Goal: Task Accomplishment & Management: Use online tool/utility

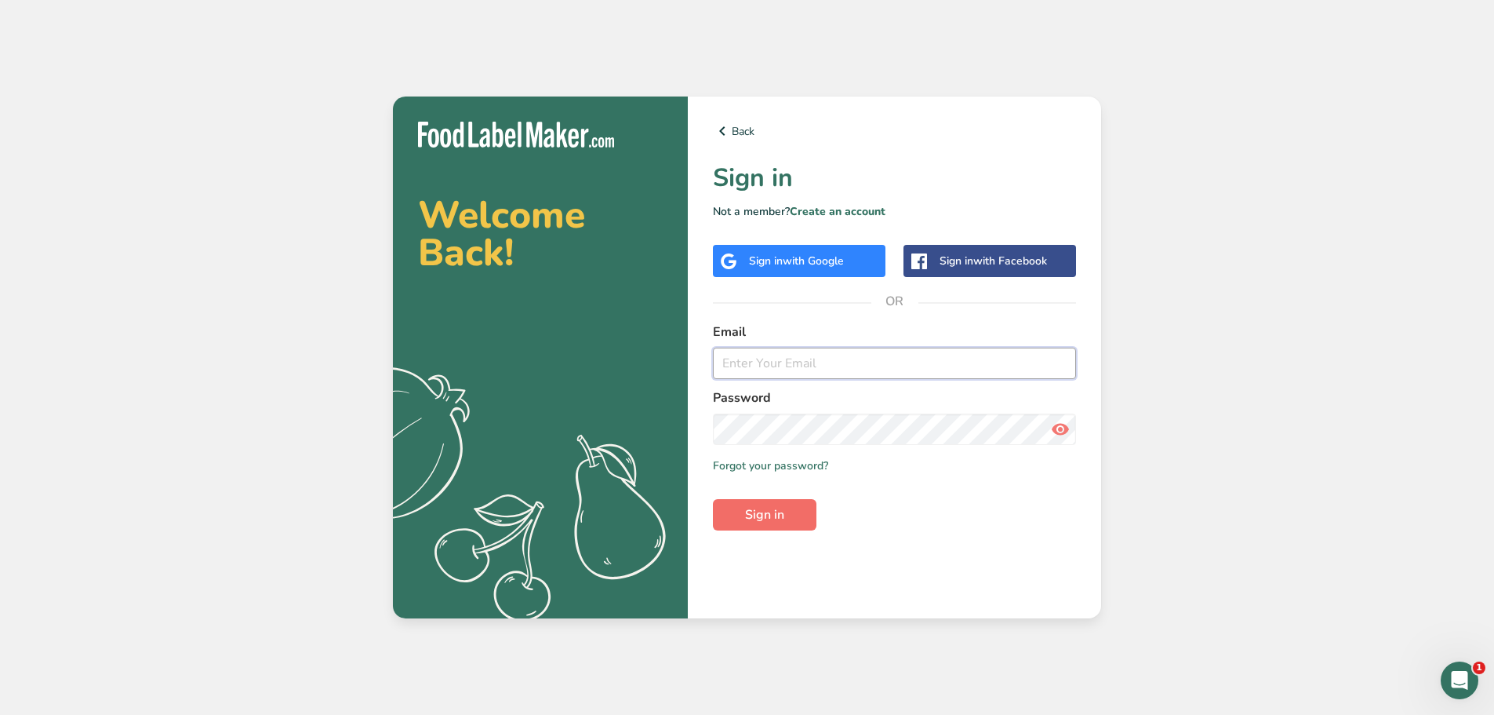
type input "[EMAIL_ADDRESS][DOMAIN_NAME]"
click at [771, 507] on span "Sign in" at bounding box center [764, 514] width 39 height 19
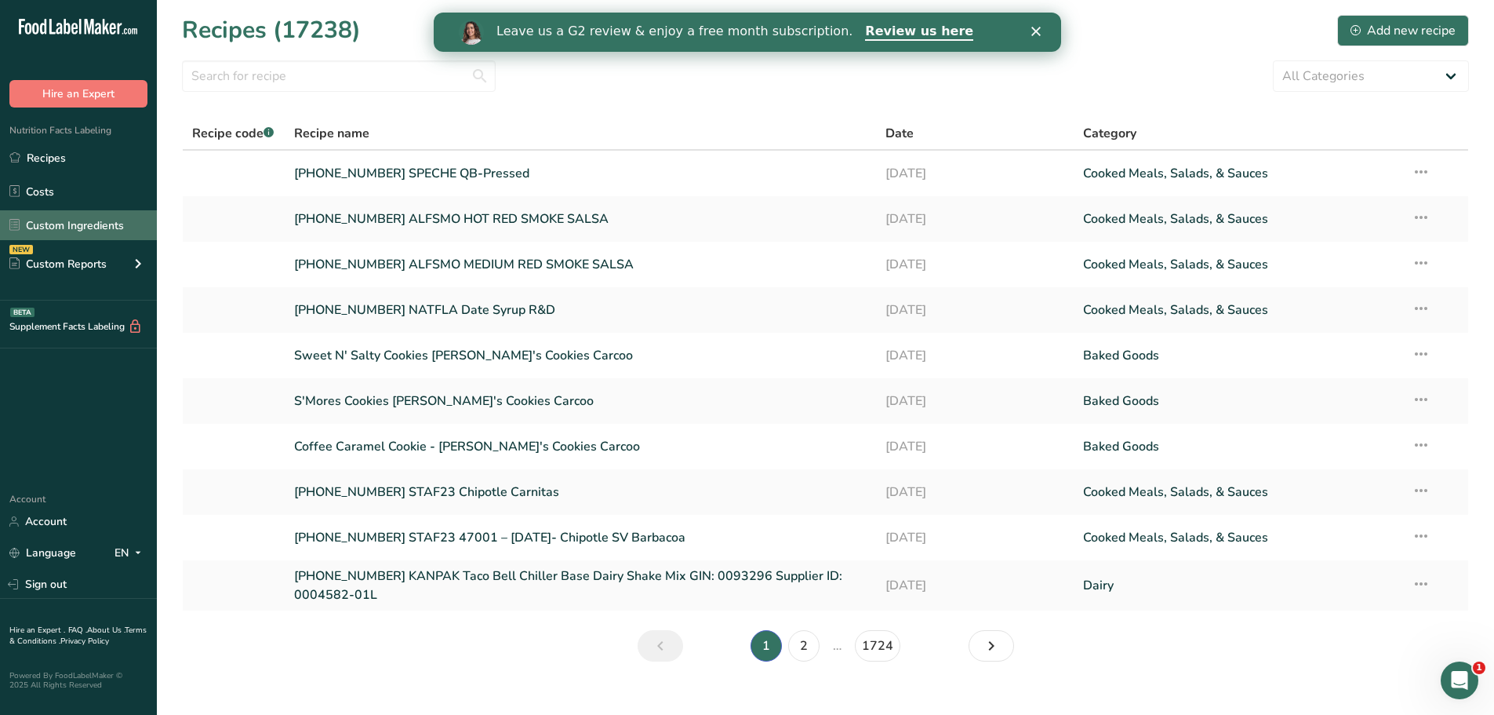
click at [108, 228] on link "Custom Ingredients" at bounding box center [78, 225] width 157 height 30
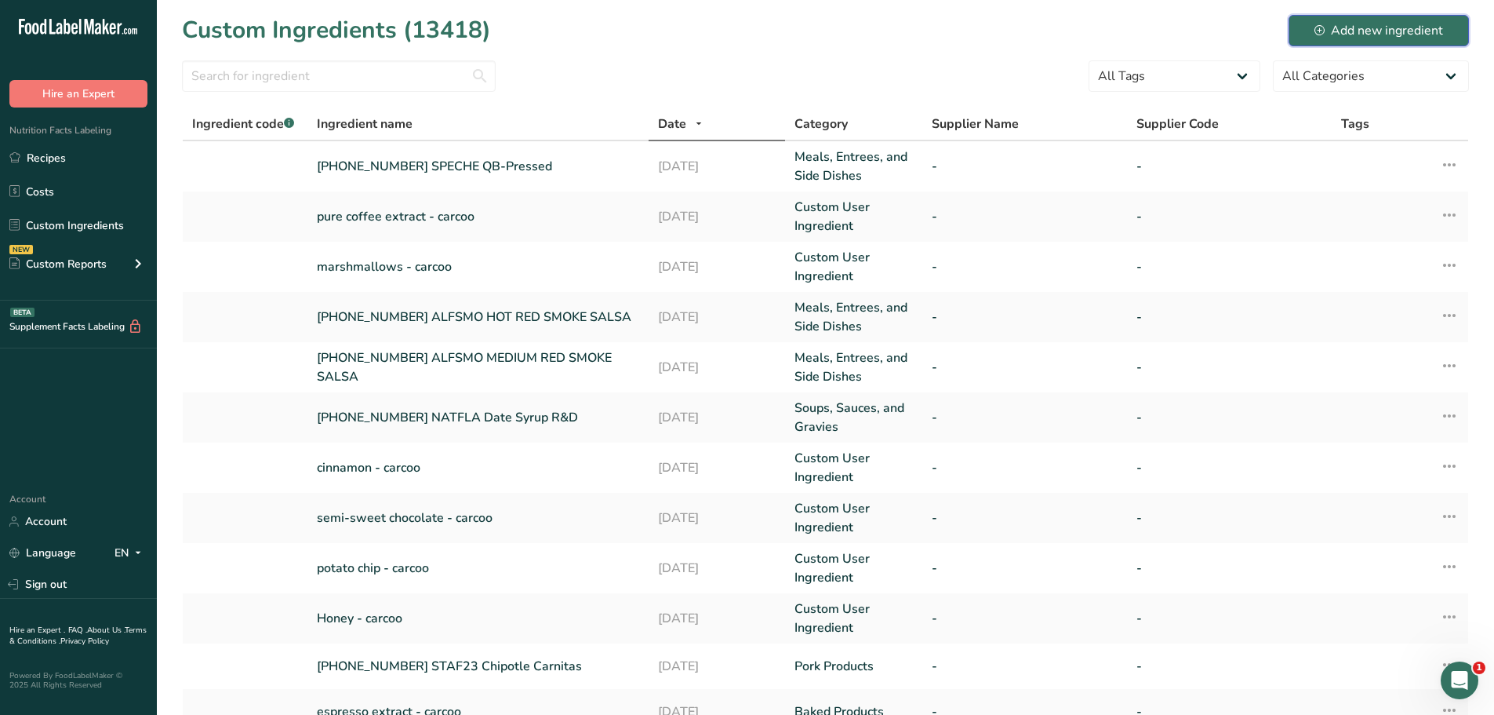
click at [1344, 24] on div "Add new ingredient" at bounding box center [1379, 30] width 129 height 19
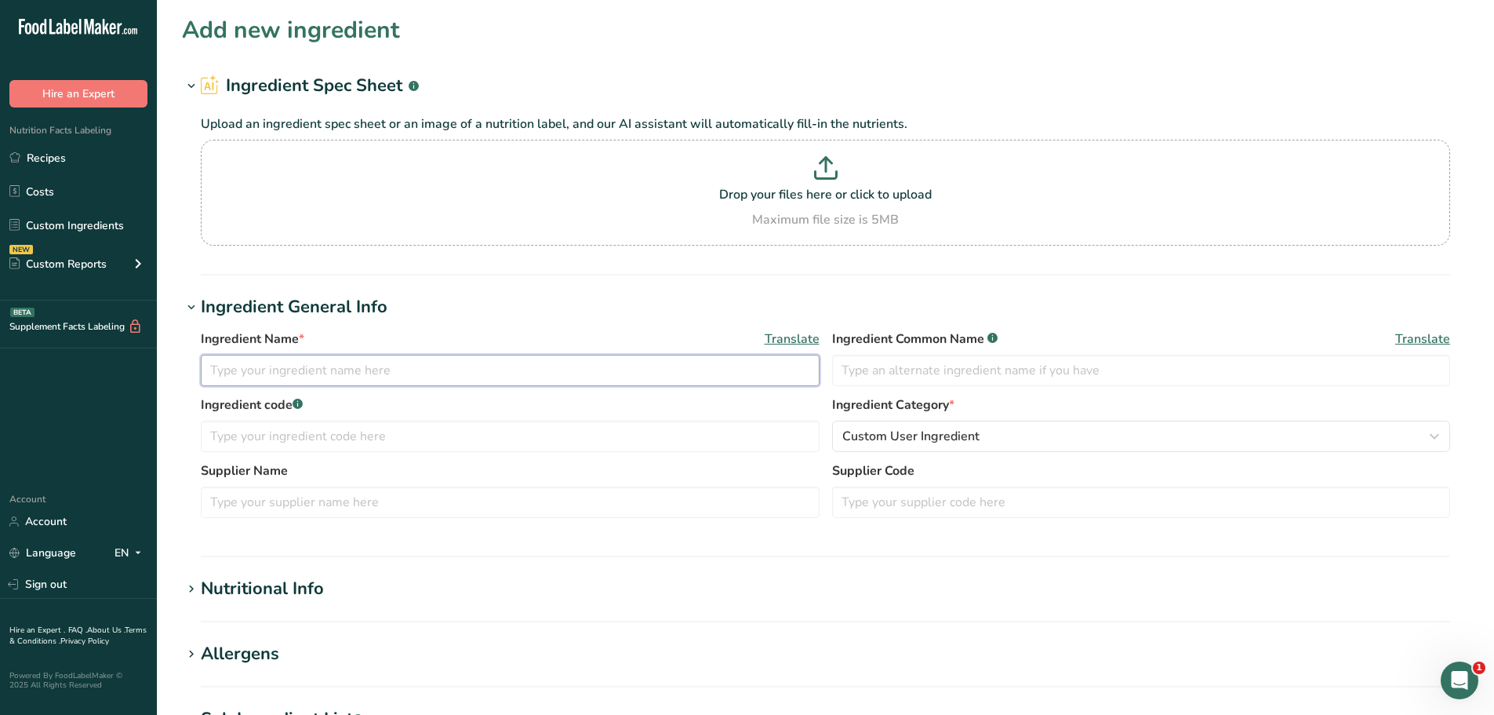
click at [352, 364] on input "text" at bounding box center [510, 370] width 619 height 31
click at [406, 368] on input "text" at bounding box center [510, 370] width 619 height 31
click at [362, 361] on input "25-433862-001" at bounding box center [510, 370] width 619 height 31
paste input "Beef Taco Meat - V3.1.4 - P. date: SEP/08/2023"
click at [307, 371] on input "25-433862-001 Beef Taco Meat - V3.1.4 - P. date: SEP/08/2023" at bounding box center [510, 370] width 619 height 31
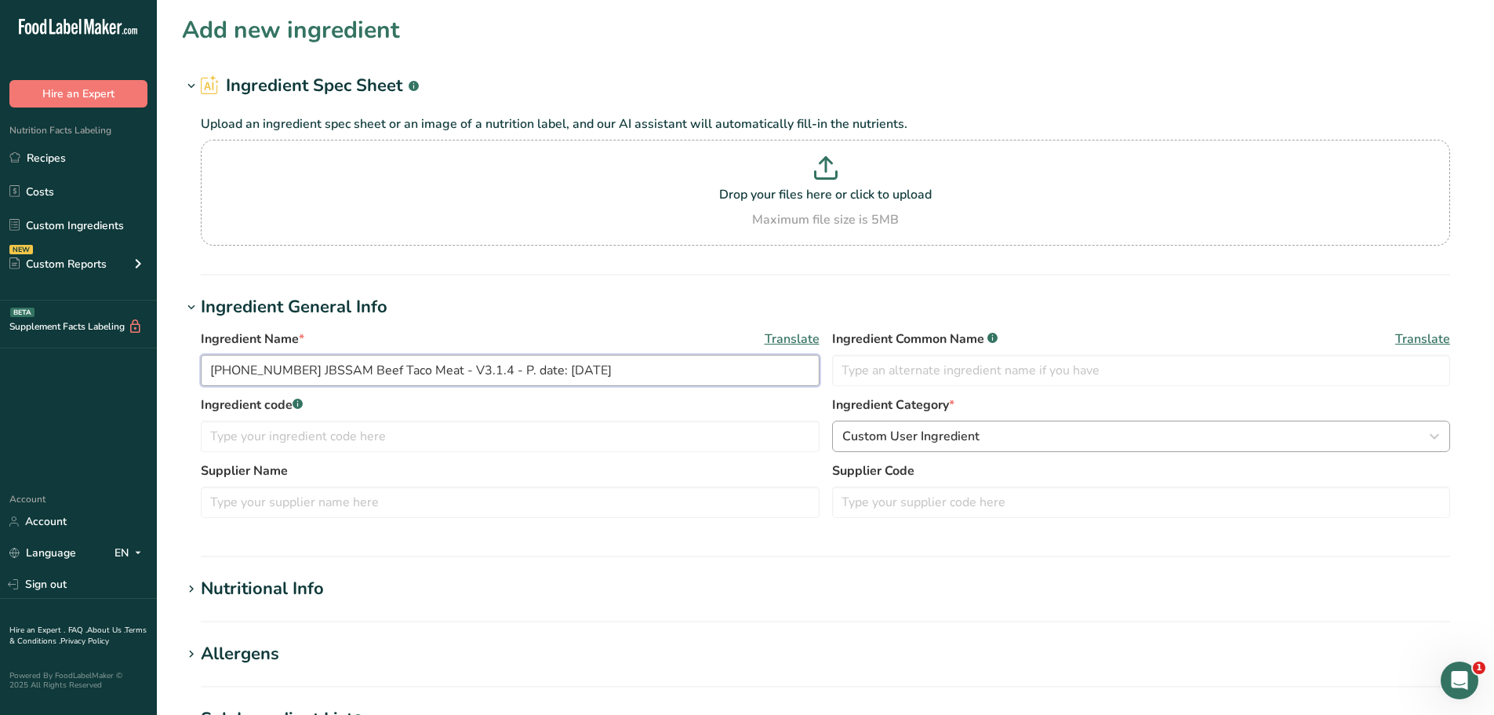
type input "[PHONE_NUMBER] JBSSAM Beef Taco Meat - V3.1.4 - P. date: [DATE]"
click at [1002, 438] on div "Custom User Ingredient" at bounding box center [1136, 436] width 589 height 19
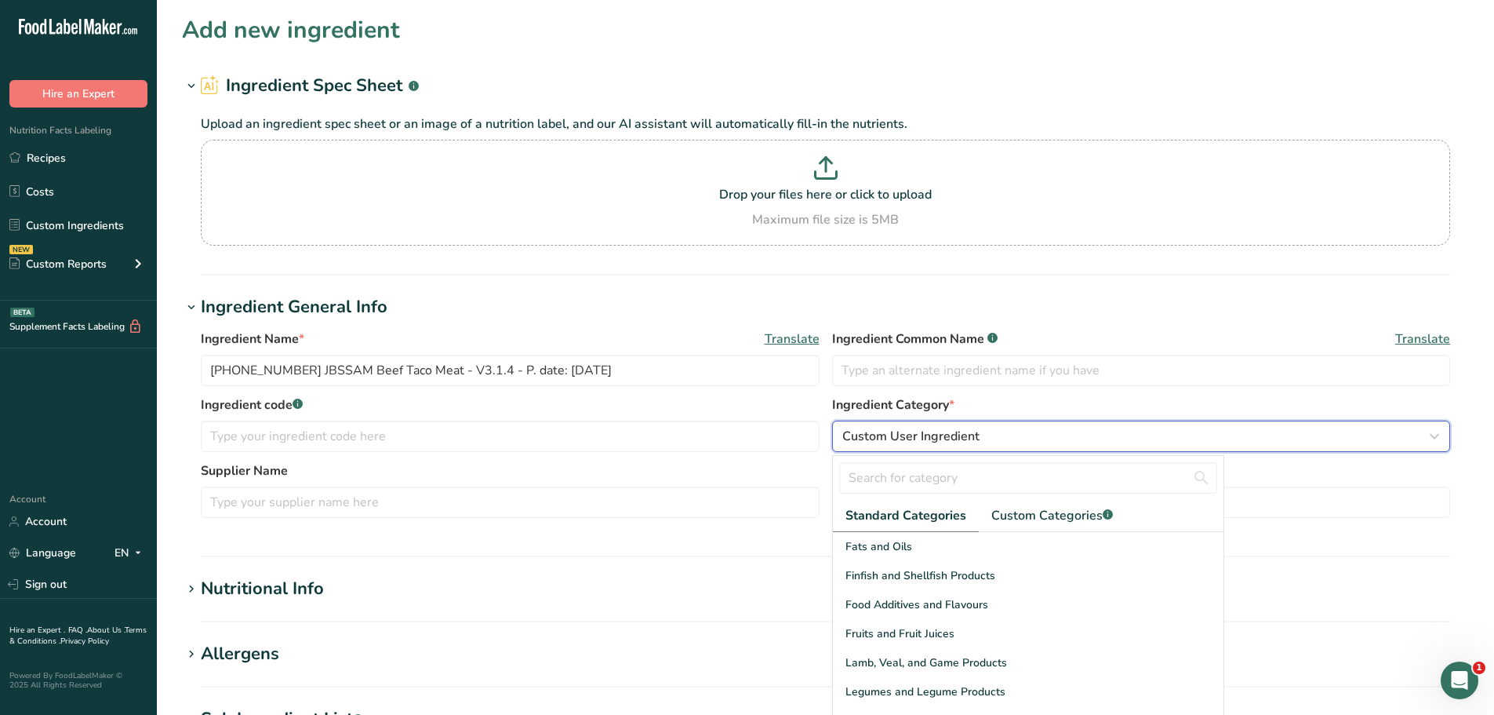
scroll to position [371, 0]
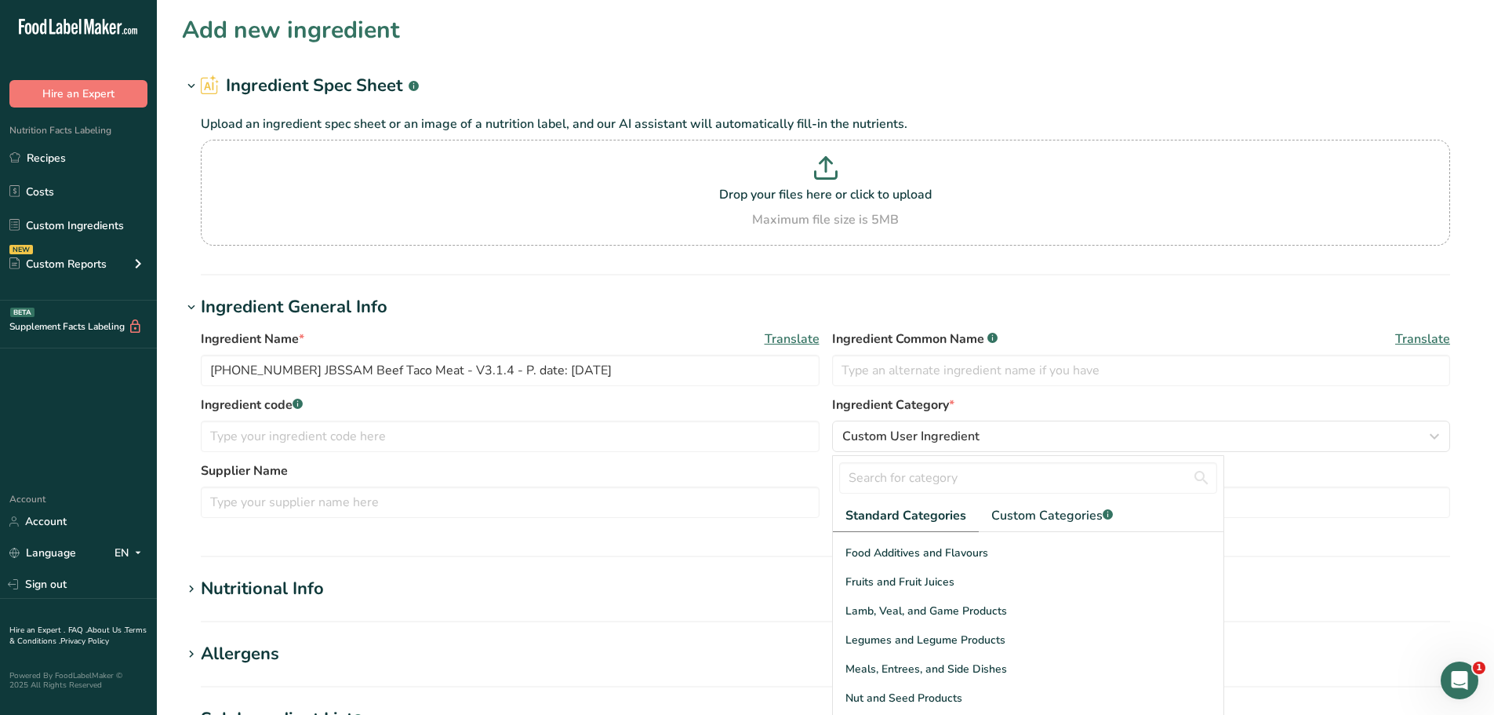
click at [919, 679] on div "Meals, Entrees, and Side Dishes" at bounding box center [1028, 668] width 391 height 29
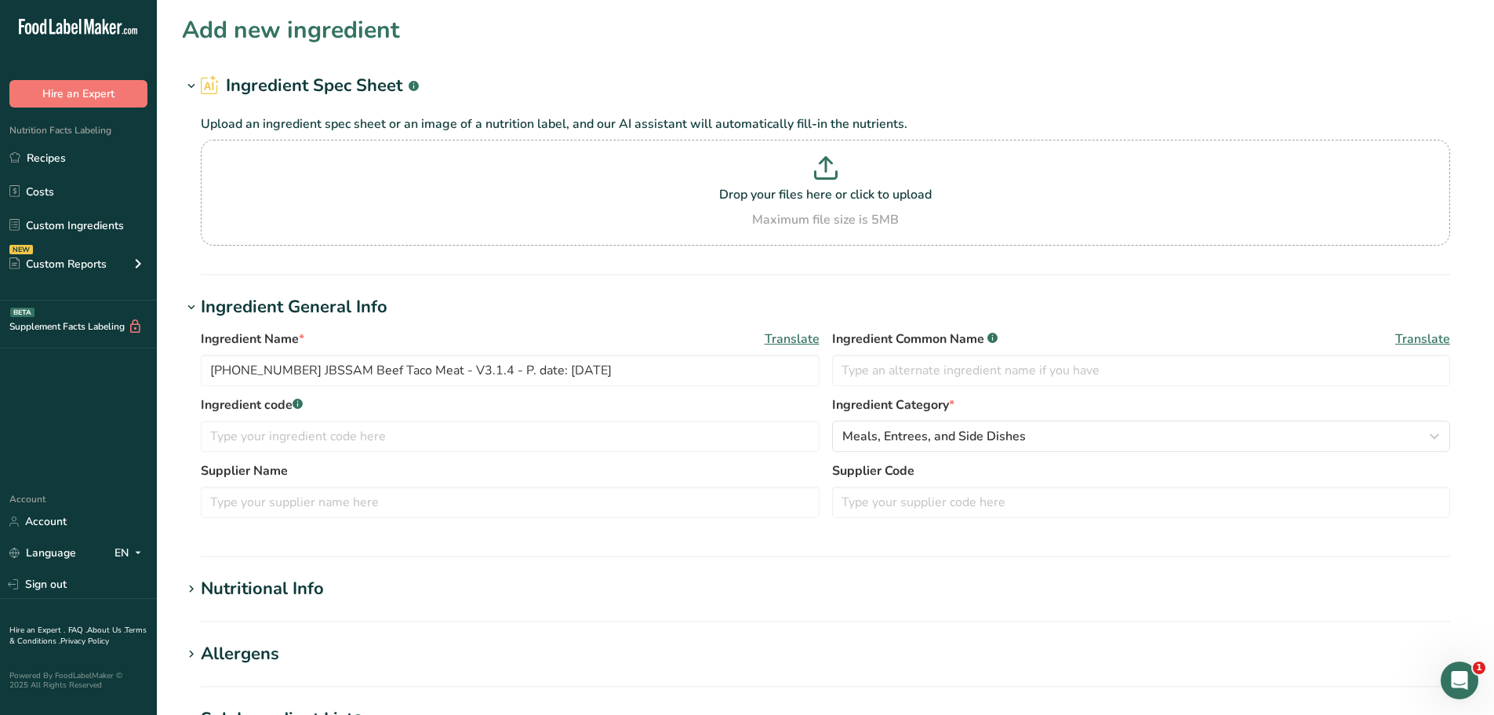
click at [298, 587] on div "Nutritional Info" at bounding box center [262, 589] width 123 height 26
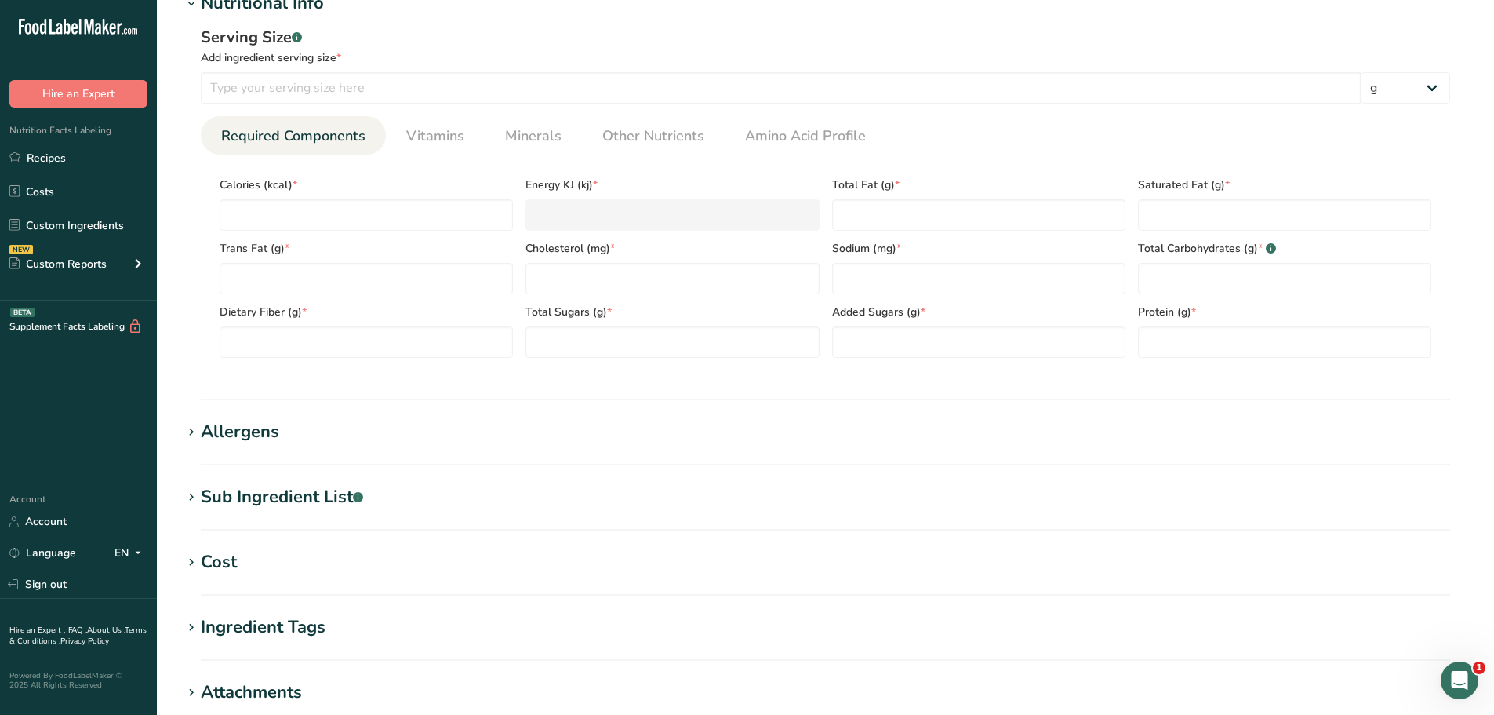
scroll to position [549, 0]
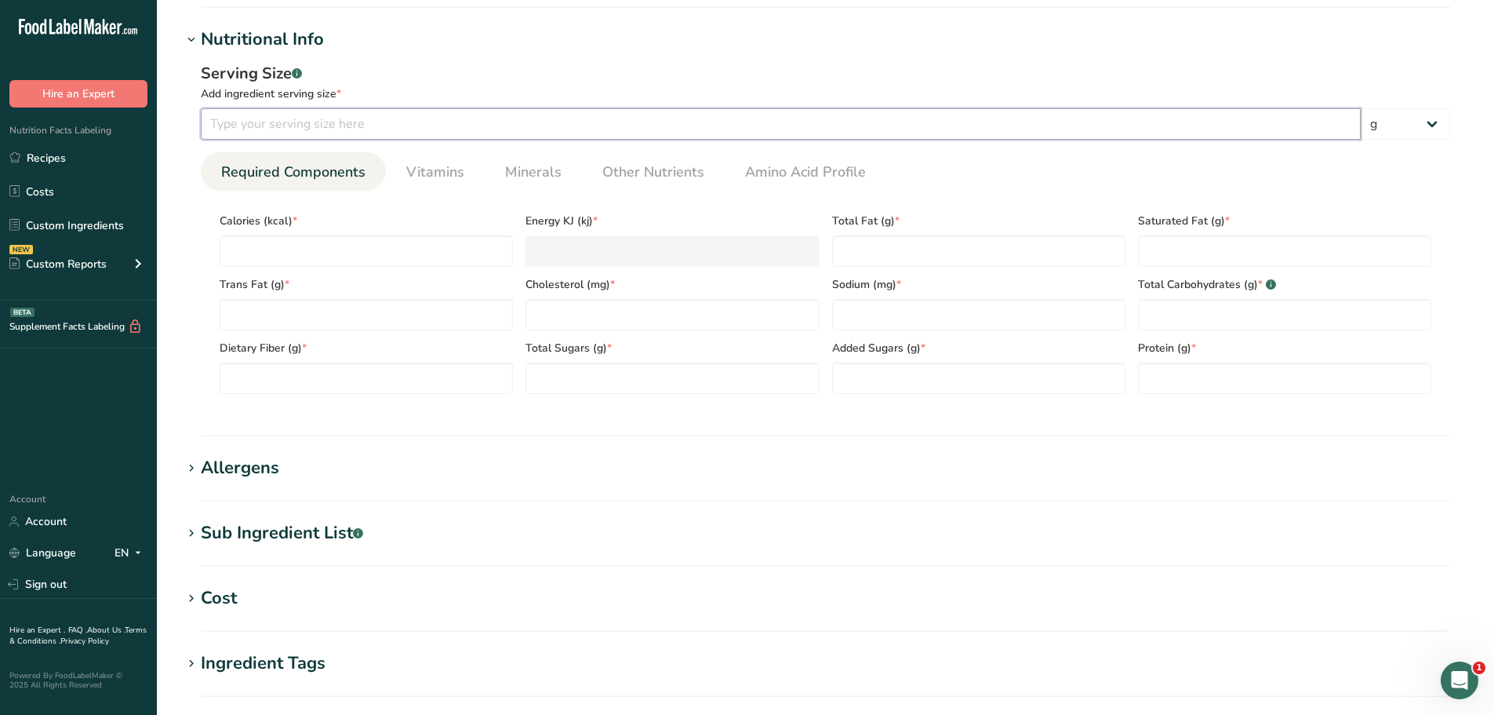
click at [341, 126] on input "number" at bounding box center [781, 123] width 1160 height 31
type input "100"
click at [650, 164] on span "Other Nutrients" at bounding box center [653, 172] width 102 height 21
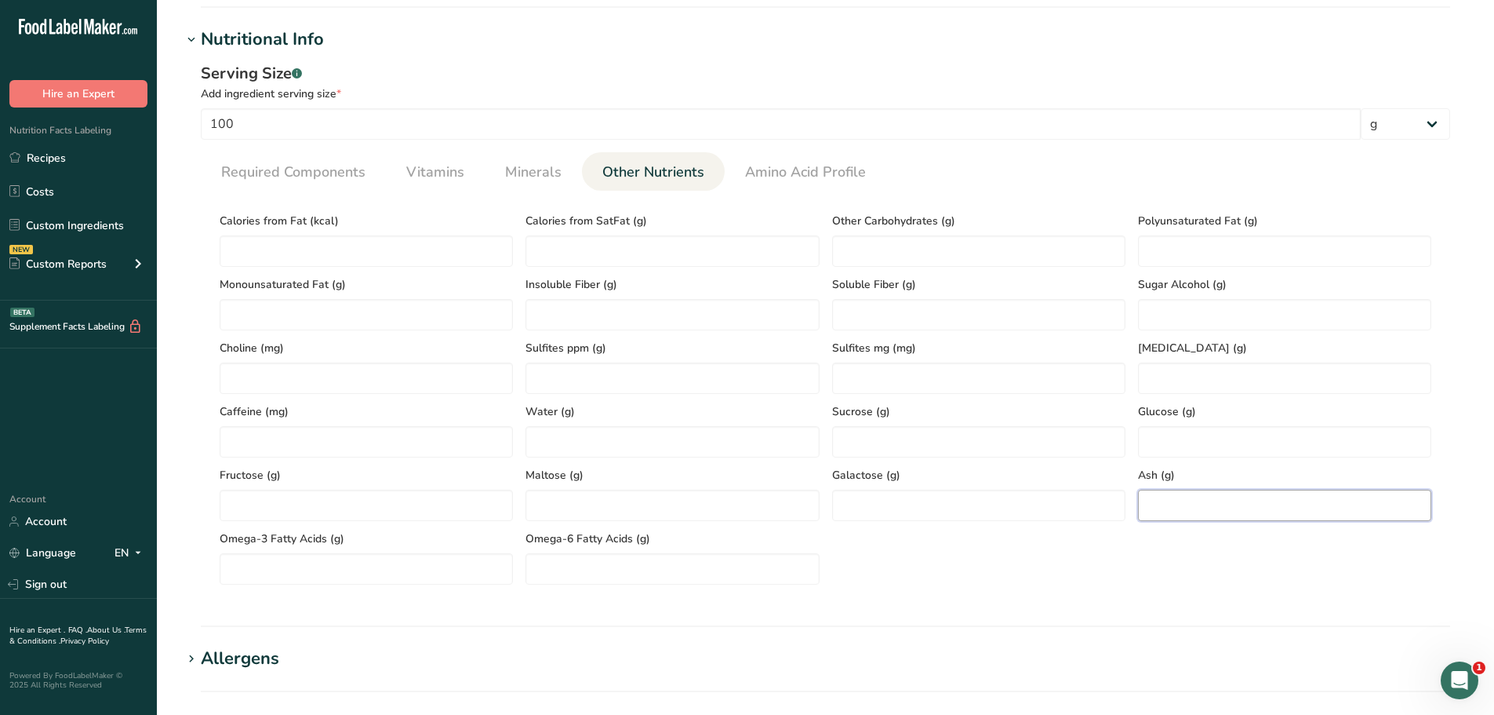
click at [1169, 510] on input "number" at bounding box center [1284, 504] width 293 height 31
paste input "1.99"
type input "1.99"
click at [275, 164] on span "Required Components" at bounding box center [293, 172] width 144 height 21
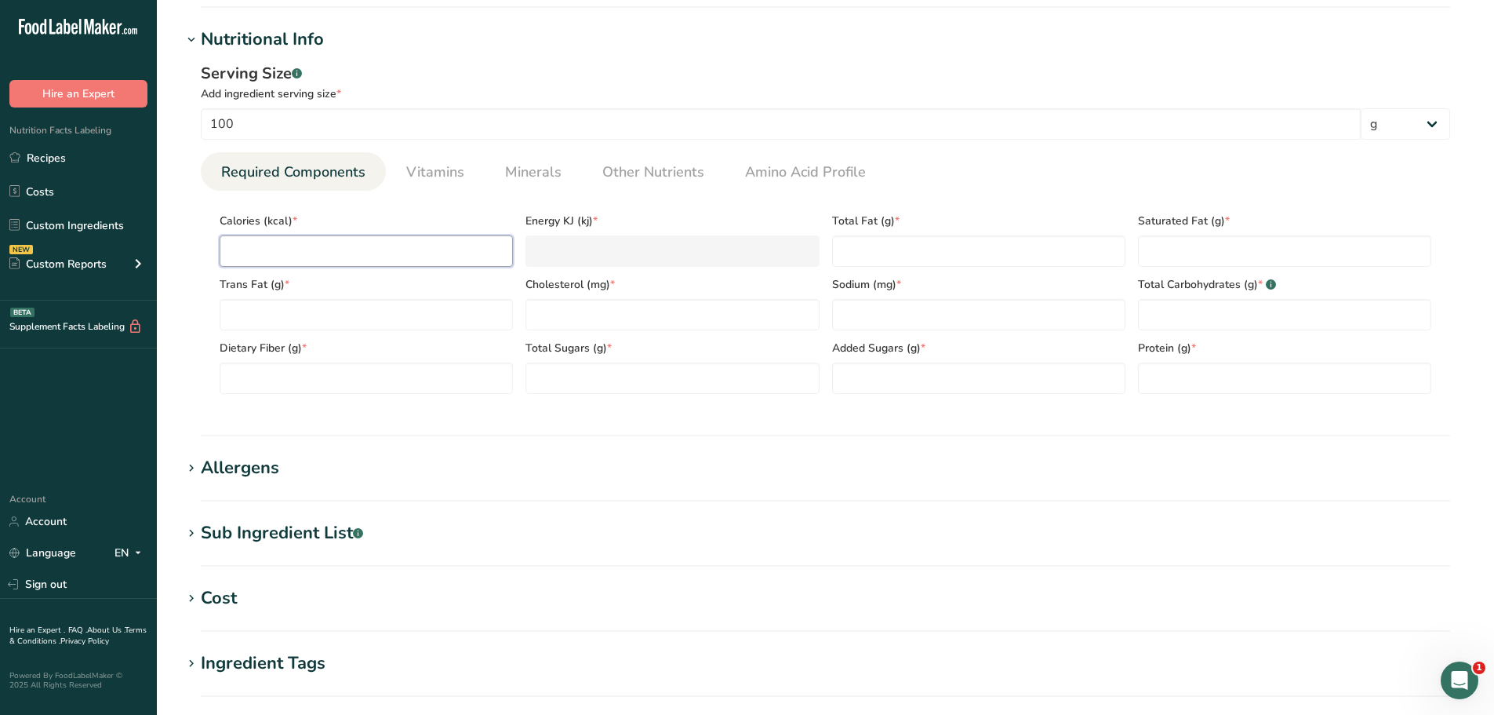
click at [249, 260] on input "number" at bounding box center [366, 250] width 293 height 31
paste input "157.71"
type input "157.71"
type KJ "659.9"
type input "157.71"
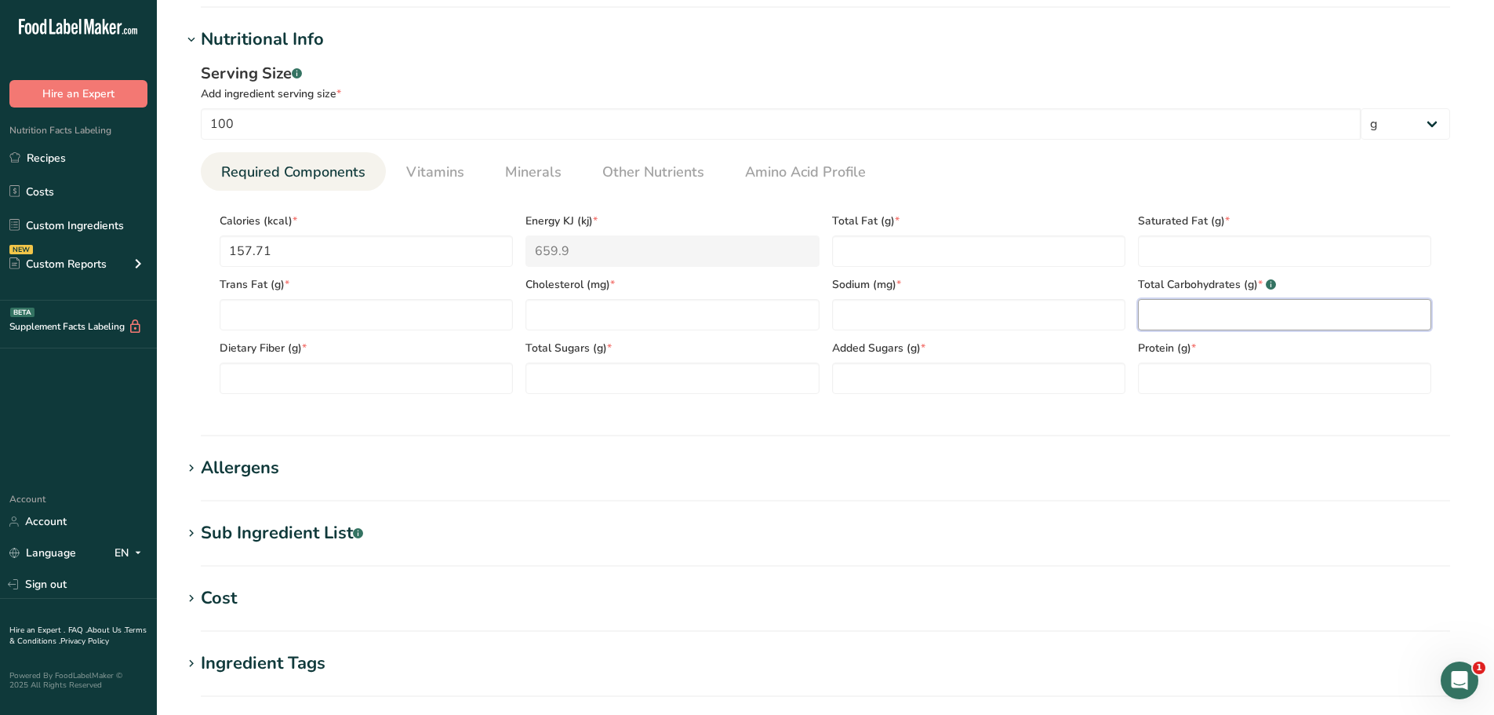
click at [1172, 316] on Carbohydrates "number" at bounding box center [1284, 314] width 293 height 31
paste Carbohydrates "6.05"
type Carbohydrates "6.05"
click at [613, 319] on input "number" at bounding box center [672, 314] width 293 height 31
paste input "45.98"
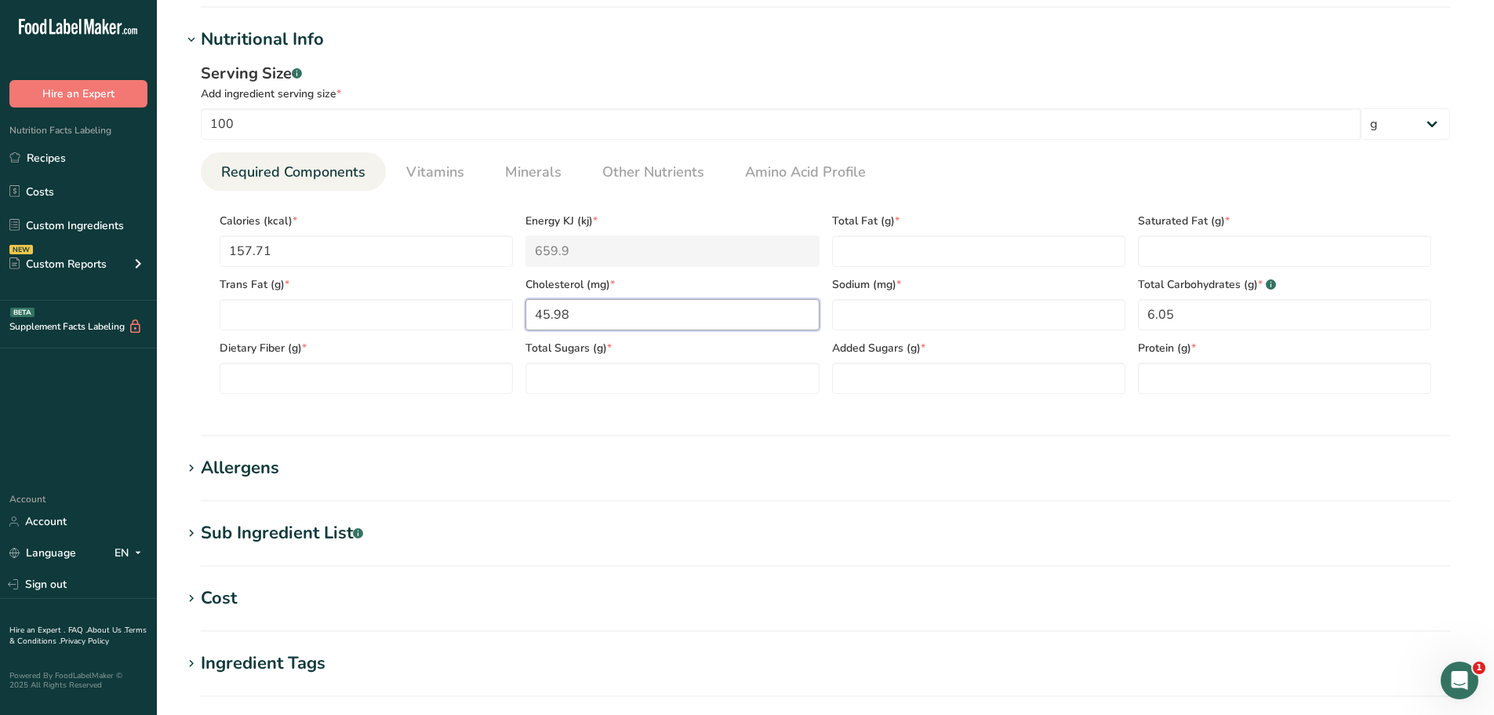
type input "45.98"
click at [314, 383] on Fiber "number" at bounding box center [366, 377] width 293 height 31
paste Fiber "1.51"
type Fiber "1.51"
click at [609, 177] on span "Other Nutrients" at bounding box center [653, 172] width 102 height 21
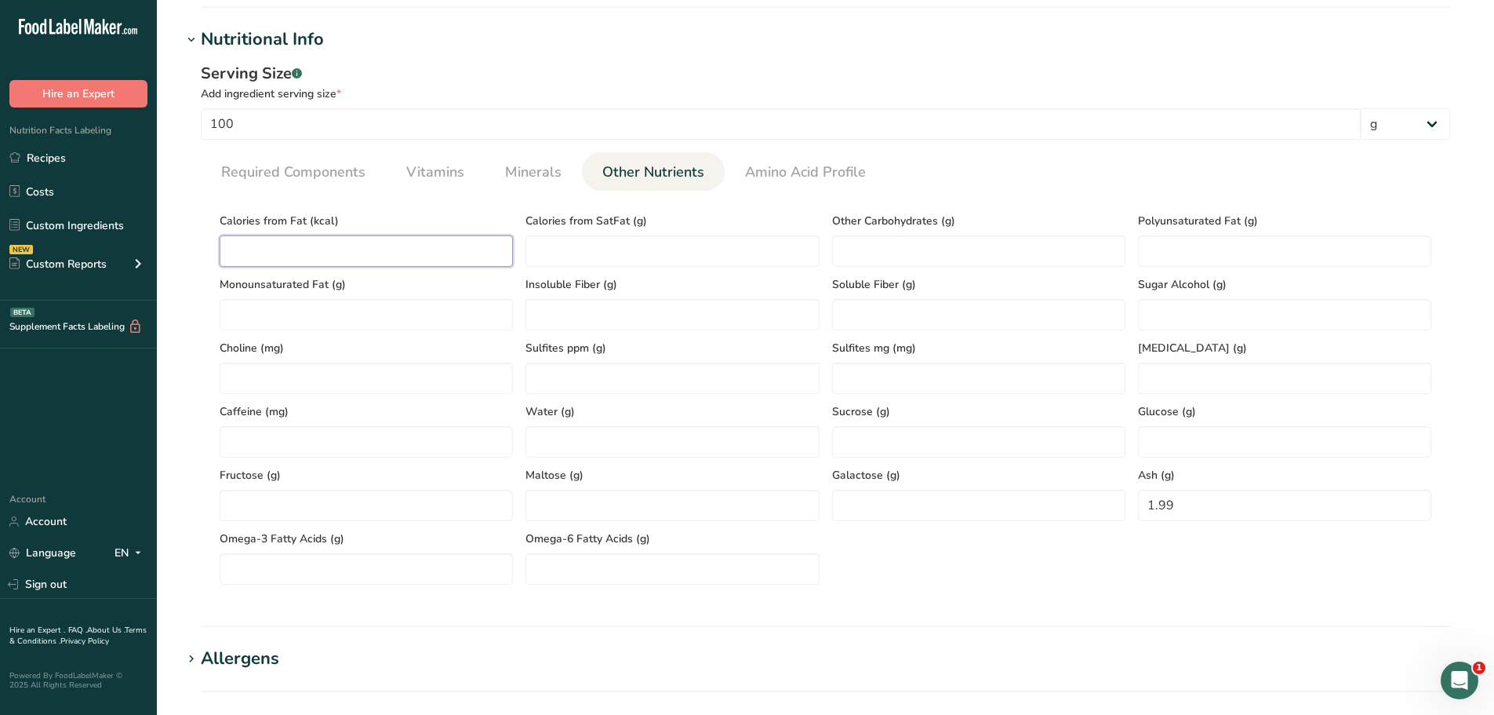
click at [278, 253] on Fat "number" at bounding box center [366, 250] width 293 height 31
paste Fat "61.38"
type Fat "61.38"
click at [320, 179] on span "Required Components" at bounding box center [293, 172] width 144 height 21
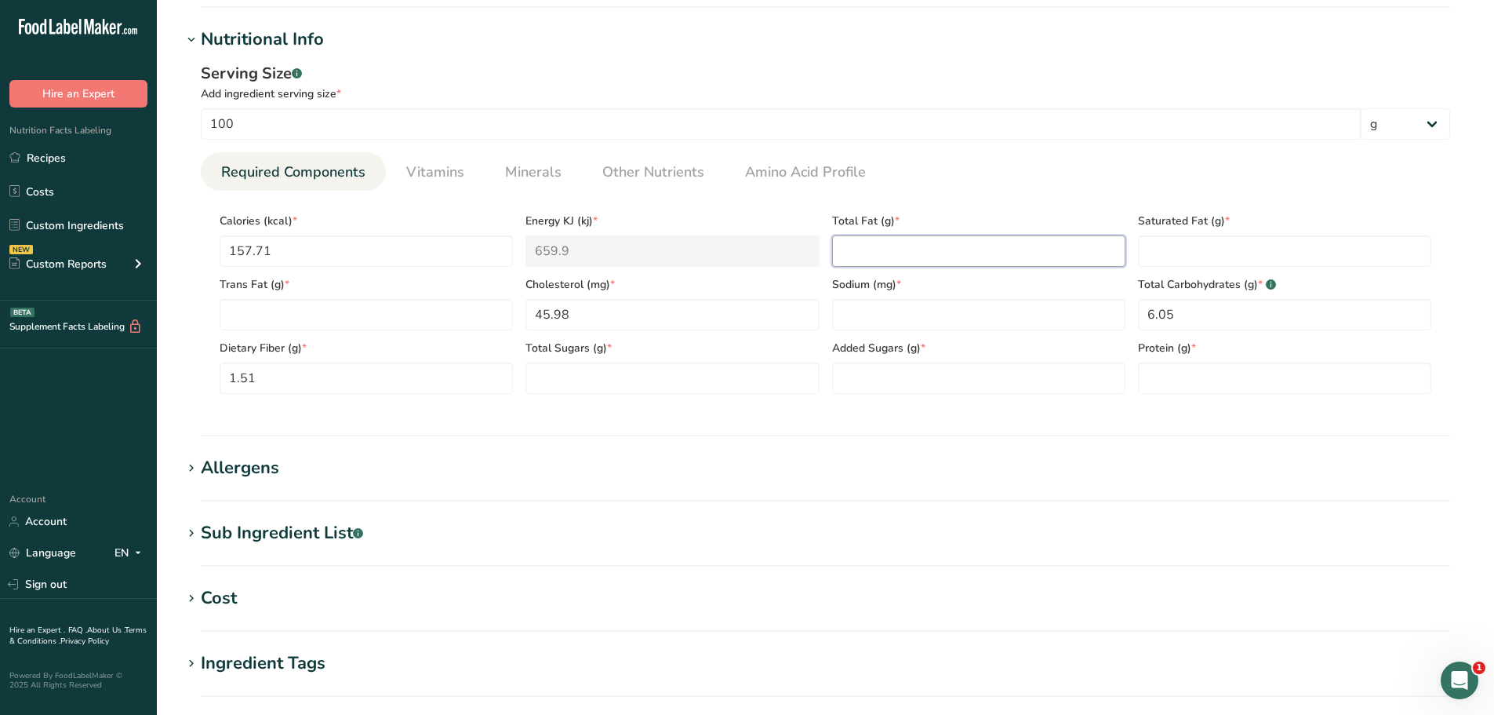
click at [898, 246] on Fat "number" at bounding box center [978, 250] width 293 height 31
paste Fat "6.82"
type Fat "6.82"
click at [533, 183] on link "Minerals" at bounding box center [533, 172] width 69 height 40
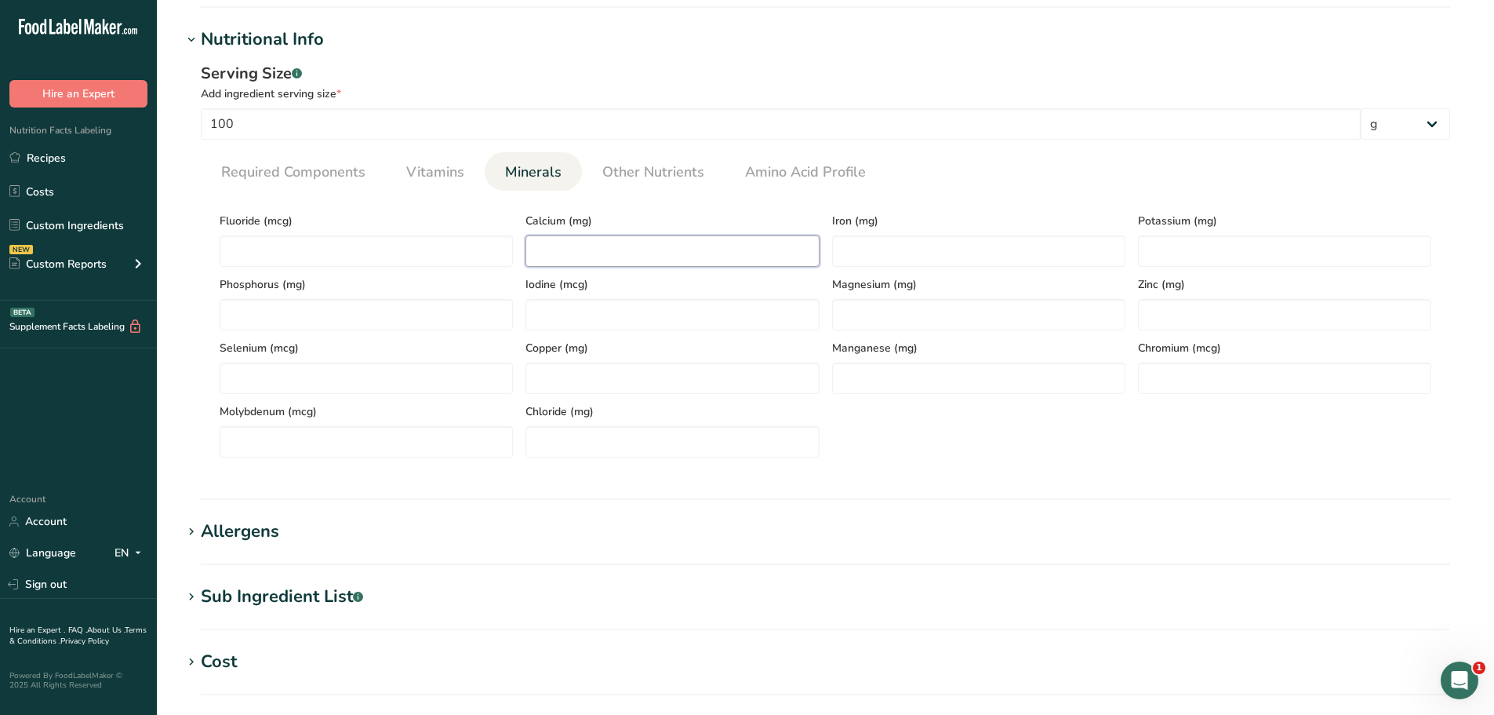
click at [562, 246] on input "number" at bounding box center [672, 250] width 293 height 31
paste input "41.76"
type input "41.76"
click at [865, 255] on input "number" at bounding box center [978, 250] width 293 height 31
paste input "2.21"
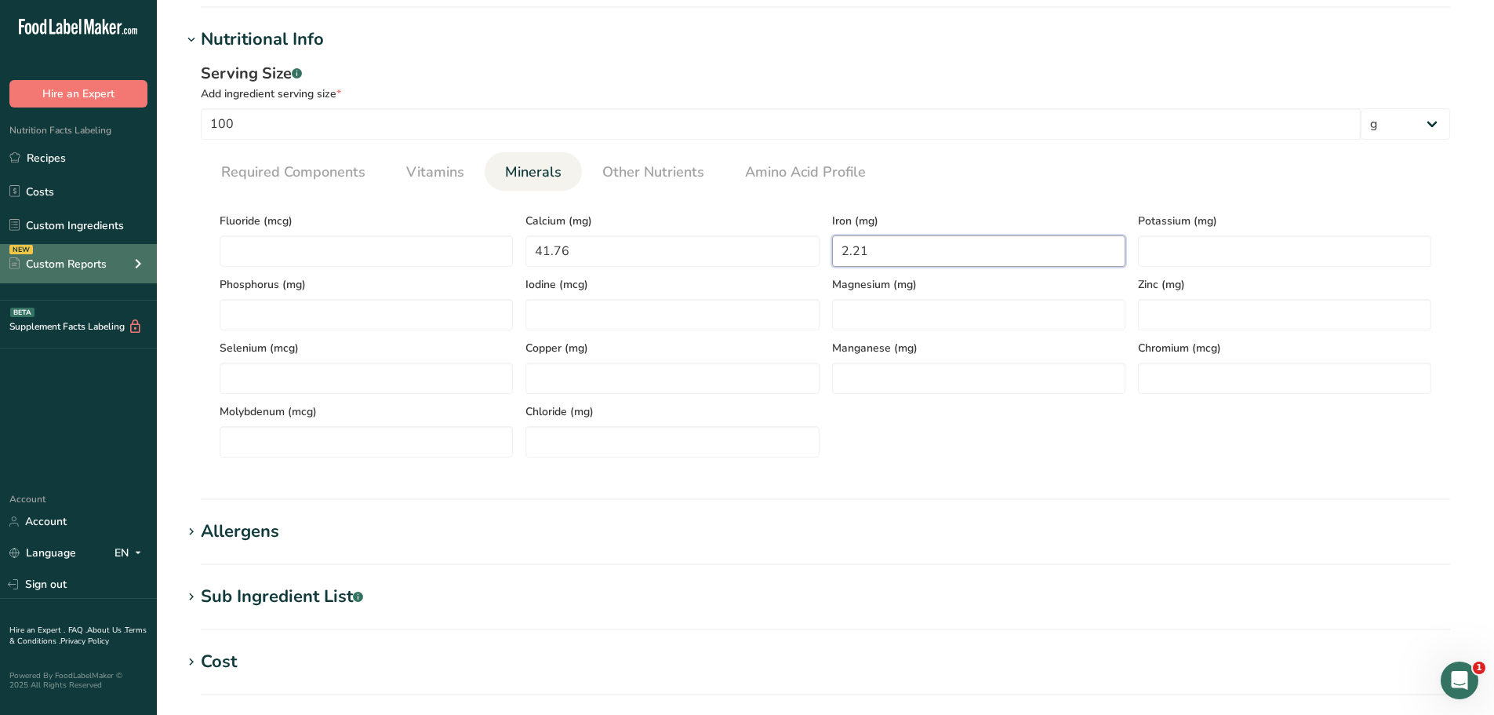
type input "2.21"
click at [1225, 264] on input "number" at bounding box center [1284, 250] width 293 height 31
paste input "134.41"
type input "134.41"
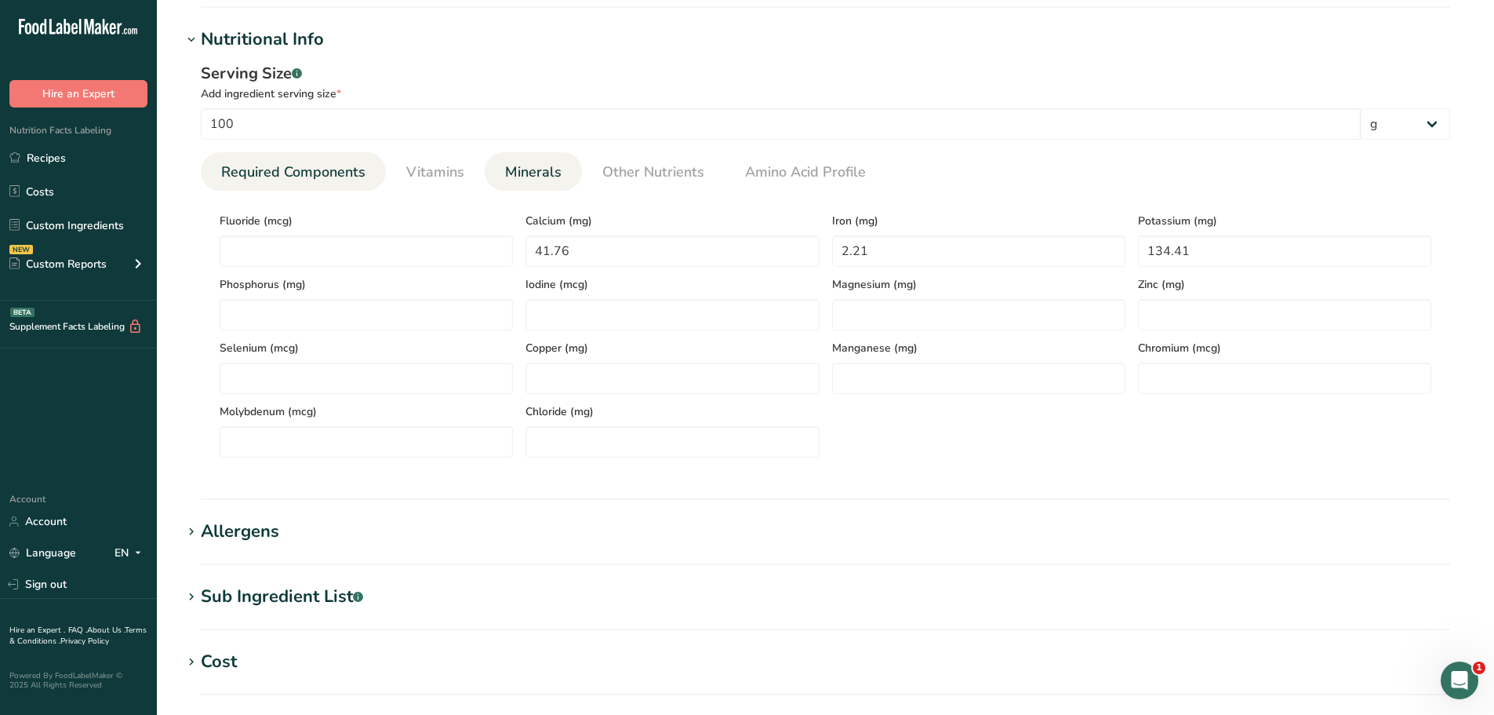
drag, startPoint x: 297, startPoint y: 173, endPoint x: 330, endPoint y: 169, distance: 34.1
click at [297, 173] on span "Required Components" at bounding box center [293, 172] width 144 height 21
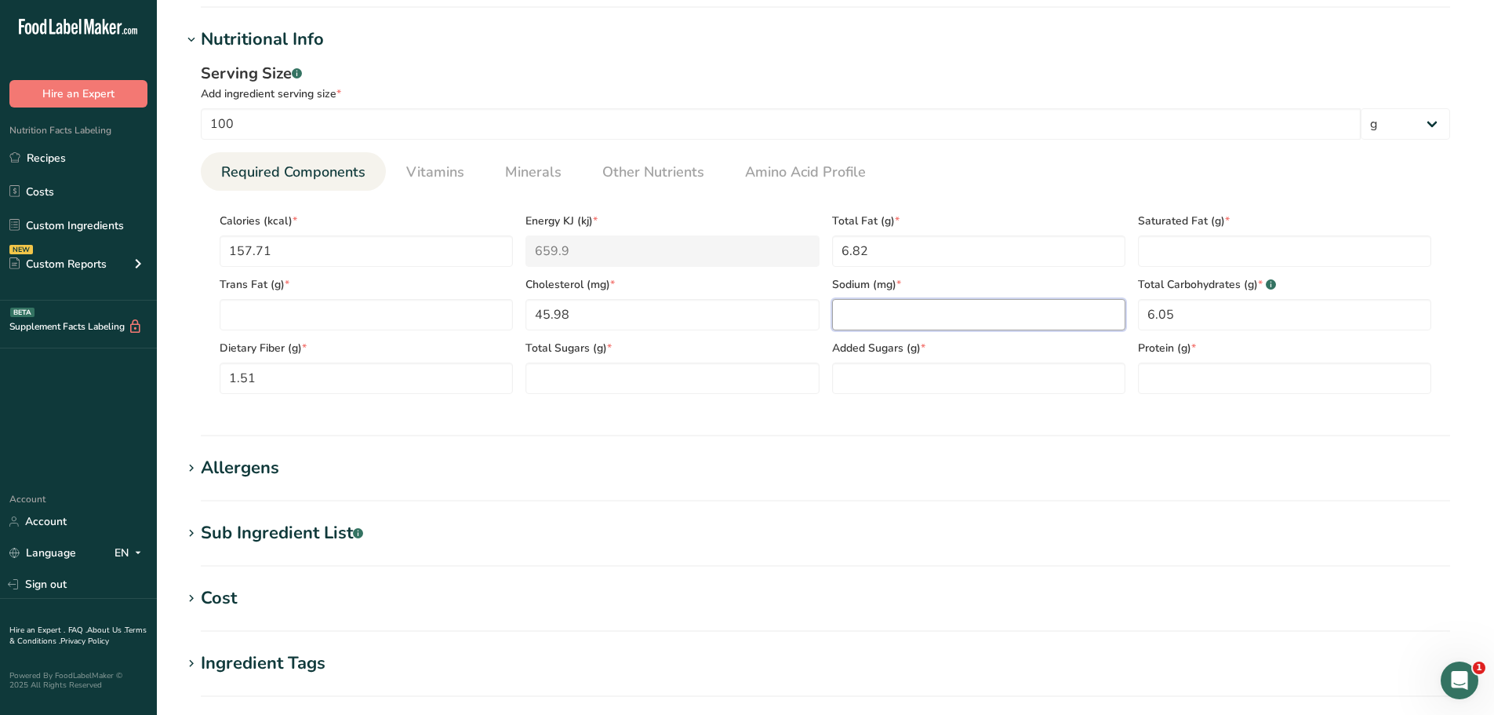
click at [861, 307] on input "number" at bounding box center [978, 314] width 293 height 31
paste input "545.78"
type input "545.78"
click at [653, 169] on span "Other Nutrients" at bounding box center [653, 172] width 102 height 21
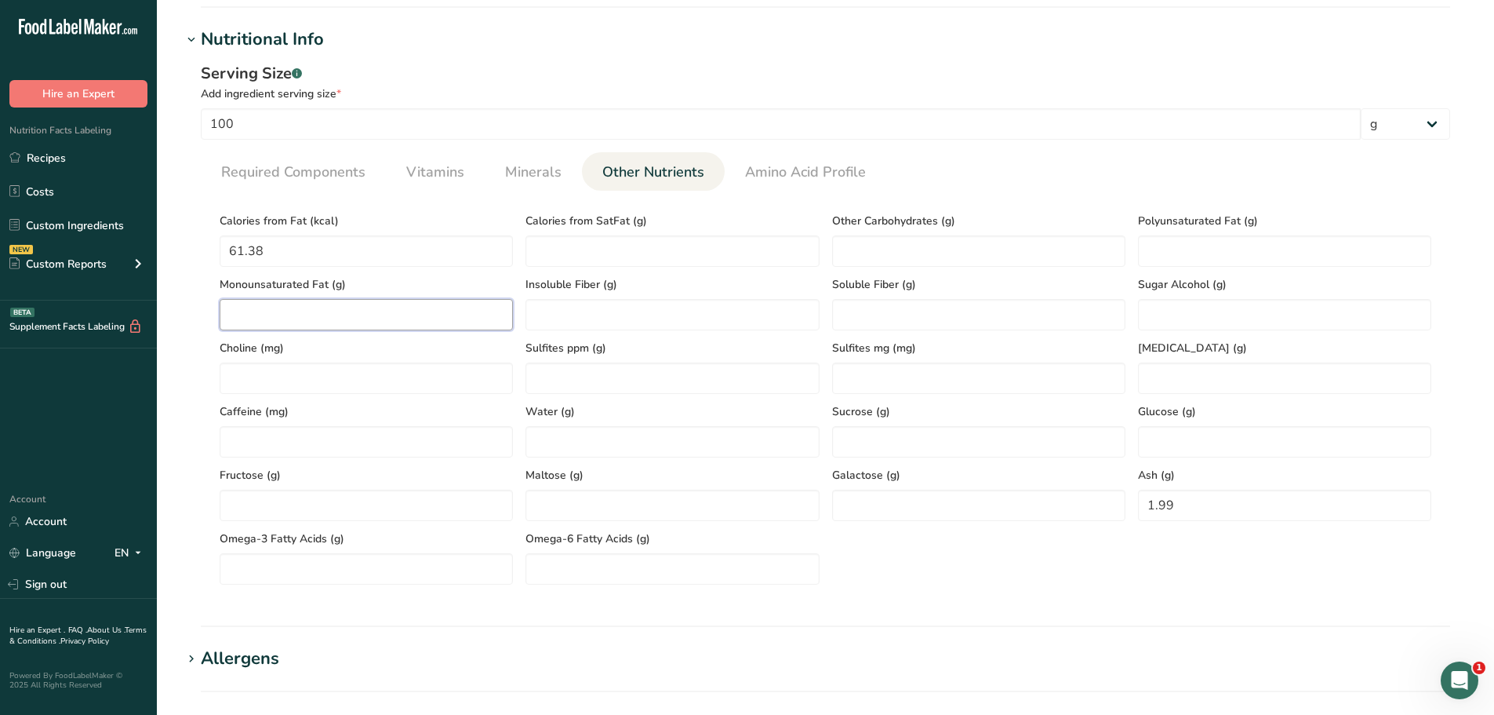
click at [351, 327] on Fat "number" at bounding box center [366, 314] width 293 height 31
paste Fat "2.87"
type Fat "2.87"
click at [1184, 256] on Fat "number" at bounding box center [1284, 250] width 293 height 31
paste Fat "0.4"
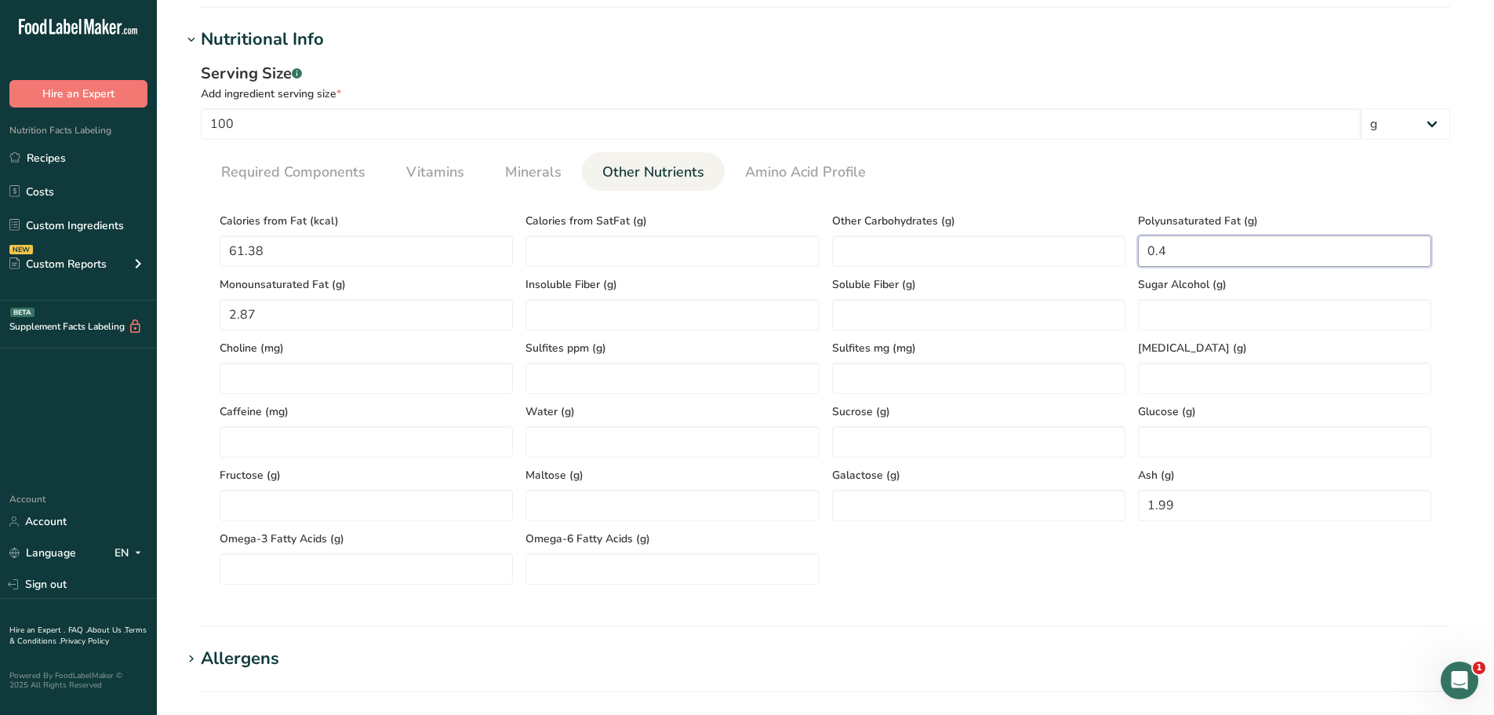
type Fat "0.4"
click at [317, 178] on span "Required Components" at bounding box center [293, 172] width 144 height 21
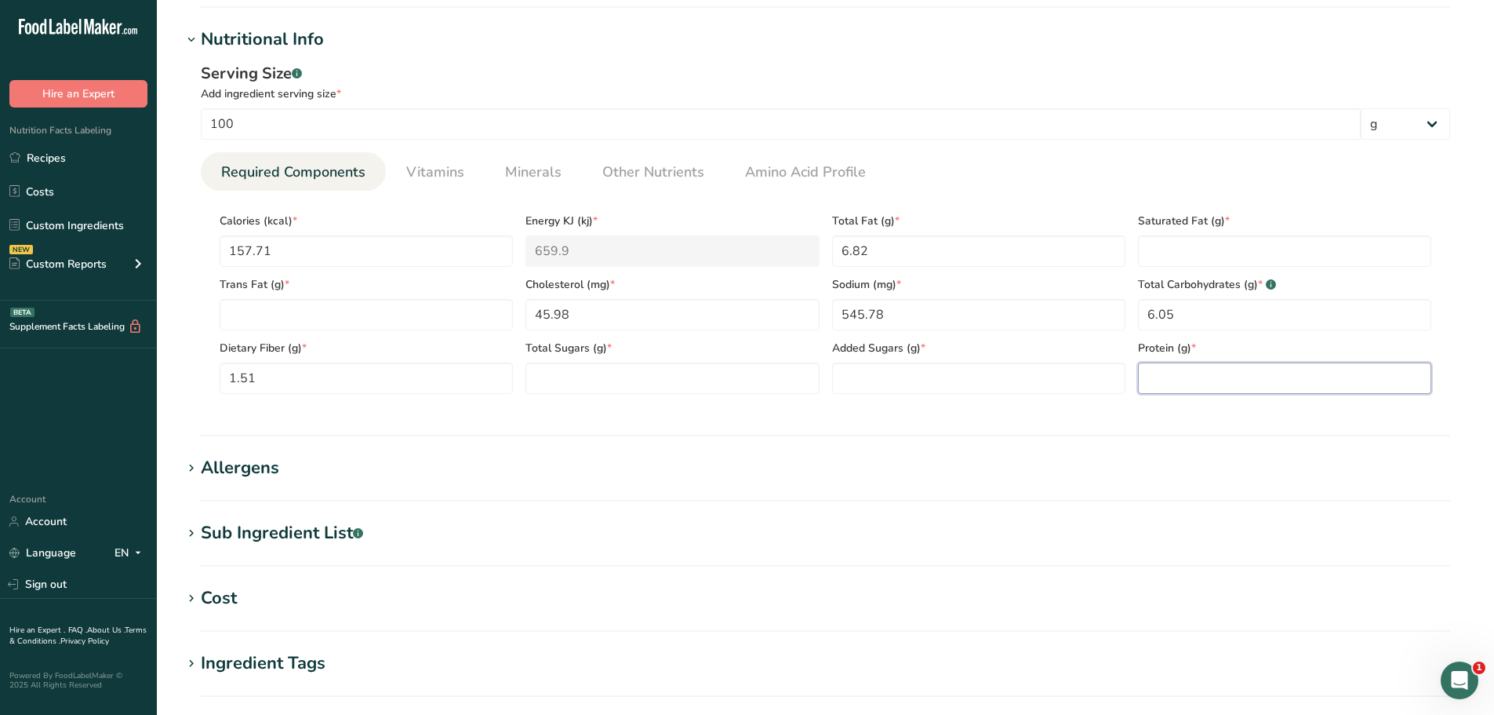
click at [1156, 382] on input "number" at bounding box center [1284, 377] width 293 height 31
paste input "18.04"
type input "18.04"
click at [1237, 262] on Fat "number" at bounding box center [1284, 250] width 293 height 31
paste Fat "3.3"
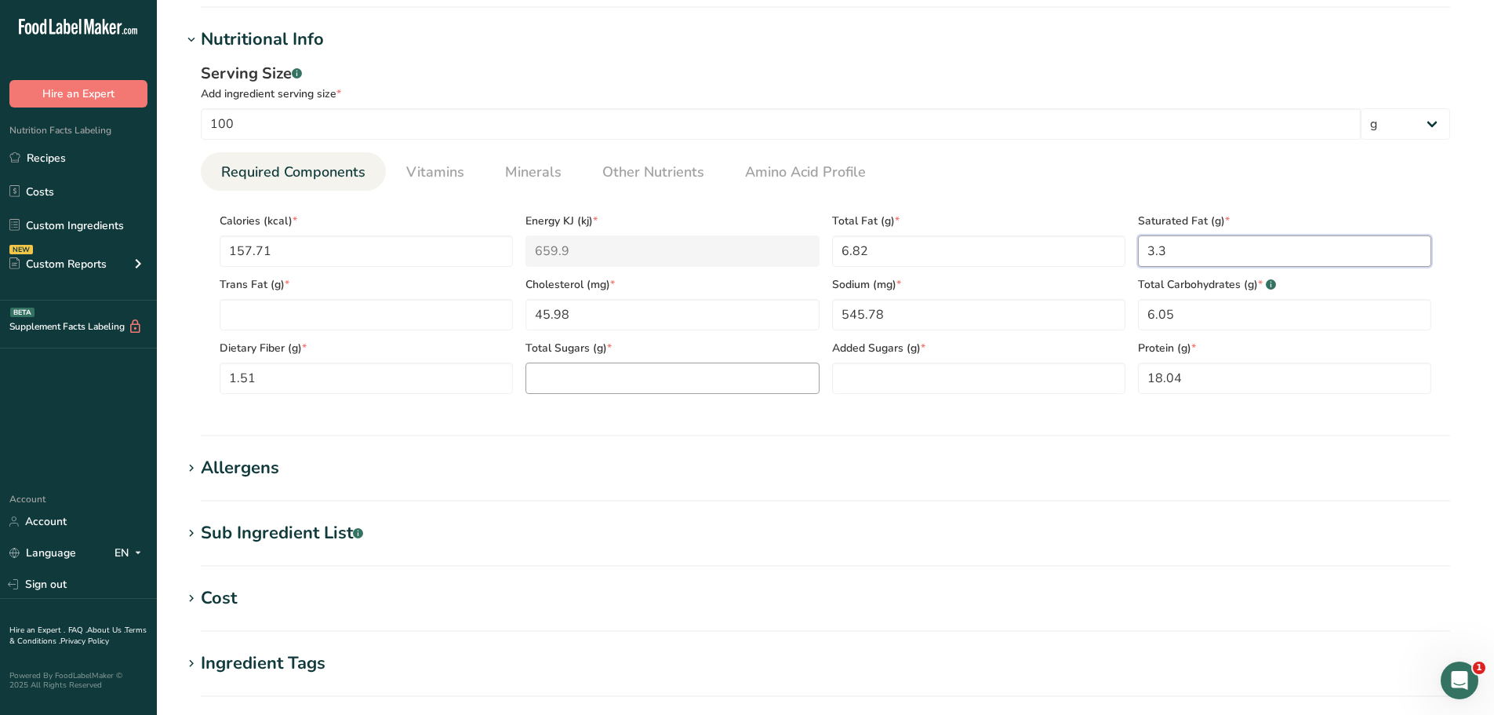
type Fat "3.3"
click at [595, 372] on Sugars "number" at bounding box center [672, 377] width 293 height 31
type Sugars "0"
click at [949, 377] on Sugars "number" at bounding box center [978, 377] width 293 height 31
type Sugars "0"
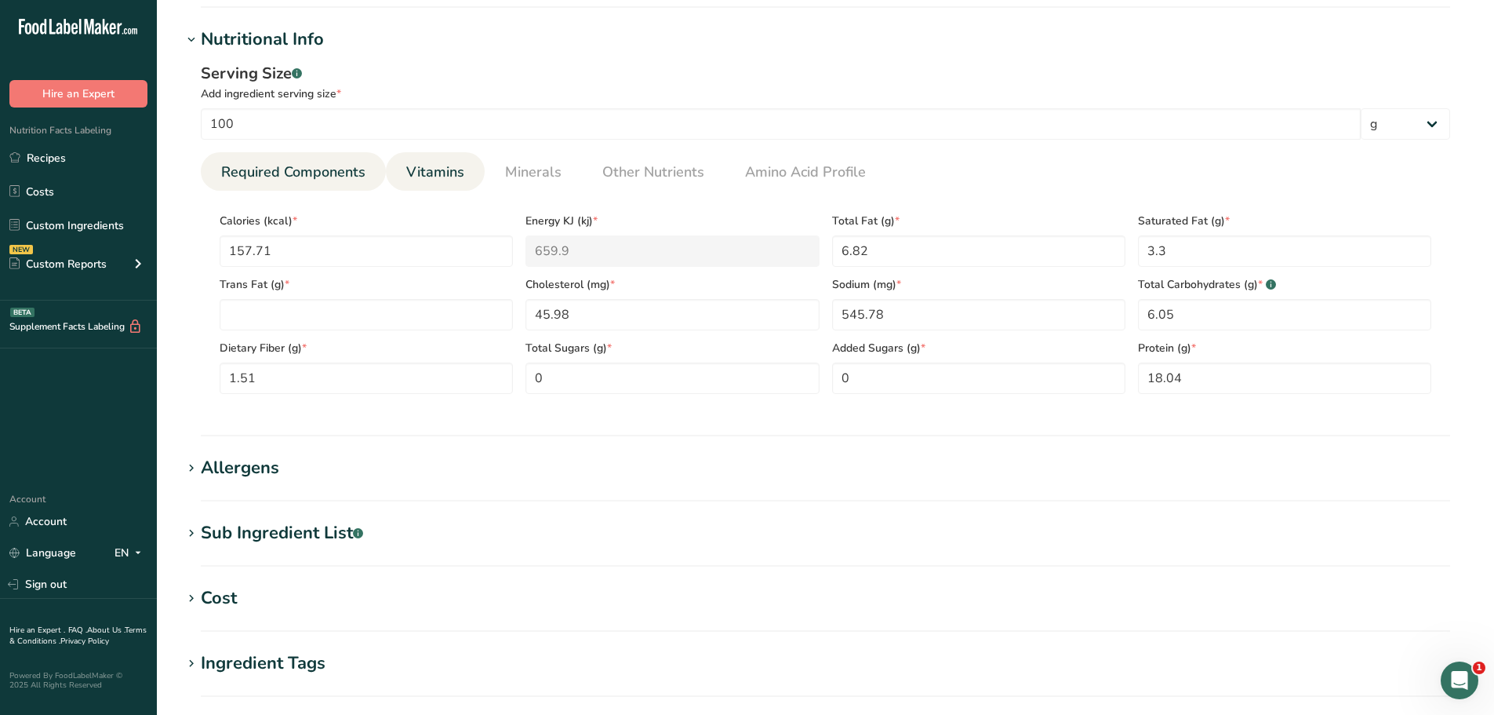
click at [427, 172] on span "Vitamins" at bounding box center [435, 172] width 58 height 21
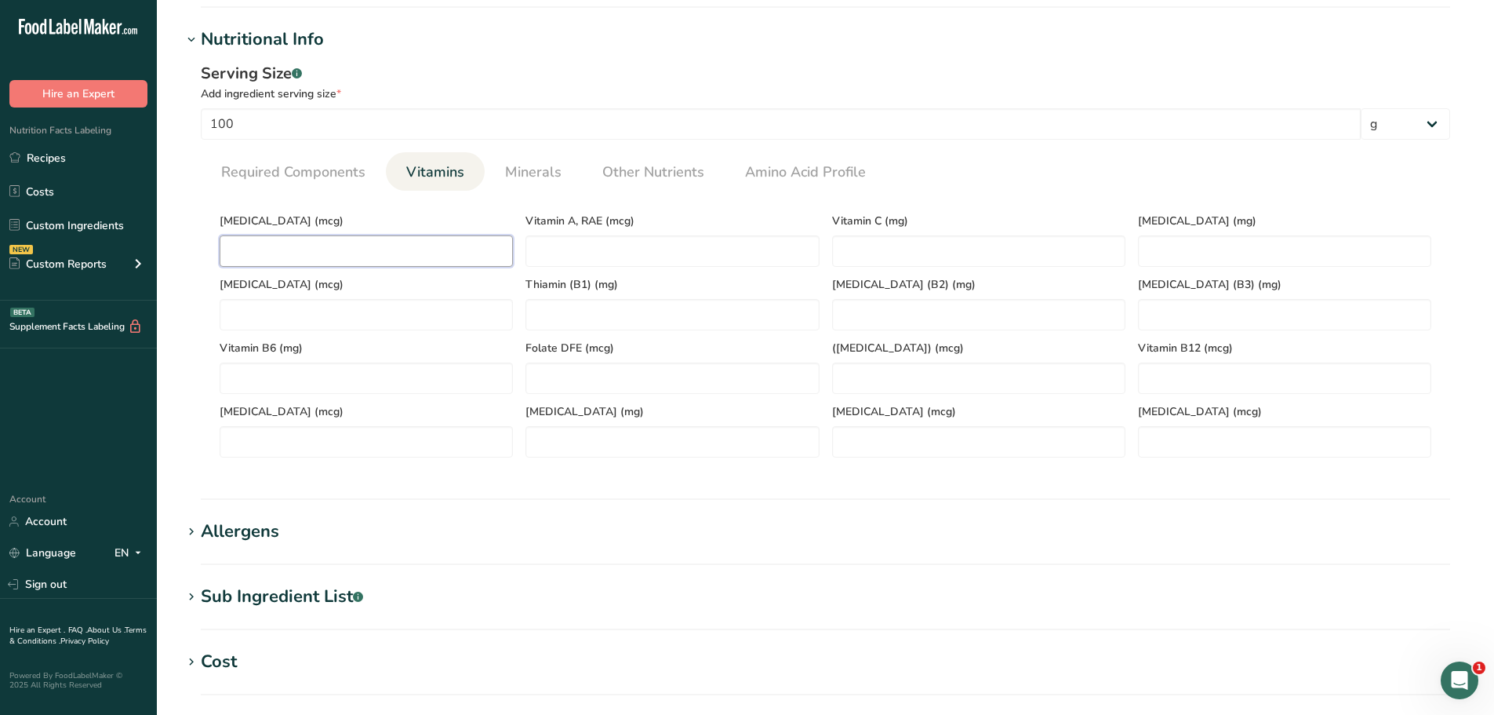
click at [307, 253] on D "number" at bounding box center [366, 250] width 293 height 31
type D "0"
click at [286, 173] on span "Required Components" at bounding box center [293, 172] width 144 height 21
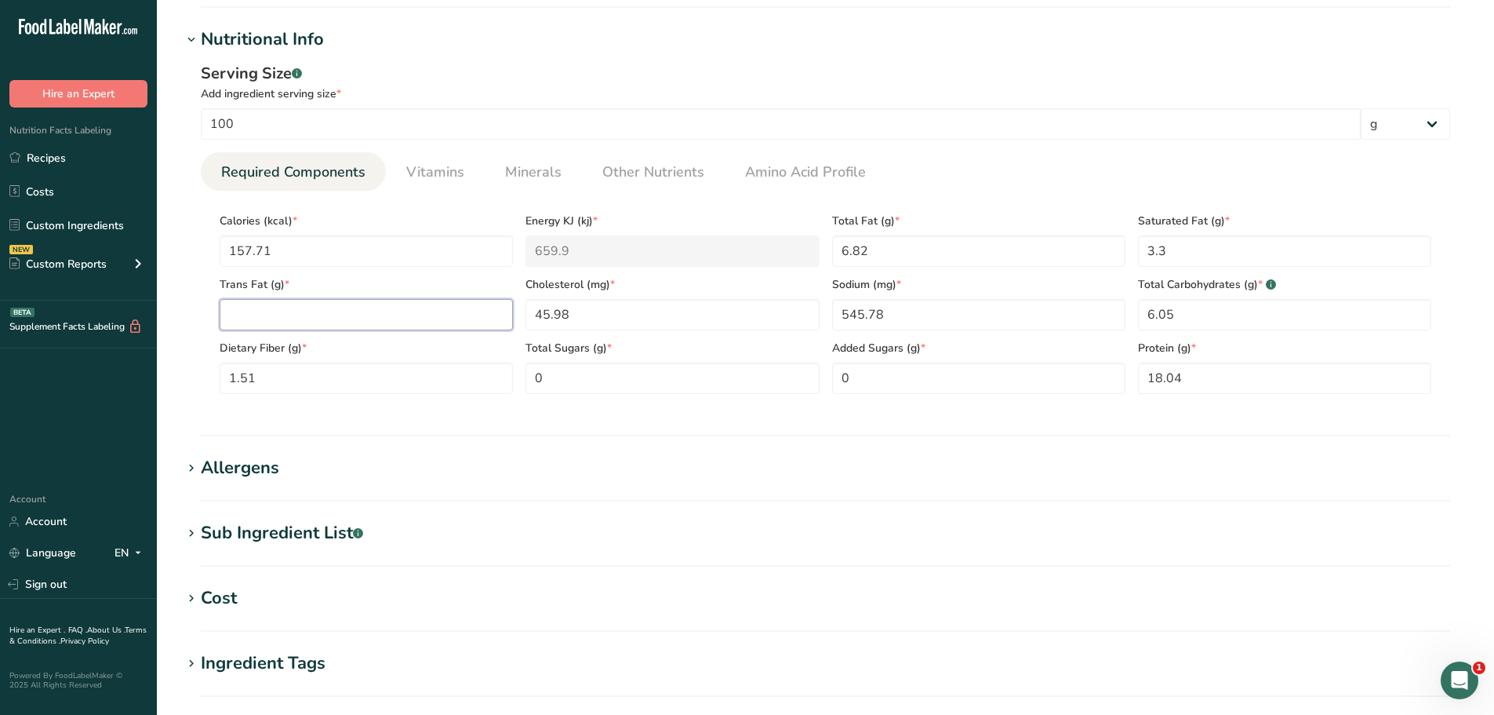
click at [271, 311] on Fat "number" at bounding box center [366, 314] width 293 height 31
paste Fat "0.25"
type Fat "0.25"
click at [425, 168] on span "Vitamins" at bounding box center [435, 172] width 58 height 21
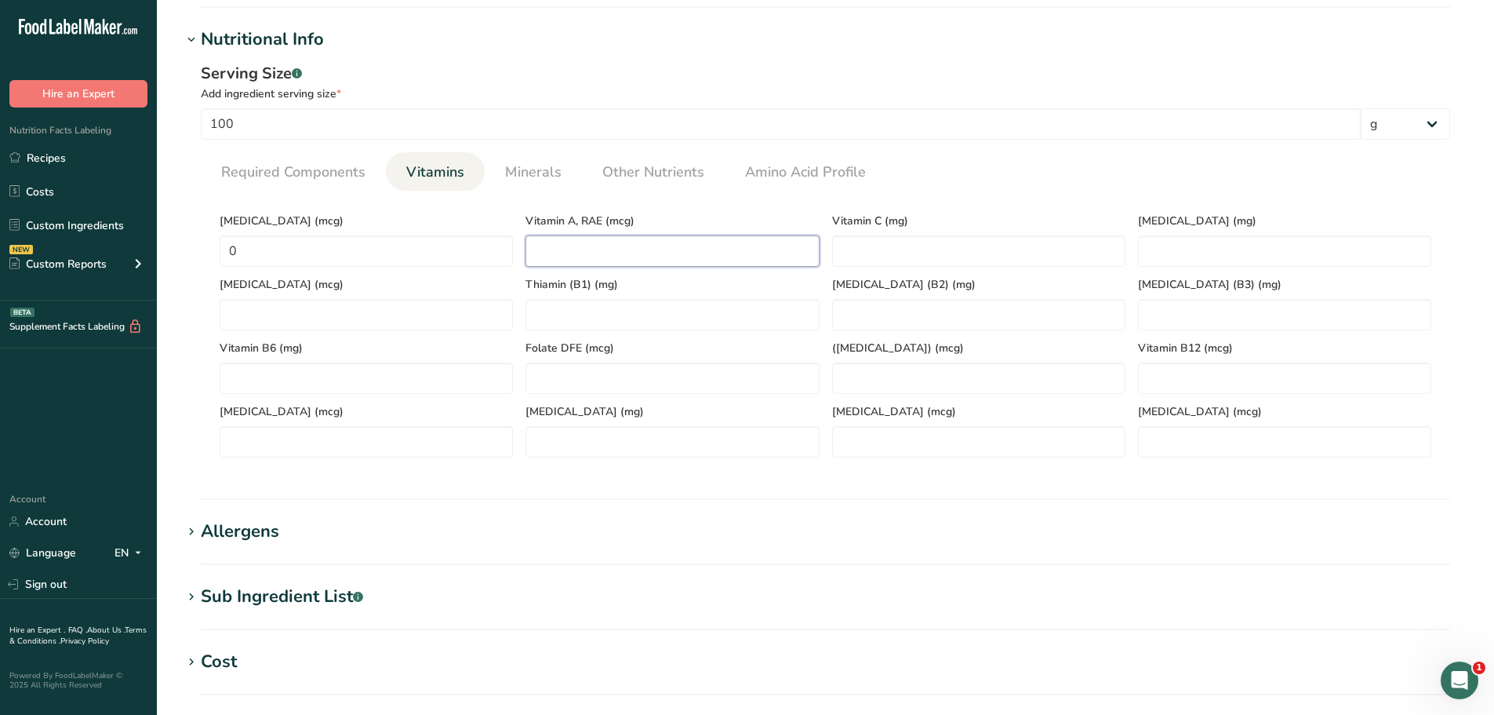
click at [706, 244] on RAE "number" at bounding box center [672, 250] width 293 height 31
paste RAE "165.2"
type RAE "165.2"
click at [877, 248] on C "number" at bounding box center [978, 250] width 293 height 31
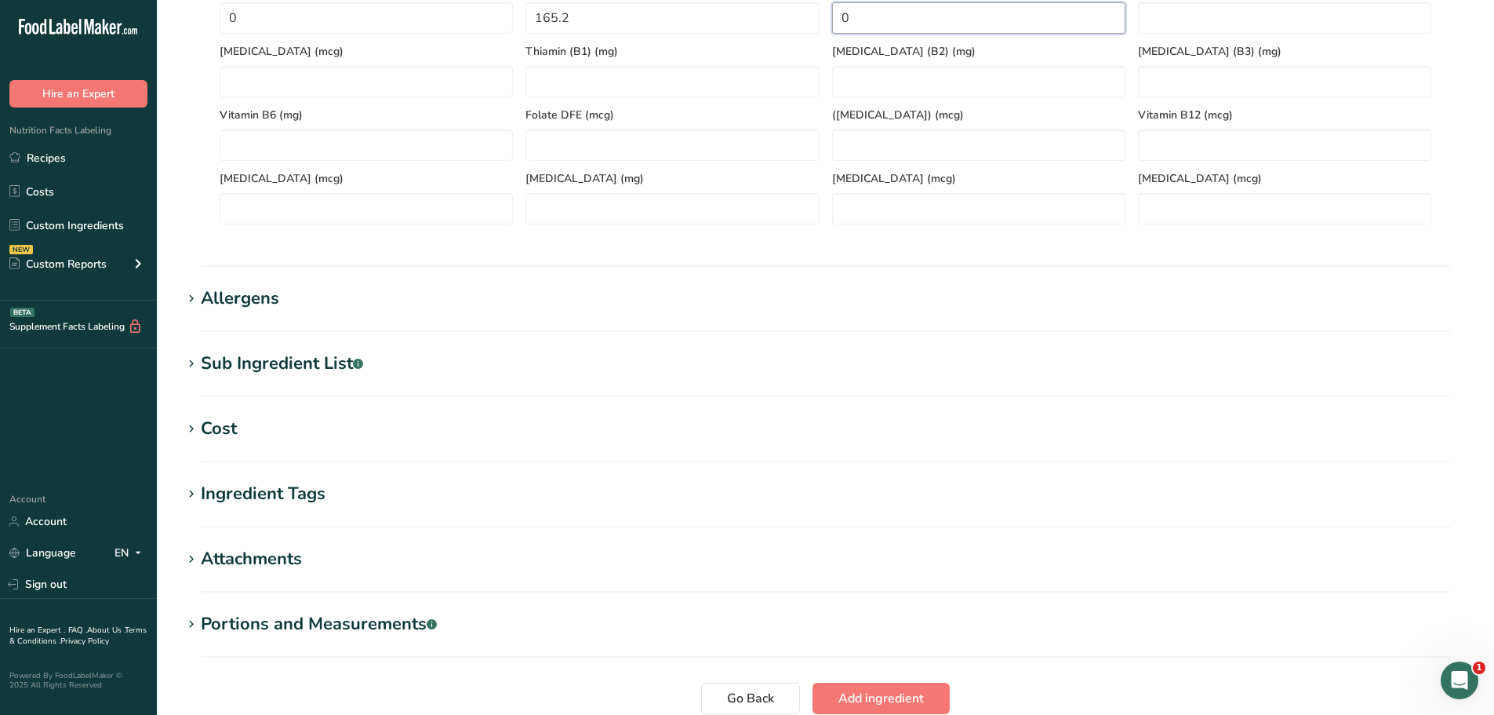
scroll to position [915, 0]
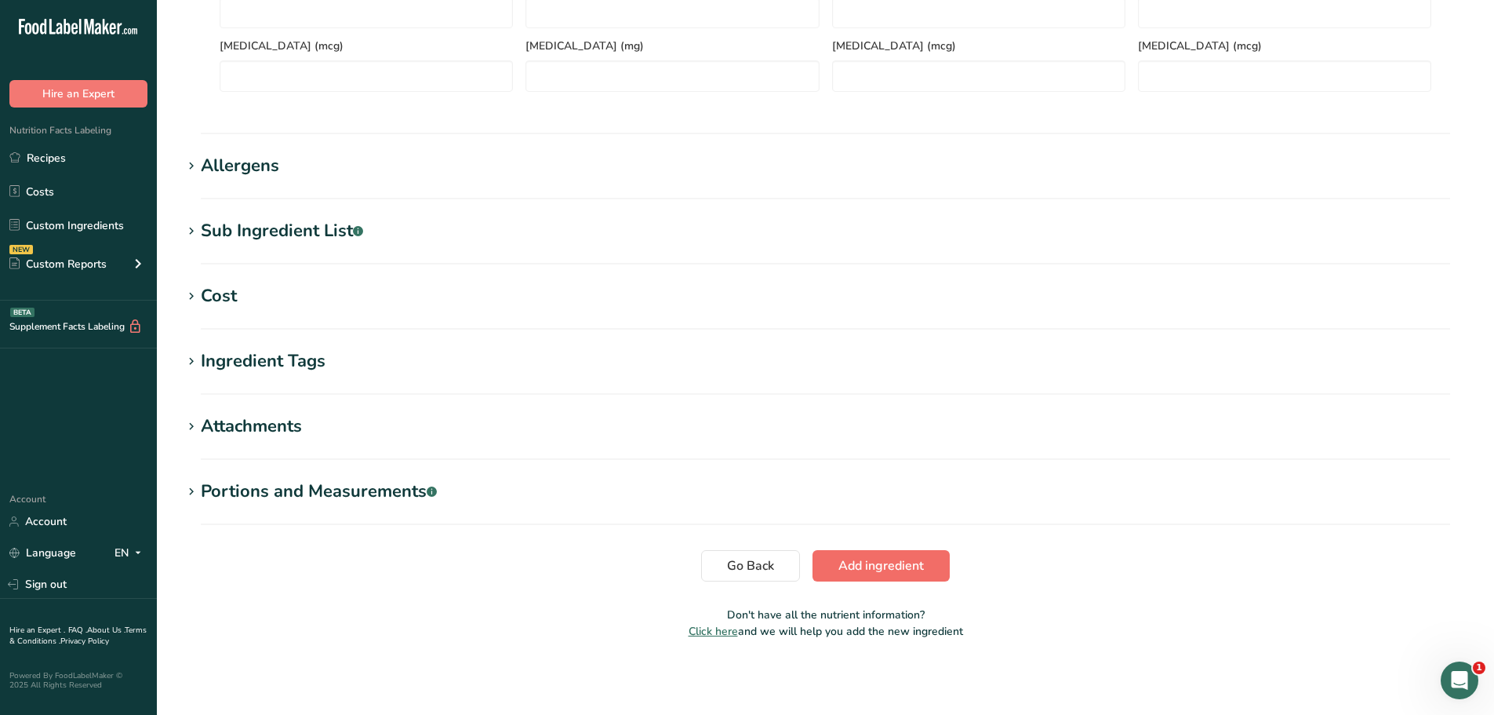
type C "0"
click at [842, 556] on button "Add ingredient" at bounding box center [881, 565] width 137 height 31
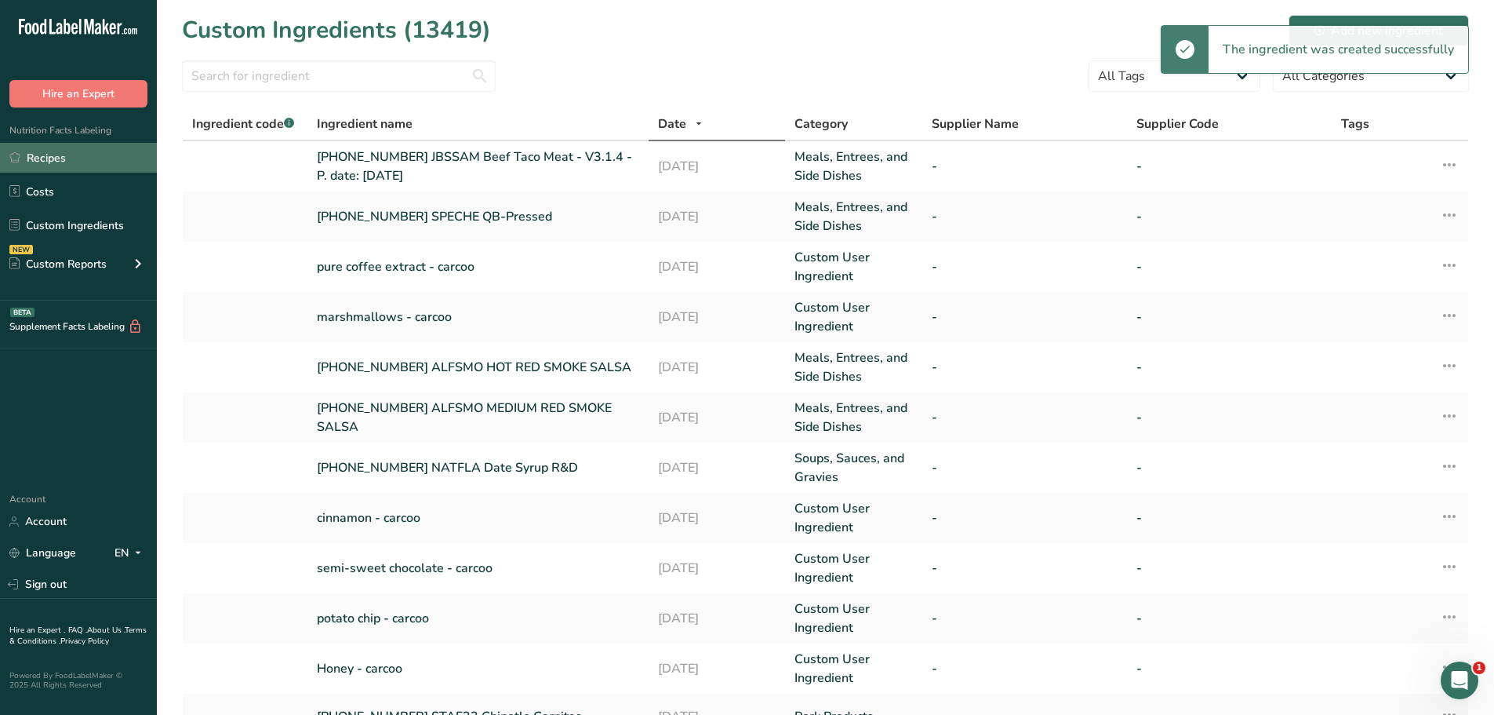
click at [82, 157] on link "Recipes" at bounding box center [78, 158] width 157 height 30
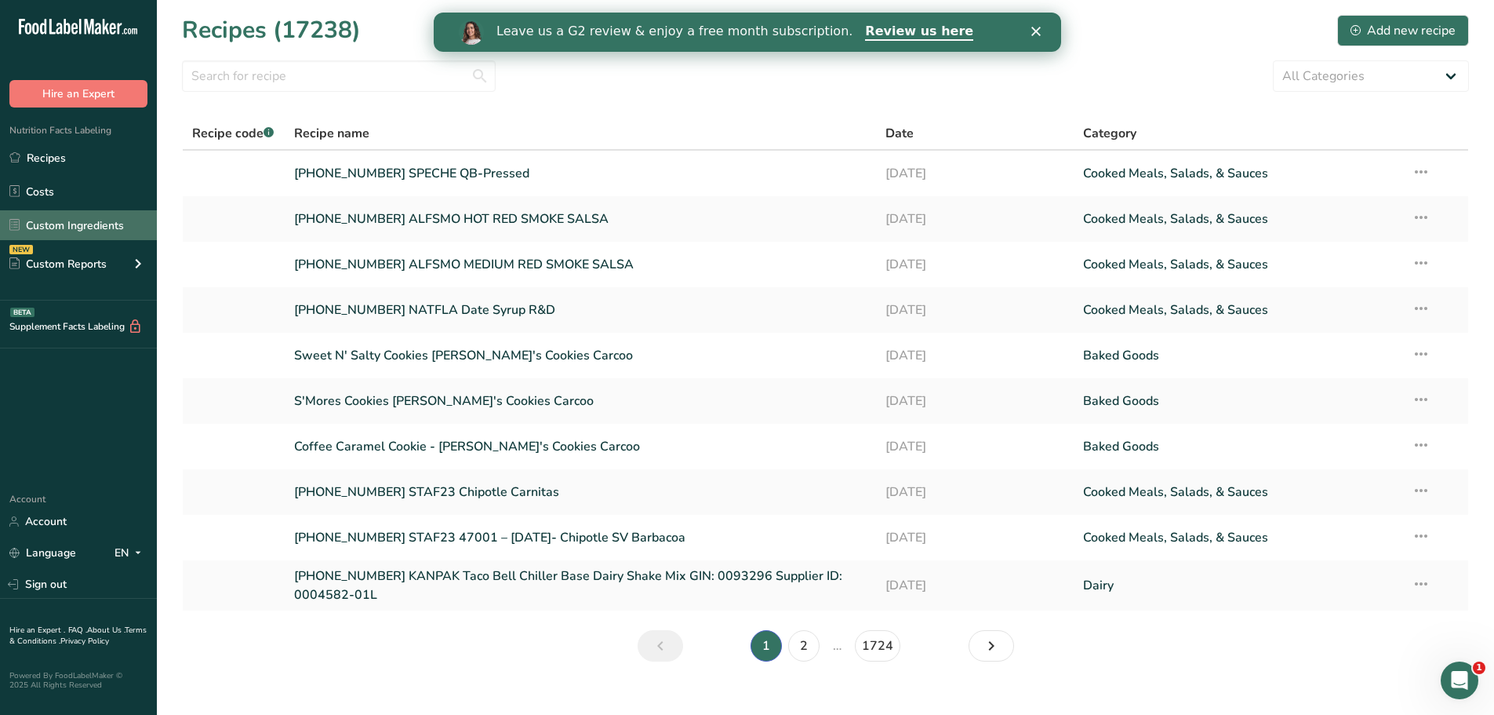
click at [85, 225] on link "Custom Ingredients" at bounding box center [78, 225] width 157 height 30
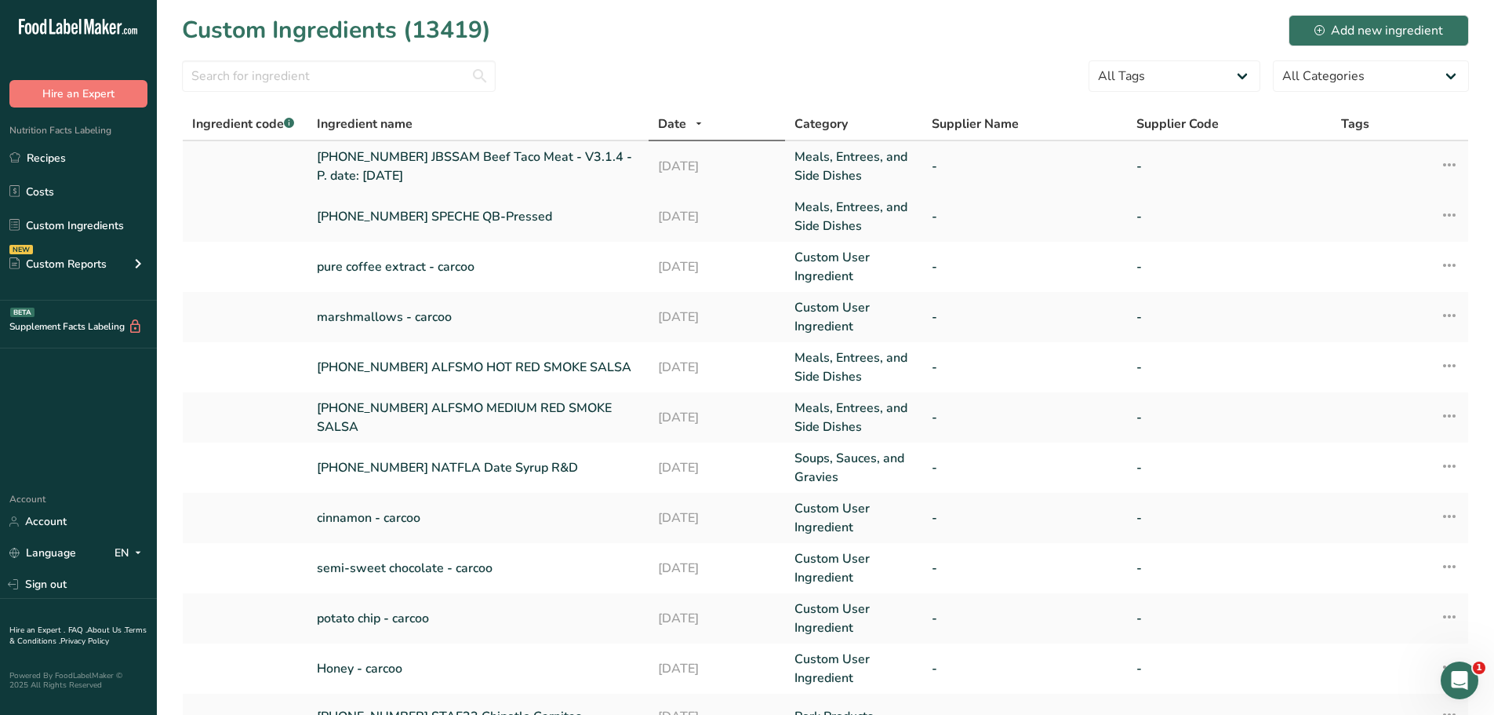
click at [481, 152] on link "[PHONE_NUMBER] JBSSAM Beef Taco Meat - V3.1.4 - P. date: [DATE]" at bounding box center [478, 166] width 322 height 38
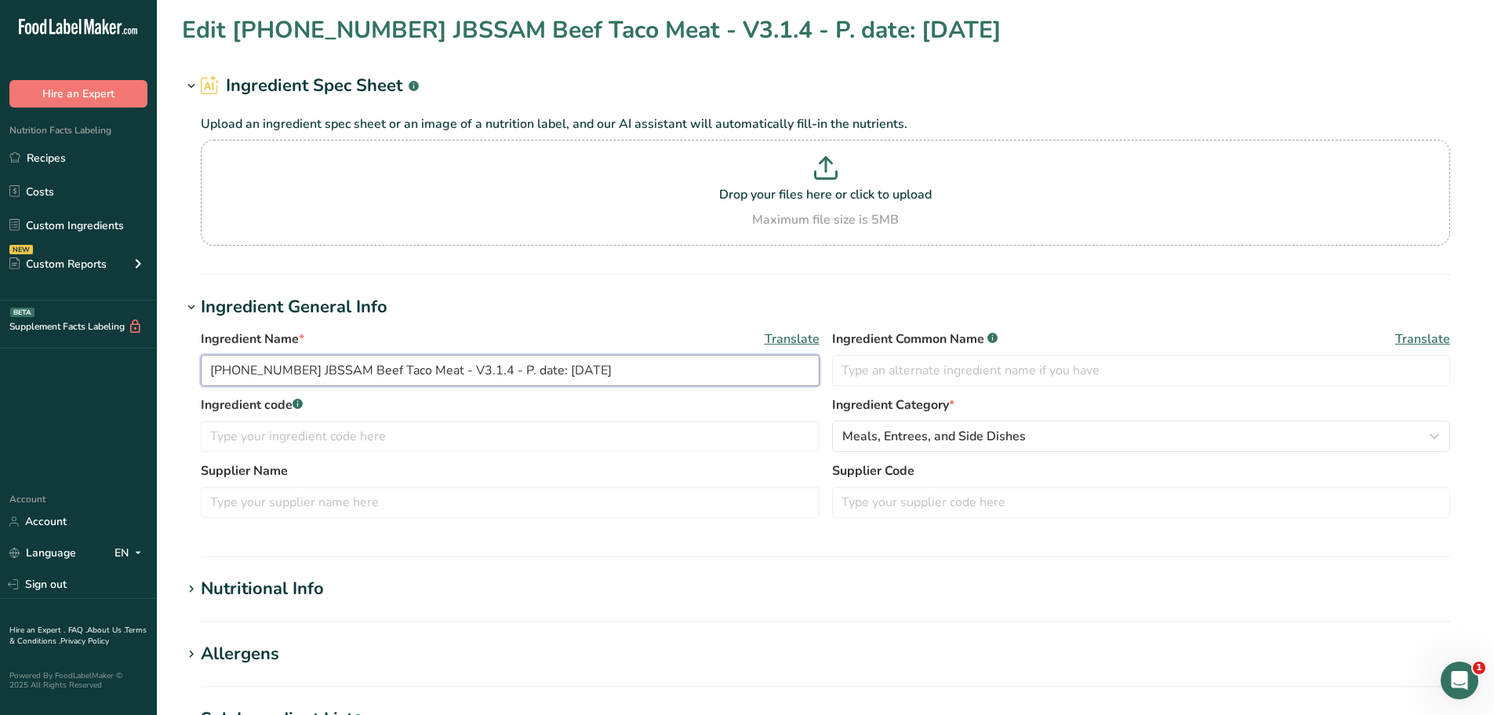
drag, startPoint x: 664, startPoint y: 372, endPoint x: 183, endPoint y: 355, distance: 481.1
click at [183, 355] on div "Ingredient Name * Translate 25-433862-001 JBSSAM Beef Taco Meat - V3.1.4 - P. d…" at bounding box center [825, 428] width 1287 height 217
click at [65, 146] on link "Recipes" at bounding box center [78, 158] width 157 height 30
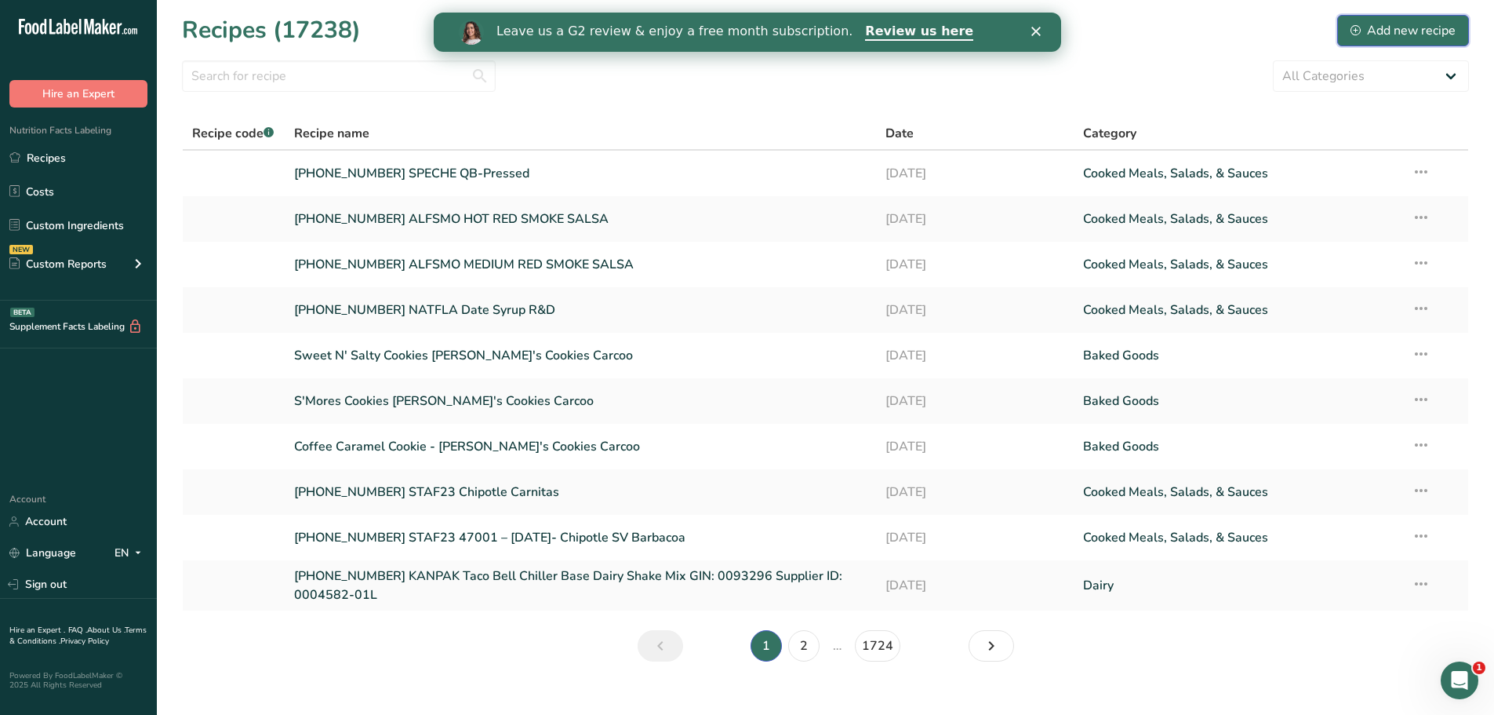
click at [1366, 27] on div "Add new recipe" at bounding box center [1403, 30] width 105 height 19
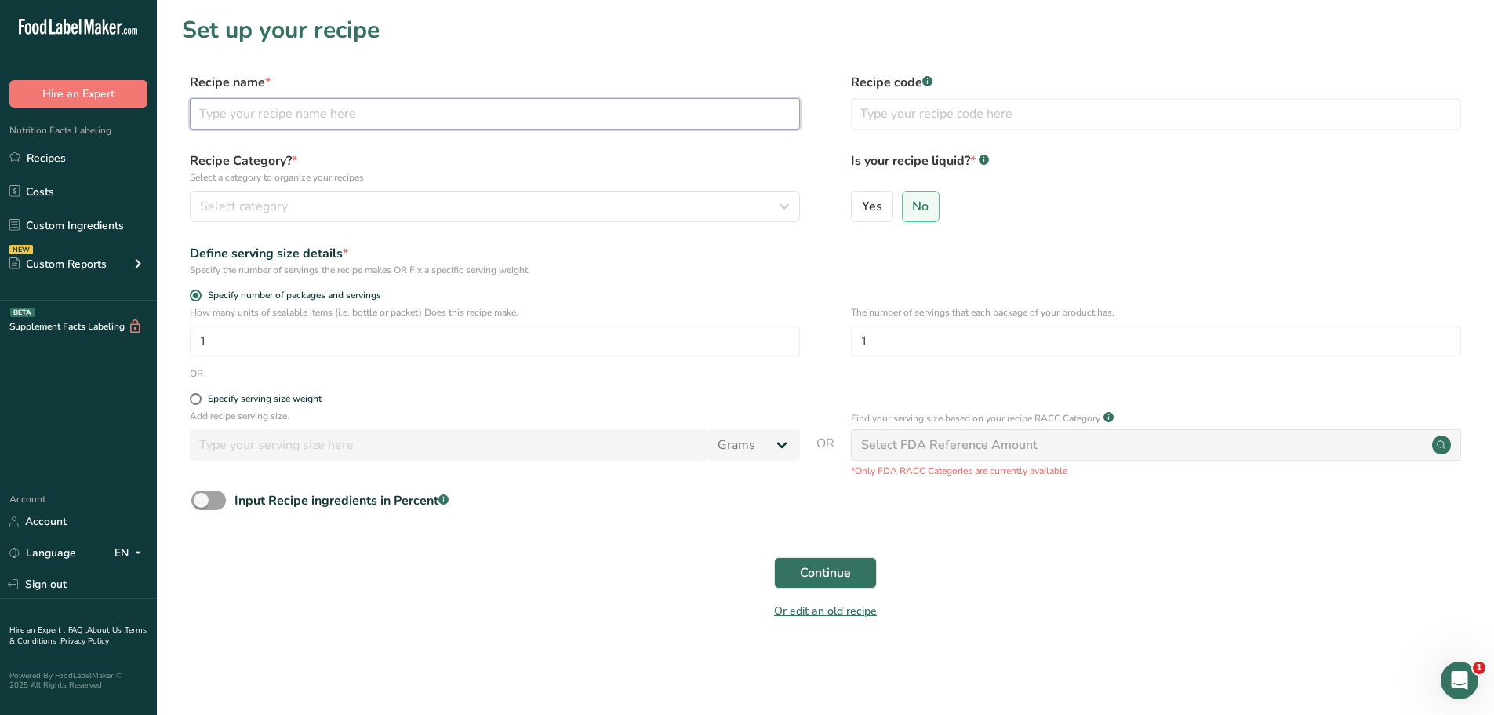
click at [292, 122] on input "text" at bounding box center [495, 113] width 610 height 31
paste input "[PHONE_NUMBER] JBSSAM Beef Taco Meat - V3.1.4 - P. date: [DATE]"
type input "[PHONE_NUMBER] JBSSAM Beef Taco Meat - V3.1.4 - P. date: [DATE]"
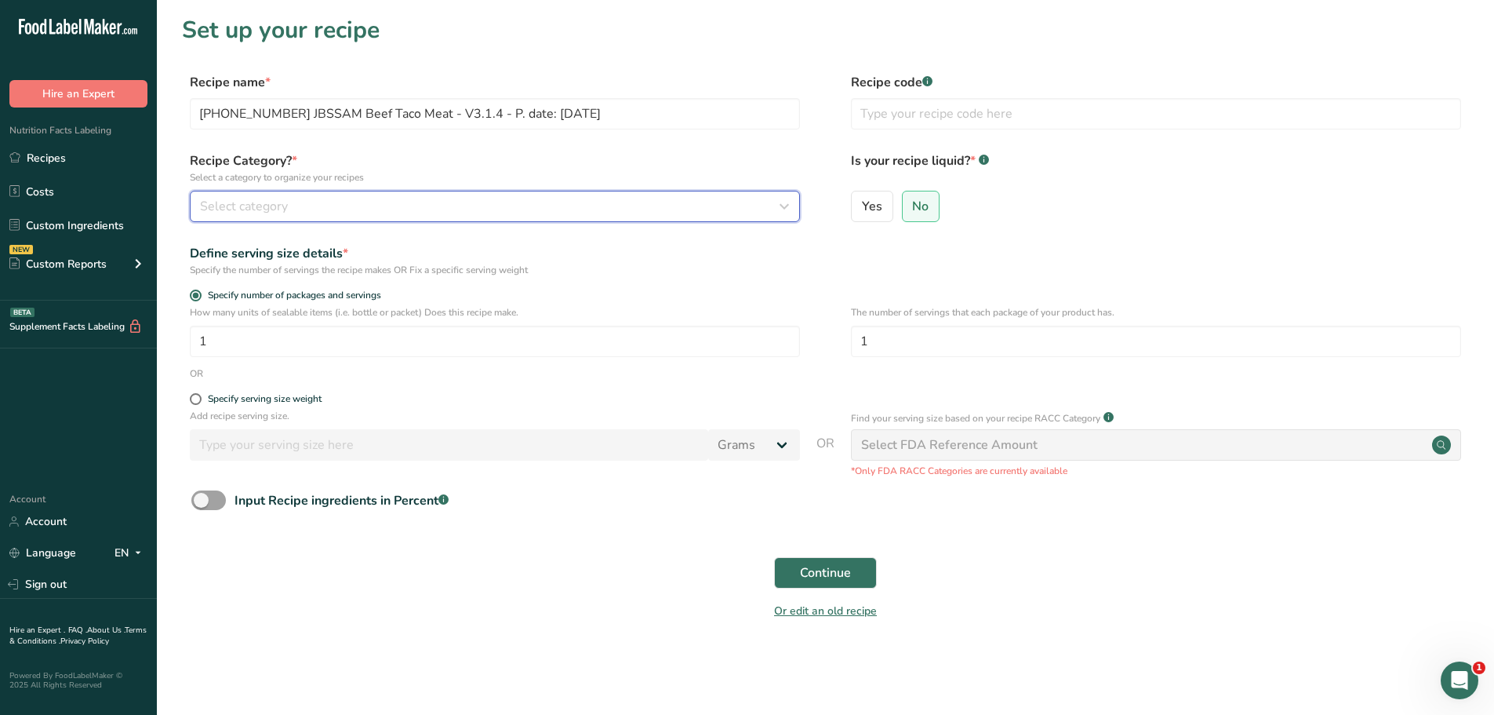
click at [298, 212] on div "Select category" at bounding box center [490, 206] width 580 height 19
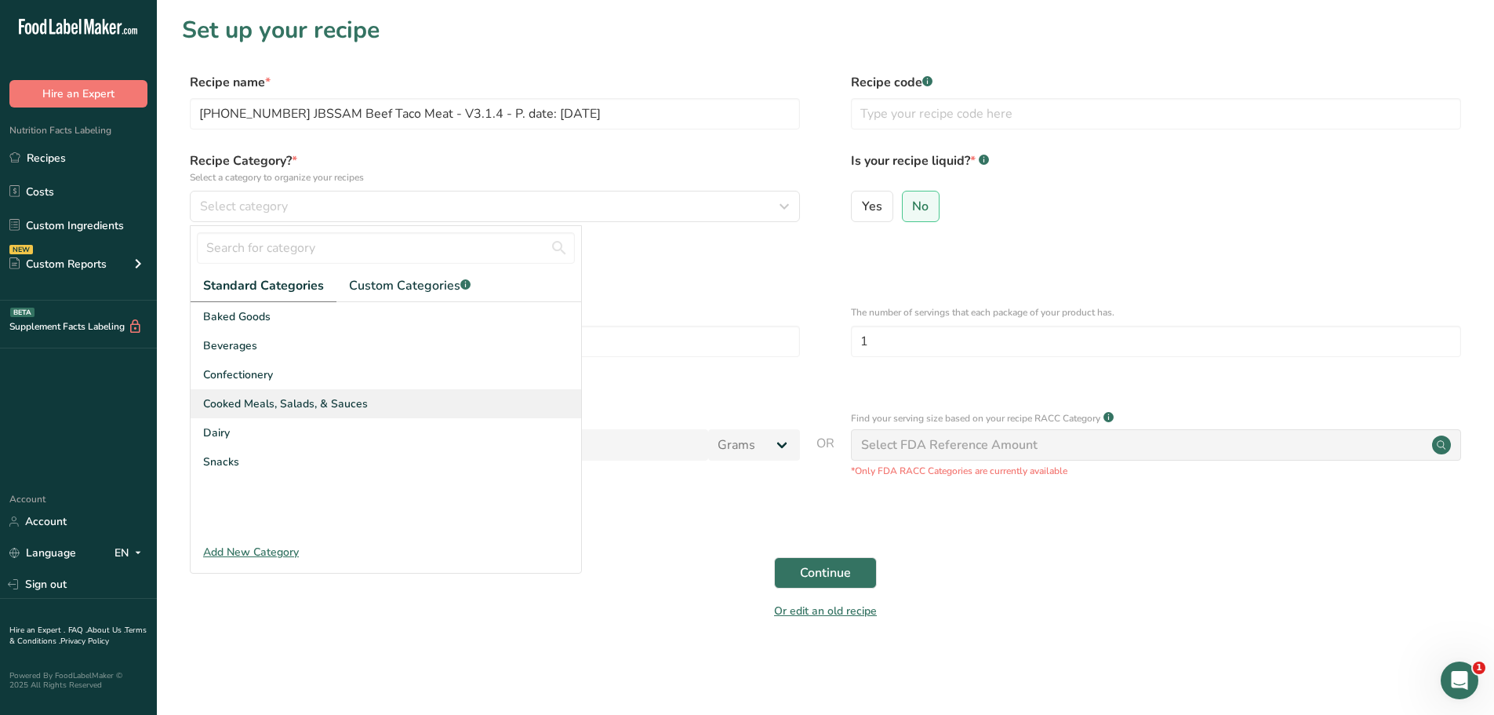
click at [297, 409] on span "Cooked Meals, Salads, & Sauces" at bounding box center [285, 403] width 165 height 16
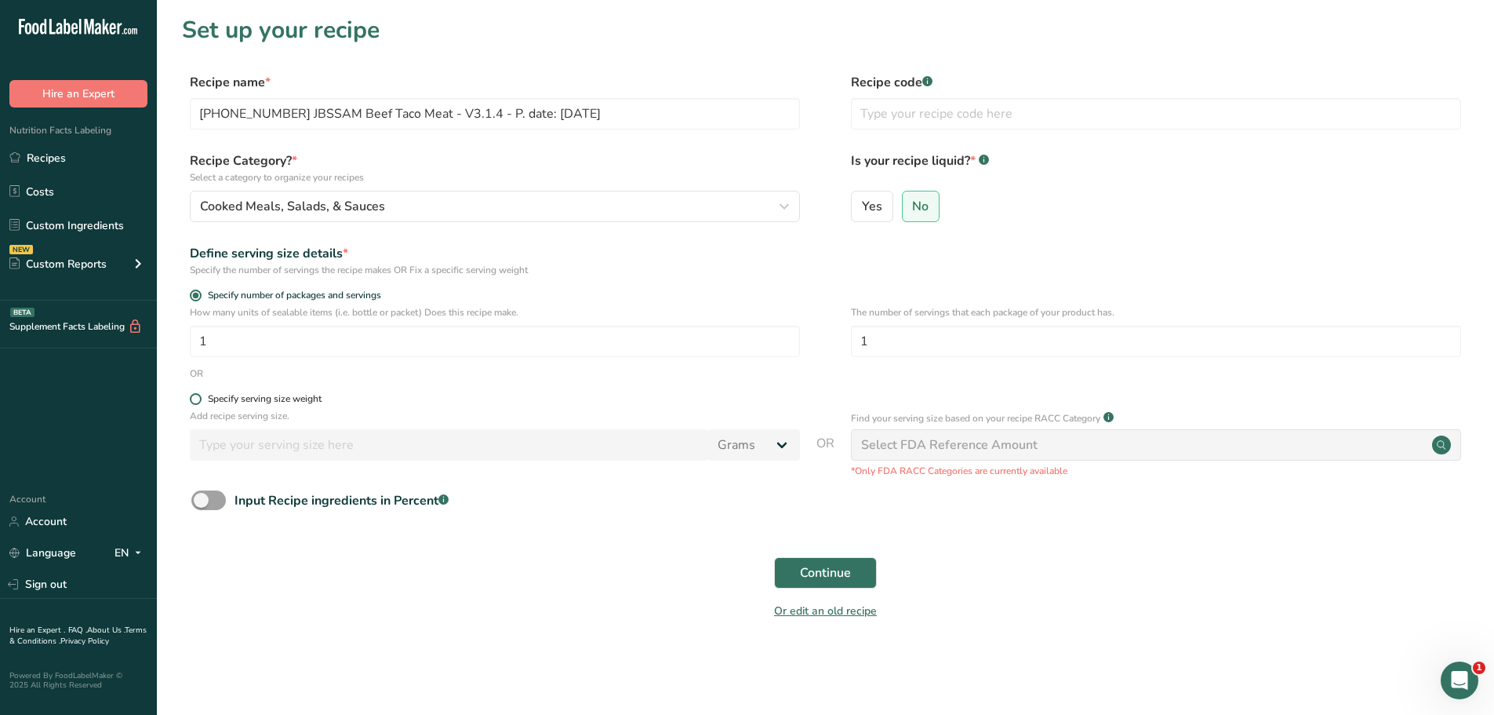
click at [195, 403] on span at bounding box center [196, 399] width 12 height 12
click at [195, 403] on input "Specify serving size weight" at bounding box center [195, 399] width 10 height 10
radio input "true"
radio input "false"
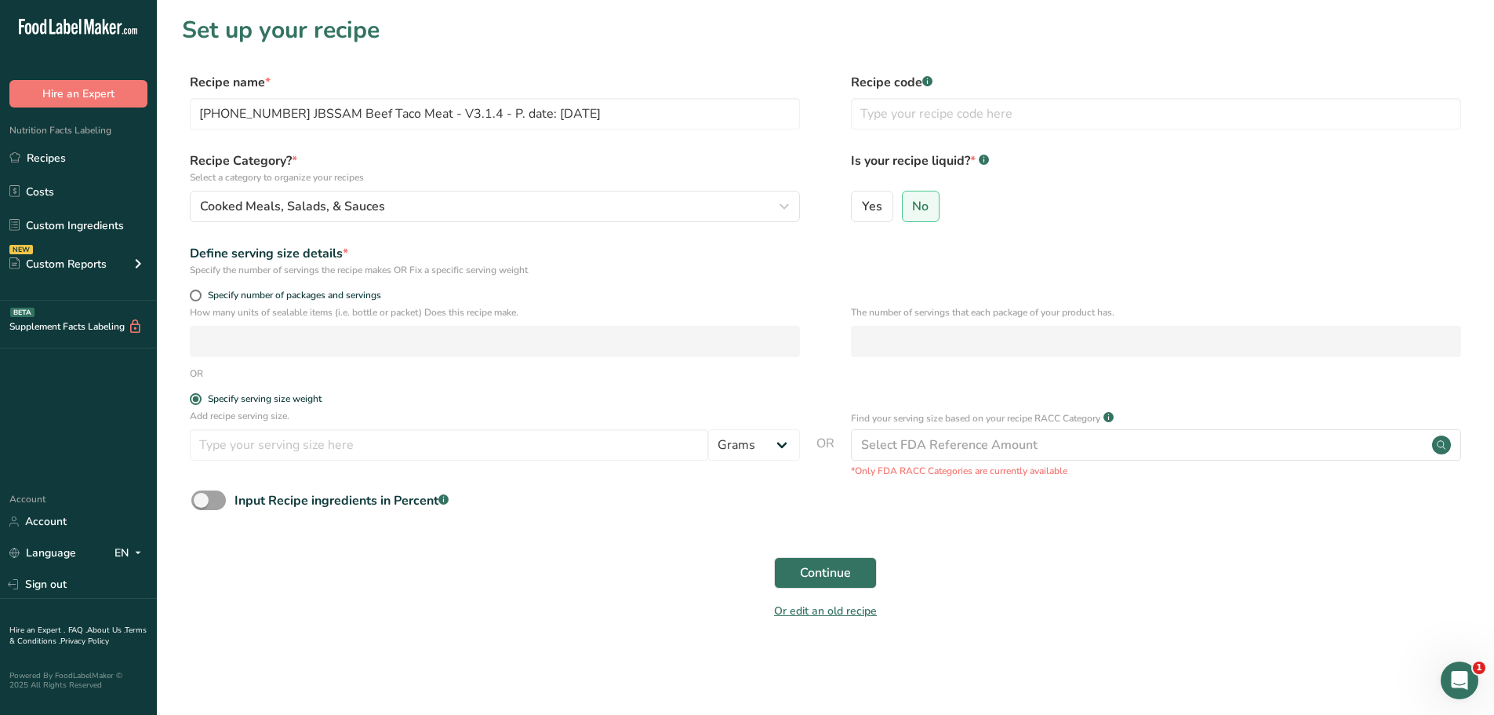
click at [236, 460] on div "Add recipe serving size. Grams kg mg mcg lb oz l mL fl oz tbsp tsp cup qt gallon" at bounding box center [495, 439] width 610 height 60
click at [265, 442] on input "number" at bounding box center [449, 444] width 519 height 31
type input "100"
click at [823, 575] on span "Continue" at bounding box center [825, 572] width 51 height 19
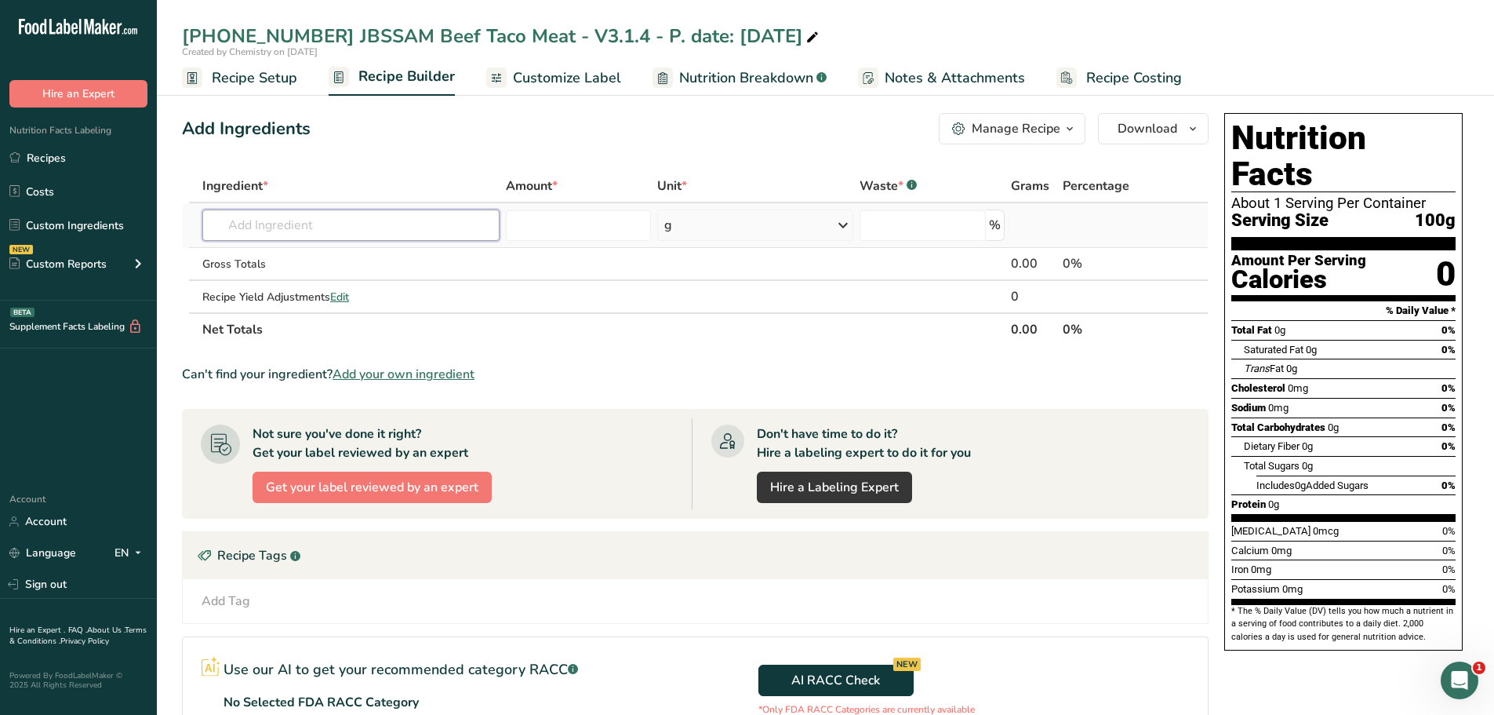
click at [286, 230] on input "text" at bounding box center [350, 224] width 297 height 31
paste input "[PHONE_NUMBER] JBSSAM Beef Taco Meat - V3.1.4 - P. date: [DATE]"
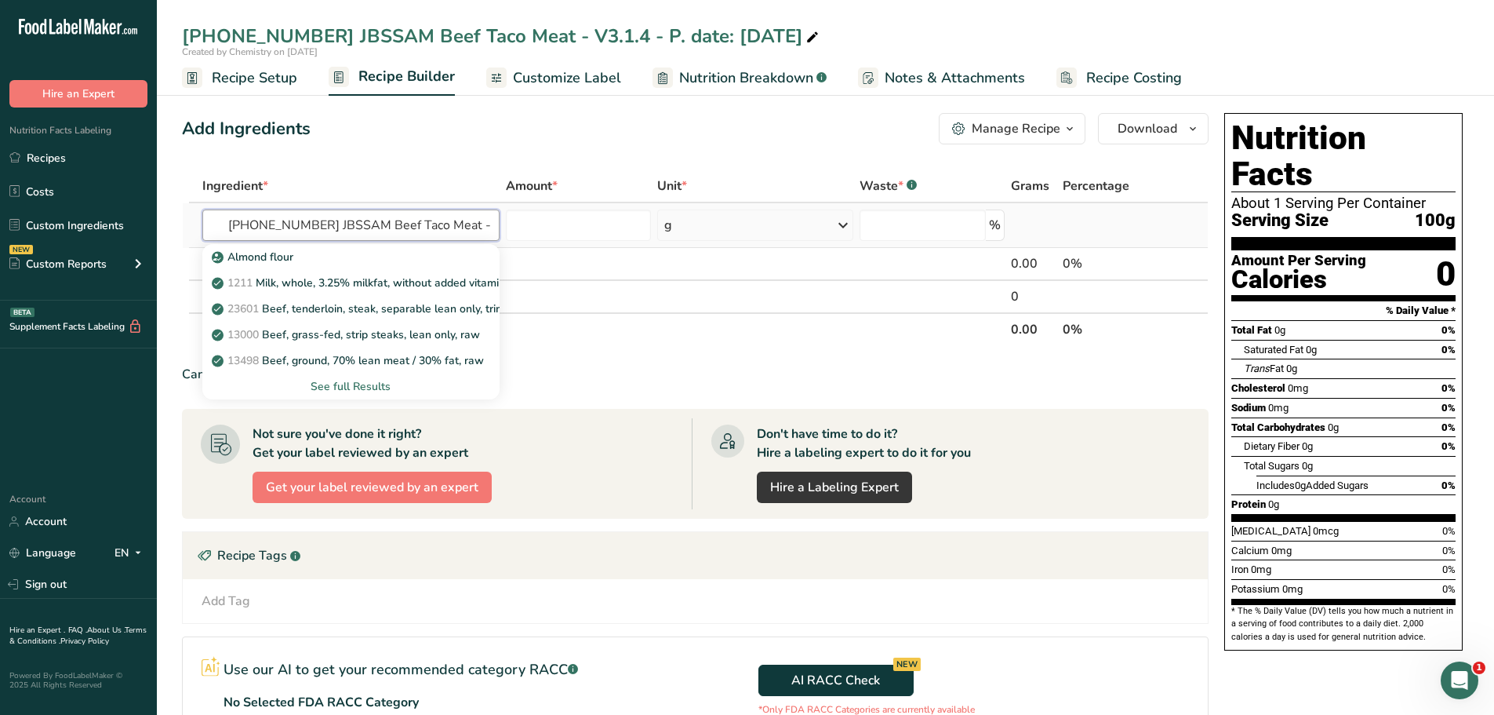
scroll to position [0, 153]
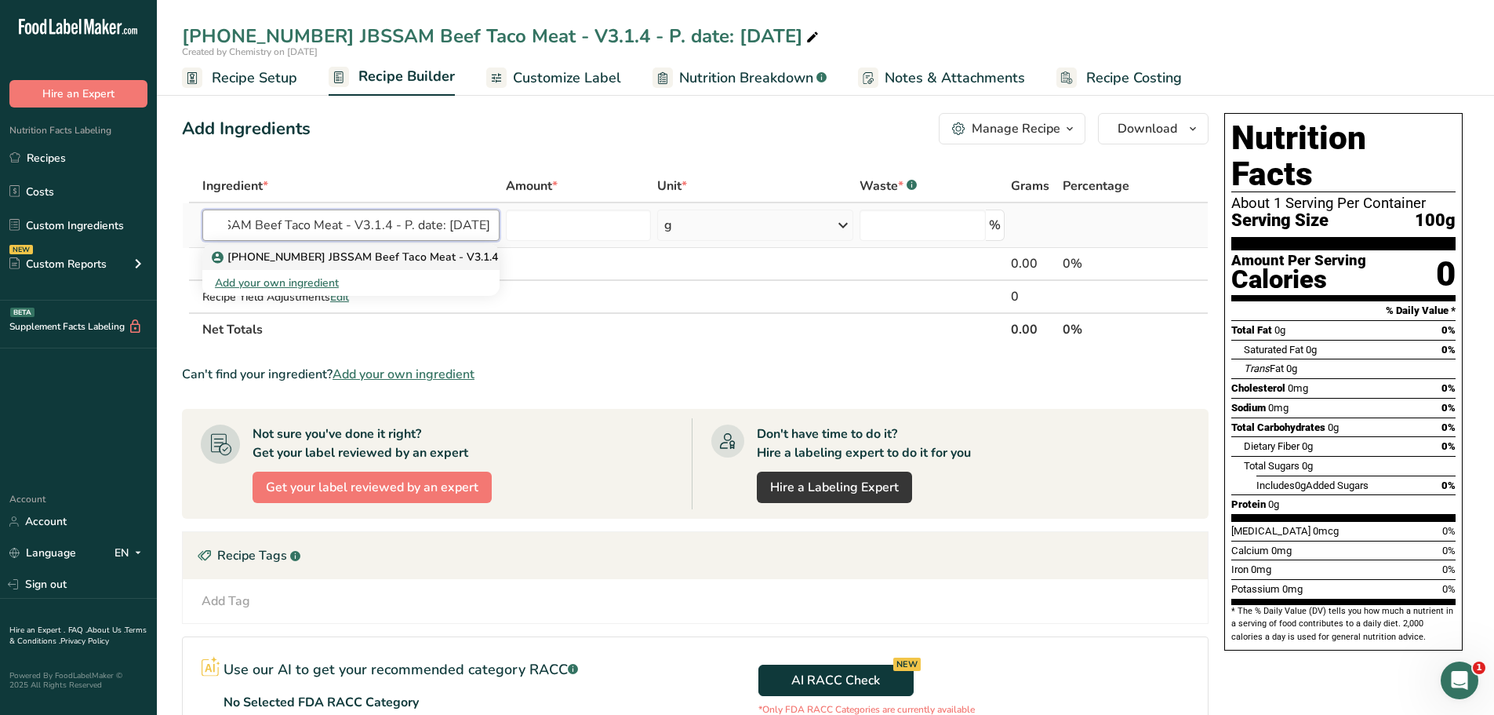
type input "[PHONE_NUMBER] JBSSAM Beef Taco Meat - V3.1.4 - P. date: [DATE]"
click at [421, 254] on p "[PHONE_NUMBER] JBSSAM Beef Taco Meat - V3.1.4 - P. date: [DATE]" at bounding box center [400, 257] width 371 height 16
type input "[PHONE_NUMBER] JBSSAM Beef Taco Meat - V3.1.4 - P. date: [DATE]"
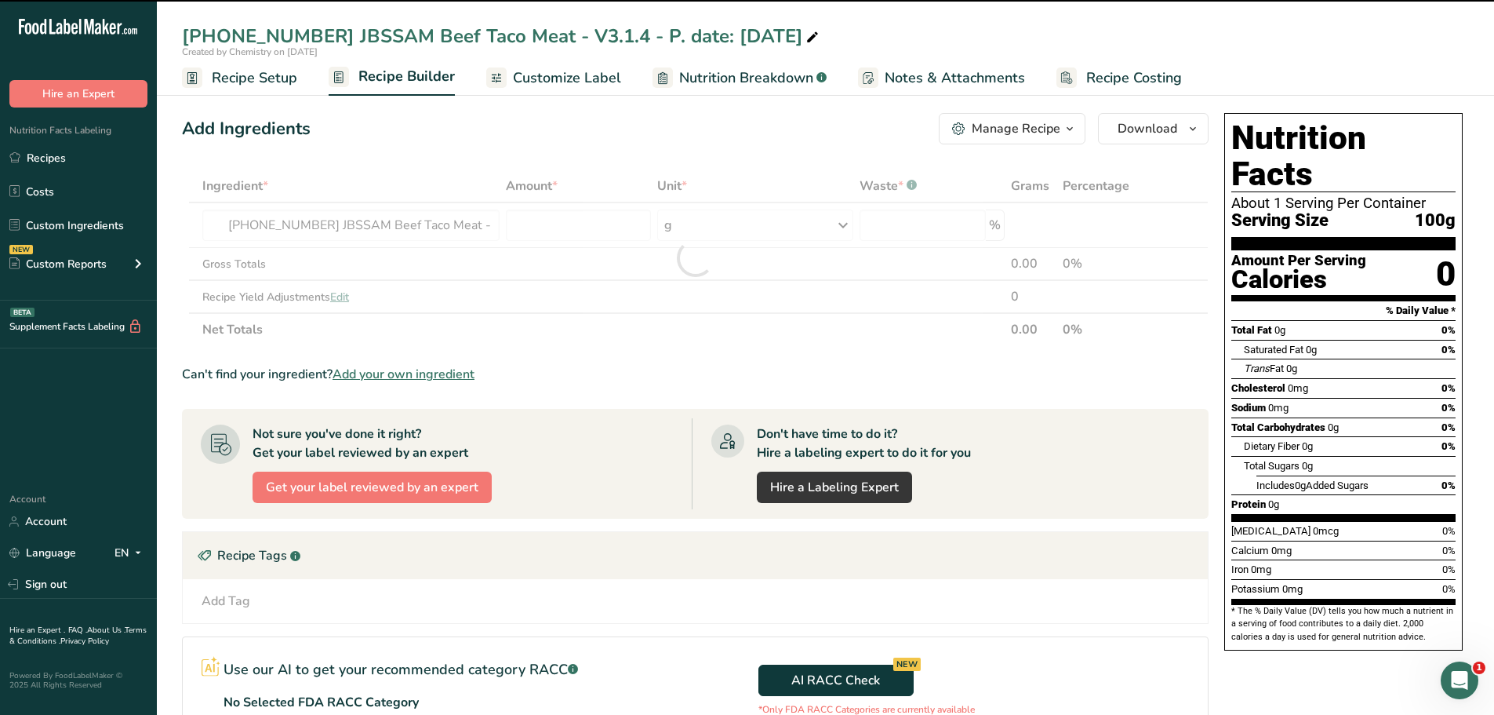
type input "0"
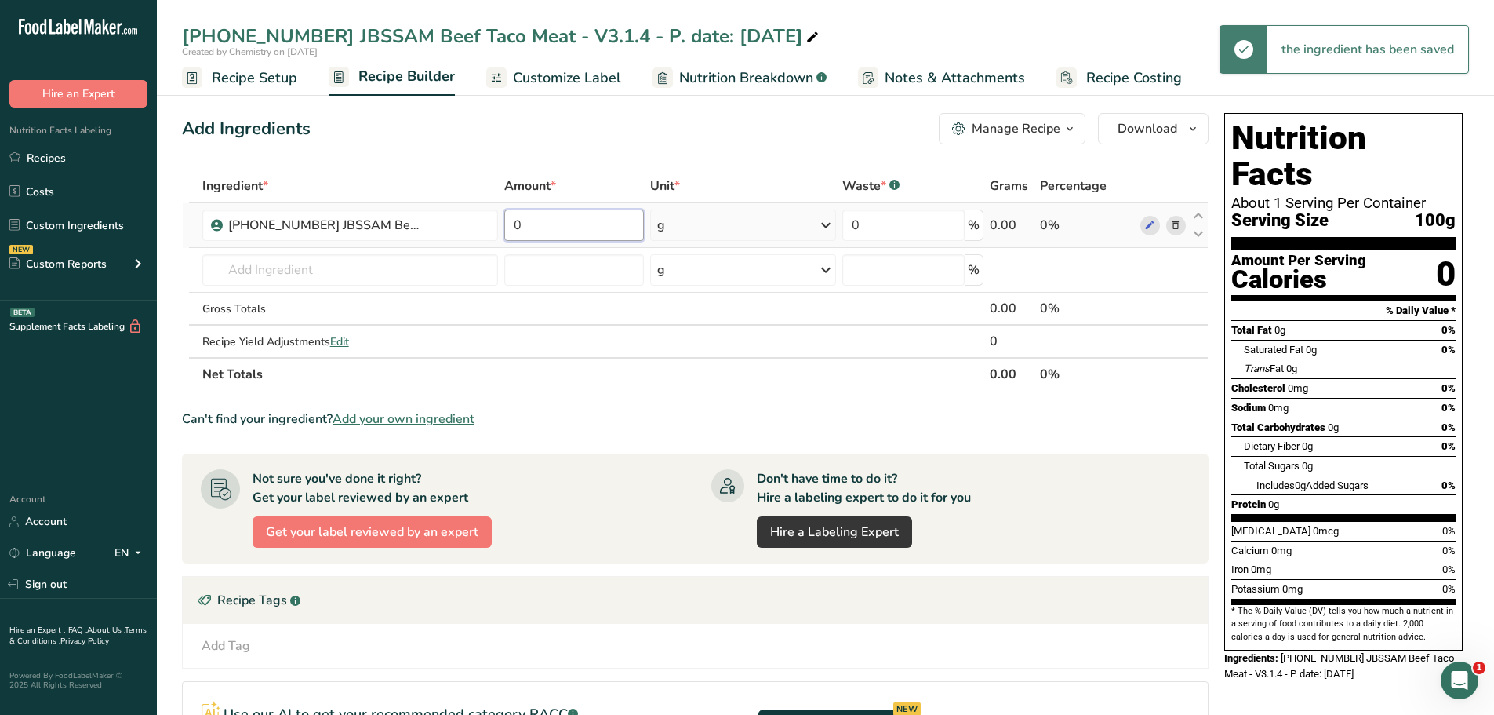
click at [566, 228] on input "0" at bounding box center [574, 224] width 140 height 31
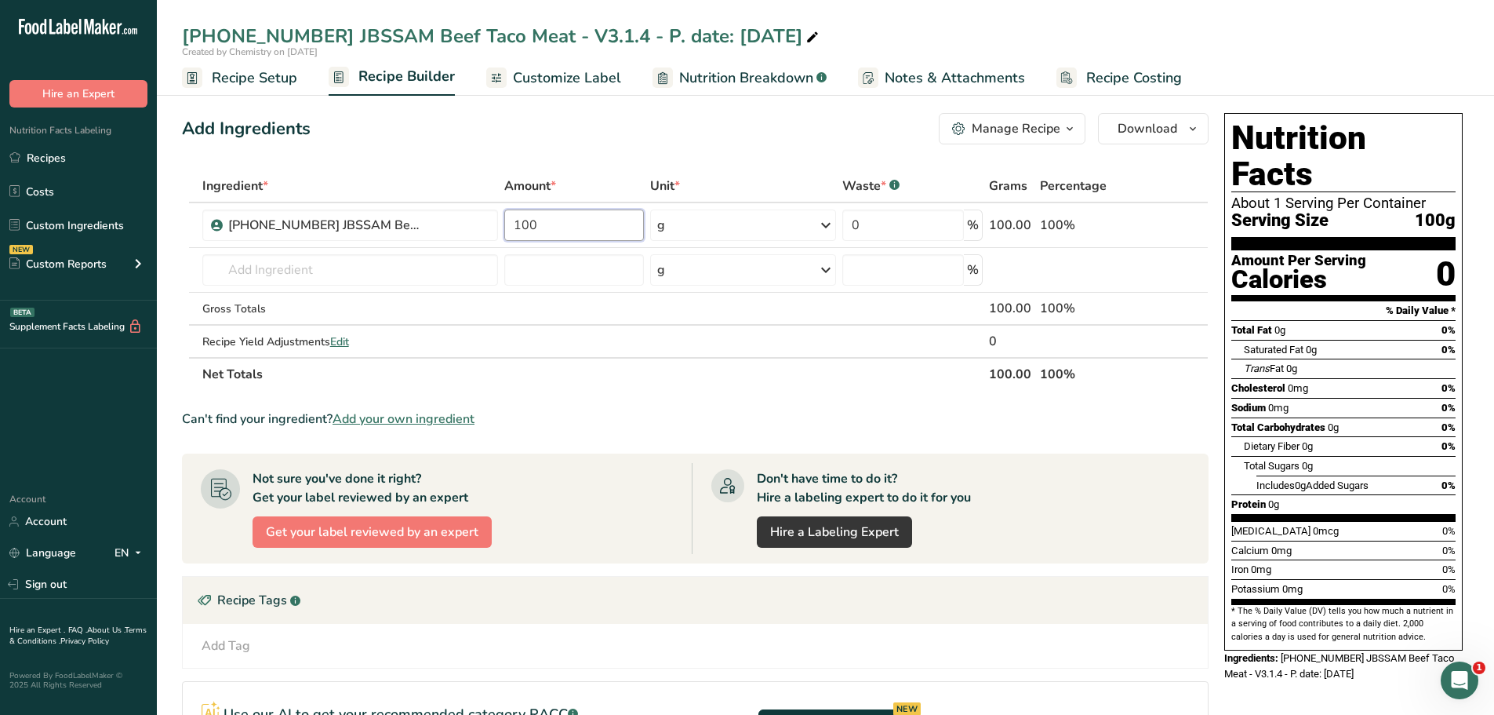
type input "100"
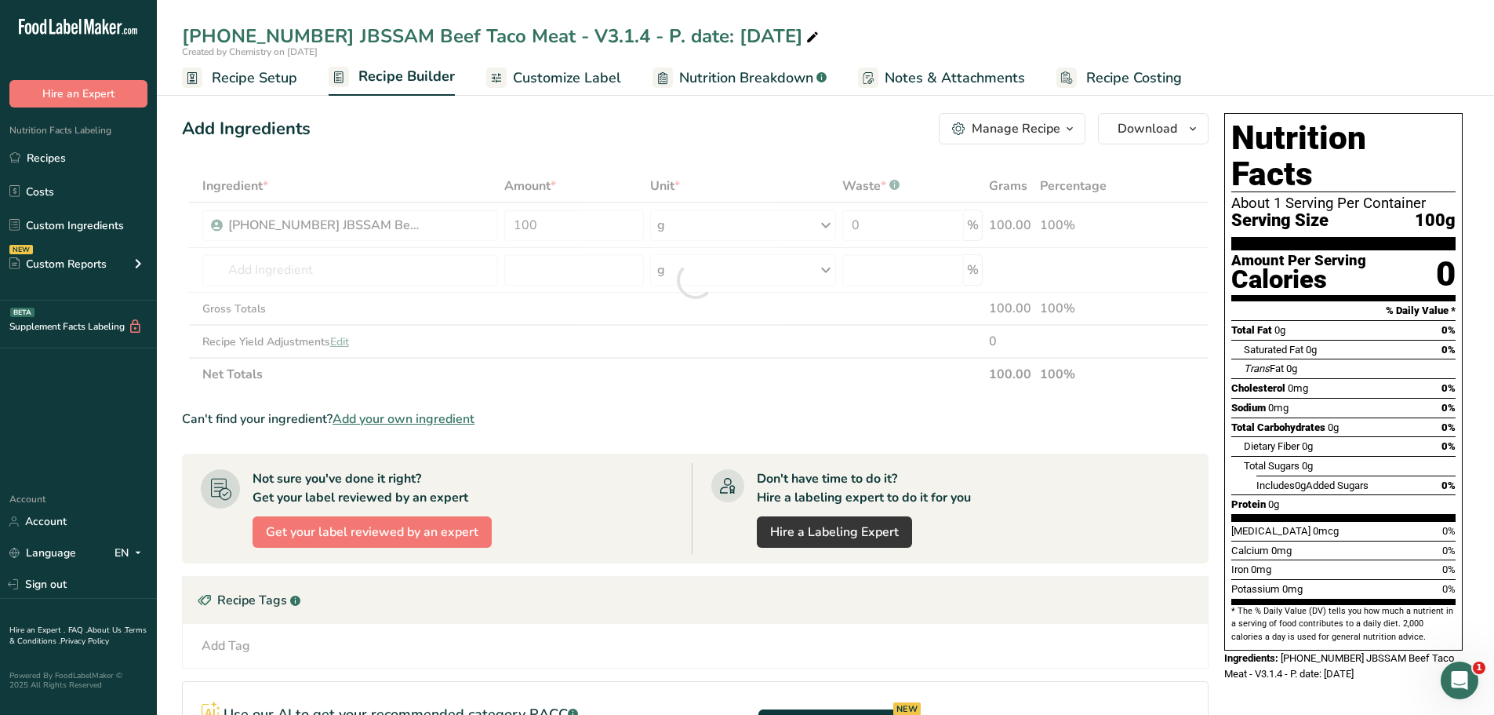
click at [520, 155] on div "Add Ingredients Manage Recipe Delete Recipe Duplicate Recipe Scale Recipe Save …" at bounding box center [700, 526] width 1036 height 839
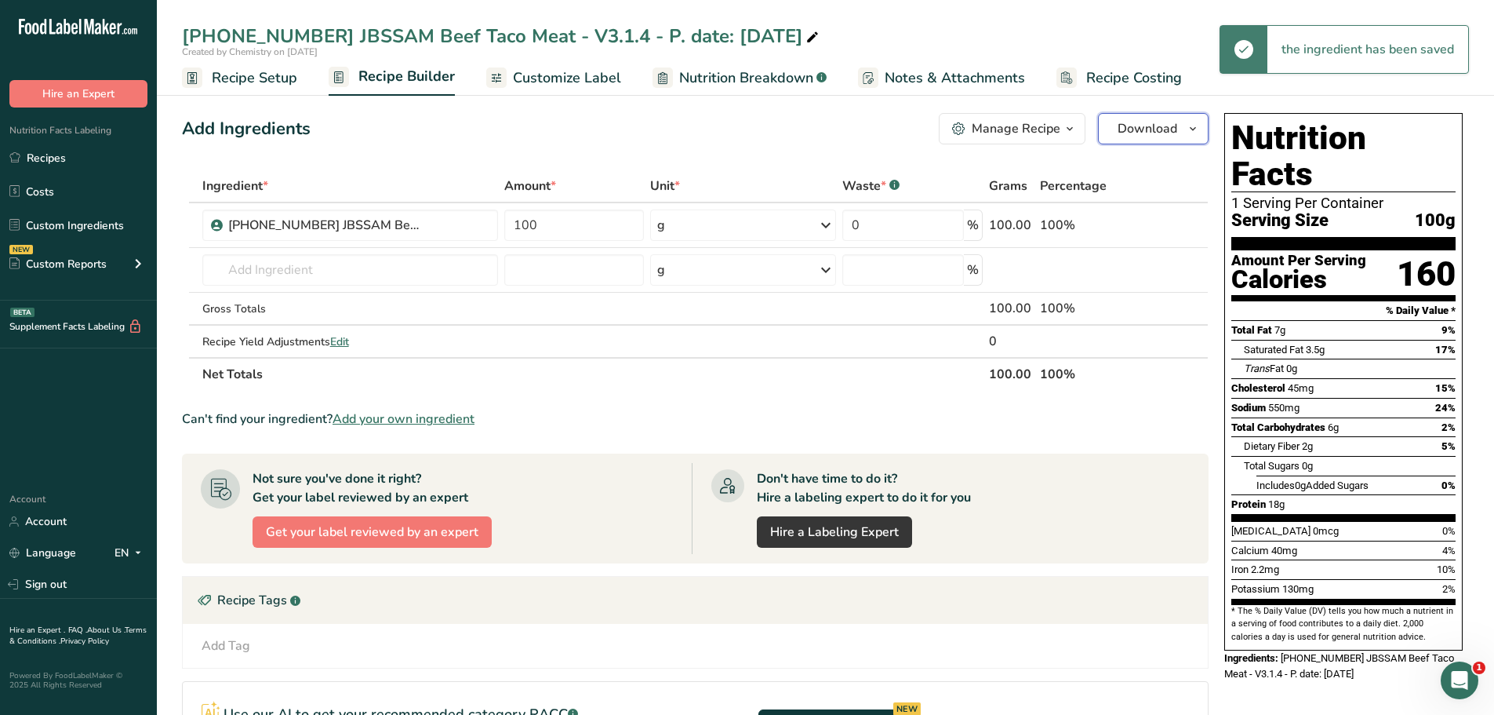
click at [1196, 132] on icon "button" at bounding box center [1193, 129] width 13 height 20
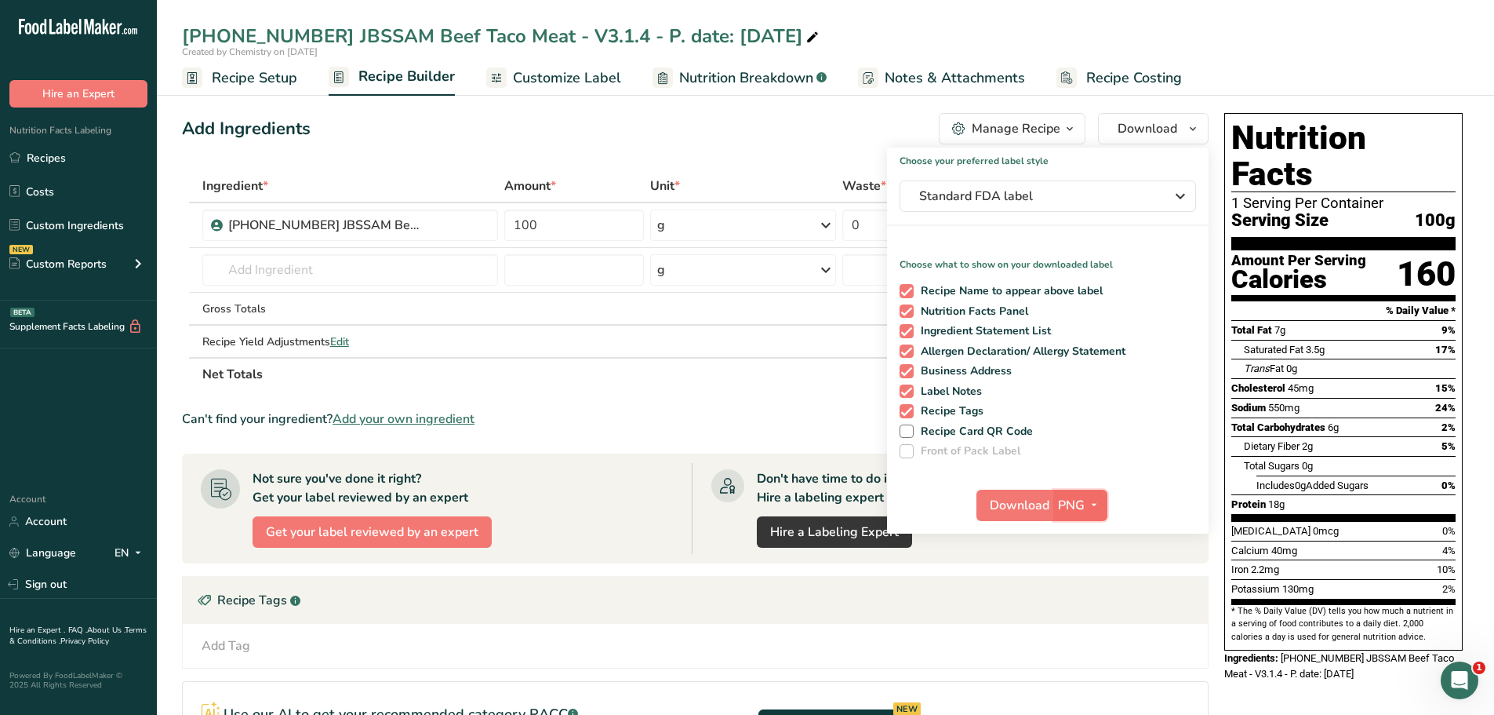
click at [1099, 507] on icon "button" at bounding box center [1094, 505] width 13 height 20
click at [1086, 617] on link "PDF" at bounding box center [1082, 615] width 50 height 26
click at [1043, 501] on span "Download" at bounding box center [1021, 505] width 60 height 19
click at [560, 83] on span "Customize Label" at bounding box center [567, 77] width 108 height 21
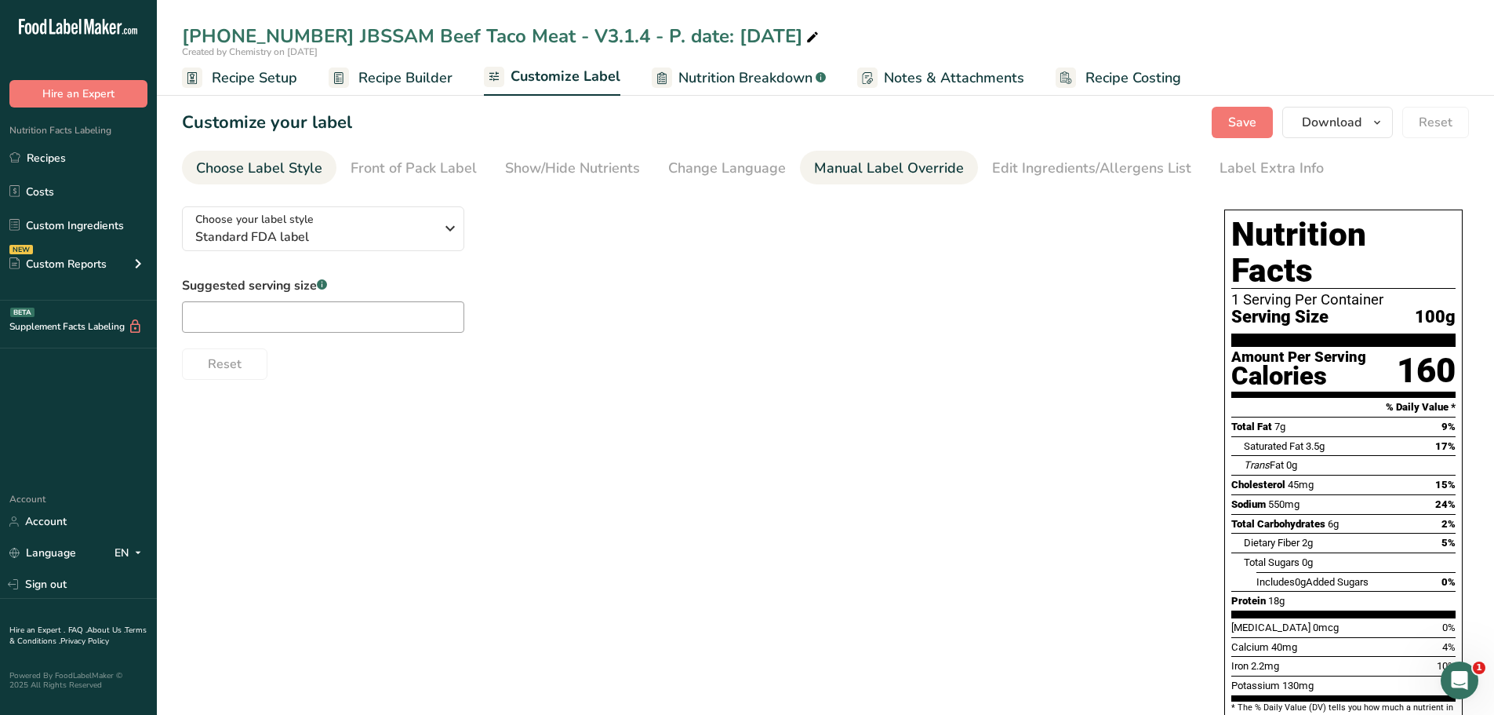
click at [885, 169] on div "Manual Label Override" at bounding box center [889, 168] width 150 height 21
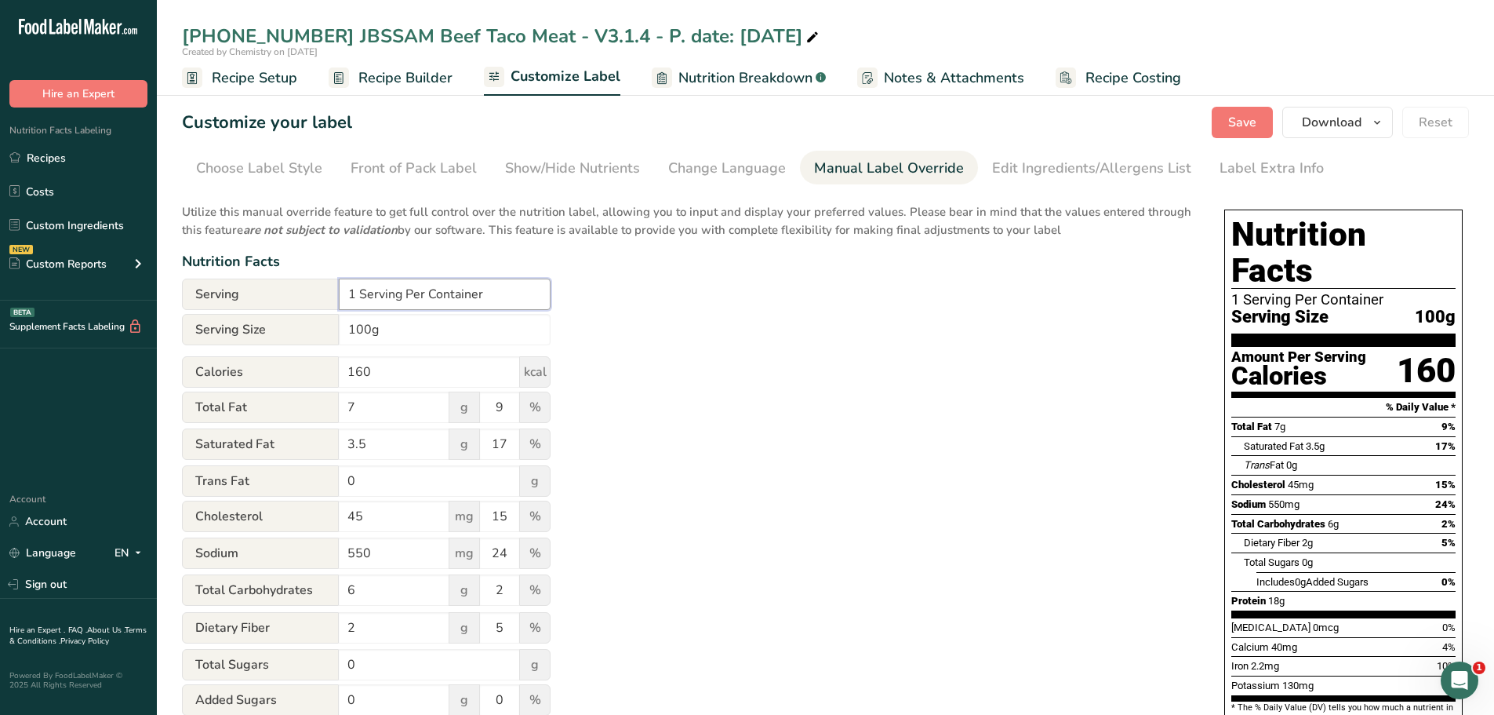
drag, startPoint x: 398, startPoint y: 294, endPoint x: 241, endPoint y: 259, distance: 161.6
click at [241, 259] on div "Utilize this manual override feature to get full control over the nutrition lab…" at bounding box center [687, 569] width 1011 height 751
type input "Varies Per Container"
click at [919, 452] on div "Utilize this manual override feature to get full control over the nutrition lab…" at bounding box center [687, 569] width 1011 height 751
click at [1228, 111] on button "Save" at bounding box center [1242, 122] width 61 height 31
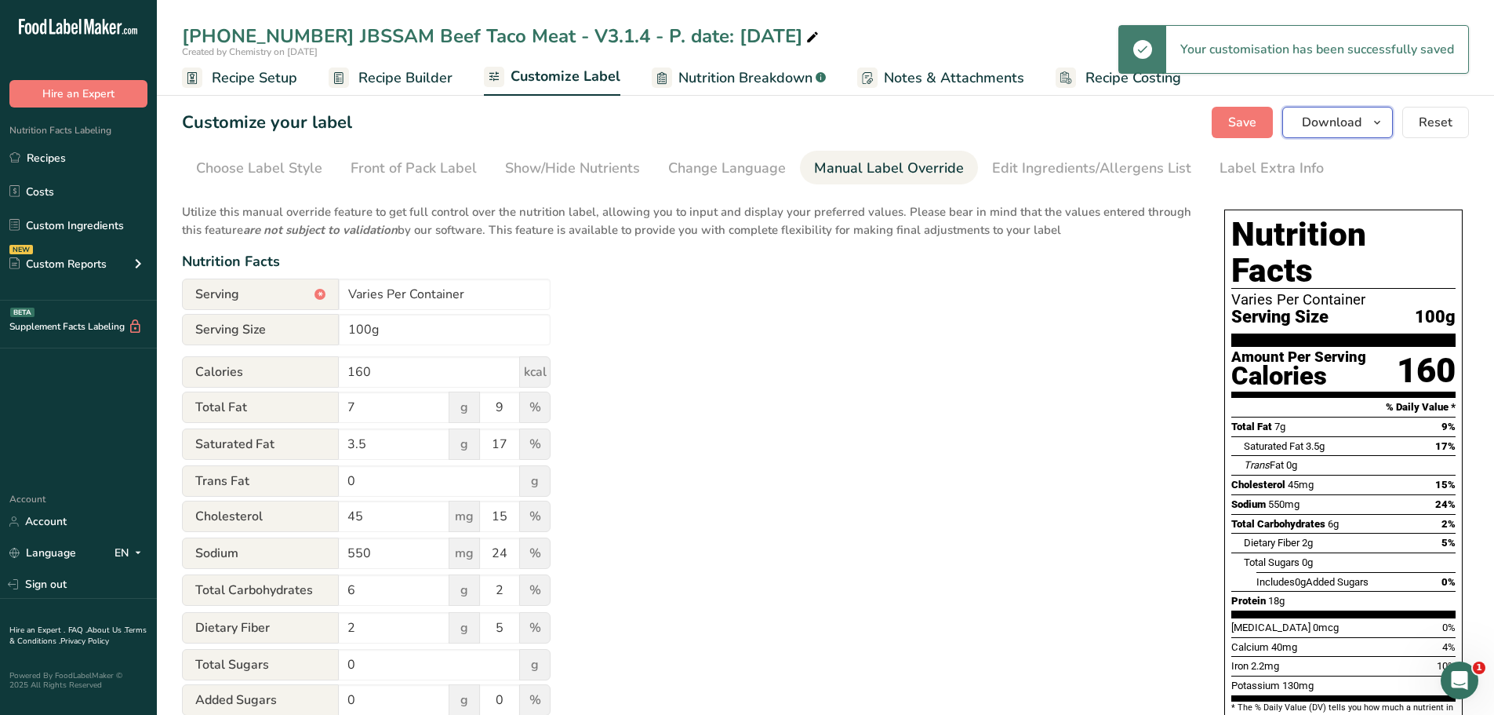
click at [1381, 123] on icon "button" at bounding box center [1377, 123] width 13 height 20
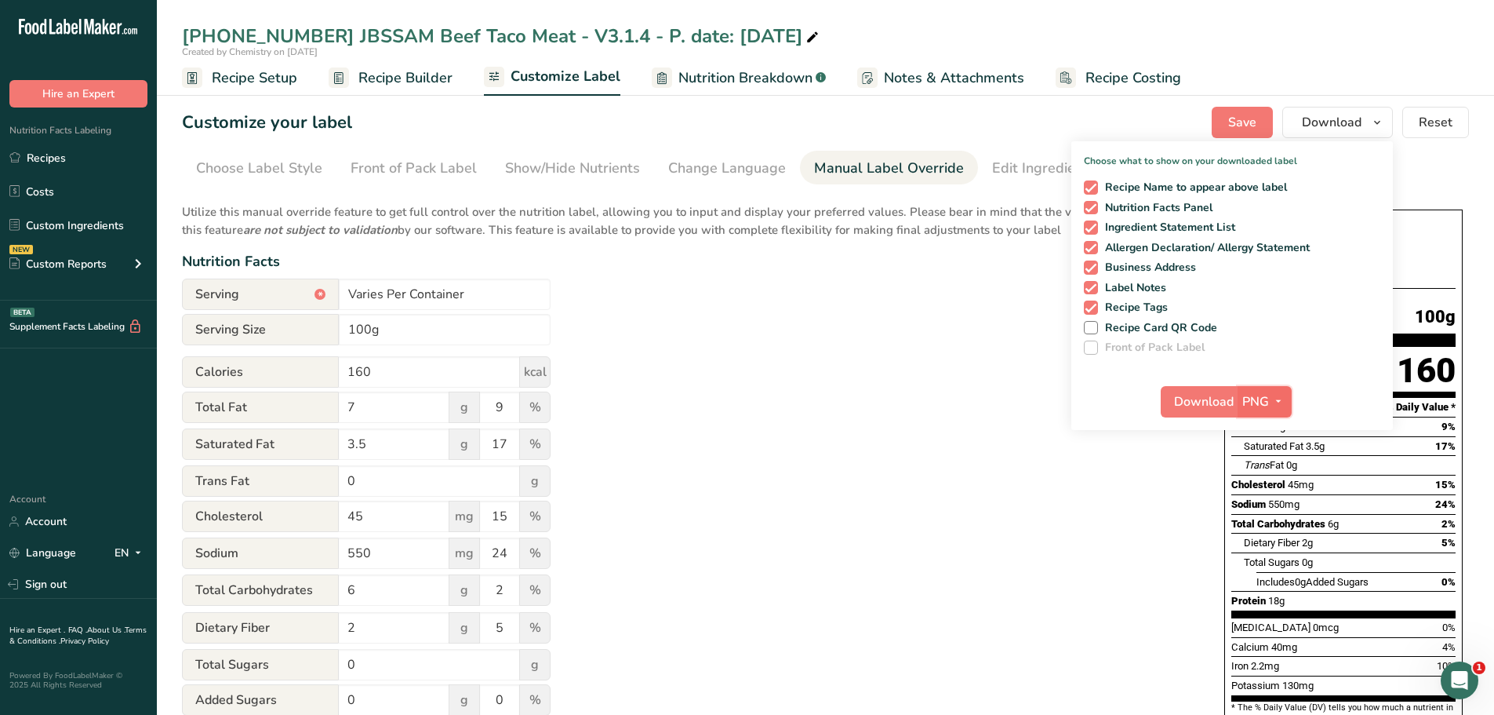
click at [1281, 397] on icon "button" at bounding box center [1278, 401] width 13 height 20
click at [1266, 511] on link "PDF" at bounding box center [1267, 511] width 50 height 26
click at [1215, 394] on span "Download" at bounding box center [1205, 401] width 60 height 19
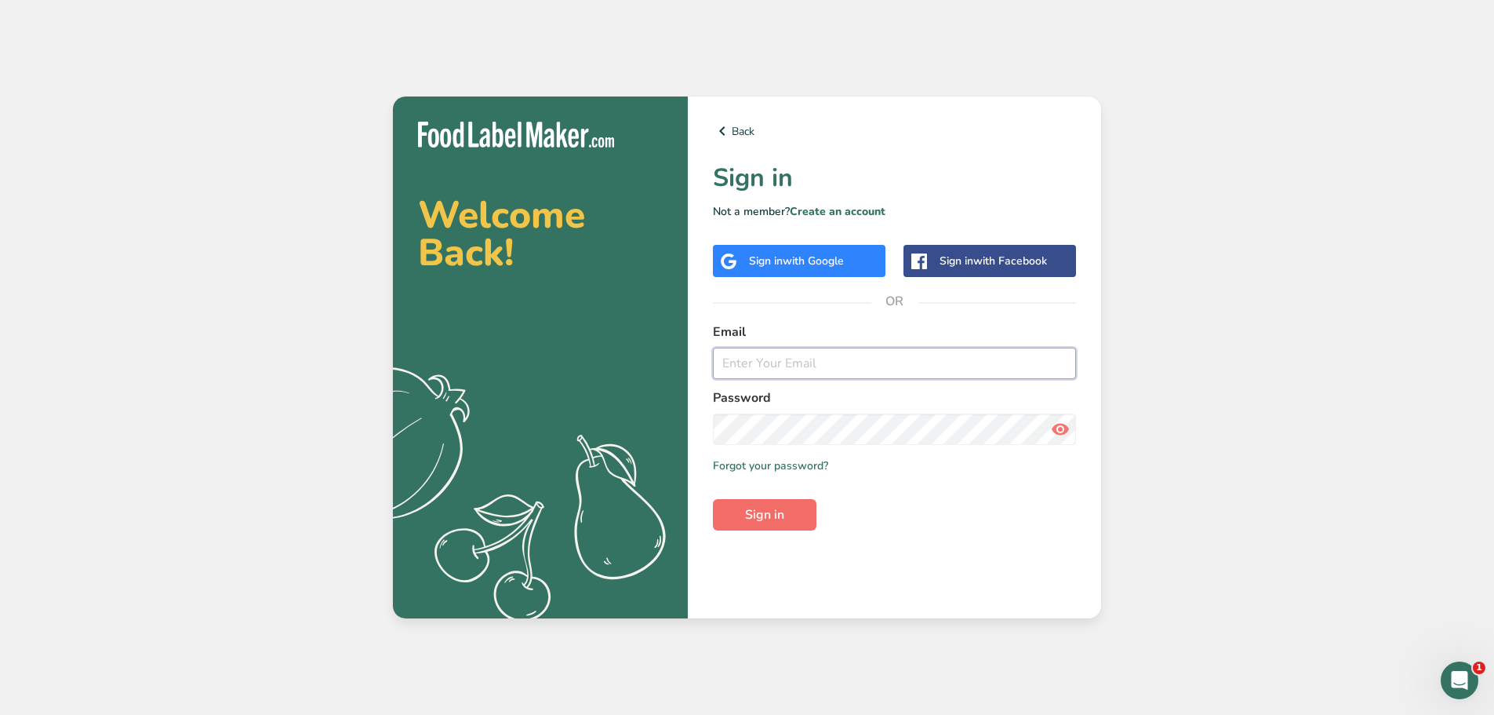
type input "[EMAIL_ADDRESS][DOMAIN_NAME]"
click at [769, 523] on span "Sign in" at bounding box center [764, 514] width 39 height 19
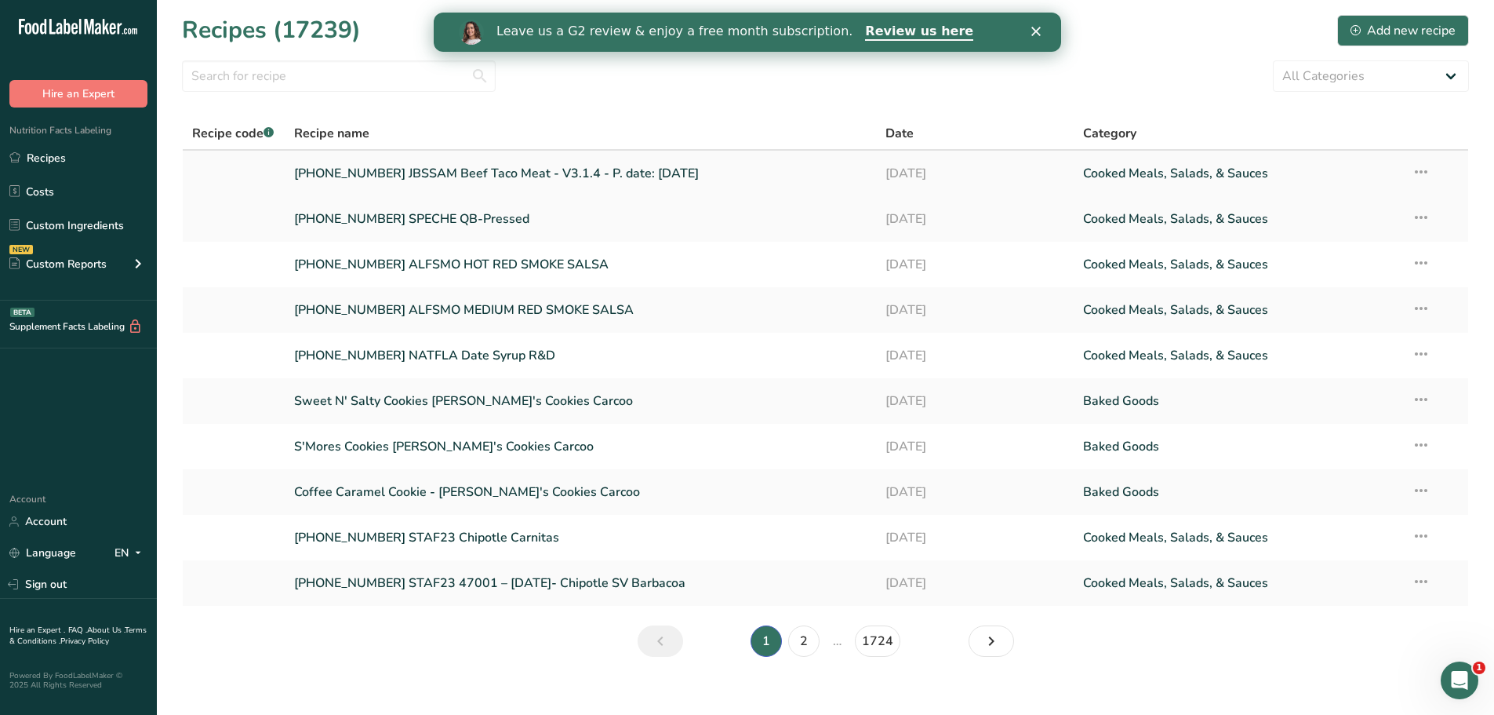
click at [413, 164] on link "[PHONE_NUMBER] JBSSAM Beef Taco Meat - V3.1.4 - P. date: [DATE]" at bounding box center [580, 173] width 573 height 33
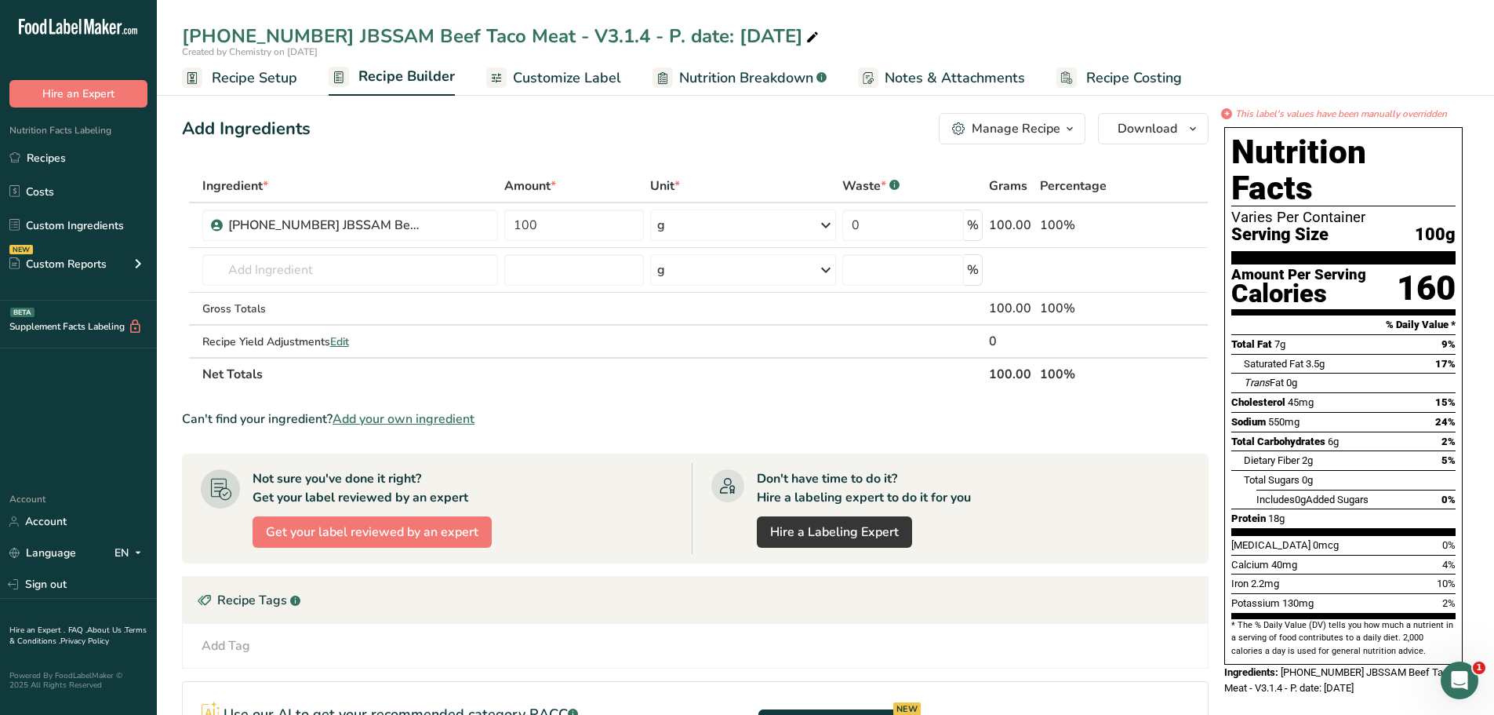
click at [543, 76] on span "Customize Label" at bounding box center [567, 77] width 108 height 21
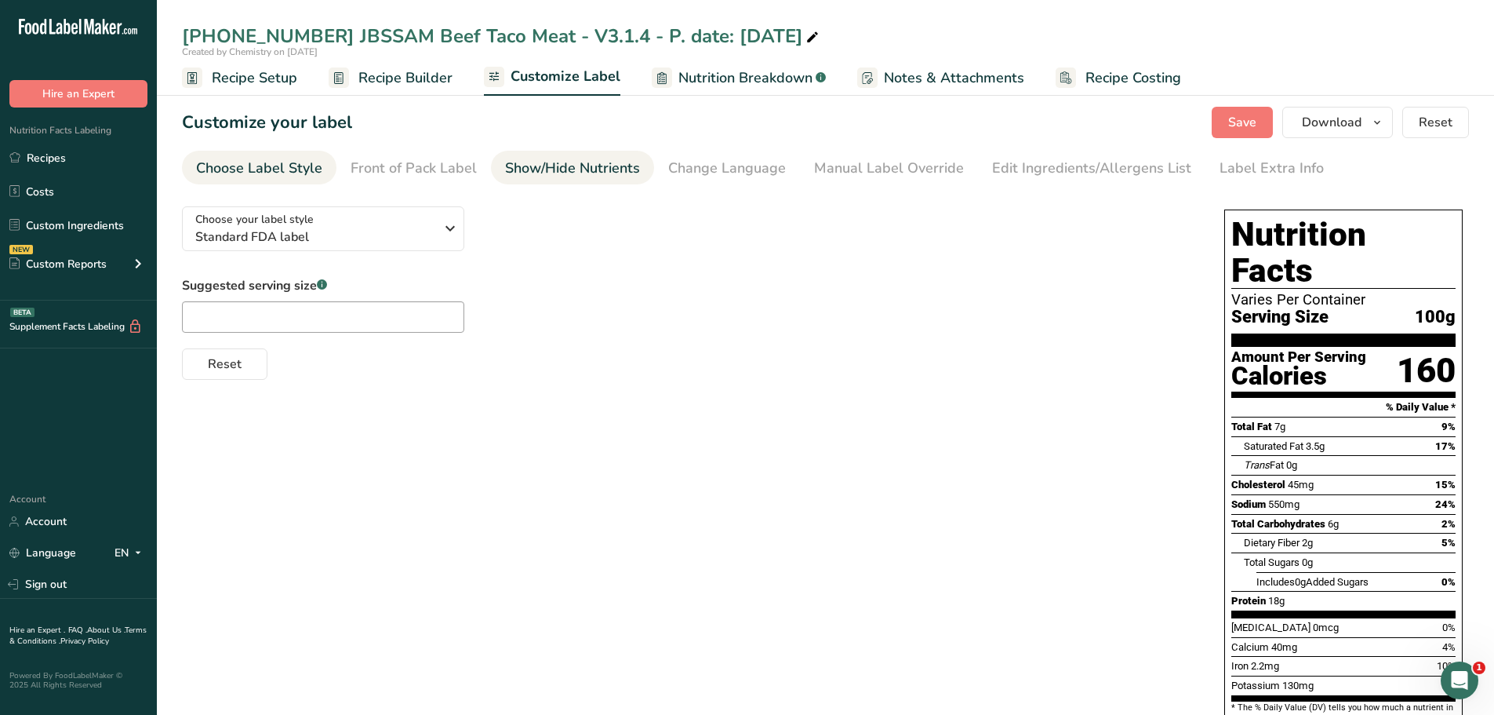
click at [540, 166] on div "Show/Hide Nutrients" at bounding box center [572, 168] width 135 height 21
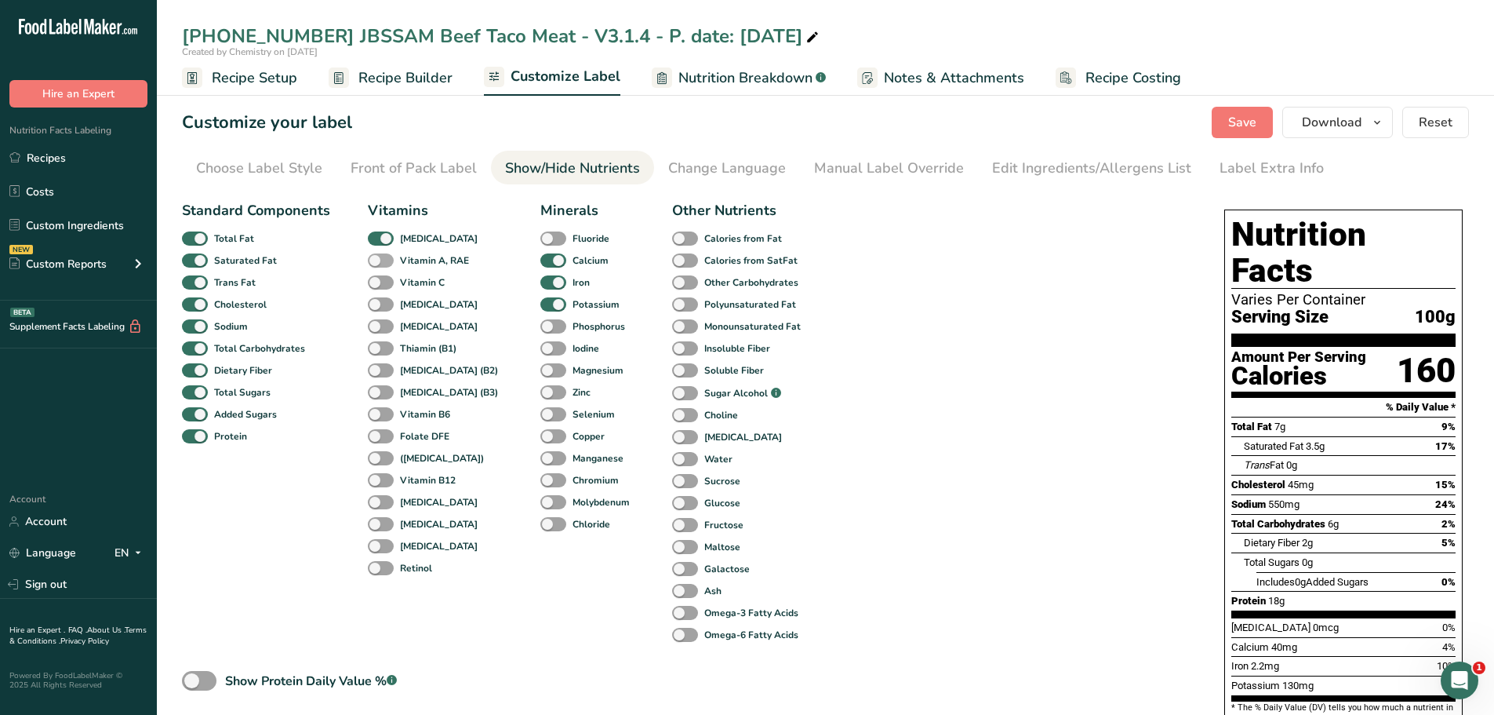
click at [377, 260] on span at bounding box center [381, 260] width 26 height 15
click at [377, 260] on input "Vitamin A, RAE" at bounding box center [373, 260] width 10 height 10
checkbox input "true"
click at [384, 278] on span at bounding box center [381, 282] width 26 height 15
click at [378, 278] on input "Vitamin C" at bounding box center [373, 282] width 10 height 10
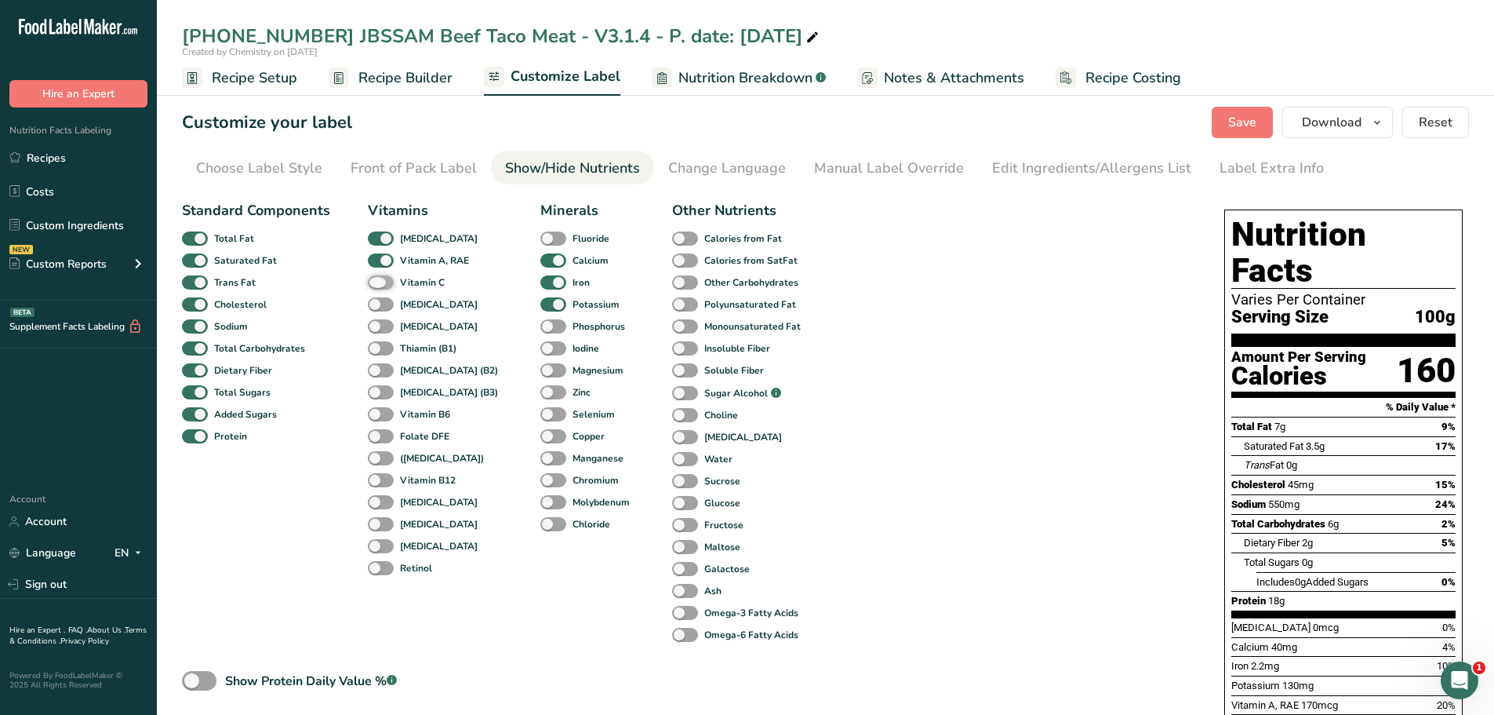
checkbox input "true"
click at [379, 235] on span at bounding box center [381, 238] width 26 height 15
click at [378, 235] on input "[MEDICAL_DATA]" at bounding box center [373, 238] width 10 height 10
checkbox input "false"
click at [540, 305] on span at bounding box center [553, 304] width 26 height 15
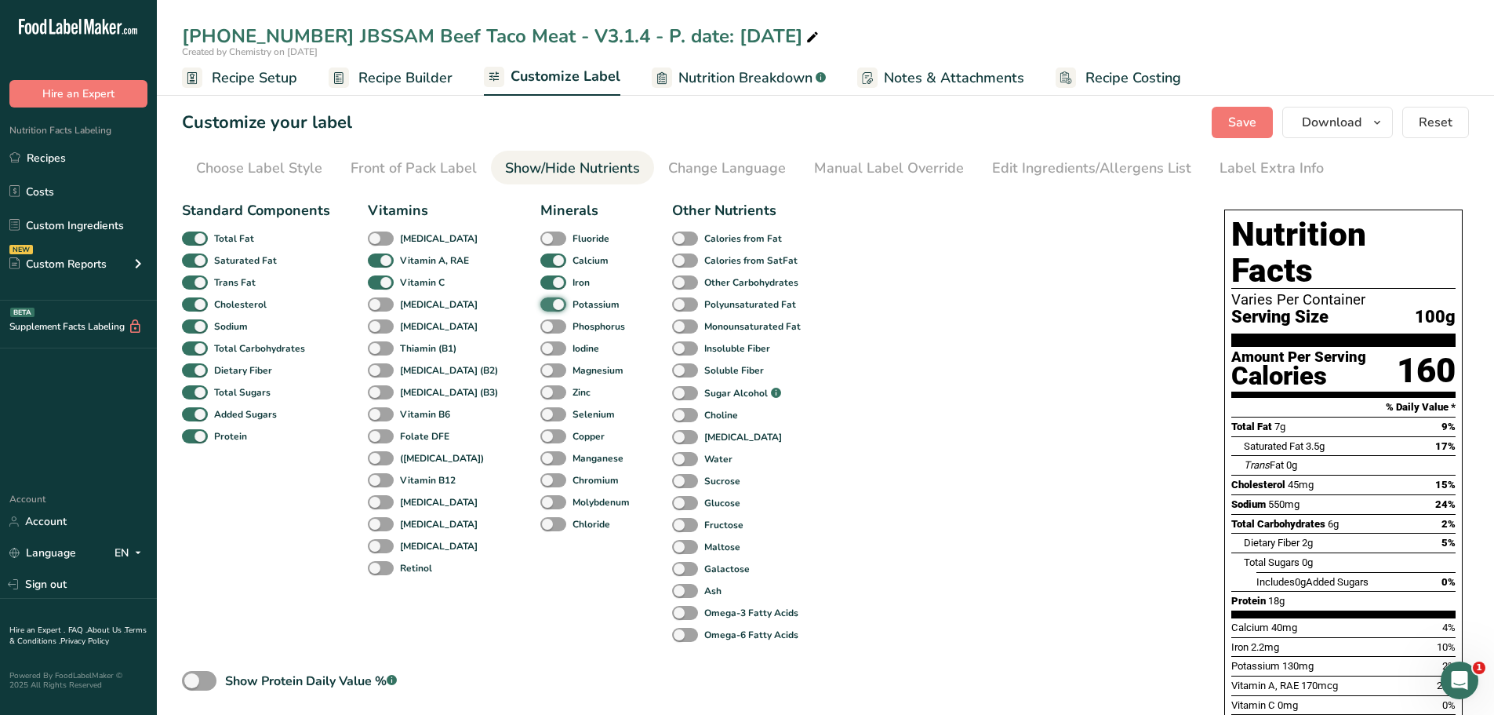
click at [540, 305] on input "Potassium" at bounding box center [545, 304] width 10 height 10
checkbox input "false"
click at [202, 417] on span at bounding box center [195, 414] width 26 height 15
click at [192, 417] on input "Added Sugars" at bounding box center [187, 414] width 10 height 10
checkbox input "false"
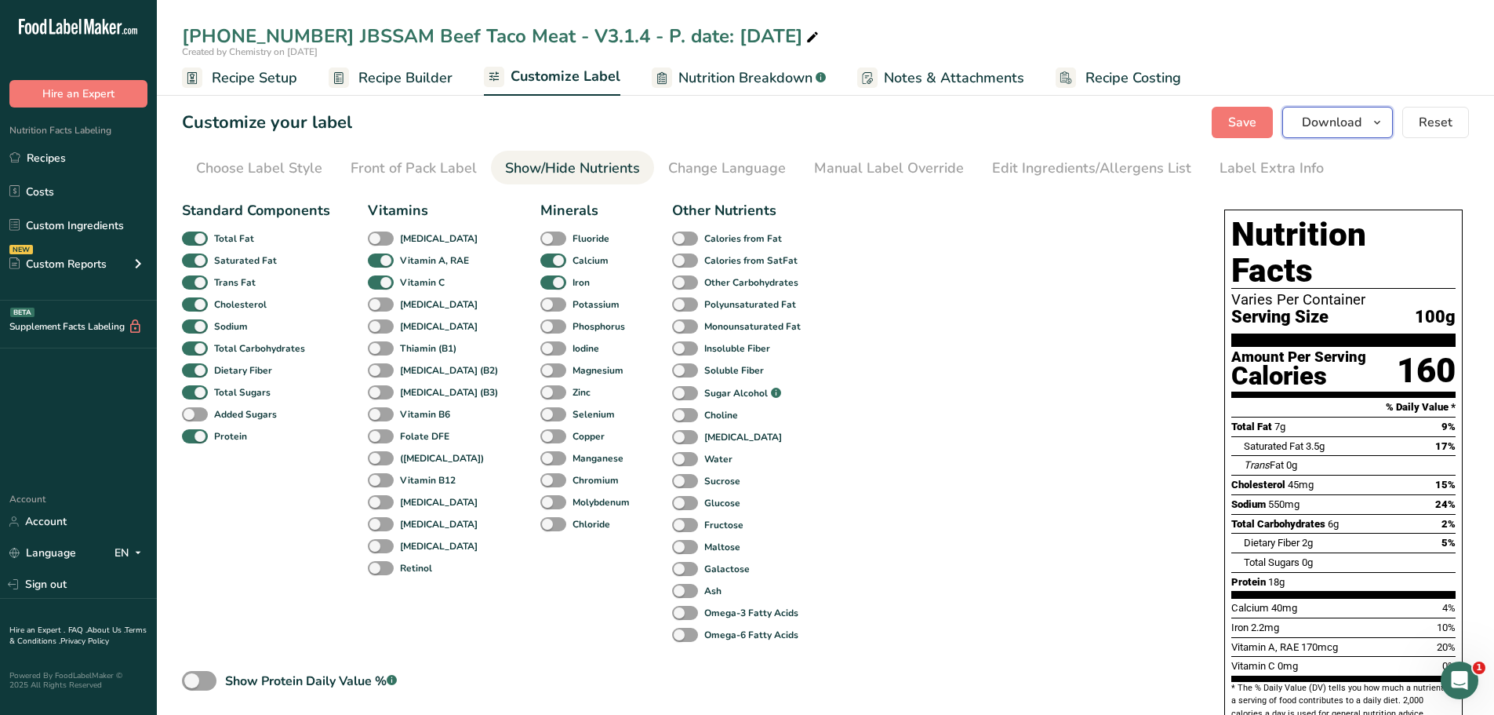
click at [1378, 118] on icon "button" at bounding box center [1377, 123] width 13 height 20
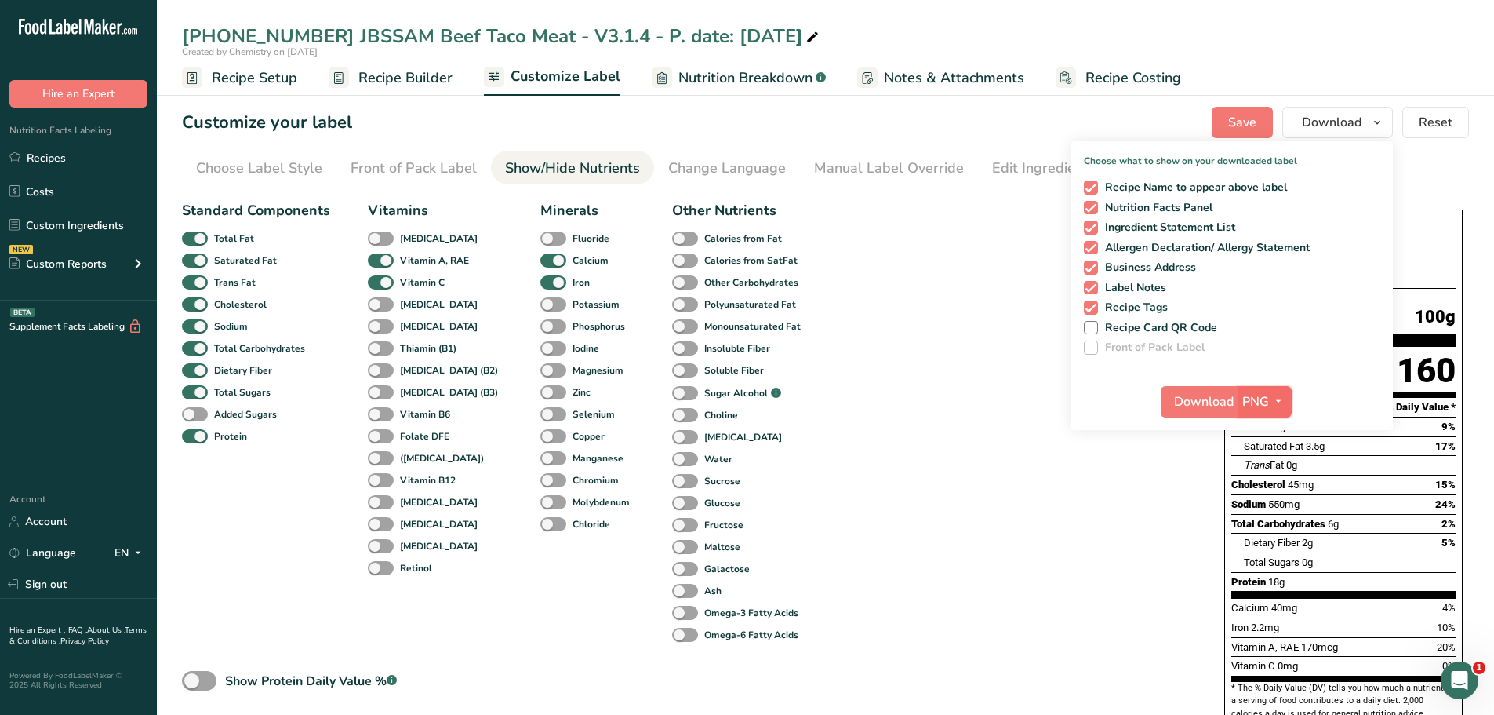
click at [1280, 398] on icon "button" at bounding box center [1278, 401] width 13 height 20
click at [1276, 511] on link "PDF" at bounding box center [1267, 511] width 50 height 26
click at [1210, 400] on span "Download" at bounding box center [1205, 401] width 60 height 19
click at [64, 220] on link "Custom Ingredients" at bounding box center [78, 225] width 157 height 30
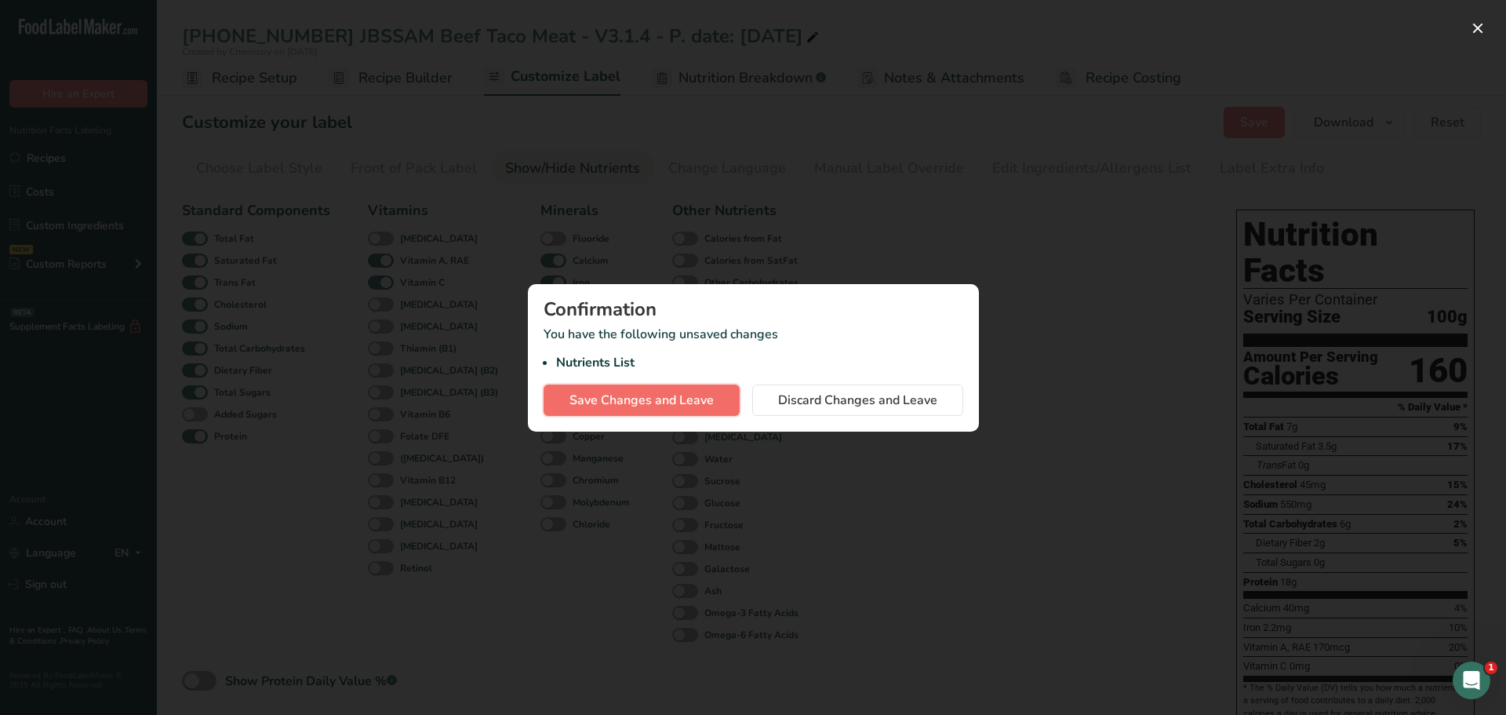
click at [597, 399] on span "Save Changes and Leave" at bounding box center [641, 400] width 144 height 19
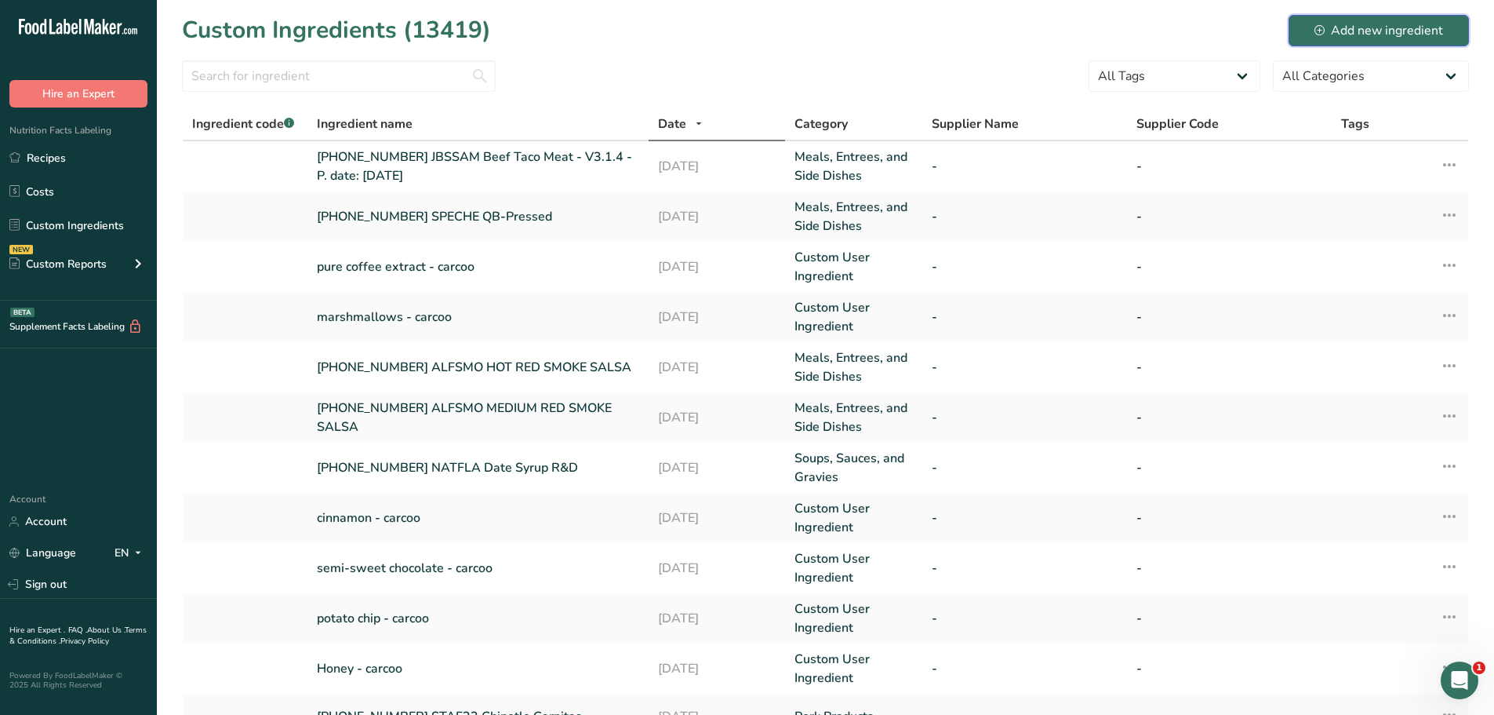
click at [1326, 31] on div "Add new ingredient" at bounding box center [1379, 30] width 129 height 19
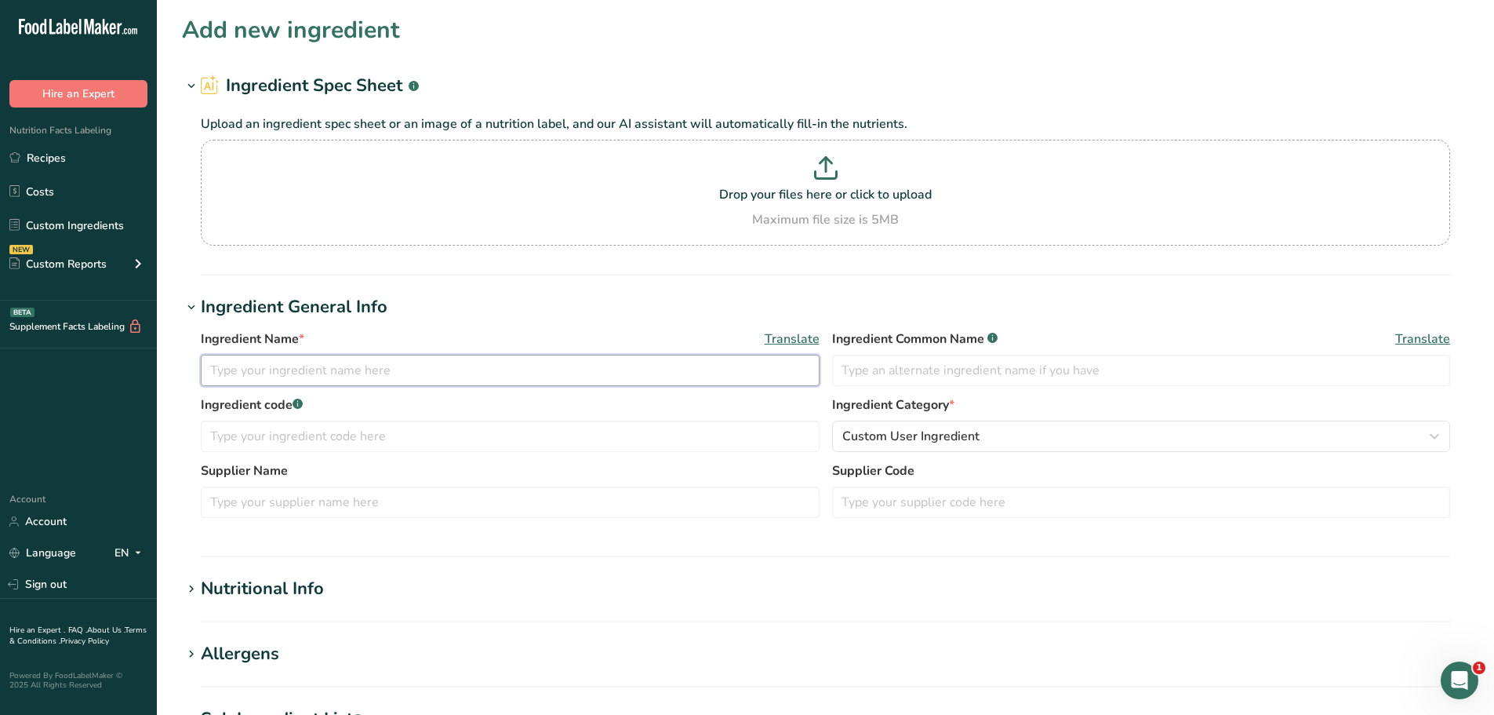
click at [420, 382] on input "text" at bounding box center [510, 370] width 619 height 31
click at [417, 384] on div "Ingredient Name * Translate [PHONE_NUMBER] RITSTU Ingredient Common Name .a-a{f…" at bounding box center [826, 362] width 1250 height 66
click at [418, 369] on input "[PHONE_NUMBER] RITSTU" at bounding box center [510, 370] width 619 height 31
paste input "Baked Potato Skins"
type input "[PHONE_NUMBER] RITSTU Baked Potato Skins"
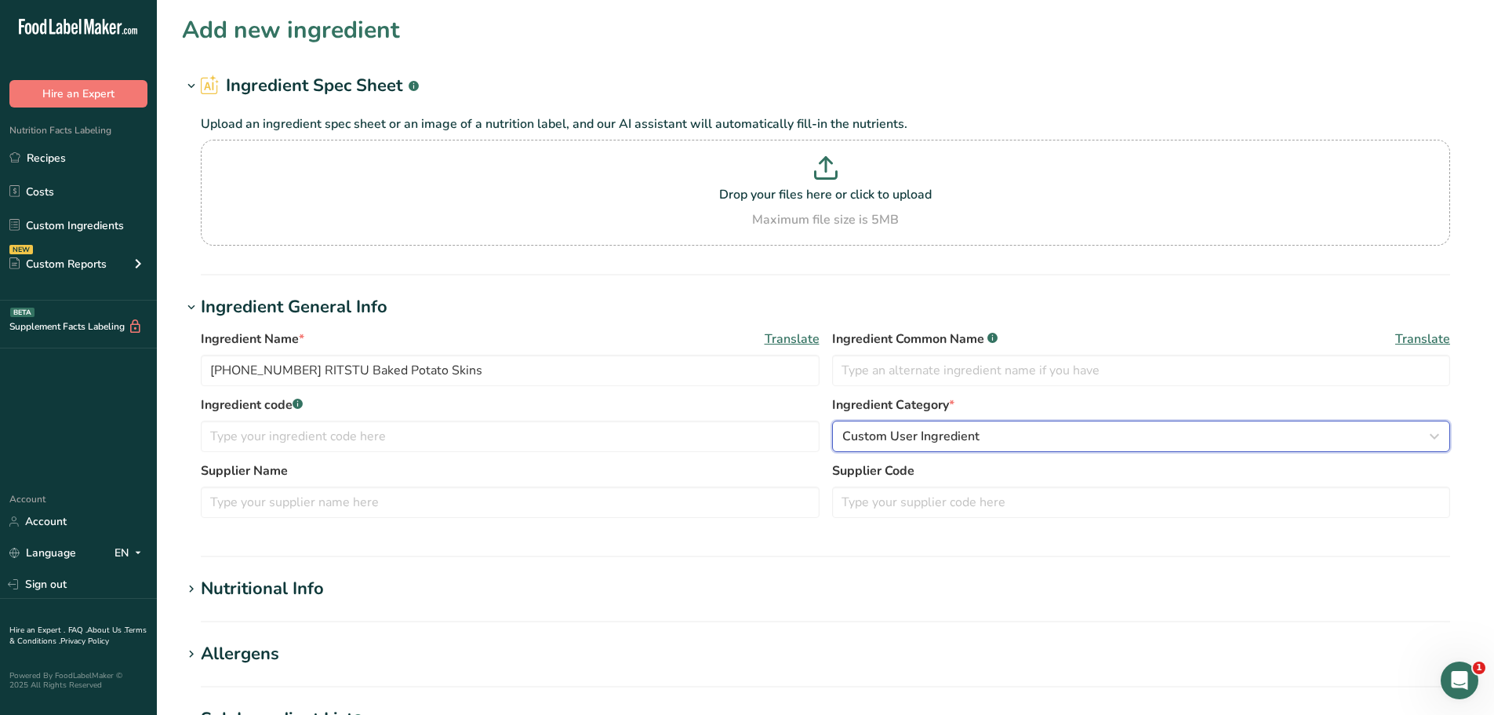
click at [904, 443] on span "Custom User Ingredient" at bounding box center [910, 436] width 137 height 19
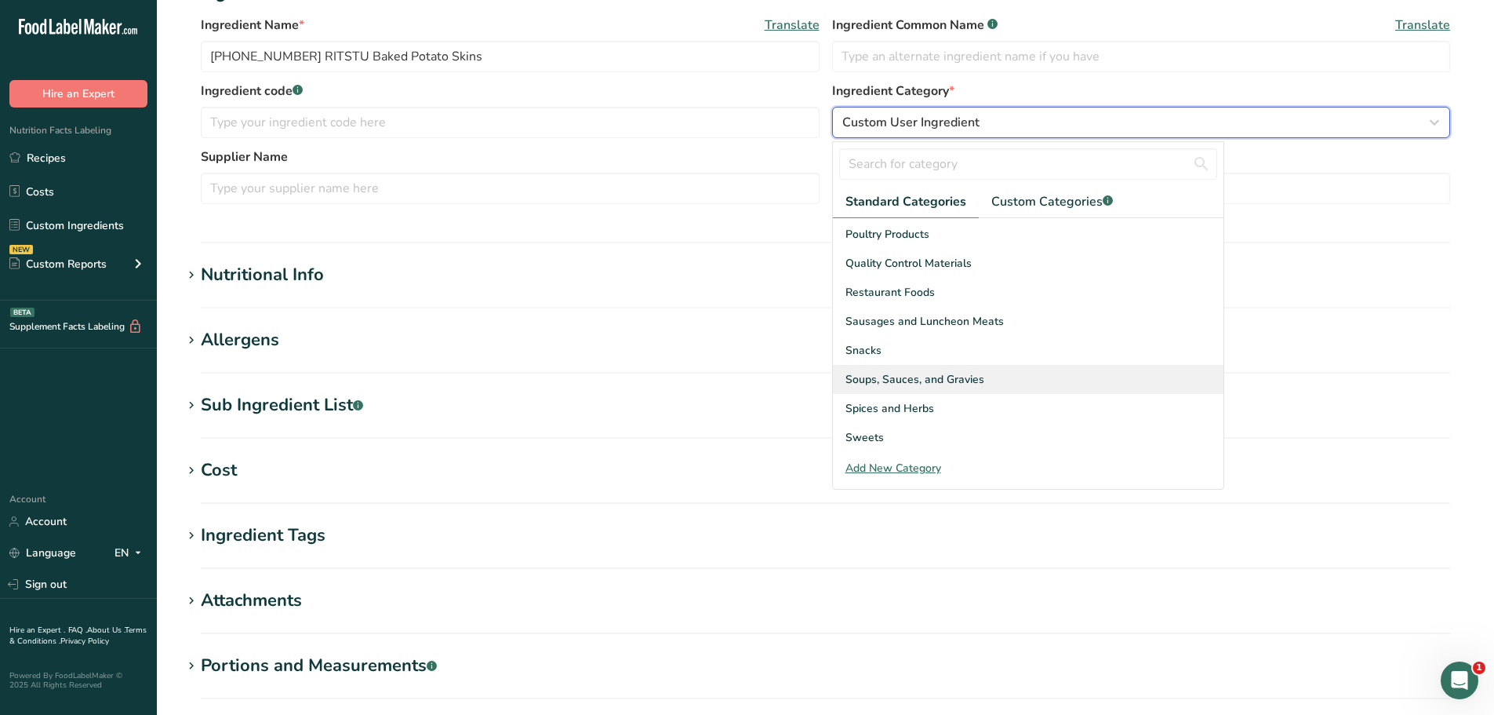
scroll to position [606, 0]
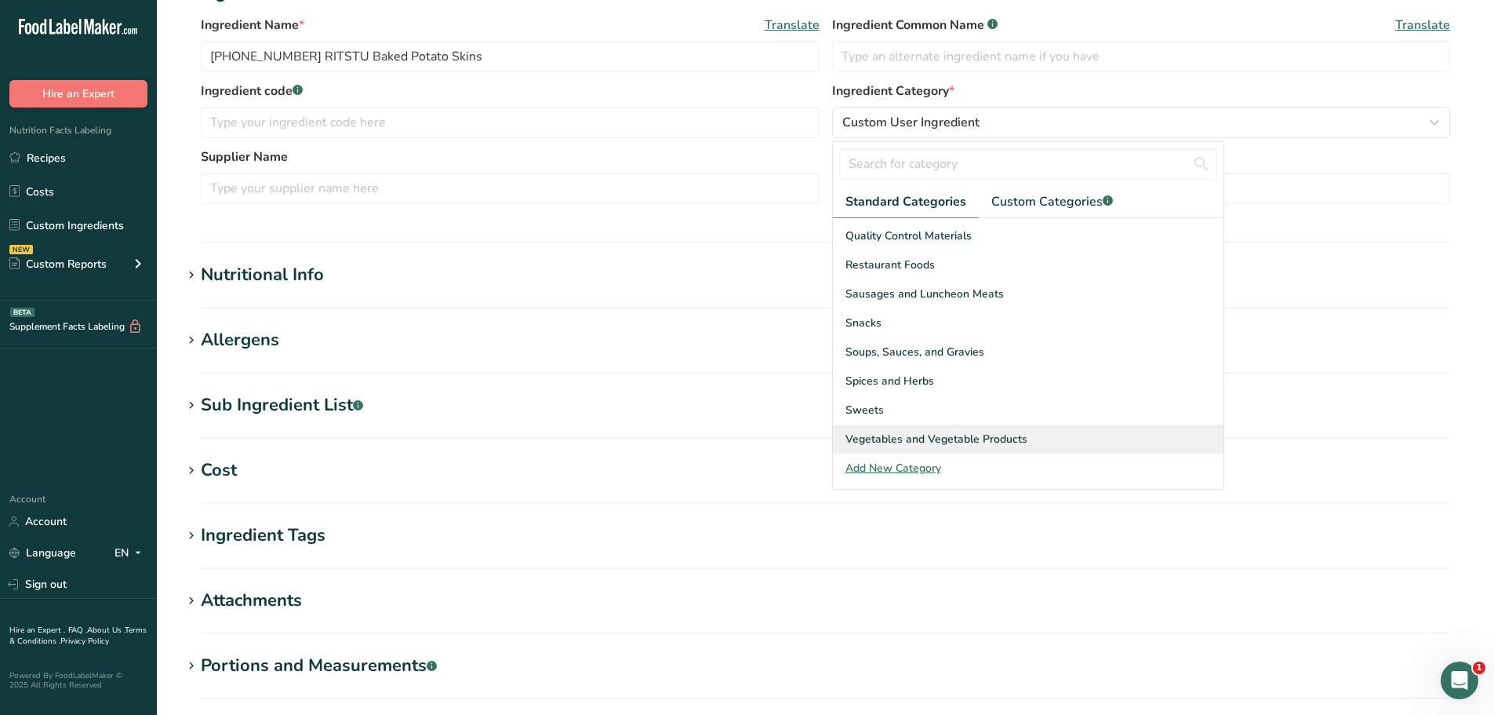
click at [1018, 438] on span "Vegetables and Vegetable Products" at bounding box center [937, 439] width 182 height 16
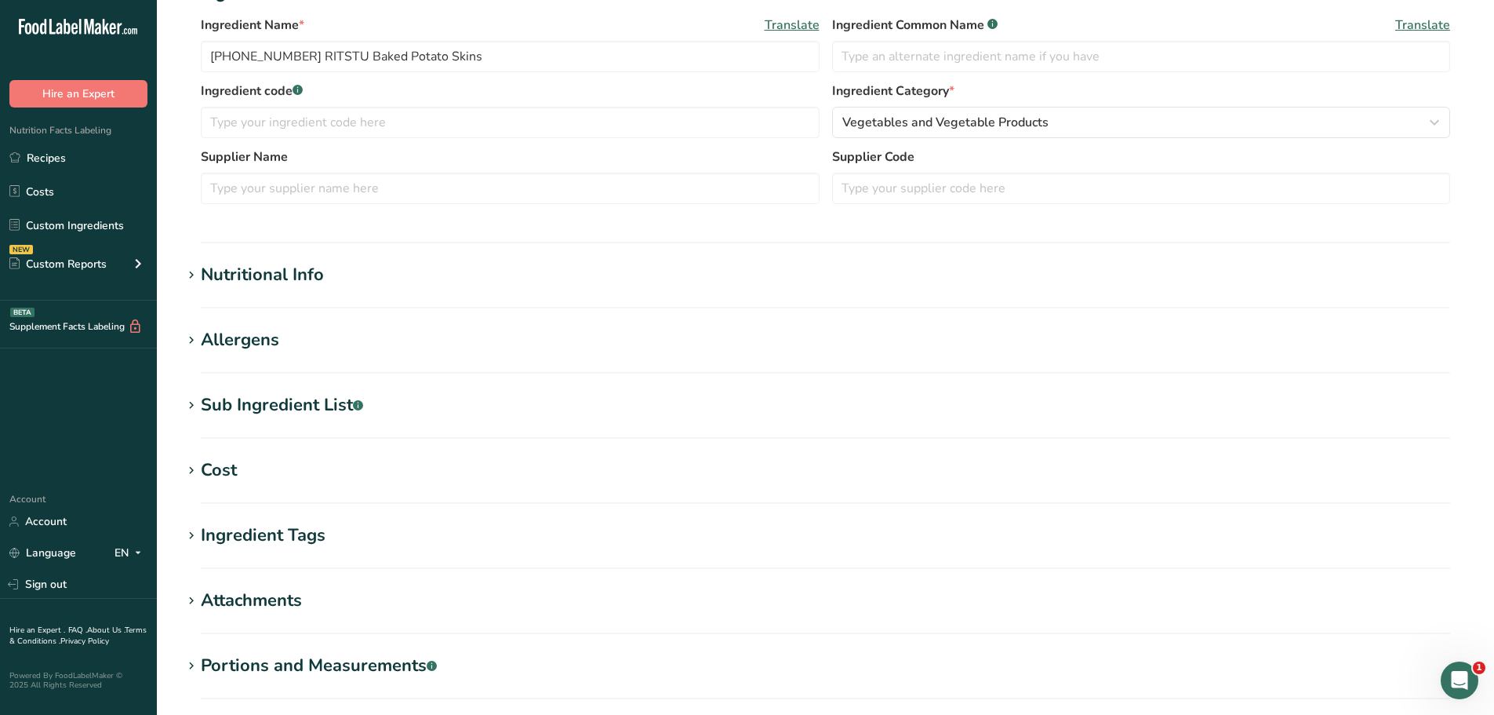
click at [304, 286] on div "Nutritional Info" at bounding box center [262, 275] width 123 height 26
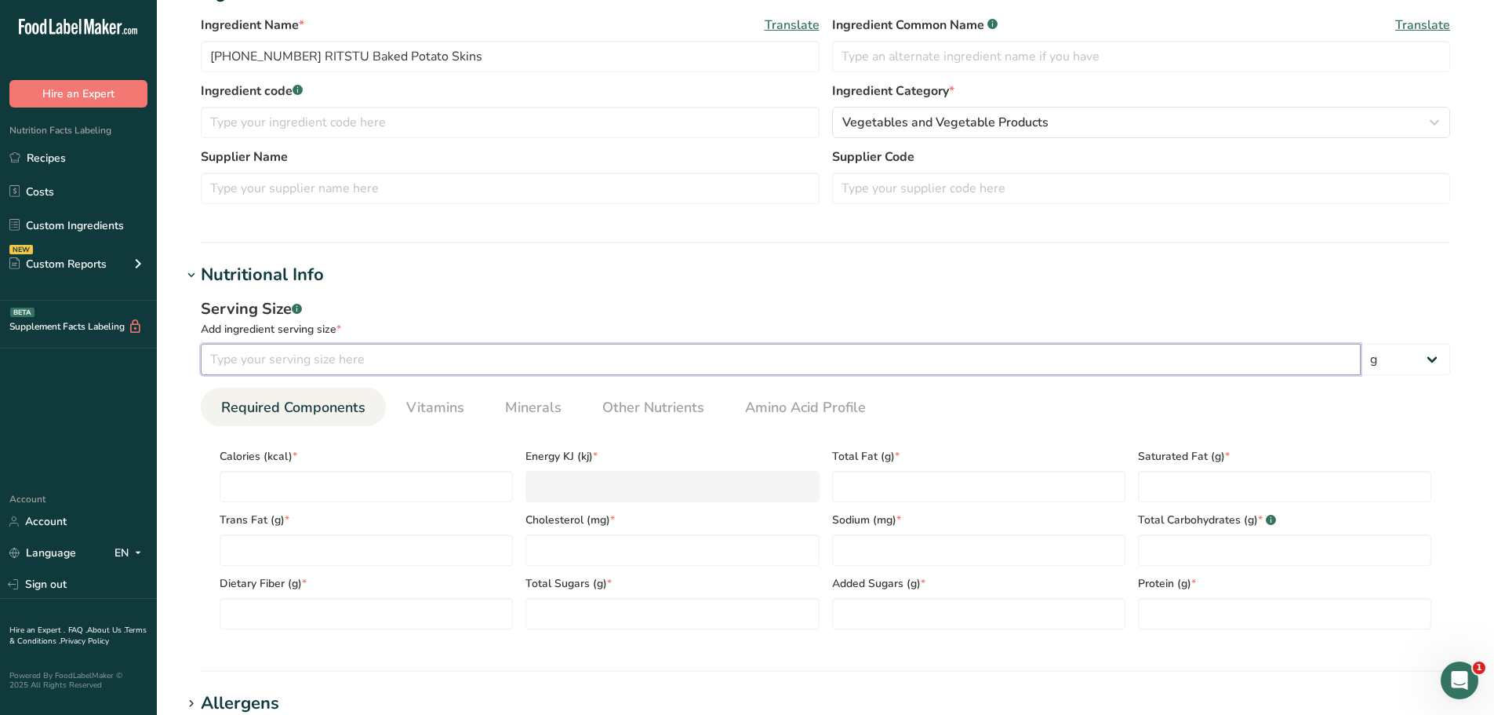
click at [298, 351] on input "number" at bounding box center [781, 359] width 1160 height 31
type input "100"
click at [628, 408] on span "Other Nutrients" at bounding box center [653, 407] width 102 height 21
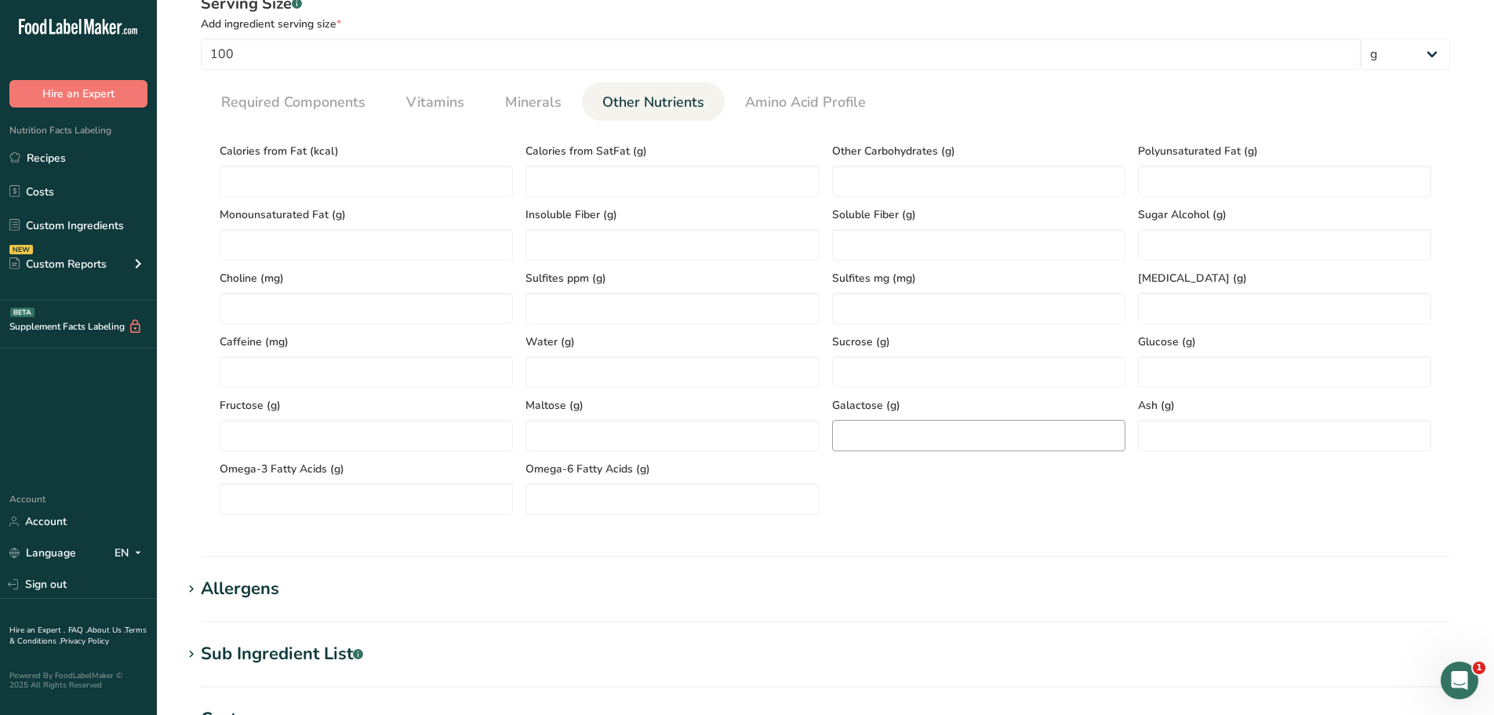
scroll to position [628, 0]
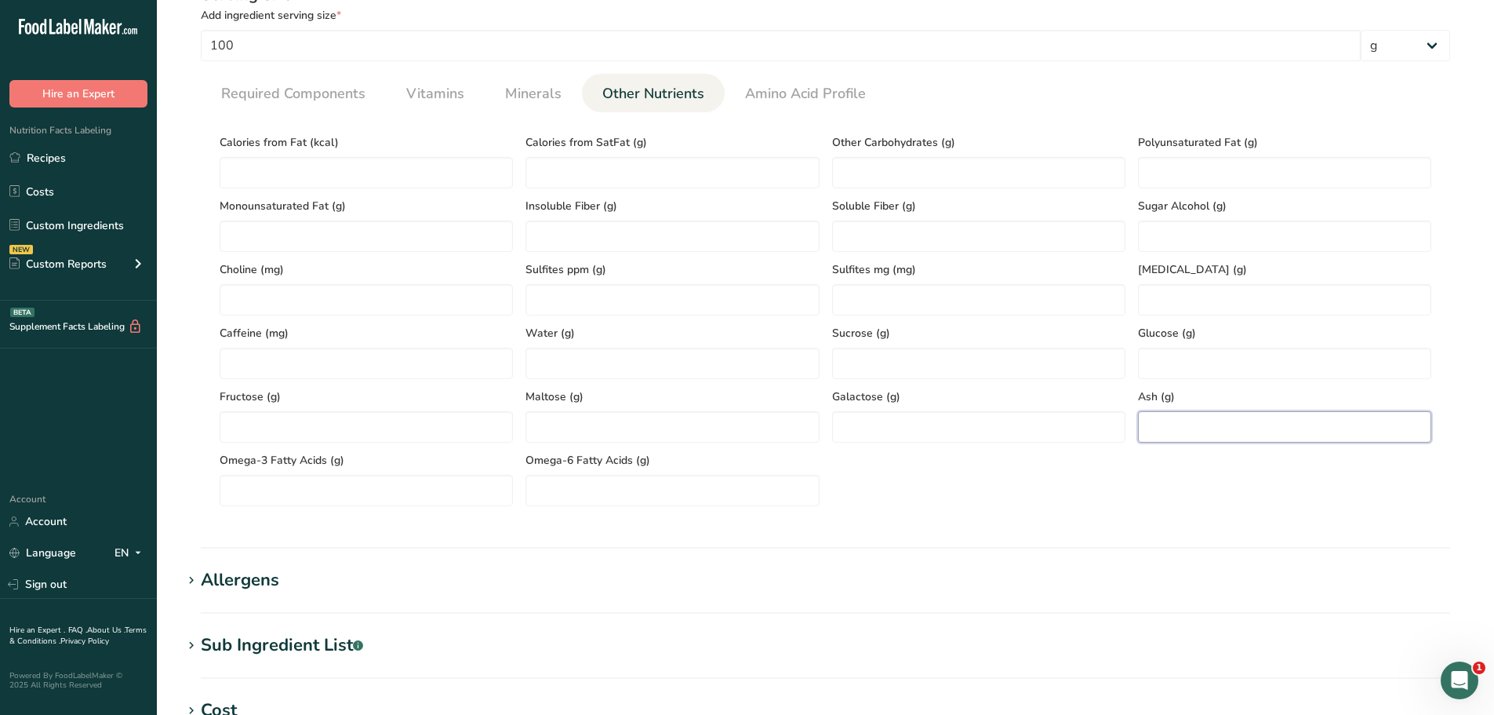
click at [1177, 424] on input "number" at bounding box center [1284, 426] width 293 height 31
paste input "1.28"
type input "1.28"
click at [318, 87] on span "Required Components" at bounding box center [293, 93] width 144 height 21
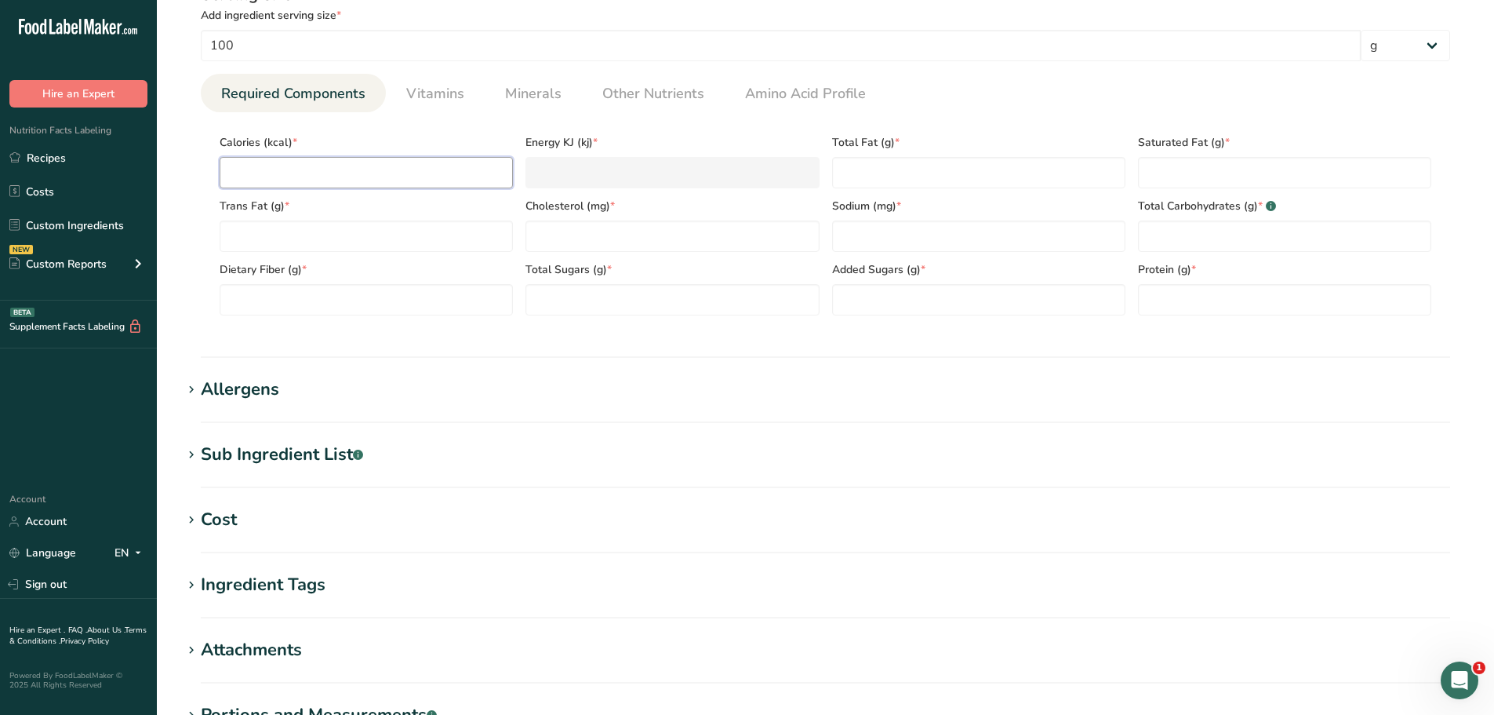
click at [300, 166] on input "number" at bounding box center [366, 172] width 293 height 31
paste input "115.94"
type input "115.94"
type KJ "485.1"
type input "115.94"
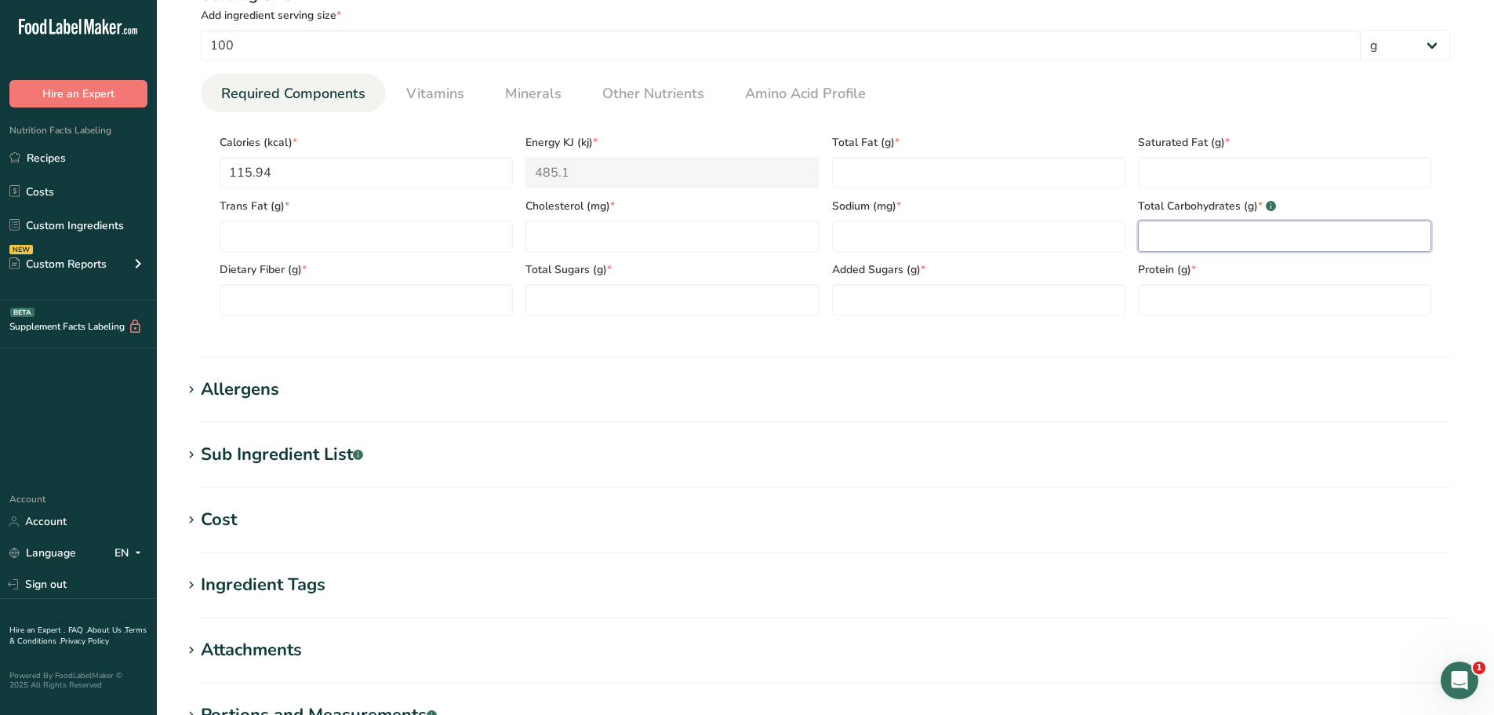
click at [1211, 240] on Carbohydrates "number" at bounding box center [1284, 235] width 293 height 31
paste Carbohydrates "26.1"
type Carbohydrates "26.1"
click at [598, 244] on input "number" at bounding box center [672, 235] width 293 height 31
type input "0"
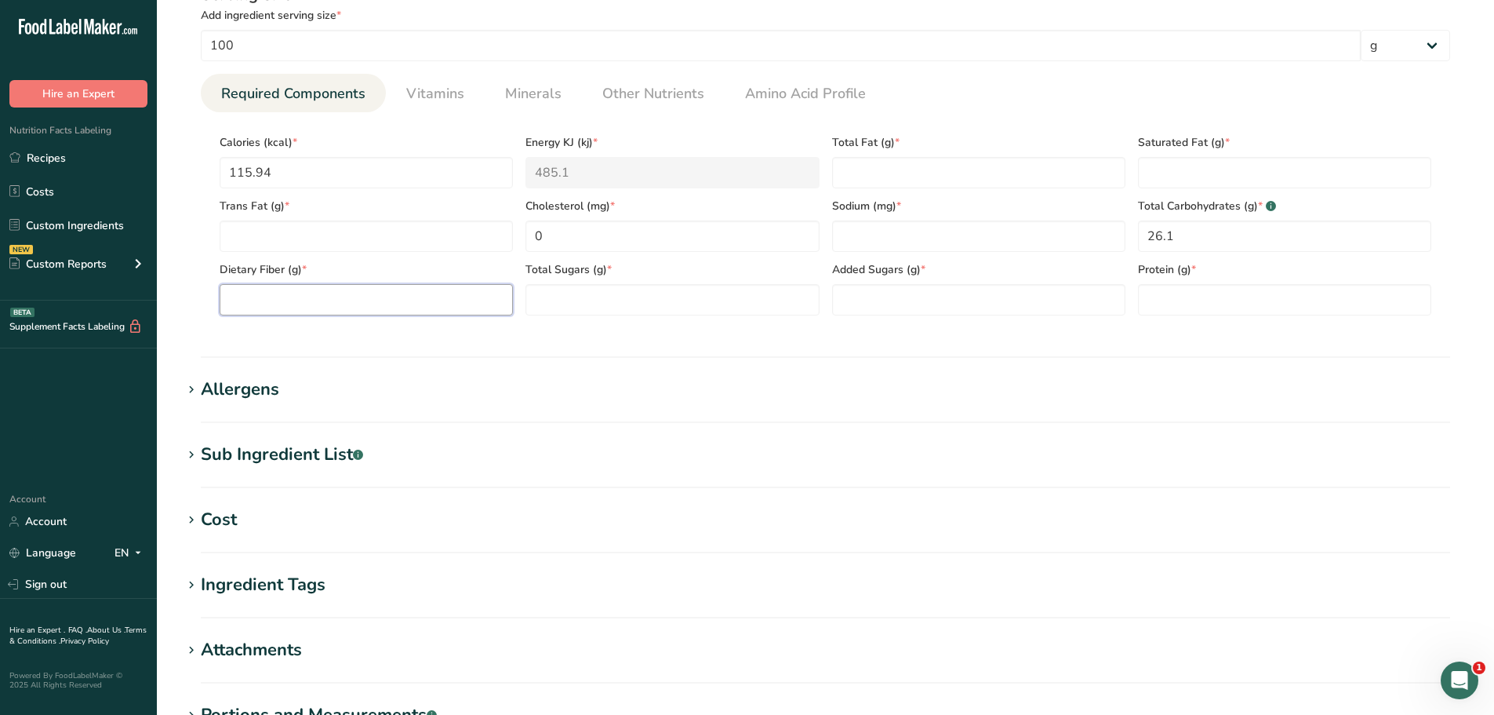
click at [405, 307] on Fiber "number" at bounding box center [366, 299] width 293 height 31
paste Fiber "3.61"
type Fiber "3.61"
click at [659, 90] on span "Other Nutrients" at bounding box center [653, 93] width 102 height 21
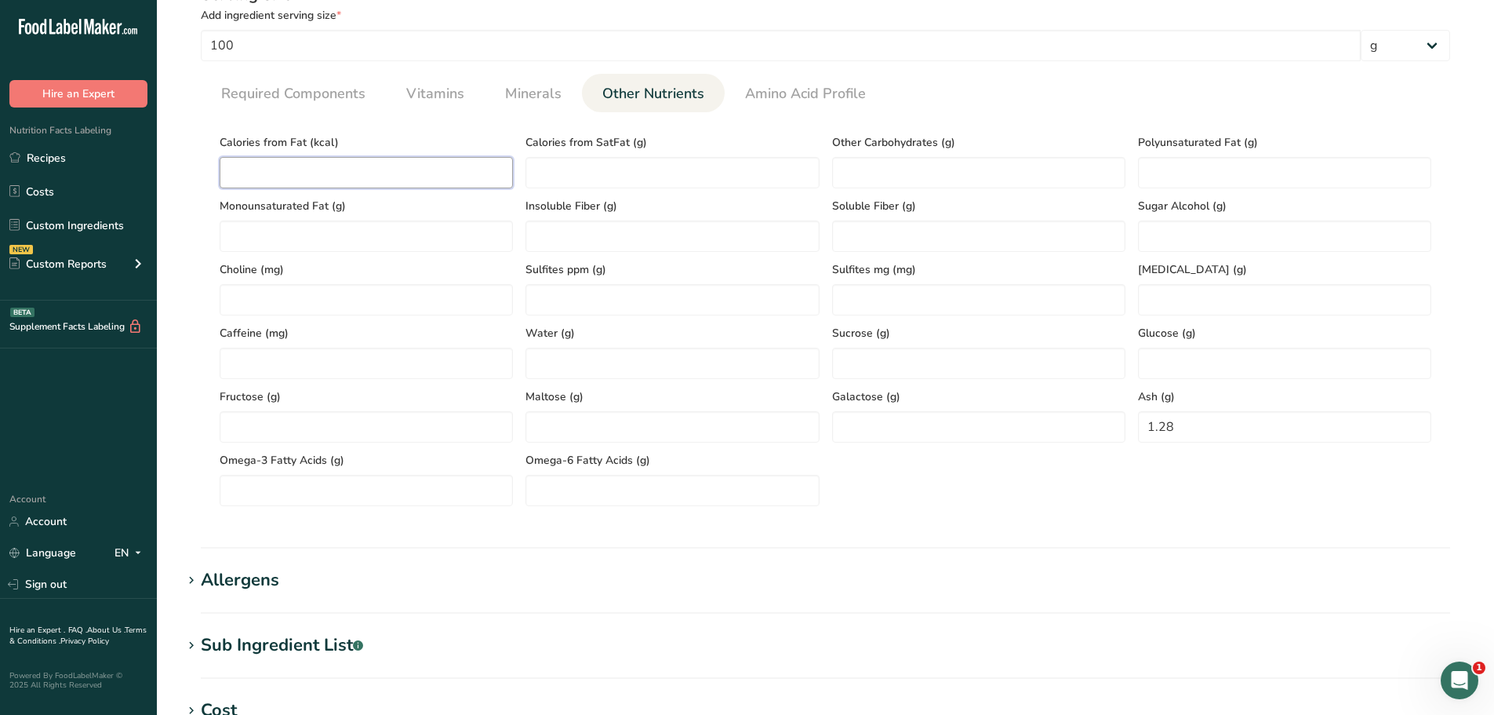
click at [346, 171] on Fat "number" at bounding box center [366, 172] width 293 height 31
type Fat "0"
click at [325, 86] on span "Required Components" at bounding box center [293, 93] width 144 height 21
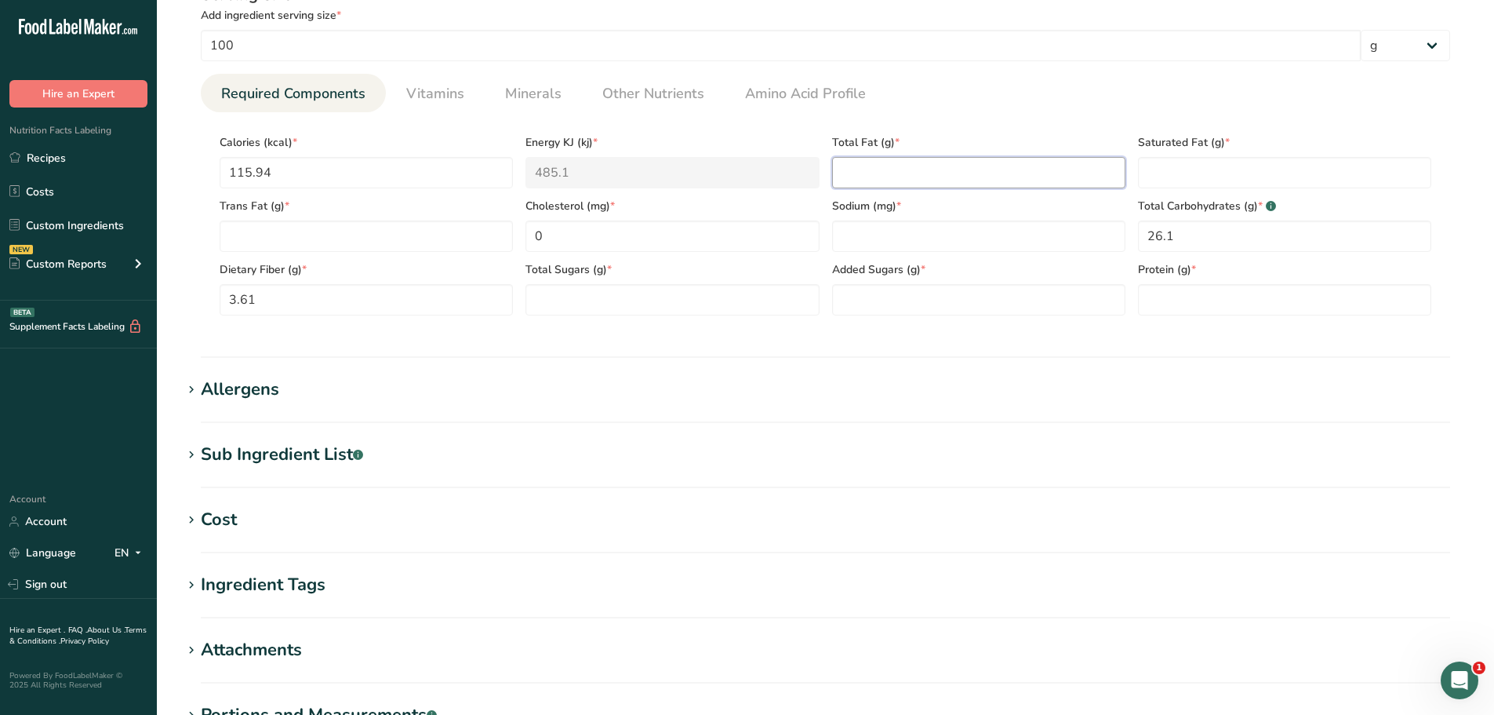
click at [879, 181] on Fat "number" at bounding box center [978, 172] width 293 height 31
type Fat "0"
click at [429, 100] on span "Vitamins" at bounding box center [435, 93] width 58 height 21
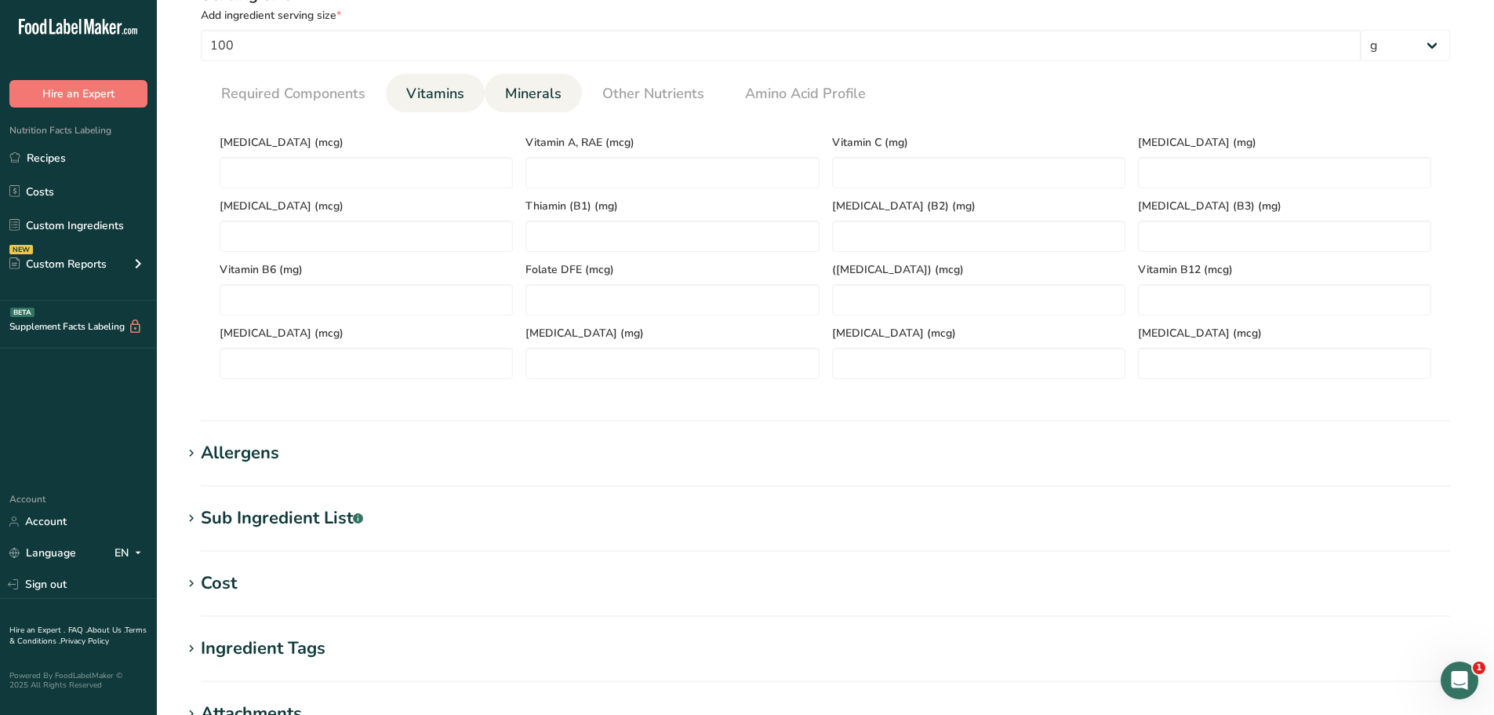
click at [495, 96] on li "Minerals" at bounding box center [533, 93] width 97 height 38
click at [533, 93] on span "Minerals" at bounding box center [533, 93] width 56 height 21
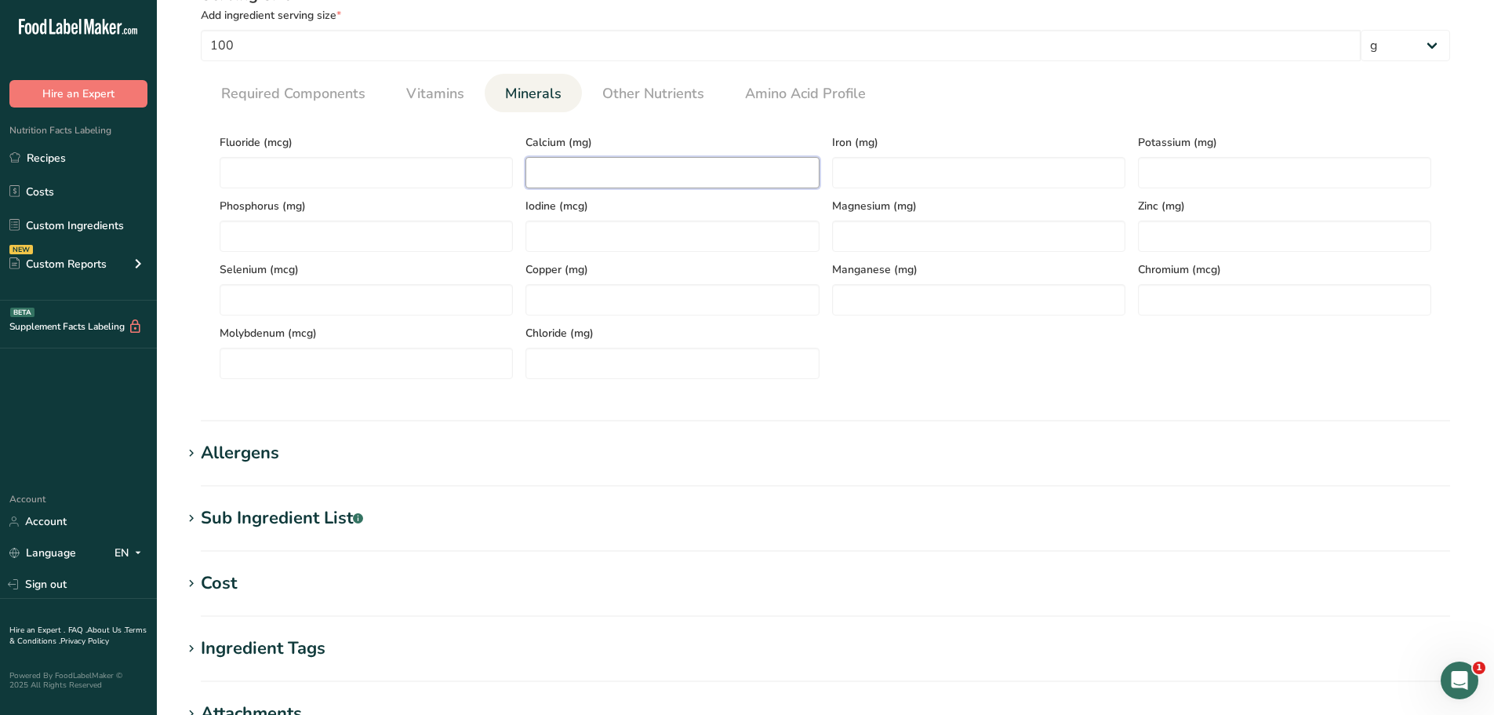
click at [535, 175] on input "number" at bounding box center [672, 172] width 293 height 31
paste input "22.19"
type input "22.19"
click at [904, 175] on input "number" at bounding box center [978, 172] width 293 height 31
paste input "22.19"
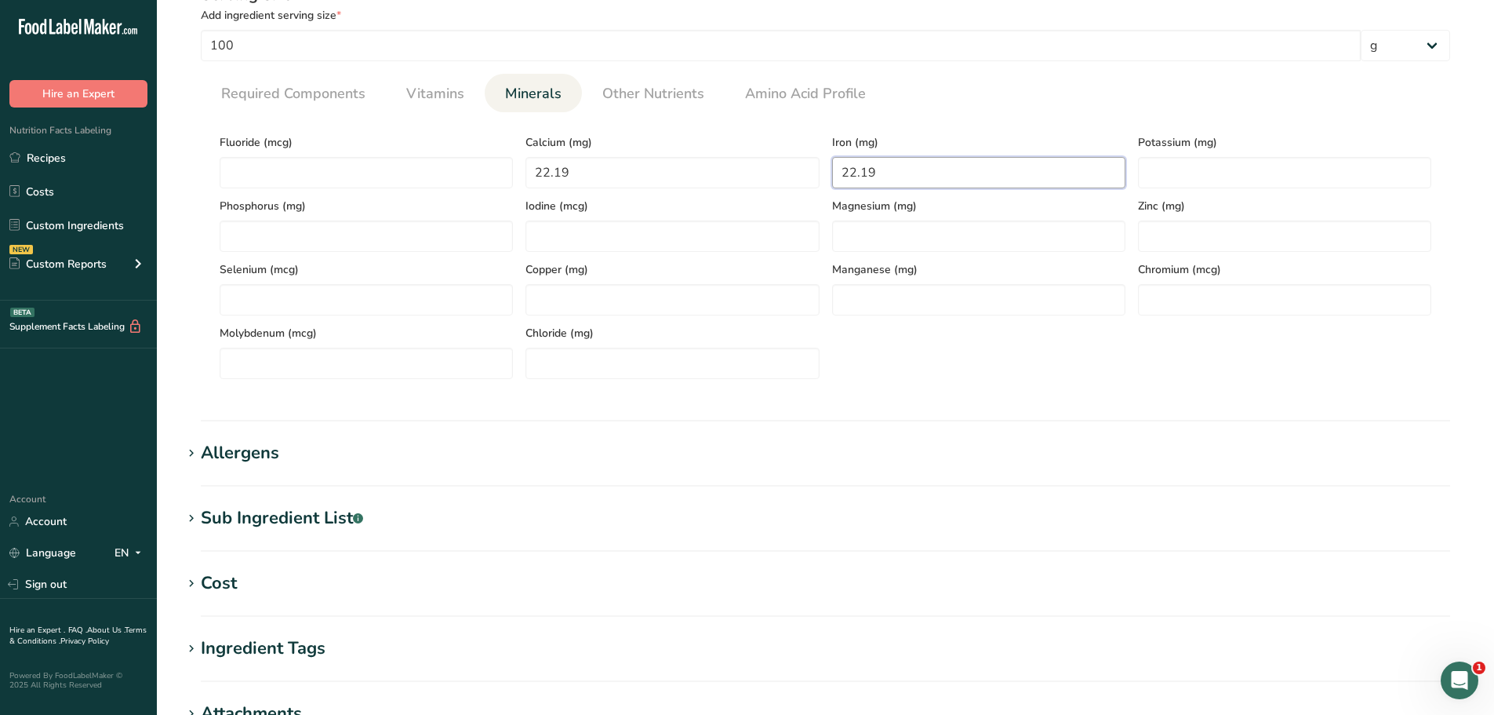
drag, startPoint x: 912, startPoint y: 173, endPoint x: 673, endPoint y: 126, distance: 243.8
click at [690, 129] on div "Fluoride (mcg) Calcium (mg) 22.19 Iron (mg) 22.19 Potassium (mg) Phosphorus (mg…" at bounding box center [825, 252] width 1225 height 254
click at [915, 169] on input "0" at bounding box center [978, 172] width 293 height 31
paste input "1.37"
type input "1.37"
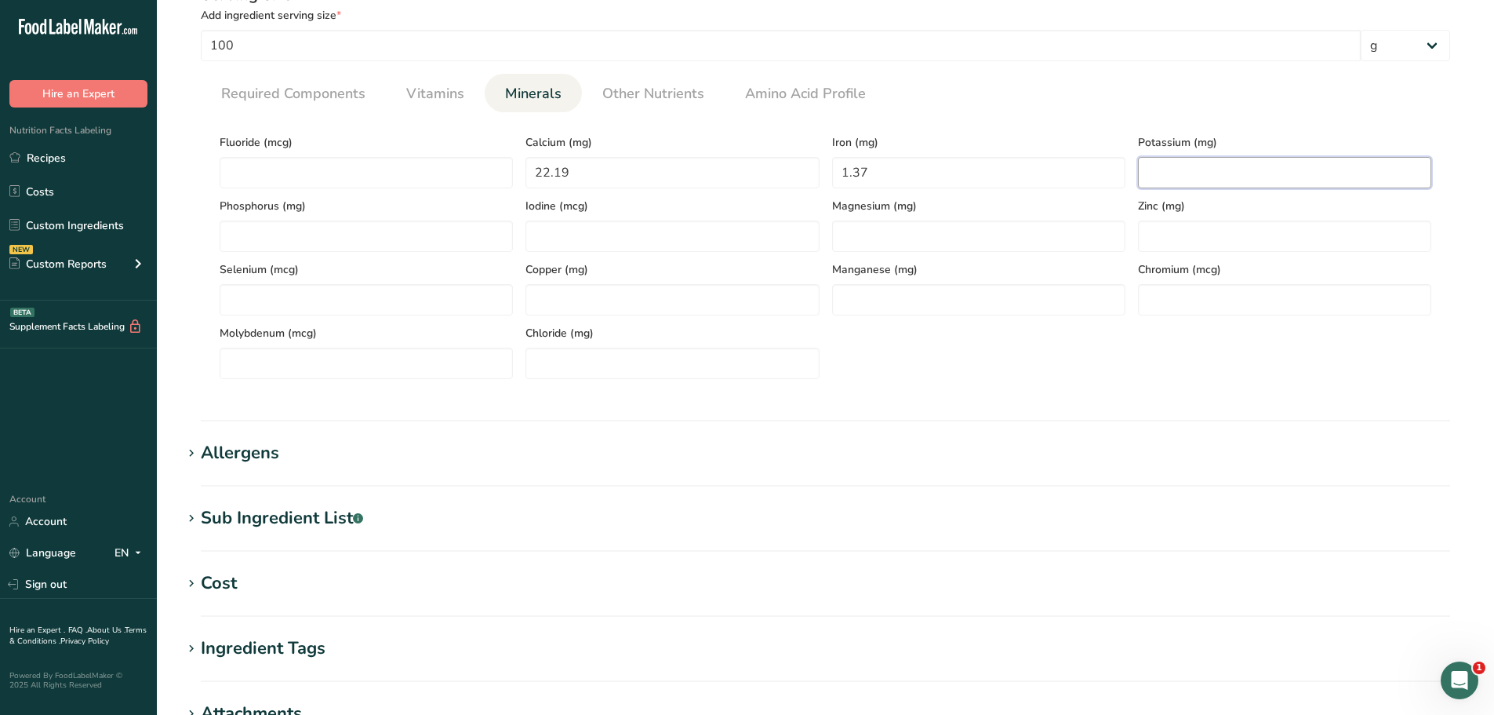
click at [1187, 171] on input "number" at bounding box center [1284, 172] width 293 height 31
paste input "578.19"
type input "578.19"
click at [293, 90] on span "Required Components" at bounding box center [293, 93] width 144 height 21
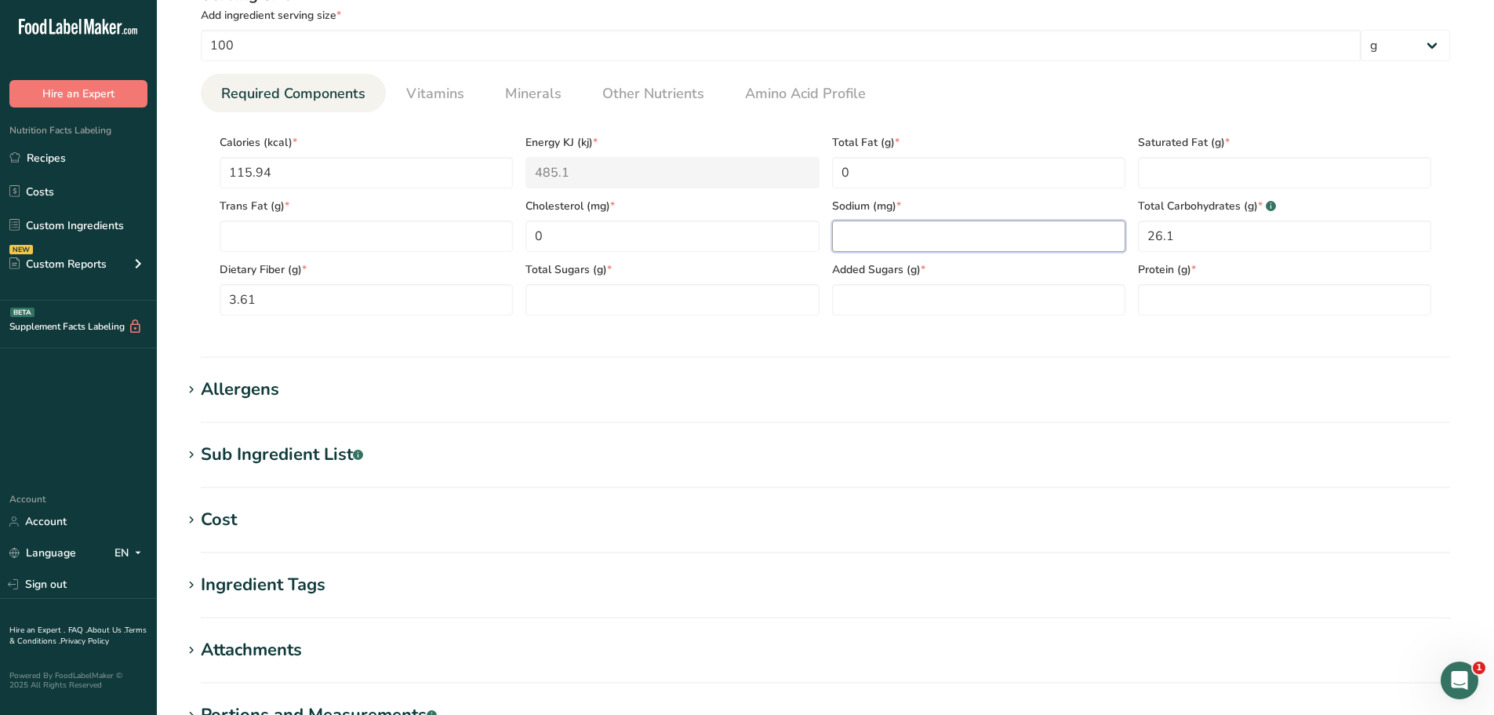
click at [908, 232] on input "number" at bounding box center [978, 235] width 293 height 31
paste input "7.17"
type input "7.17"
click at [637, 92] on span "Other Nutrients" at bounding box center [653, 93] width 102 height 21
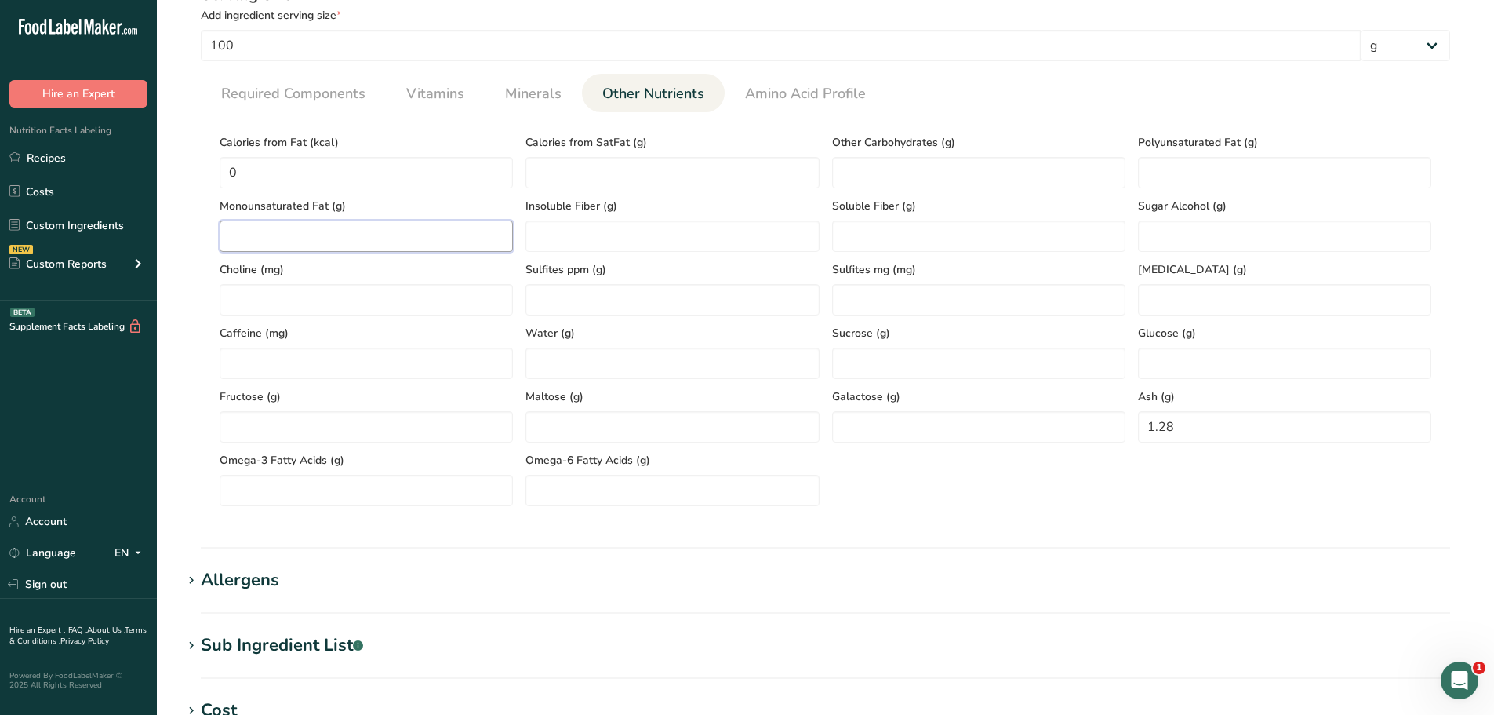
click at [240, 235] on Fat "number" at bounding box center [366, 235] width 293 height 31
type Fat "0"
click at [1181, 182] on Fat "number" at bounding box center [1284, 172] width 293 height 31
type Fat "0"
click at [289, 86] on span "Required Components" at bounding box center [293, 93] width 144 height 21
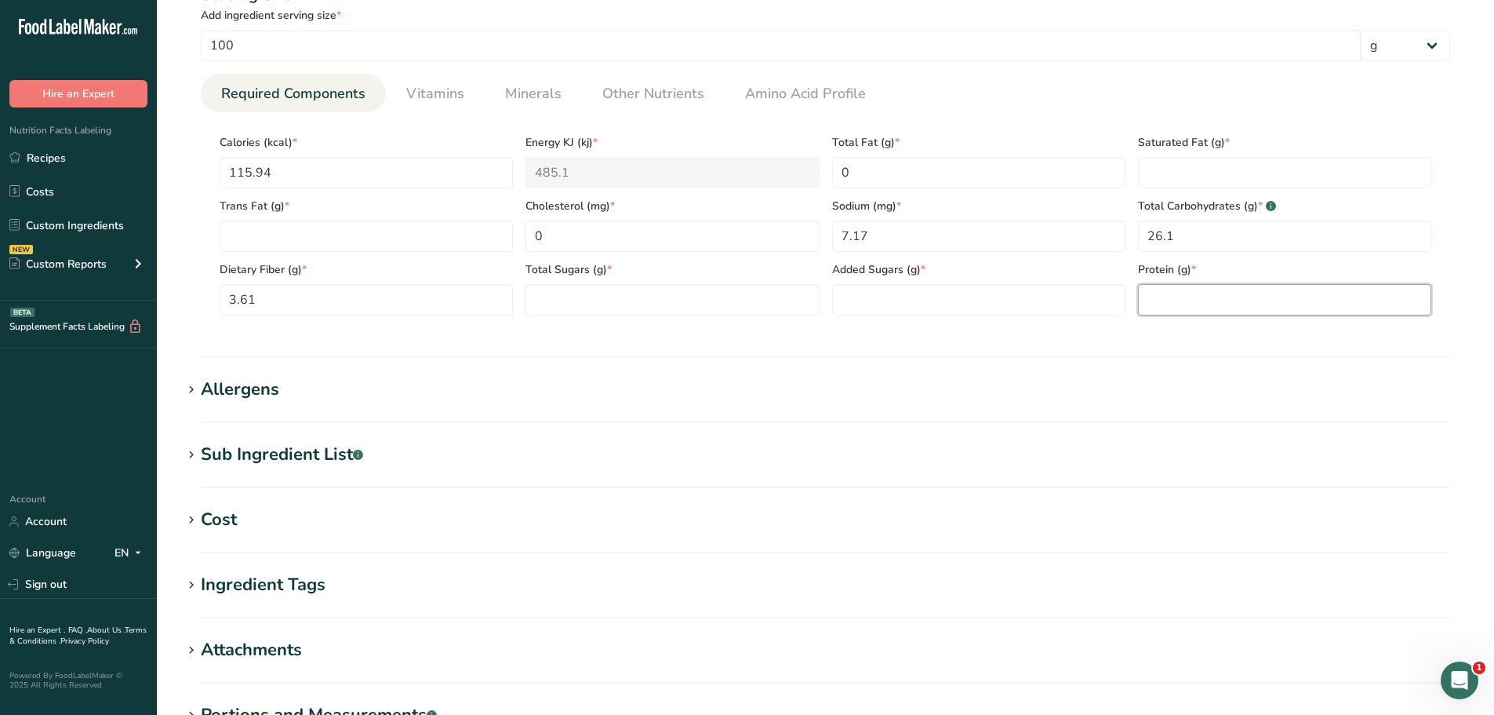
click at [1188, 307] on input "number" at bounding box center [1284, 299] width 293 height 31
paste input "2.89"
type input "2.89"
click at [1224, 173] on Fat "number" at bounding box center [1284, 172] width 293 height 31
type Fat "0"
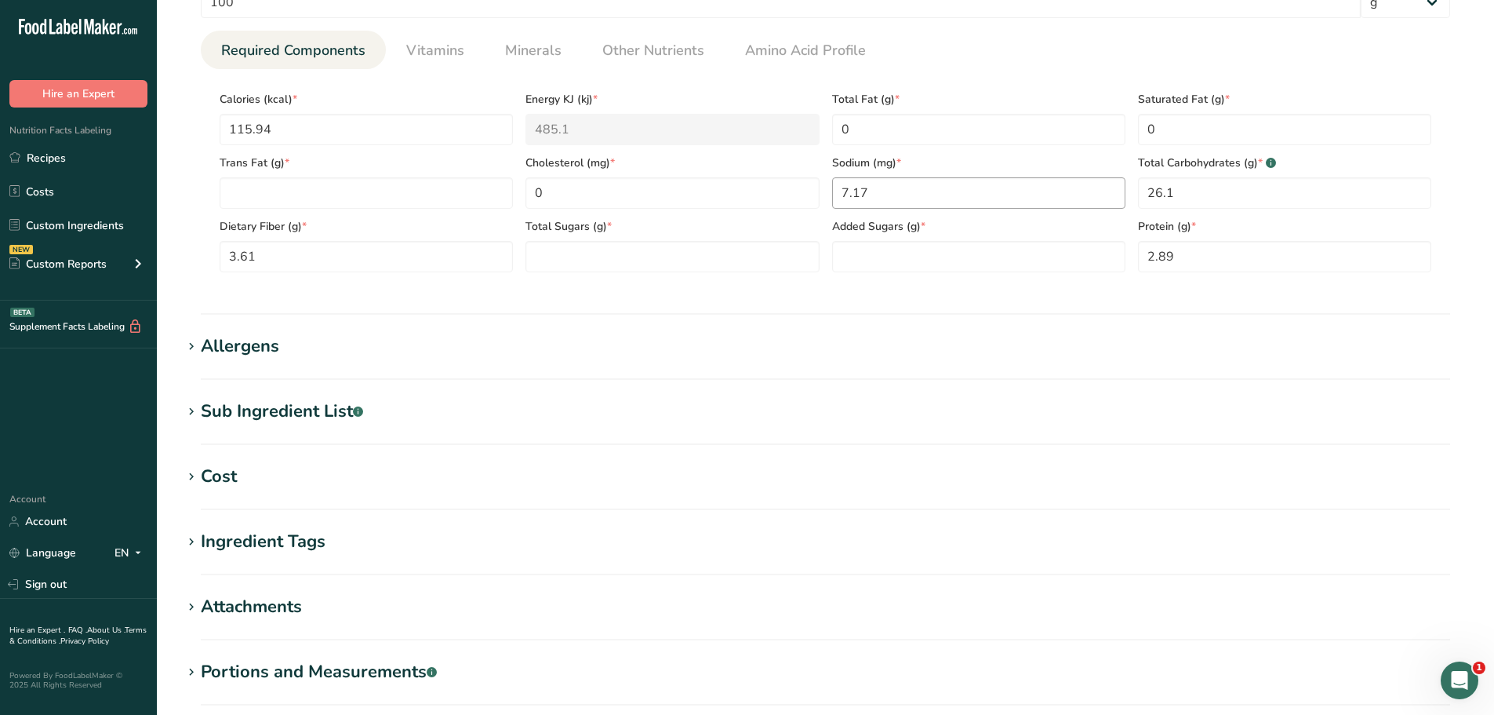
scroll to position [706, 0]
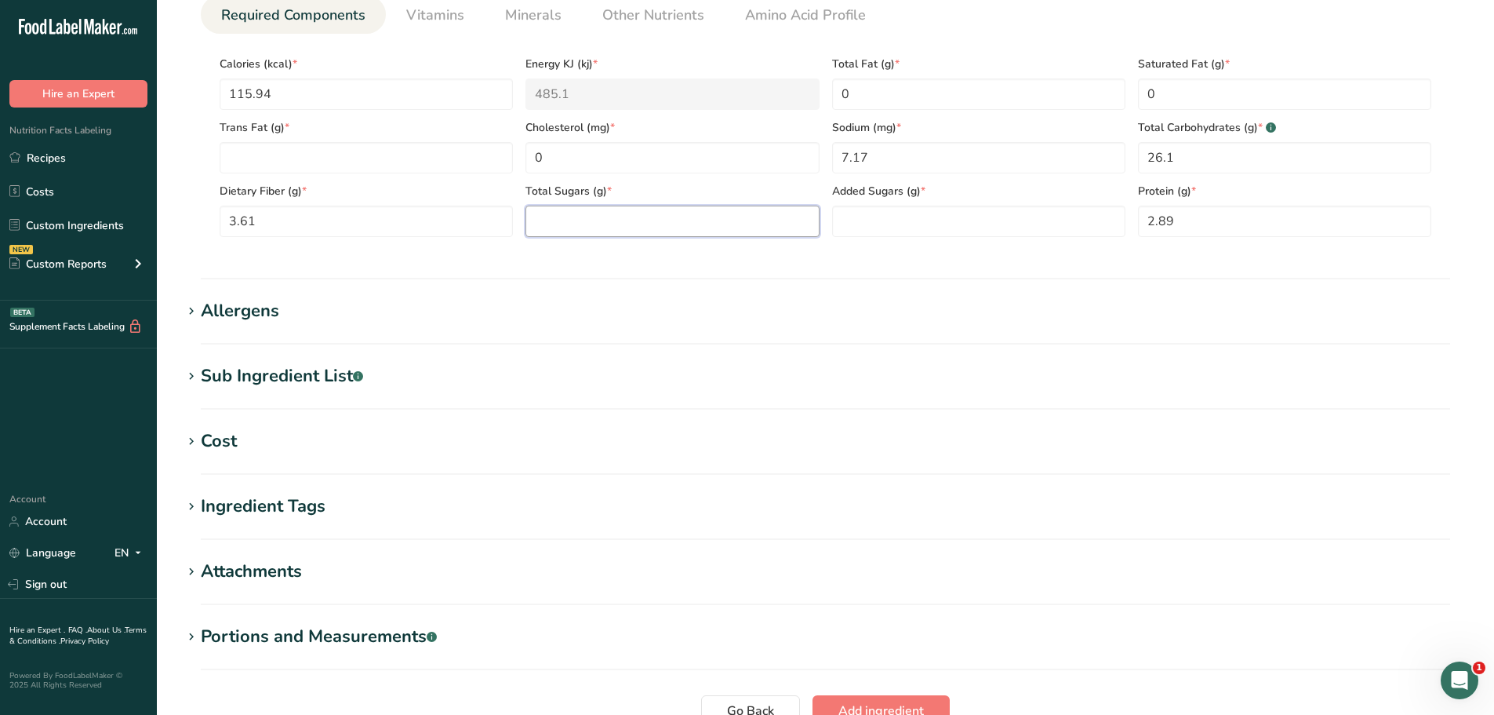
click at [537, 227] on Sugars "number" at bounding box center [672, 221] width 293 height 31
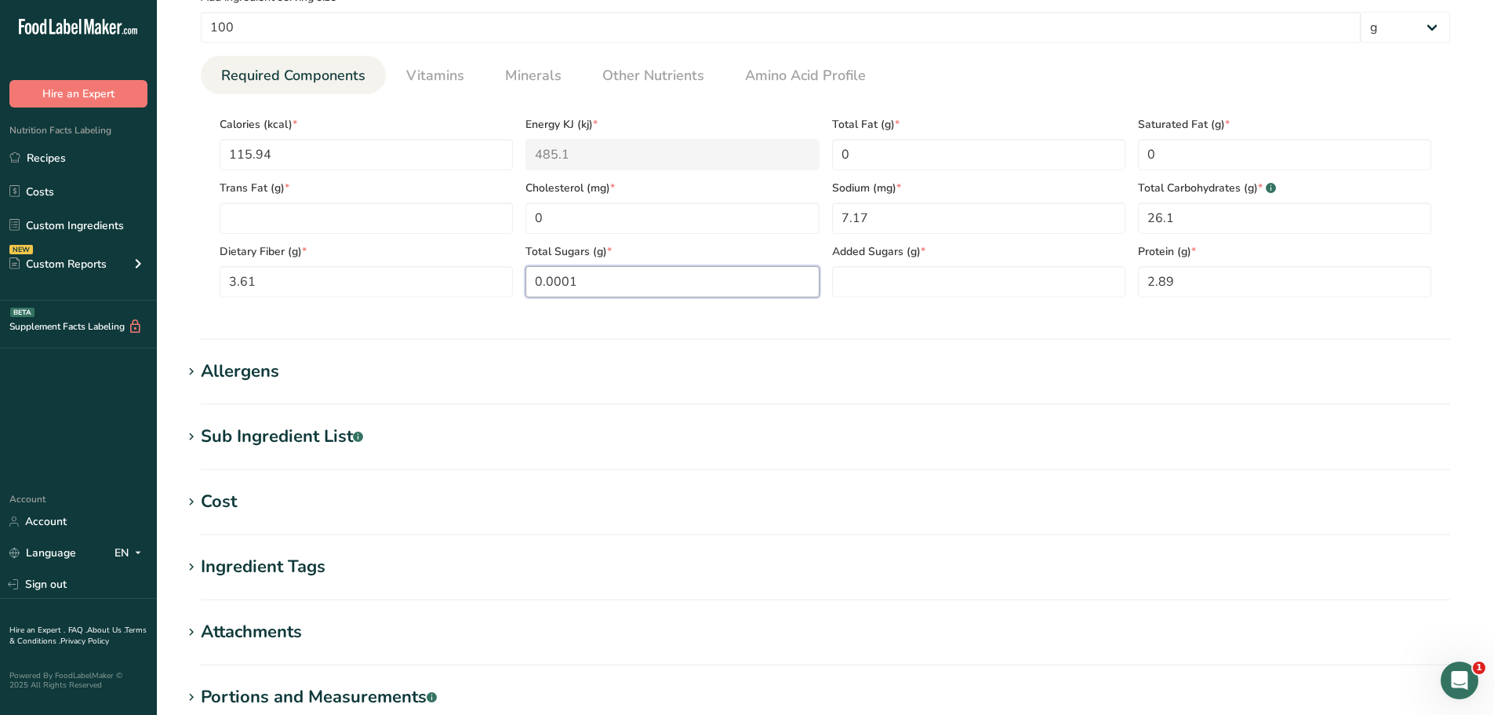
scroll to position [628, 0]
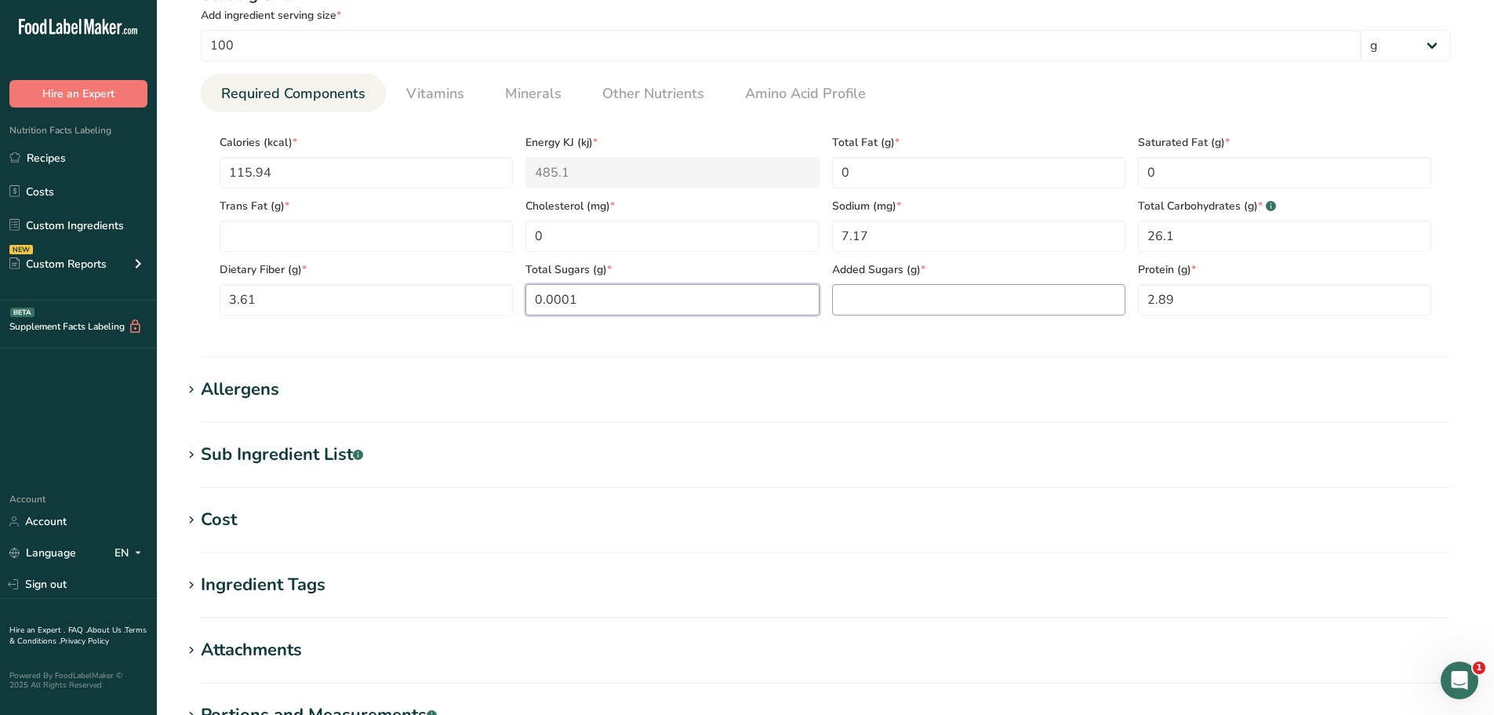
type Sugars "0.0001"
click at [892, 285] on Sugars "number" at bounding box center [978, 299] width 293 height 31
type Sugars "0"
click at [452, 89] on span "Vitamins" at bounding box center [435, 93] width 58 height 21
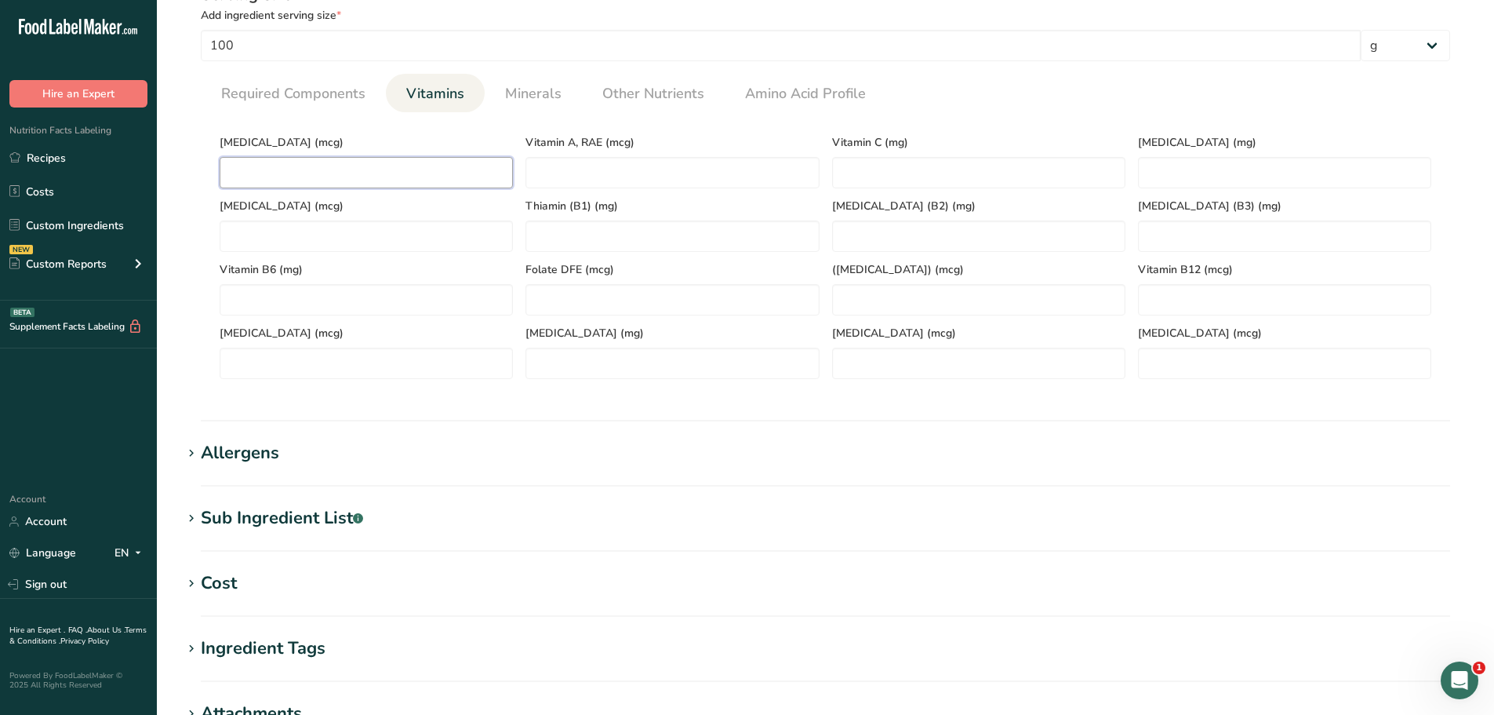
click at [257, 158] on D "number" at bounding box center [366, 172] width 293 height 31
type D "0"
click at [289, 88] on span "Required Components" at bounding box center [293, 93] width 144 height 21
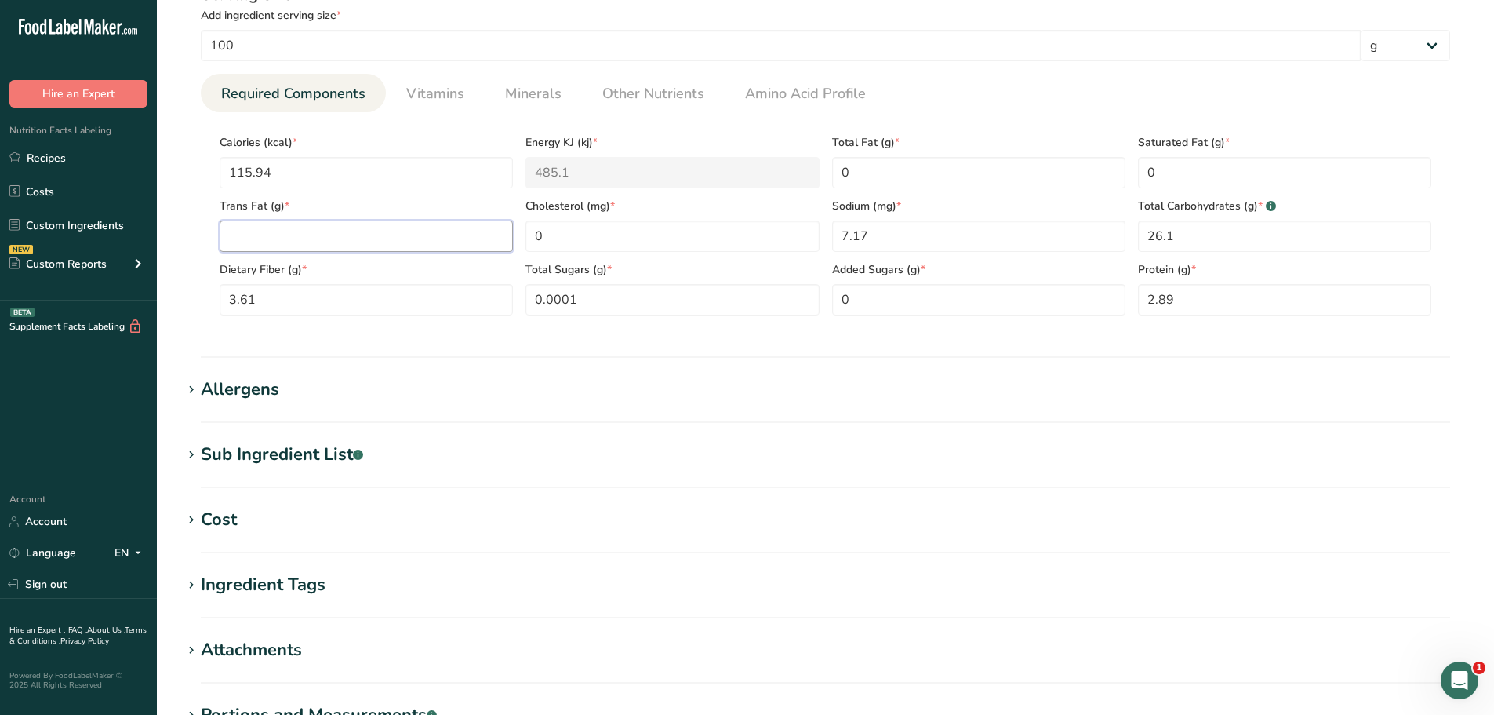
click at [289, 244] on Fat "number" at bounding box center [366, 235] width 293 height 31
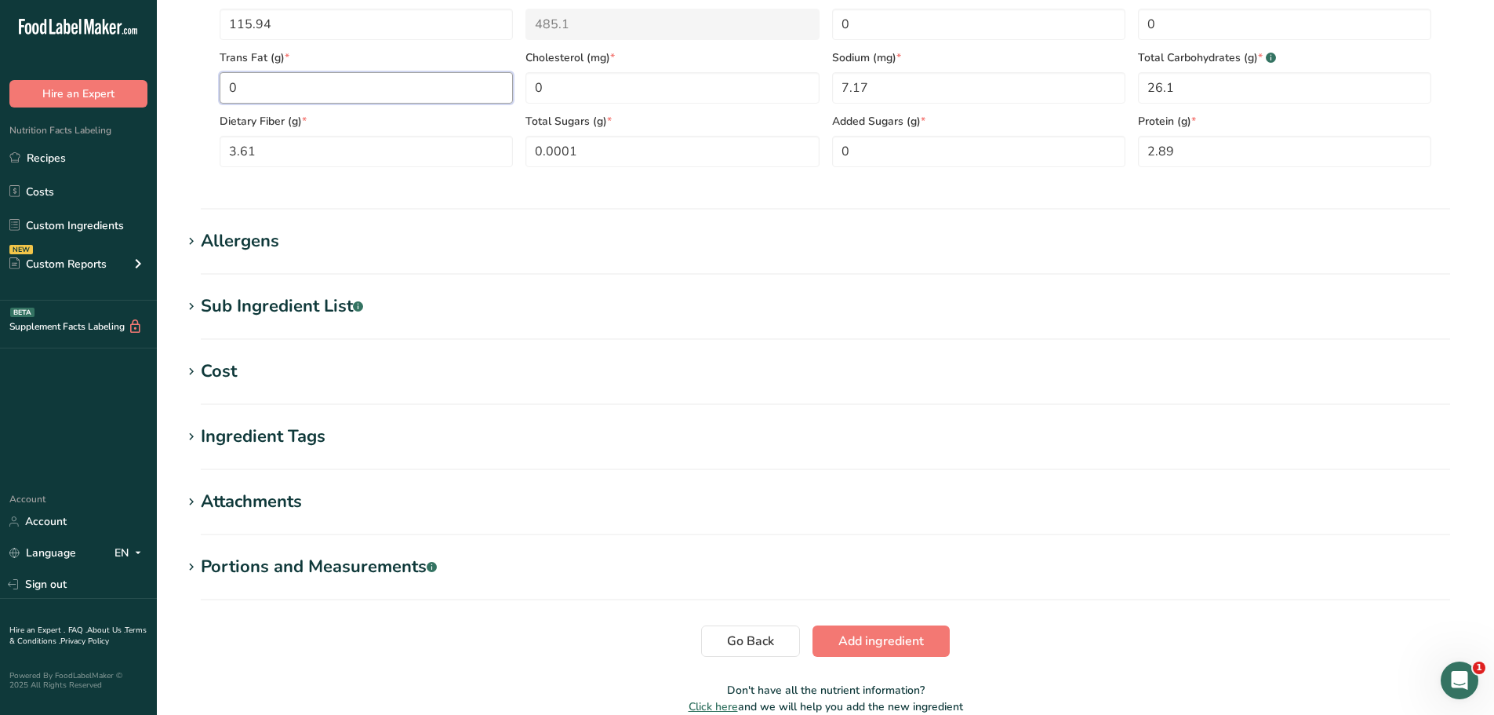
scroll to position [851, 0]
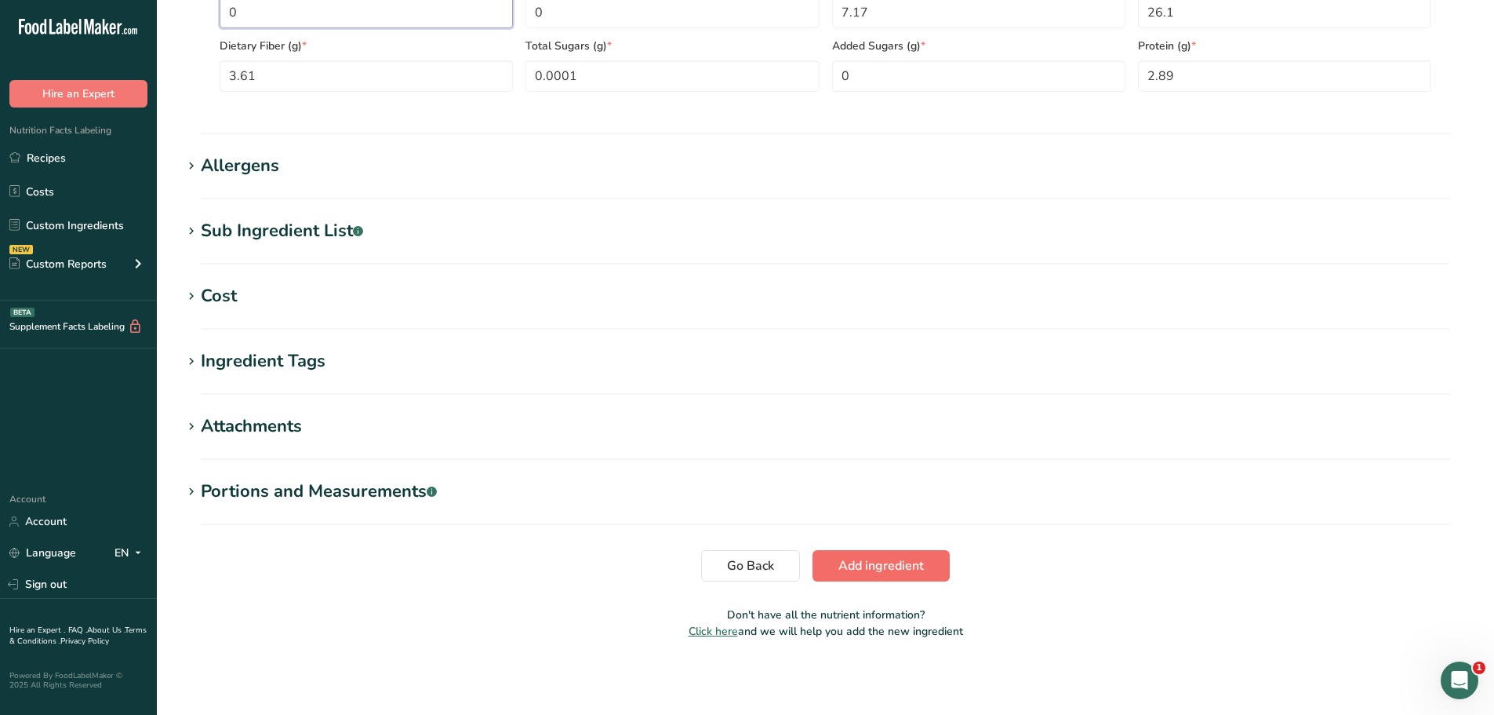
type Fat "0"
click at [865, 574] on span "Add ingredient" at bounding box center [882, 565] width 86 height 19
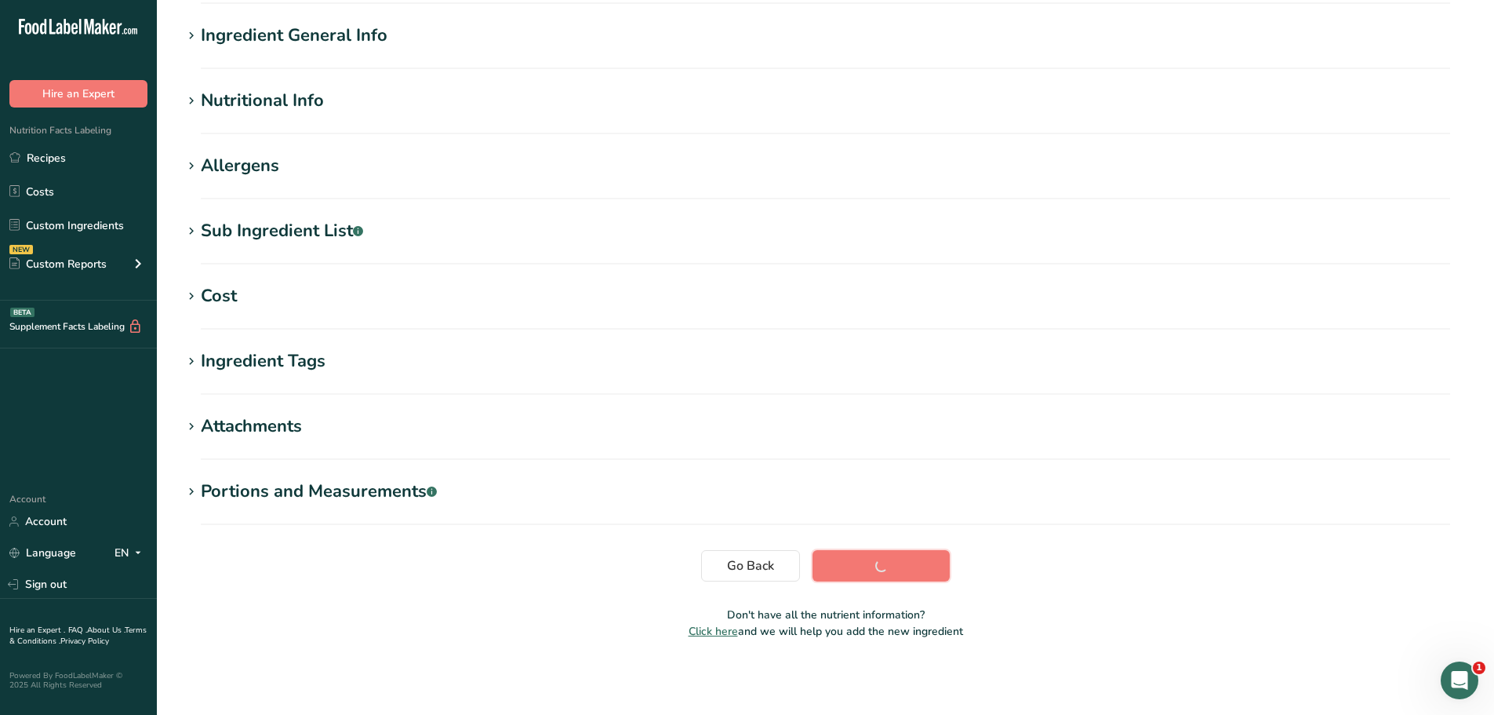
scroll to position [115, 0]
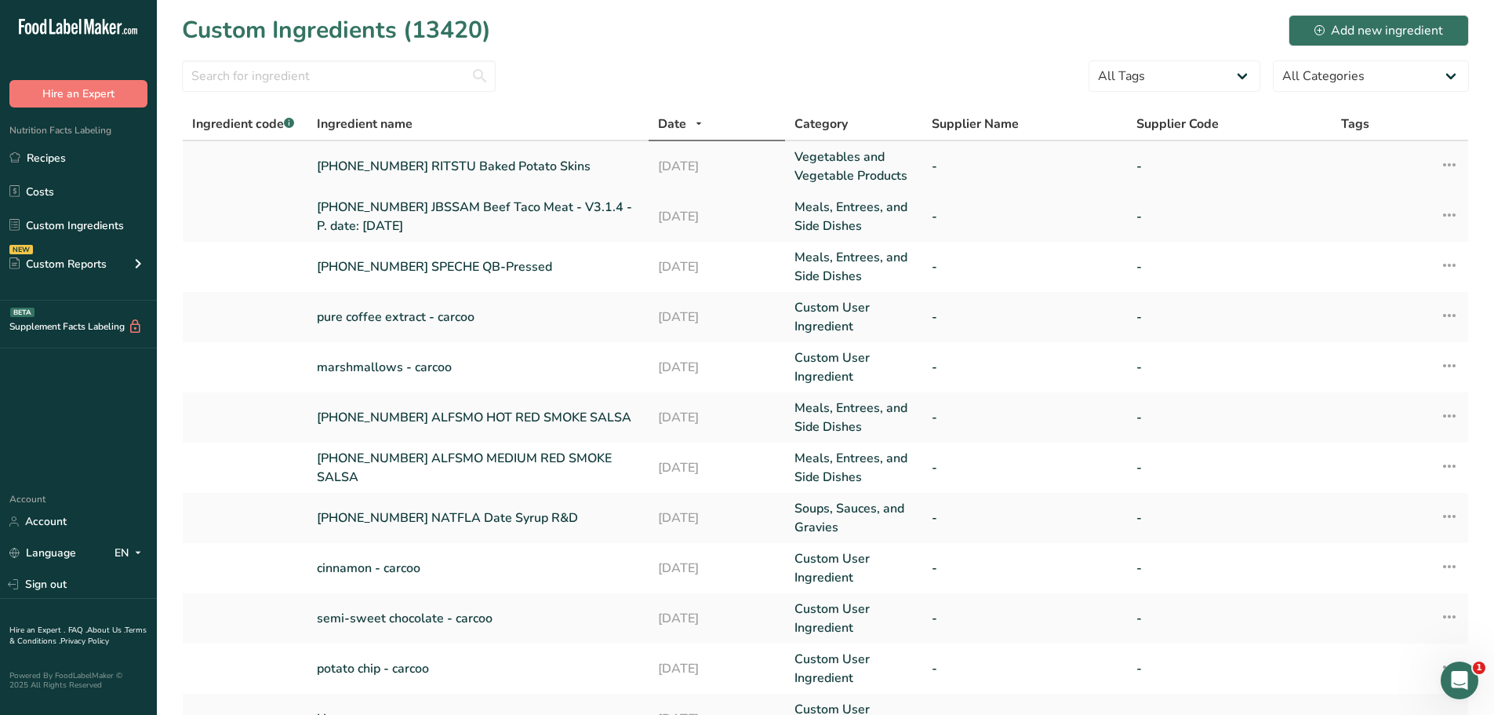
click at [435, 164] on link "[PHONE_NUMBER] RITSTU Baked Potato Skins" at bounding box center [478, 166] width 322 height 19
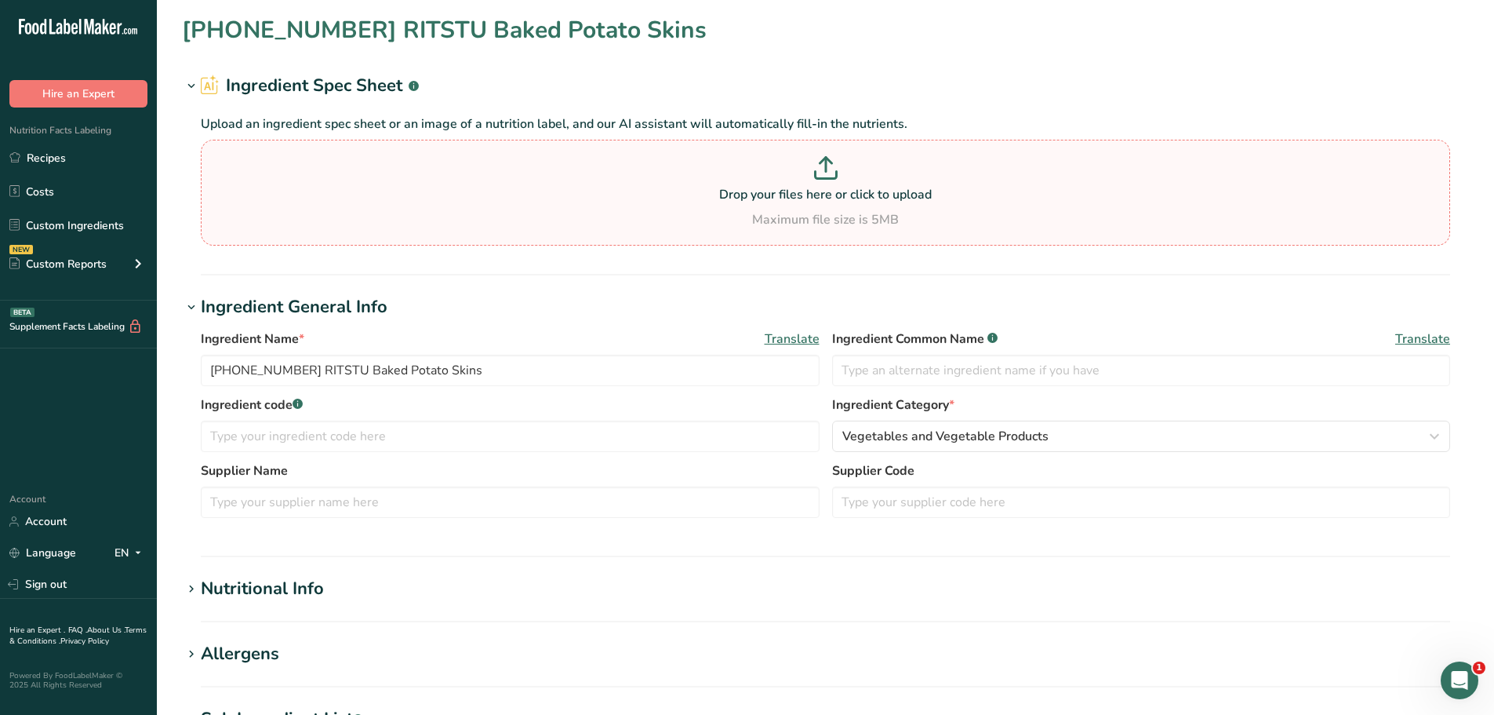
type input "[PHONE_NUMBER] RITSTU Baked Potato Skins"
drag, startPoint x: 467, startPoint y: 366, endPoint x: 186, endPoint y: 365, distance: 280.8
click at [186, 365] on div "Ingredient Name * Translate [PHONE_NUMBER] RITSTU Baked Potato Skins Ingredient…" at bounding box center [825, 428] width 1287 height 217
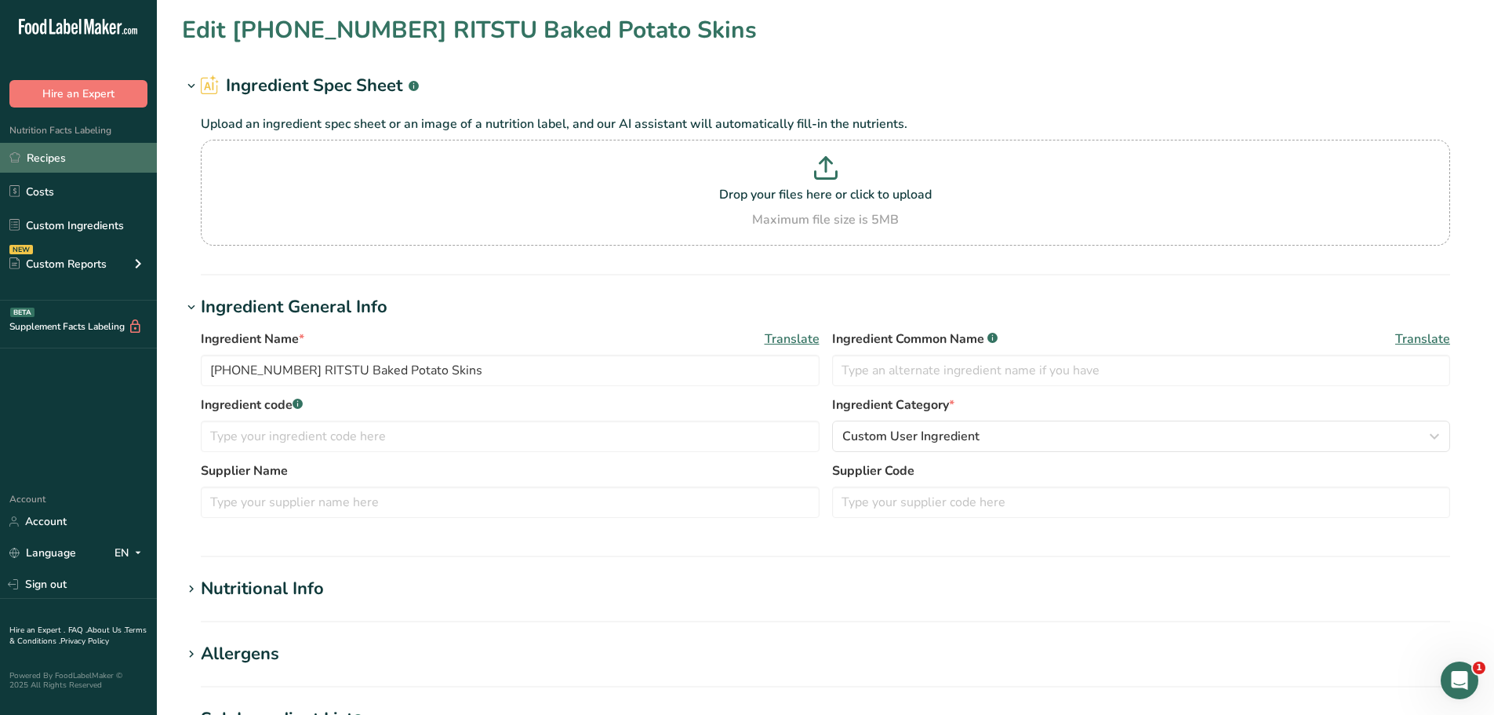
click at [60, 158] on link "Recipes" at bounding box center [78, 158] width 157 height 30
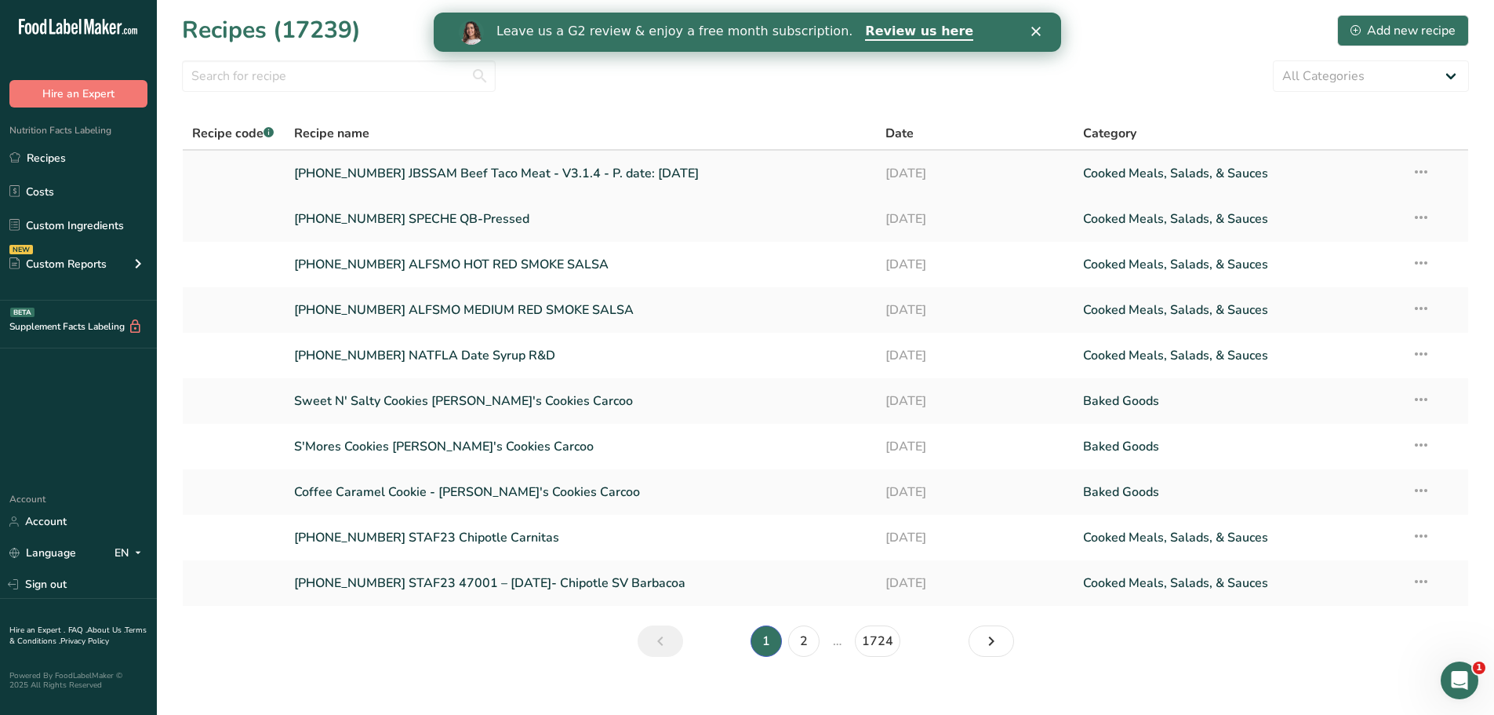
click at [384, 179] on link "[PHONE_NUMBER] JBSSAM Beef Taco Meat - V3.1.4 - P. date: [DATE]" at bounding box center [580, 173] width 573 height 33
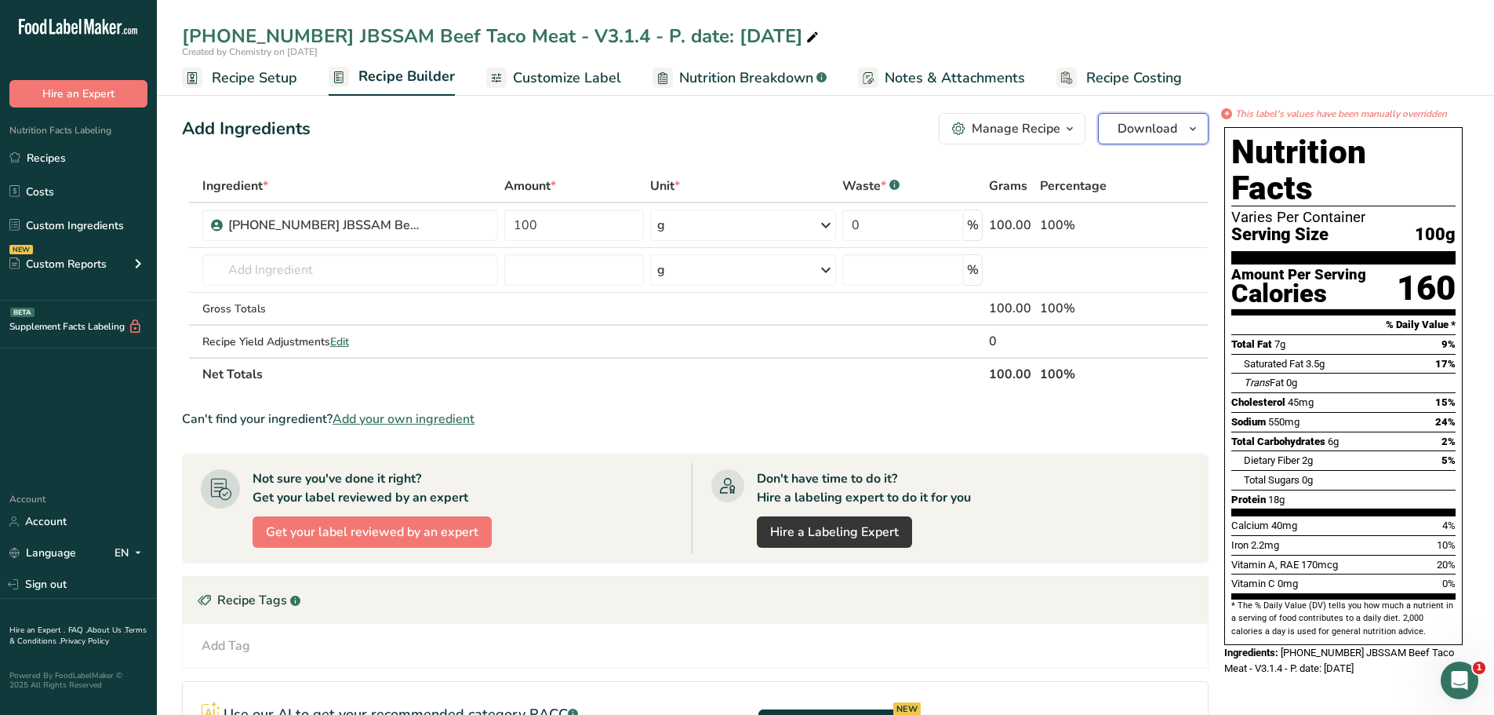
click at [1195, 132] on icon "button" at bounding box center [1193, 129] width 13 height 20
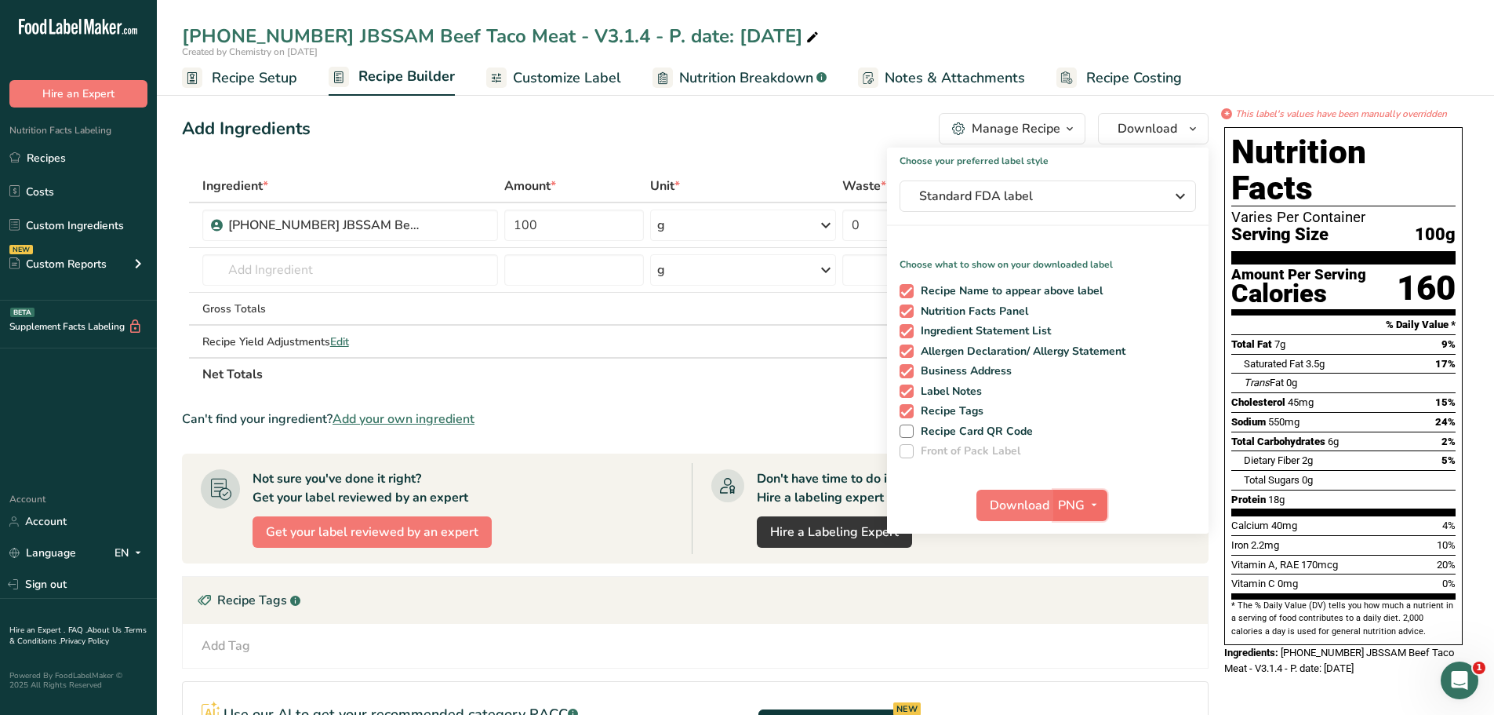
click at [1094, 505] on icon "button" at bounding box center [1094, 505] width 13 height 20
click at [1073, 610] on link "PDF" at bounding box center [1082, 615] width 50 height 26
click at [1016, 493] on button "Download" at bounding box center [1015, 504] width 77 height 31
click at [1033, 510] on span "Download" at bounding box center [1021, 505] width 60 height 19
click at [281, 78] on span "Recipe Setup" at bounding box center [255, 77] width 86 height 21
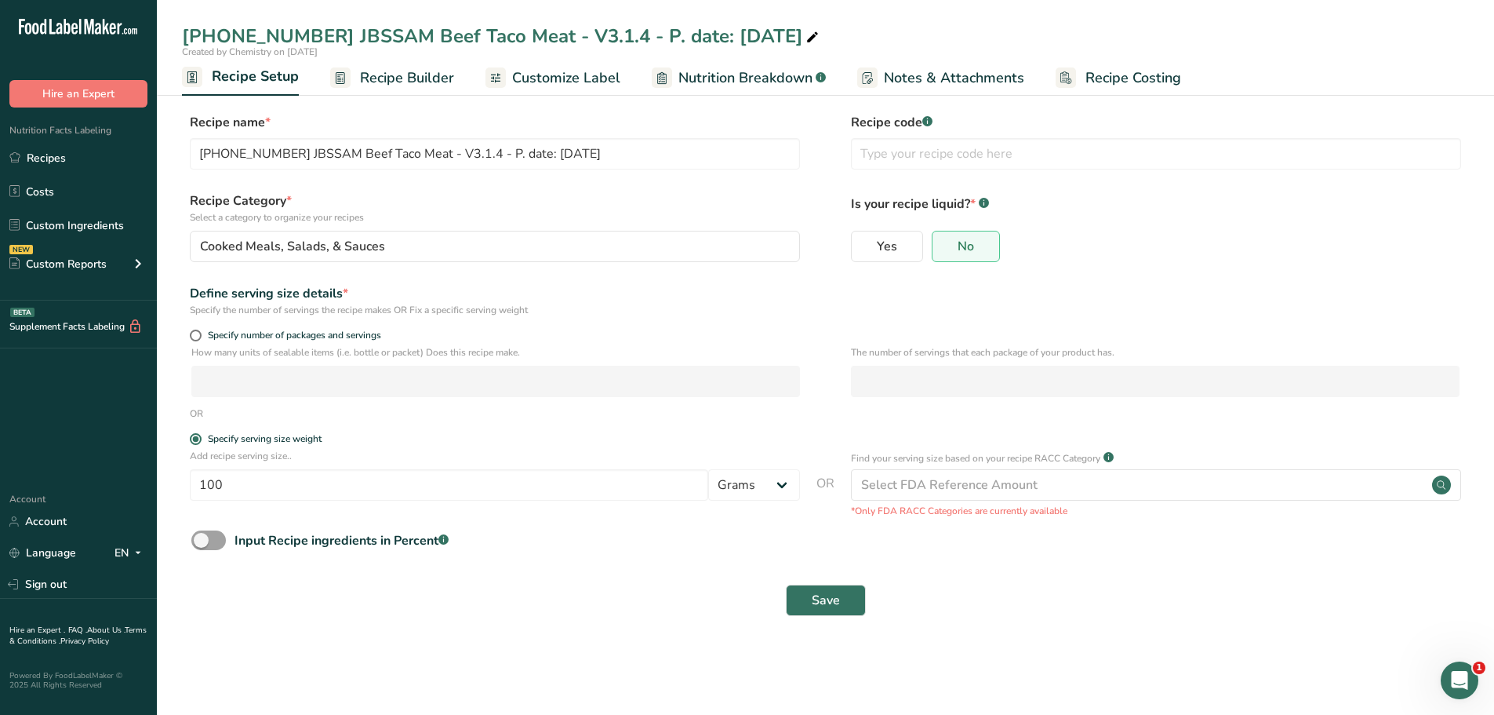
click at [602, 82] on span "Customize Label" at bounding box center [566, 77] width 108 height 21
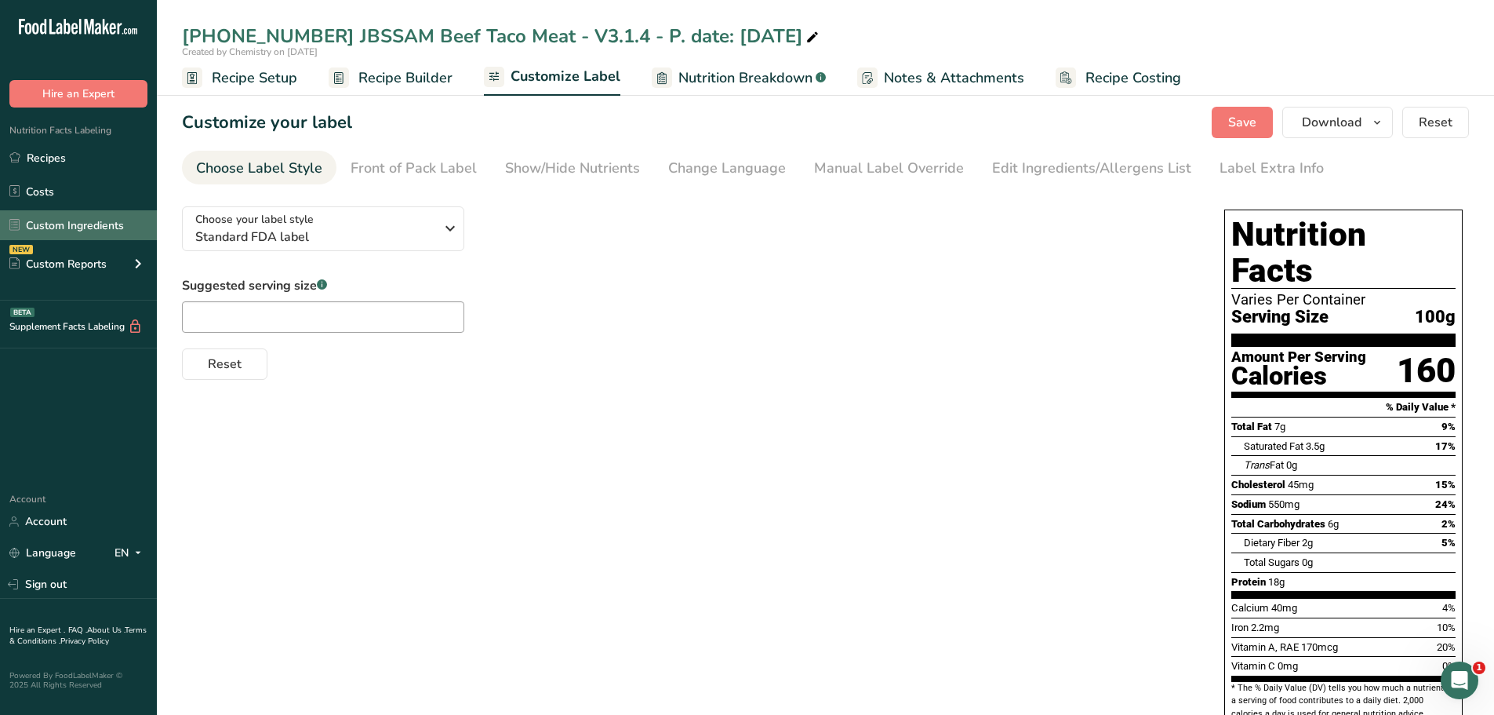
click at [89, 220] on link "Custom Ingredients" at bounding box center [78, 225] width 157 height 30
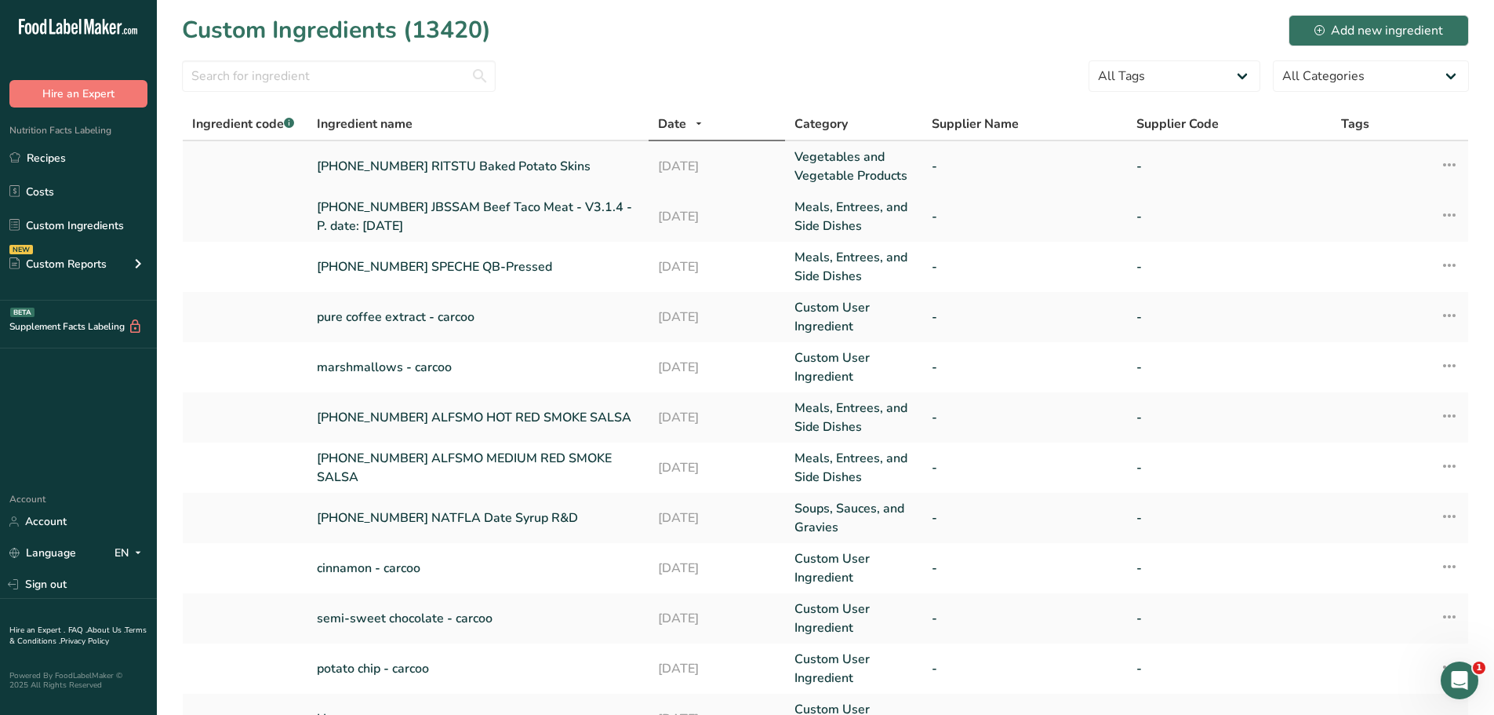
click at [391, 170] on link "[PHONE_NUMBER] RITSTU Baked Potato Skins" at bounding box center [478, 166] width 322 height 19
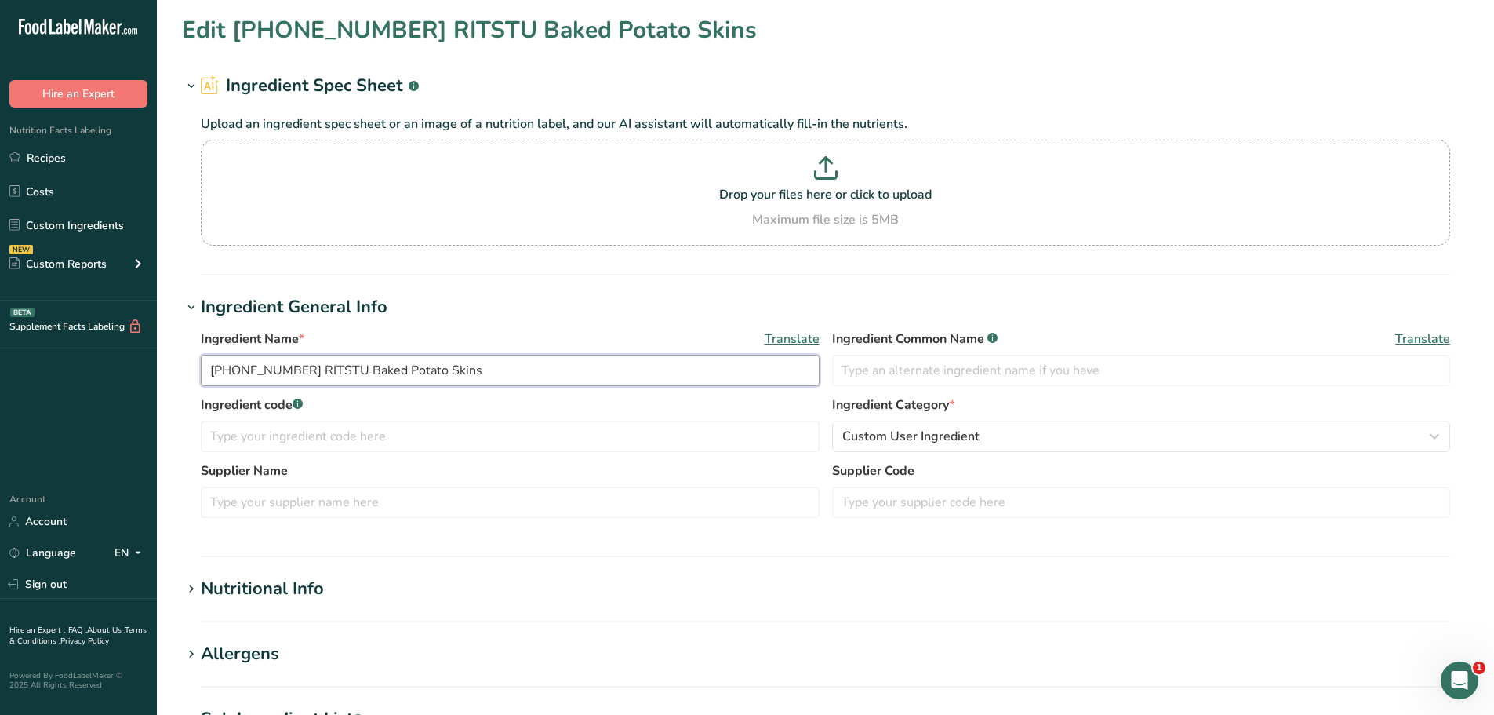
drag, startPoint x: 479, startPoint y: 372, endPoint x: 124, endPoint y: 366, distance: 354.6
click at [126, 369] on div ".a-20{fill:#fff;} Hire an Expert Nutrition Facts Labeling Recipes Costs Custom …" at bounding box center [747, 601] width 1494 height 1203
click at [75, 159] on link "Recipes" at bounding box center [78, 158] width 157 height 30
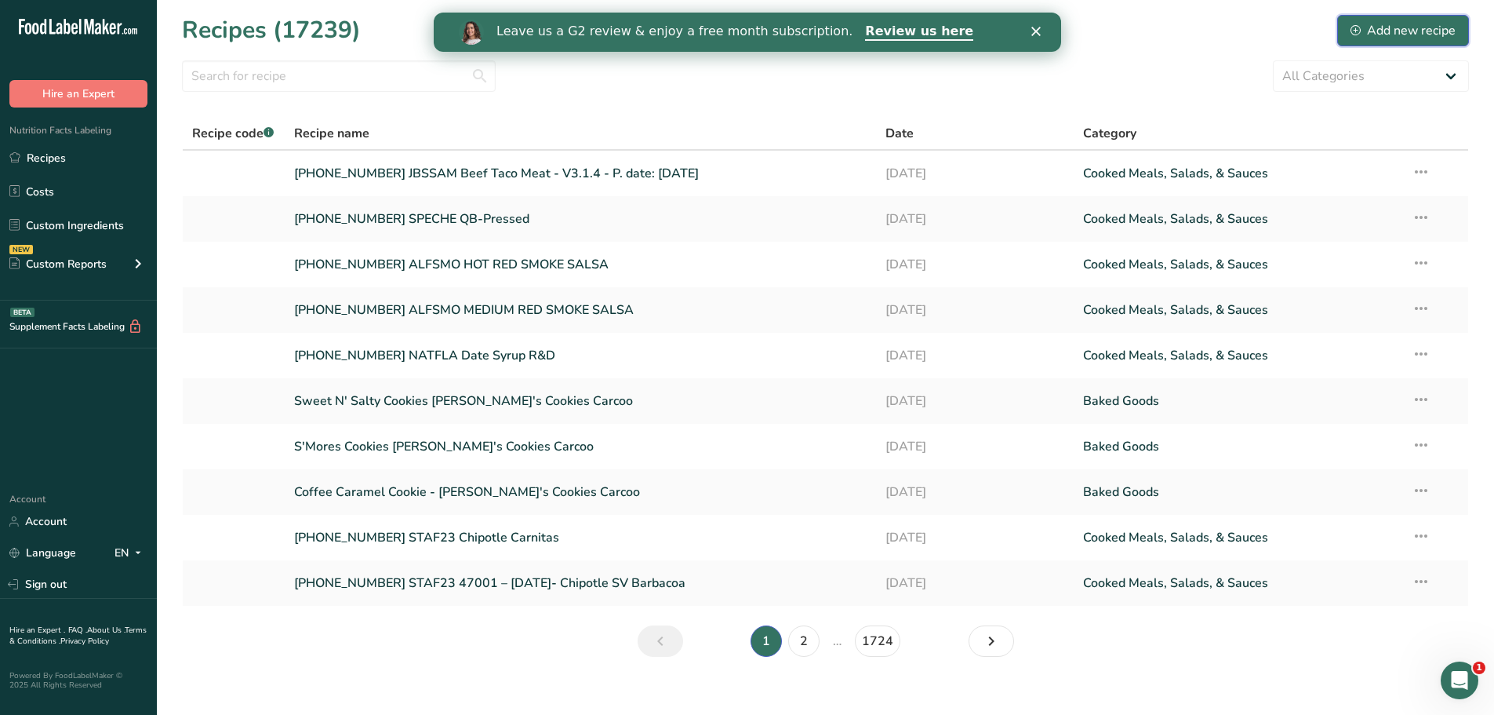
click at [1383, 24] on div "Add new recipe" at bounding box center [1403, 30] width 105 height 19
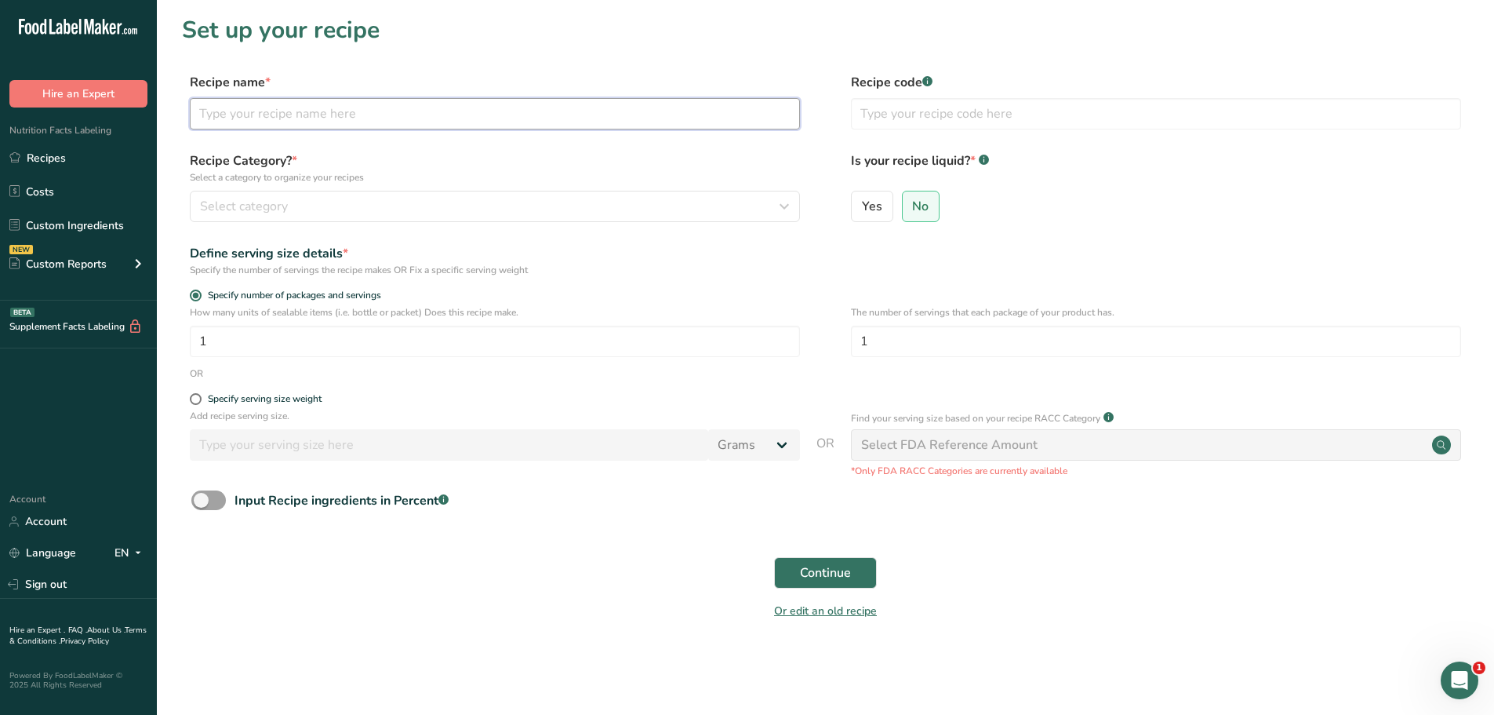
click at [340, 115] on input "text" at bounding box center [495, 113] width 610 height 31
paste input "[PHONE_NUMBER] RITSTU Baked Potato Skins"
type input "[PHONE_NUMBER] RITSTU Baked Potato Skins"
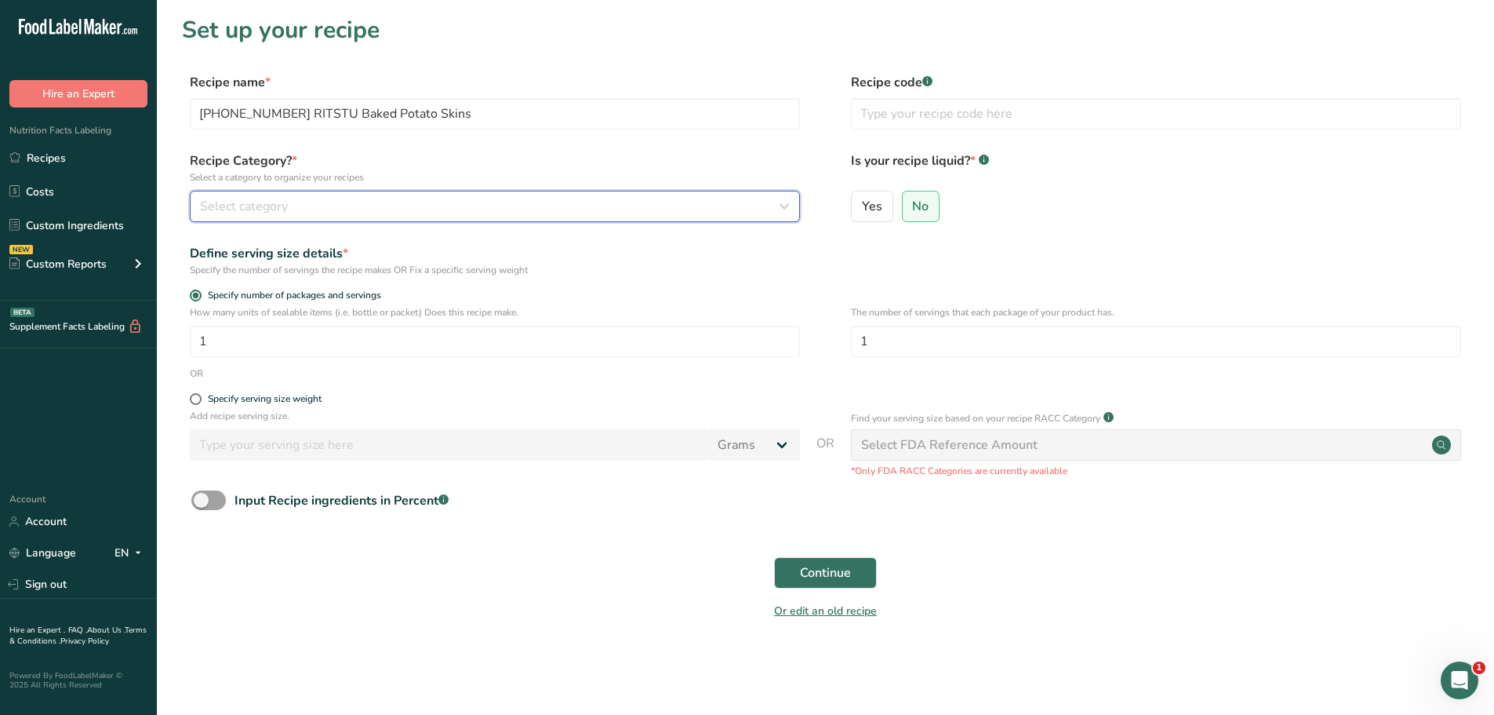
click at [390, 215] on div "Select category" at bounding box center [490, 206] width 580 height 19
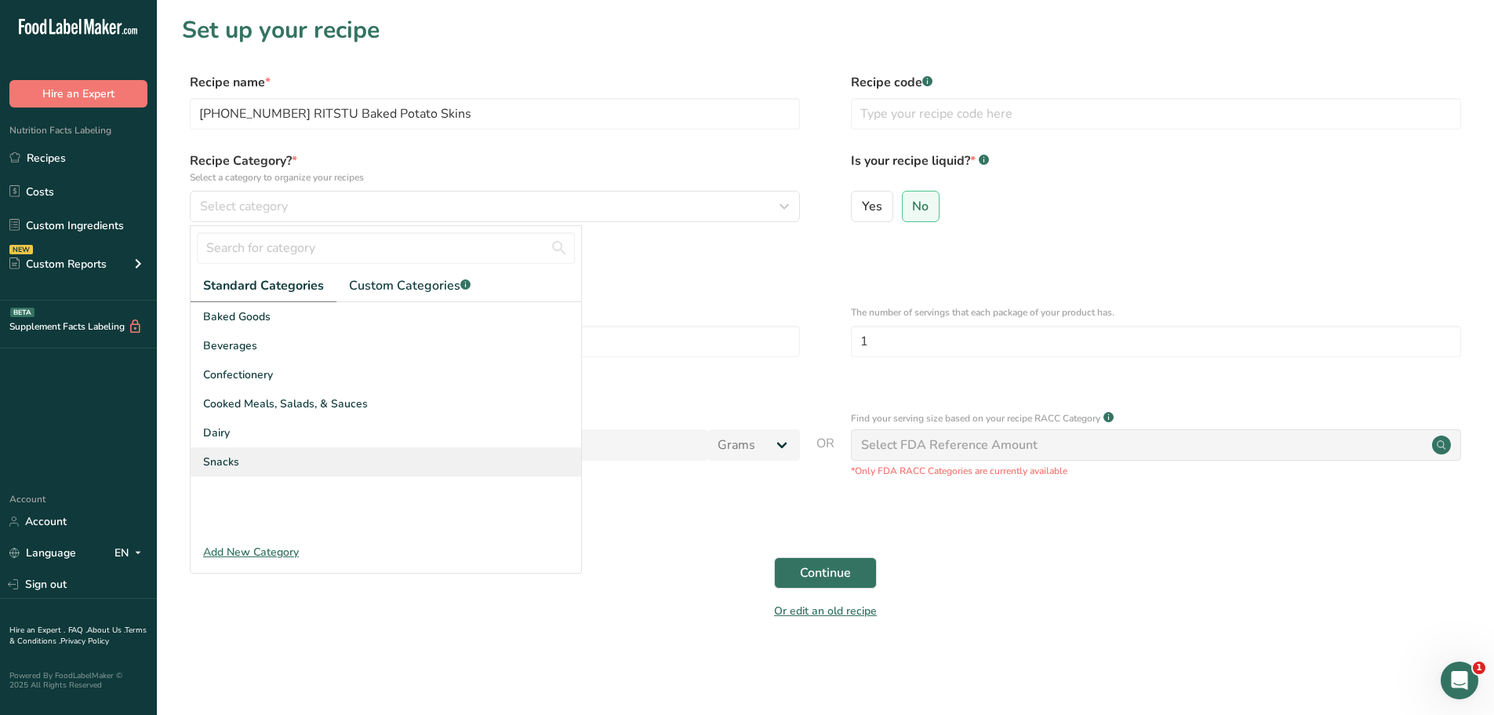
click at [218, 463] on span "Snacks" at bounding box center [221, 461] width 36 height 16
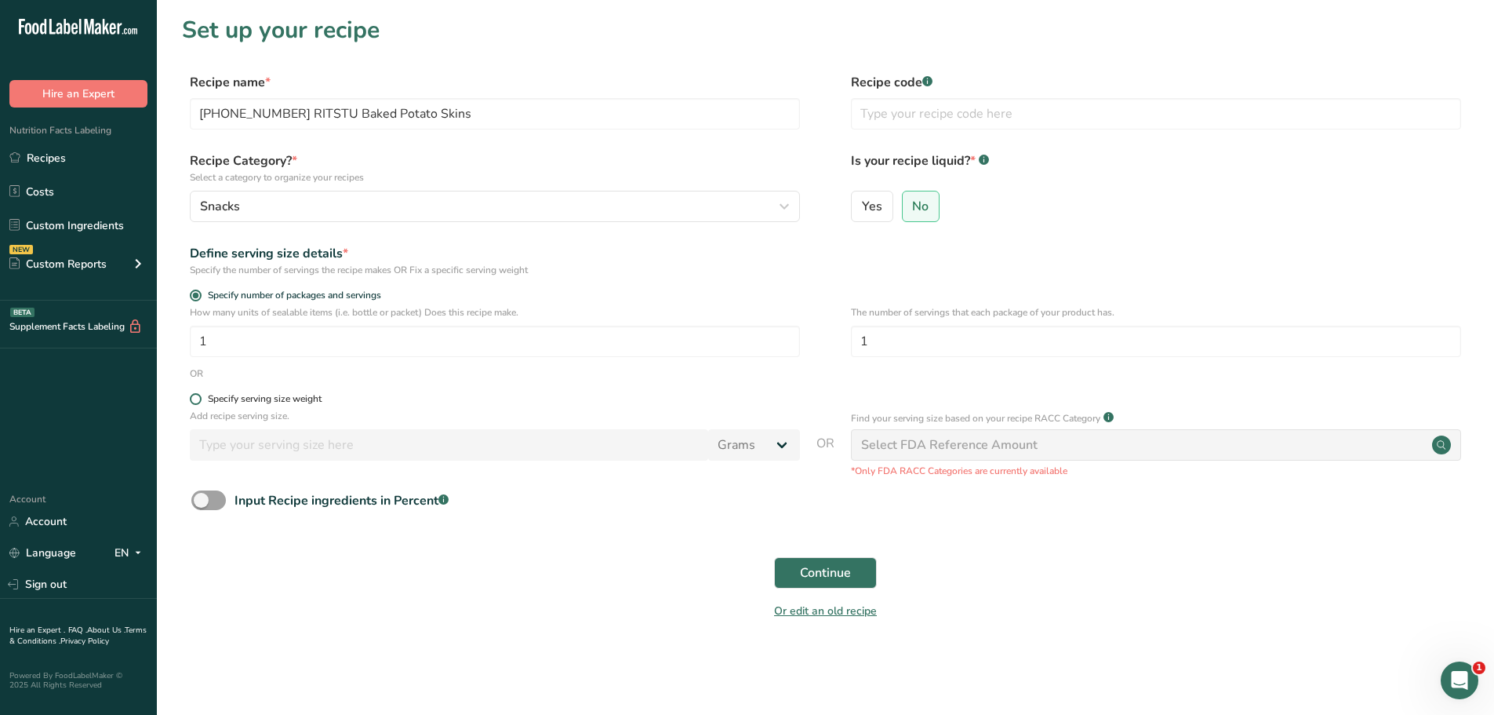
click at [198, 402] on span at bounding box center [196, 399] width 12 height 12
click at [198, 402] on input "Specify serving size weight" at bounding box center [195, 399] width 10 height 10
radio input "true"
radio input "false"
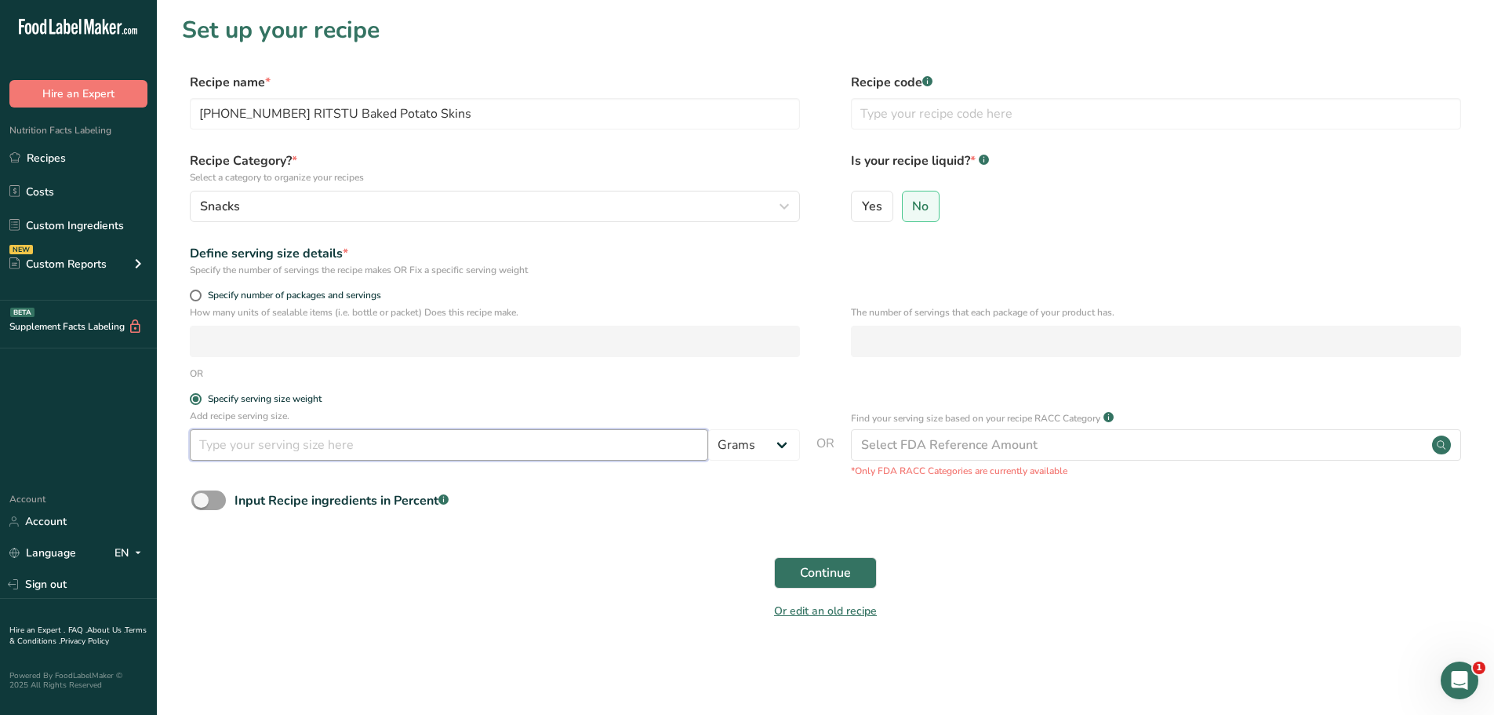
click at [244, 451] on input "number" at bounding box center [449, 444] width 519 height 31
type input "100"
click at [842, 566] on span "Continue" at bounding box center [825, 572] width 51 height 19
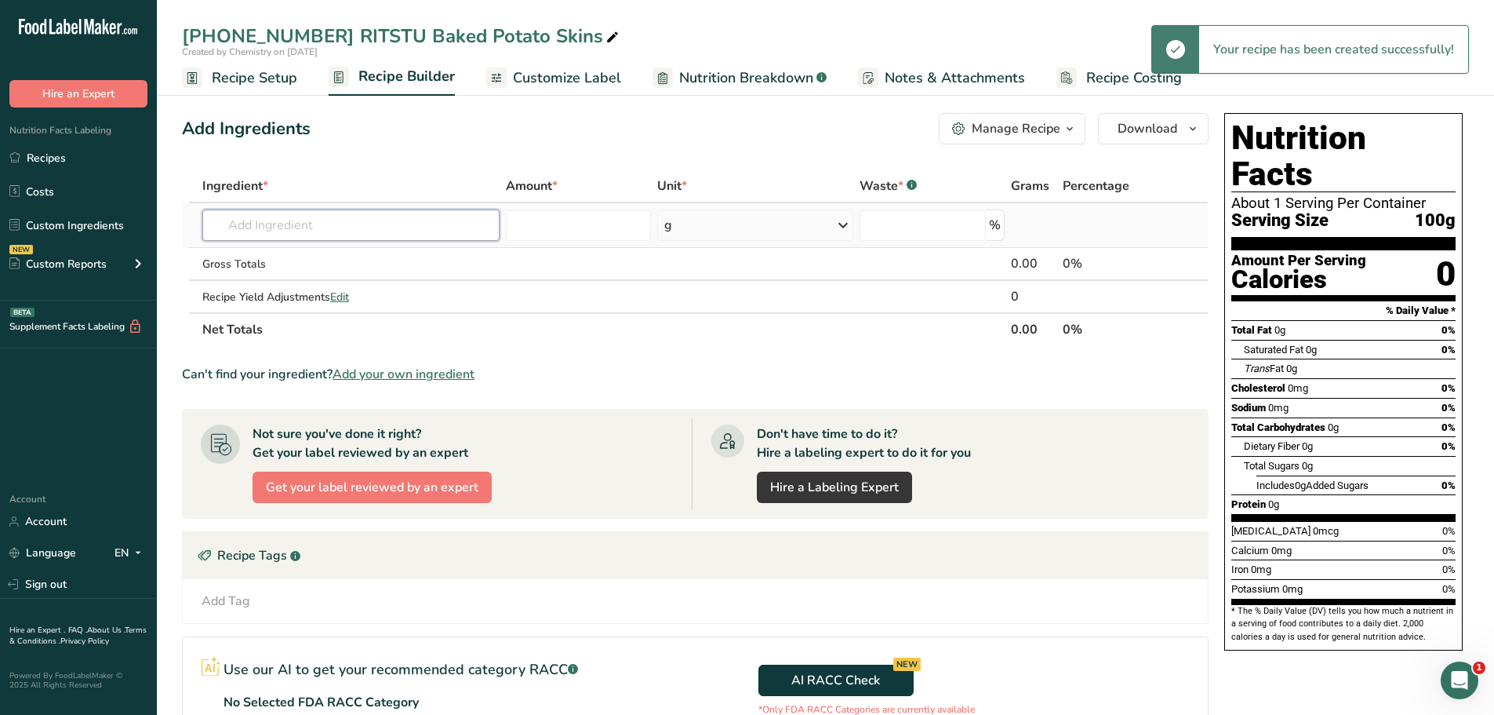
click at [343, 219] on input "text" at bounding box center [350, 224] width 297 height 31
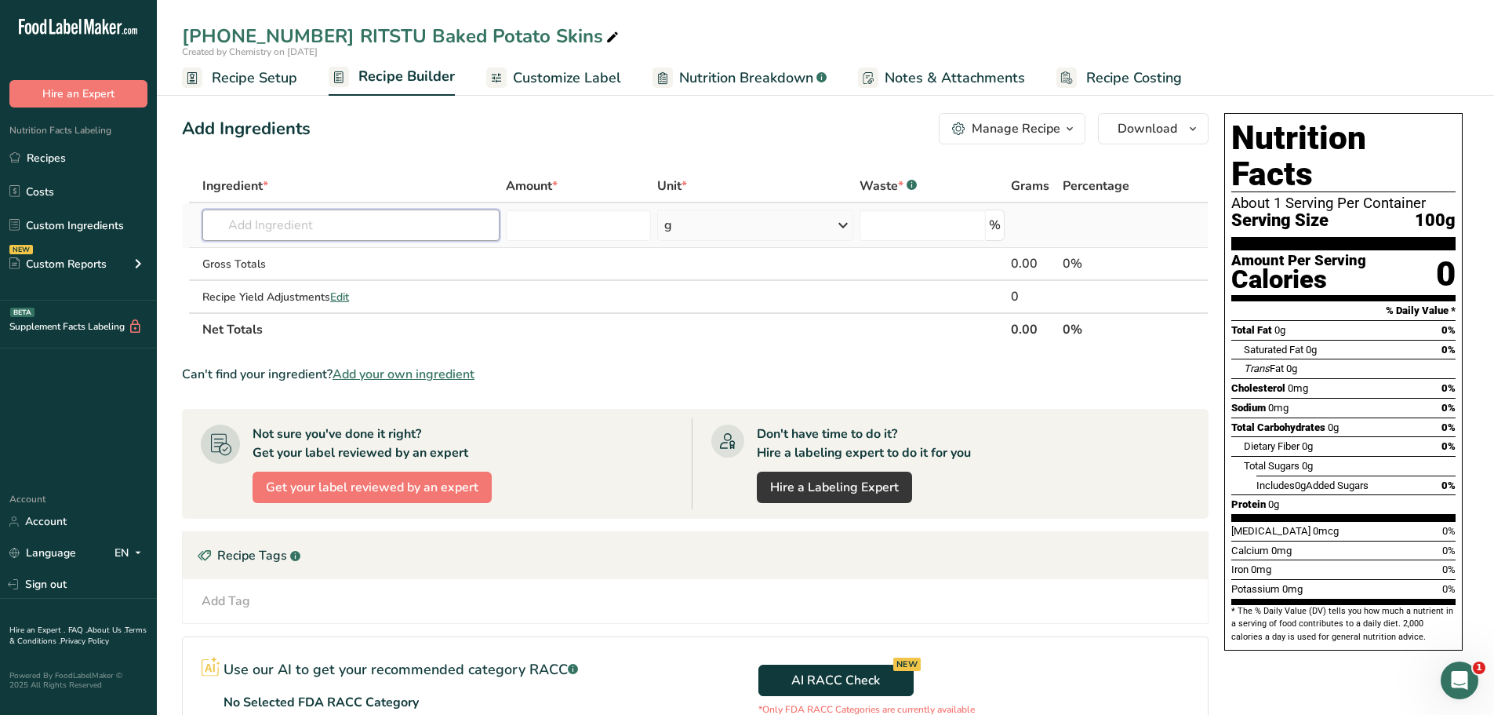
paste input "[PHONE_NUMBER] RITSTU Baked Potato Skins"
type input "[PHONE_NUMBER] RITSTU Baked Potato Skins"
click at [425, 263] on p "[PHONE_NUMBER] RITSTU Baked Potato Skins" at bounding box center [342, 257] width 255 height 16
type input "[PHONE_NUMBER] RITSTU Baked Potato Skins"
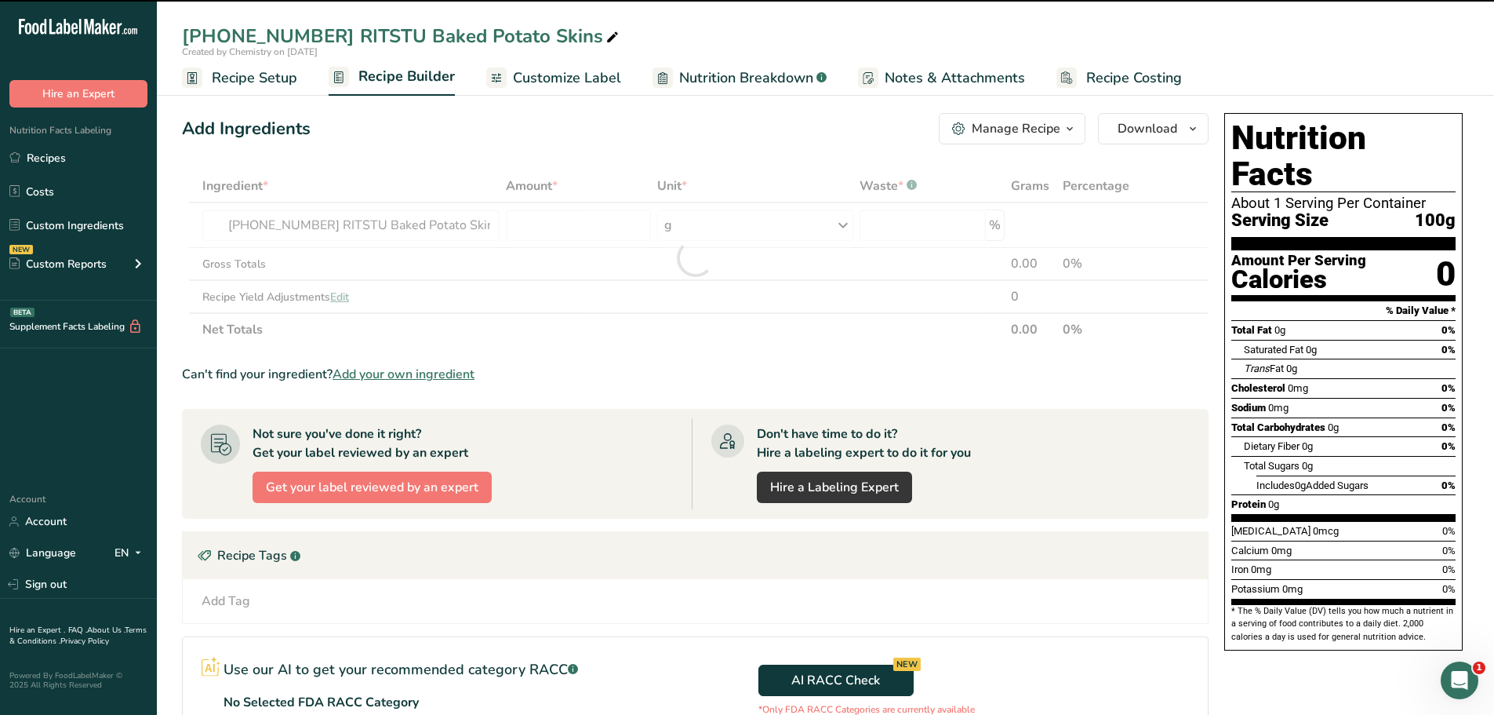
type input "0"
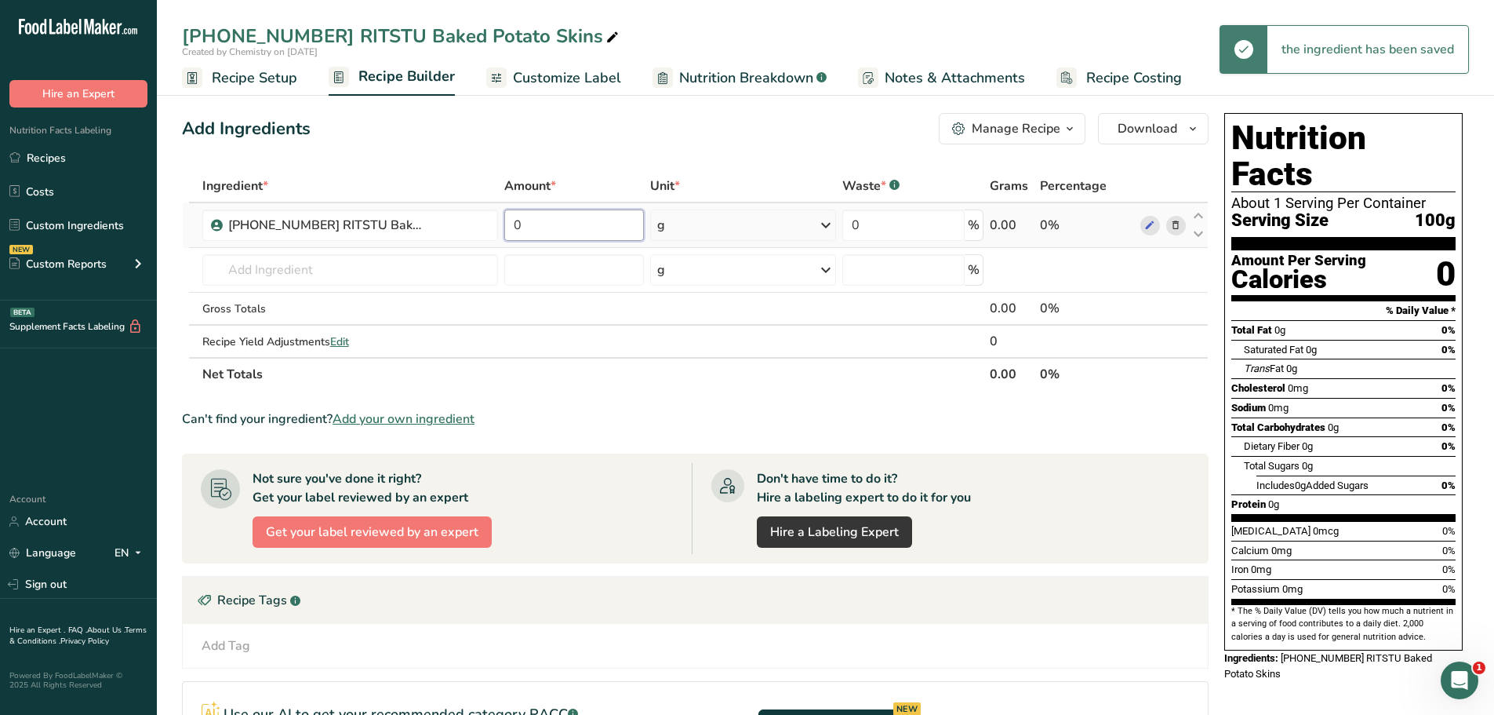
click at [544, 237] on input "0" at bounding box center [574, 224] width 140 height 31
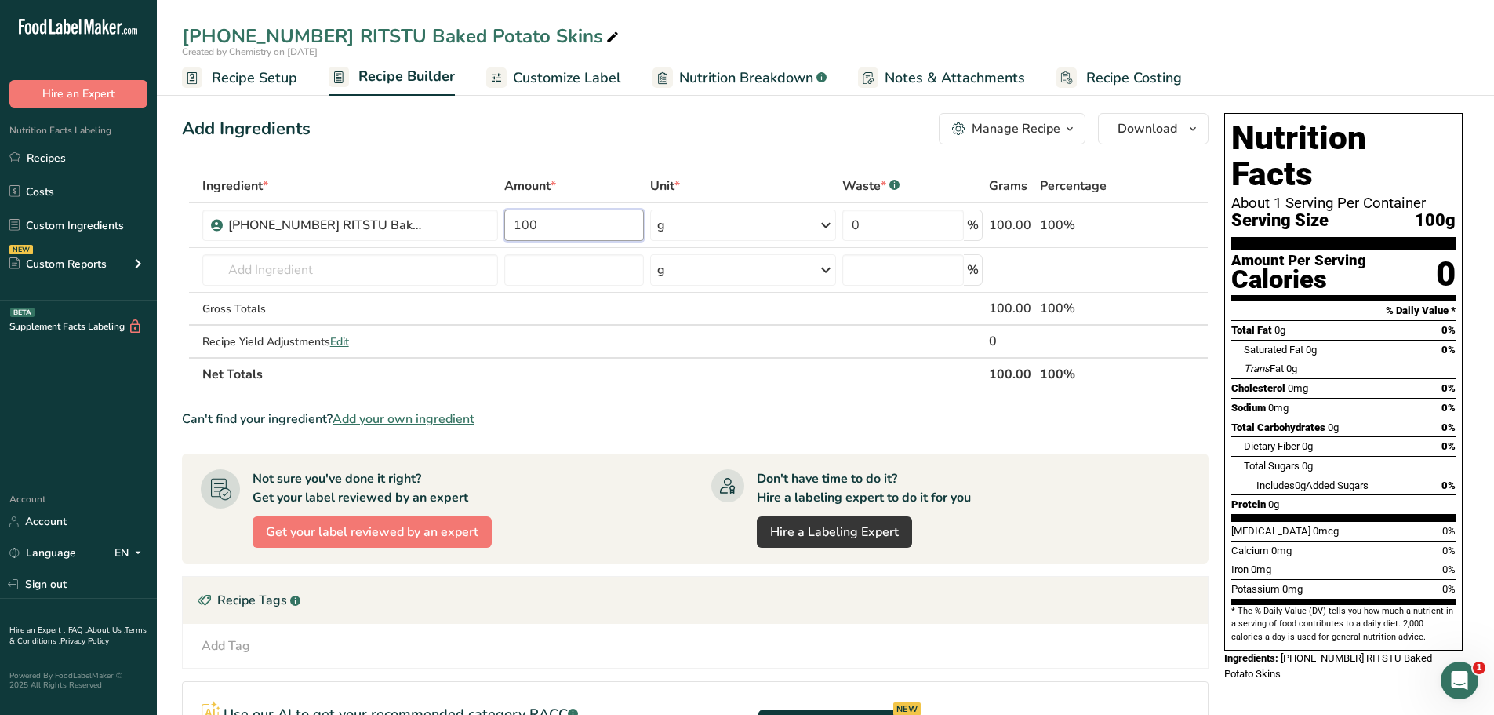
type input "100"
click at [794, 132] on div "Add Ingredients Manage Recipe Delete Recipe Duplicate Recipe Scale Recipe Save …" at bounding box center [695, 128] width 1027 height 31
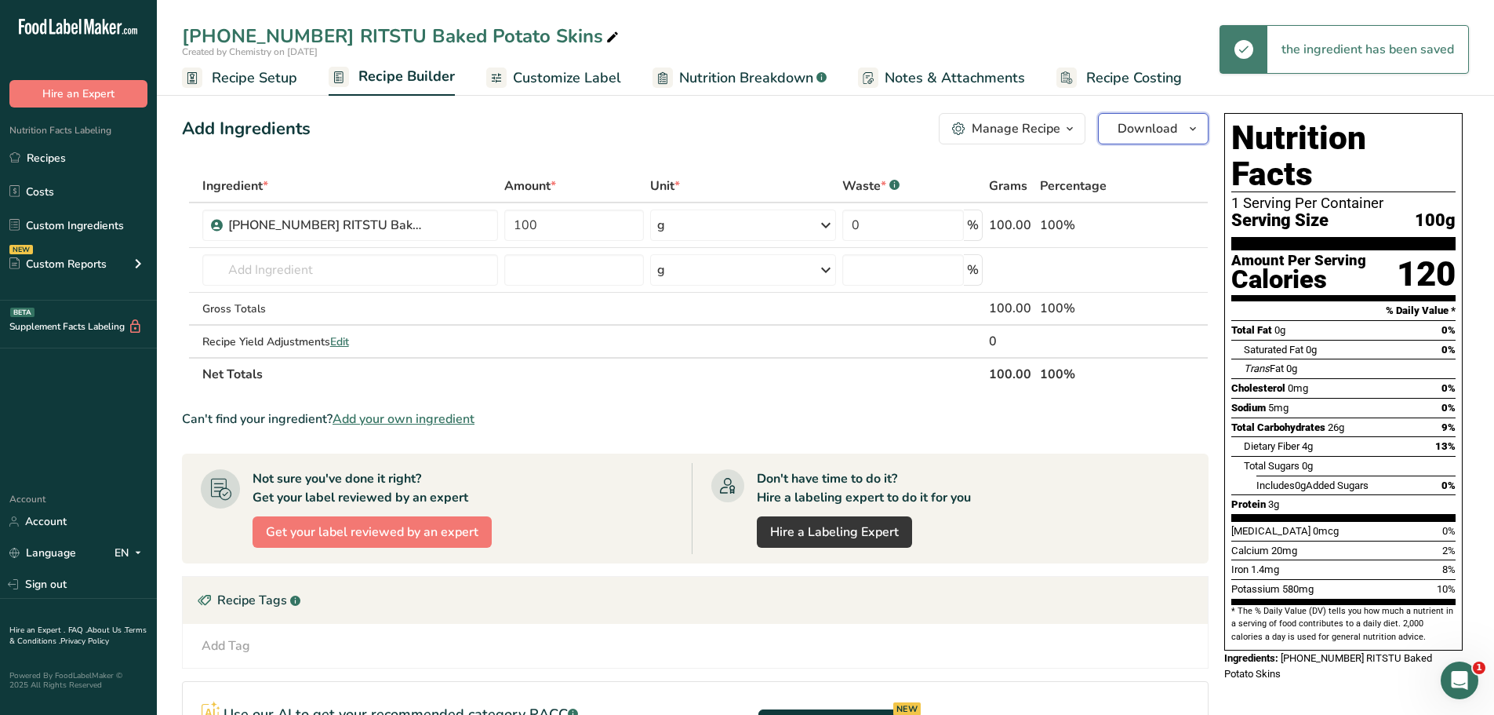
click at [1195, 131] on icon "button" at bounding box center [1193, 129] width 13 height 20
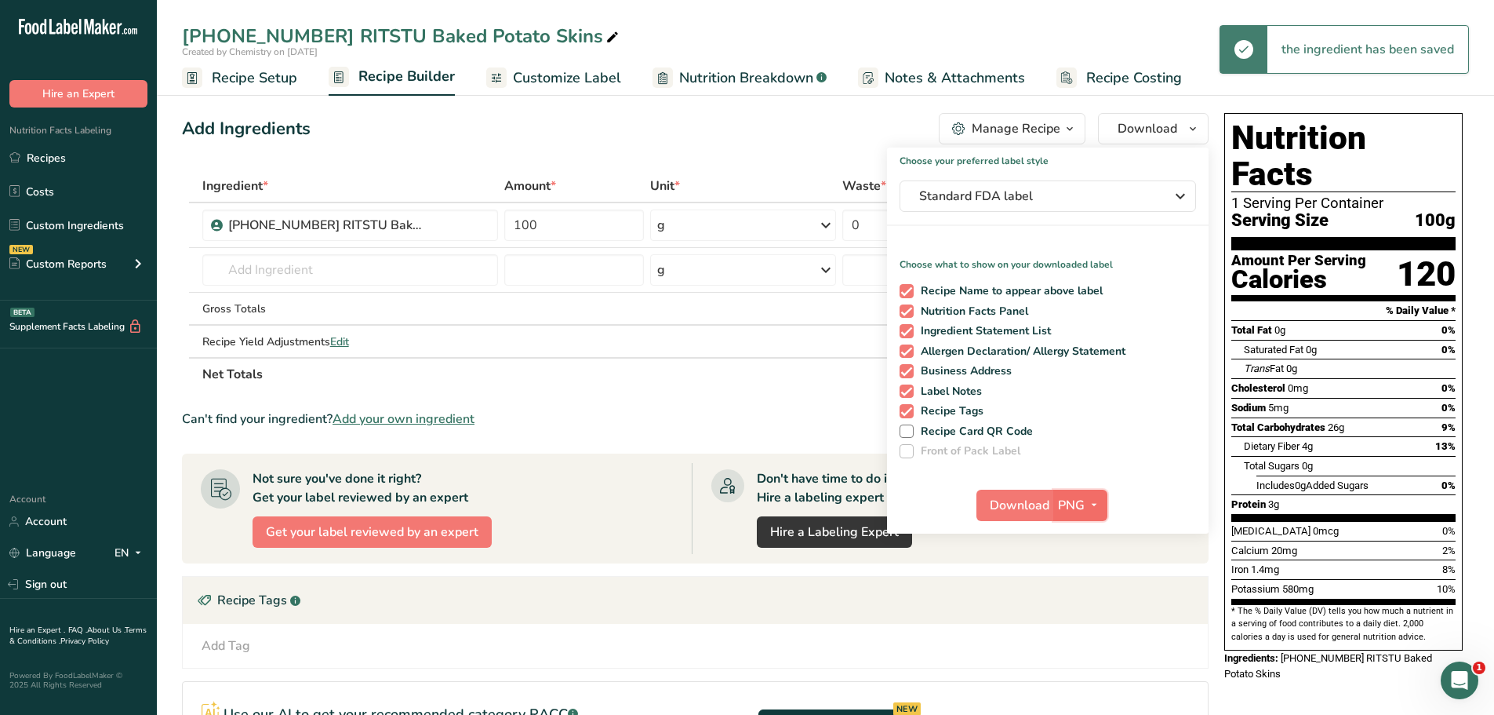
click at [1093, 509] on icon "button" at bounding box center [1094, 505] width 13 height 20
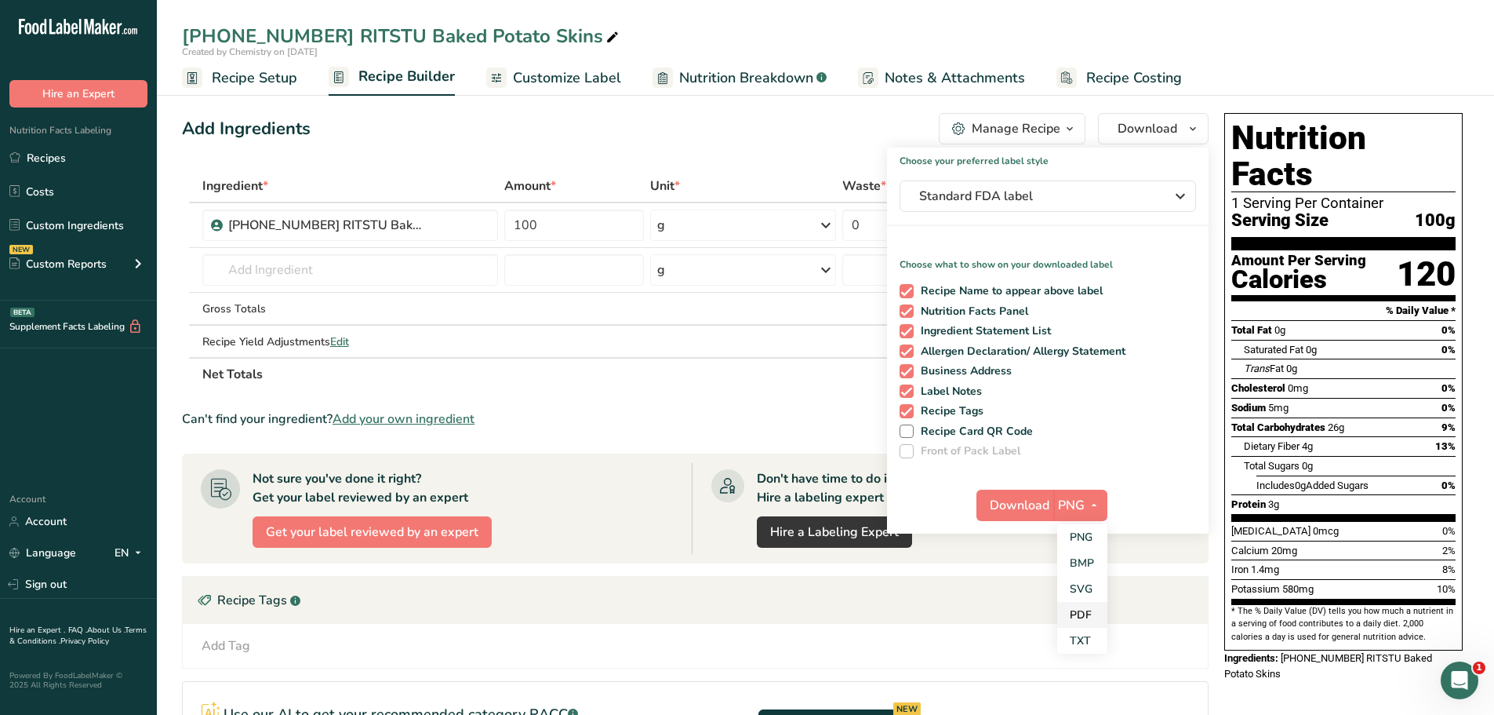
click at [1097, 615] on link "PDF" at bounding box center [1082, 615] width 50 height 26
click at [1039, 491] on button "Download" at bounding box center [1015, 504] width 77 height 31
click at [282, 69] on span "Recipe Setup" at bounding box center [255, 77] width 86 height 21
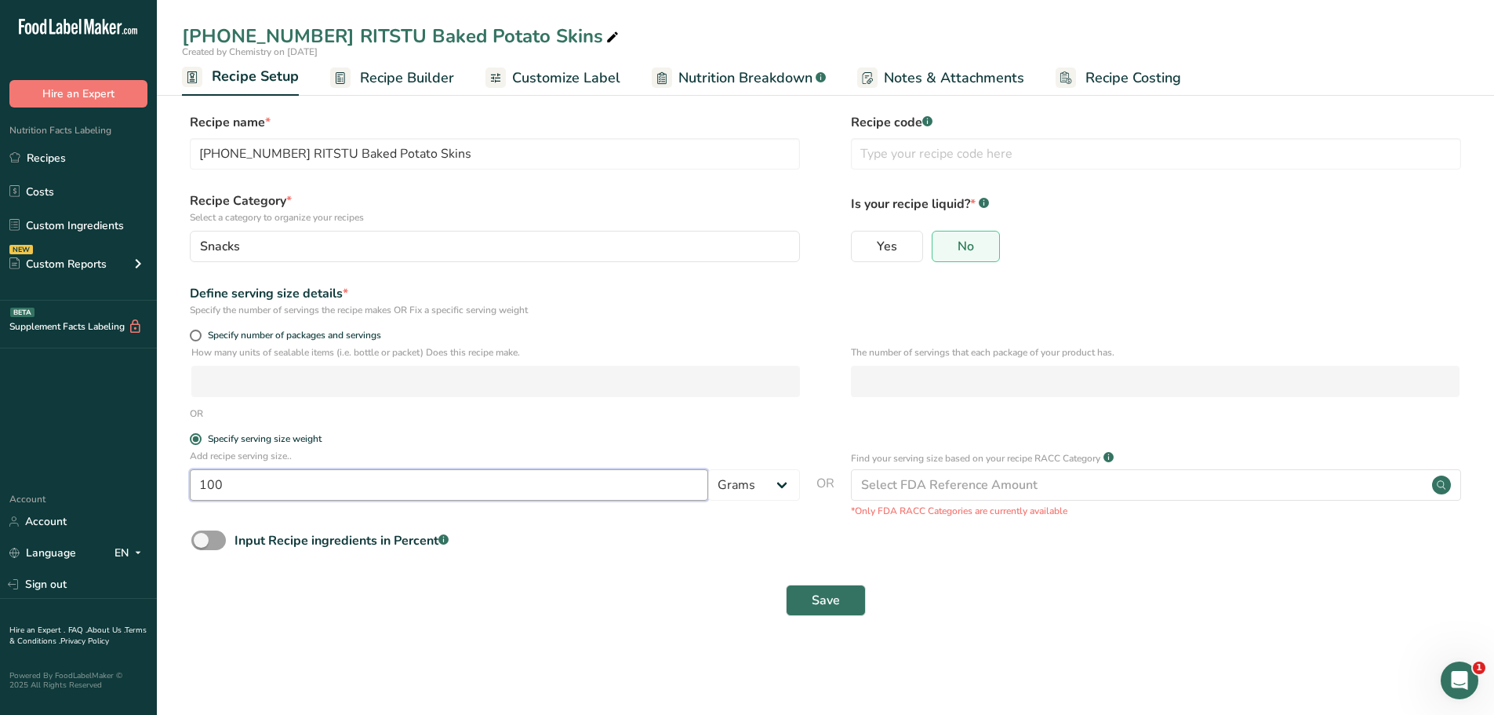
drag, startPoint x: 221, startPoint y: 486, endPoint x: -145, endPoint y: 441, distance: 369.0
click at [0, 441] on html ".a-20{fill:#fff;} Hire an Expert Nutrition Facts Labeling Recipes Costs Custom …" at bounding box center [747, 357] width 1494 height 715
type input "1.28"
click at [779, 483] on select "Grams kg mg mcg lb oz l mL fl oz tbsp tsp cup qt gallon" at bounding box center [754, 484] width 92 height 31
select select "5"
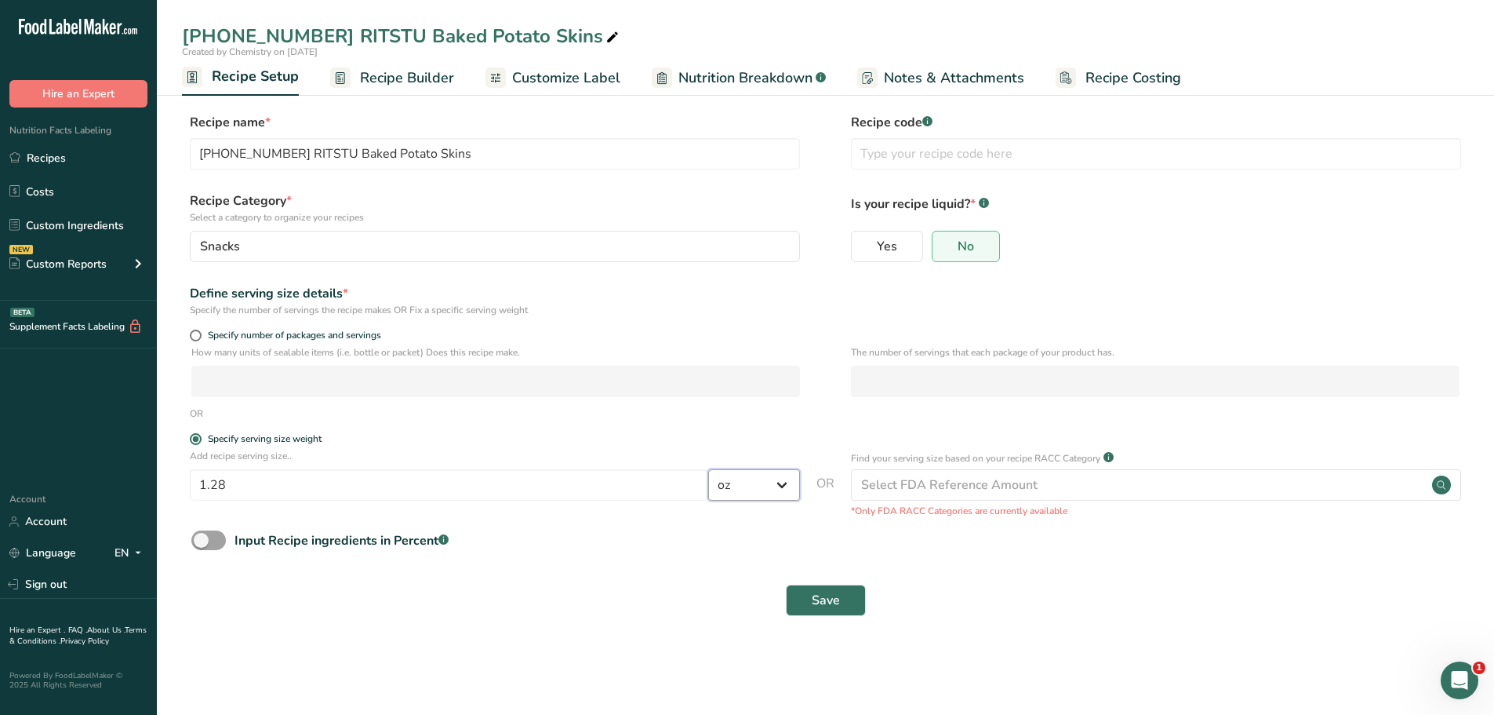
click at [708, 469] on select "Grams kg mg mcg lb oz l mL fl oz tbsp tsp cup qt gallon" at bounding box center [754, 484] width 92 height 31
click at [817, 603] on span "Save" at bounding box center [826, 600] width 28 height 19
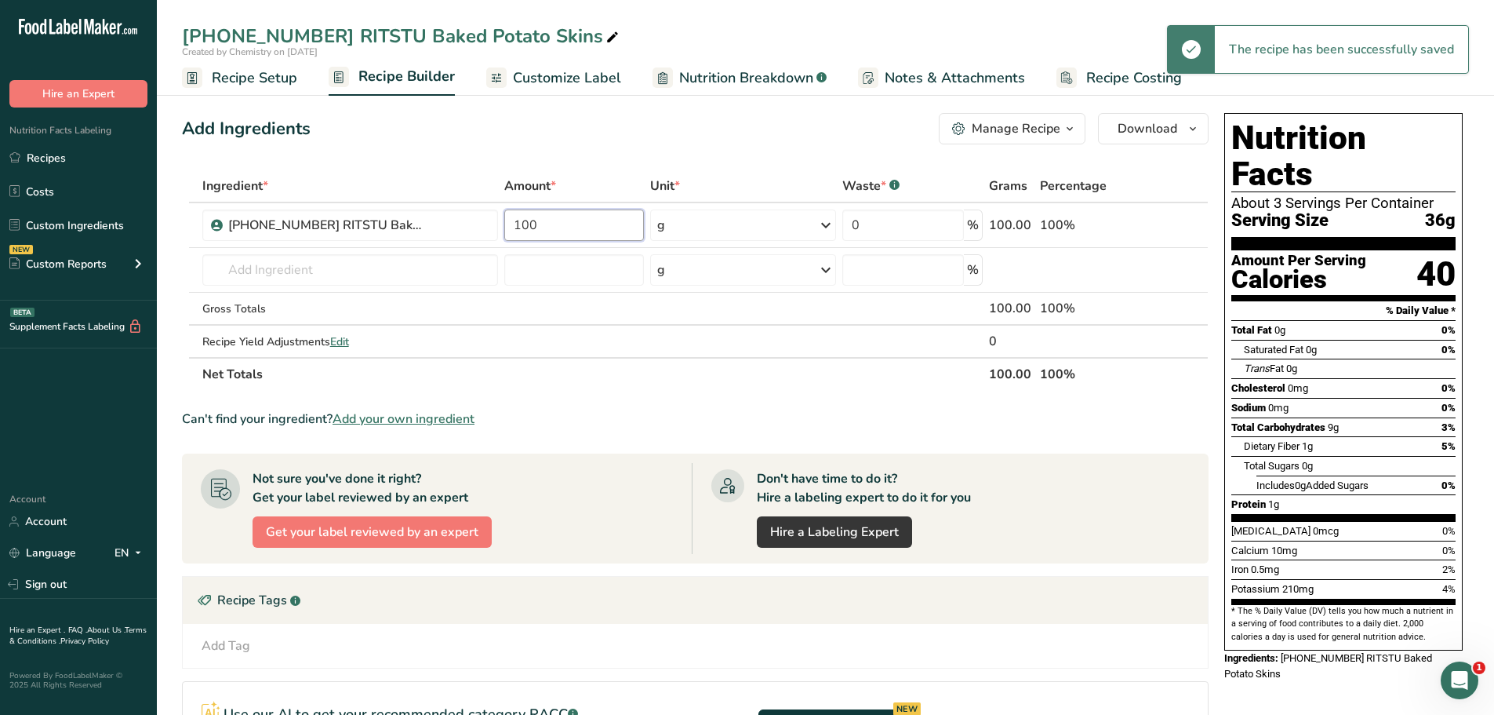
drag, startPoint x: 558, startPoint y: 228, endPoint x: 415, endPoint y: 195, distance: 146.5
click at [452, 201] on table "Ingredient * Amount * Unit * Waste * .a-a{fill:#347362;}.b-a{fill:#fff;} Grams …" at bounding box center [695, 279] width 1027 height 221
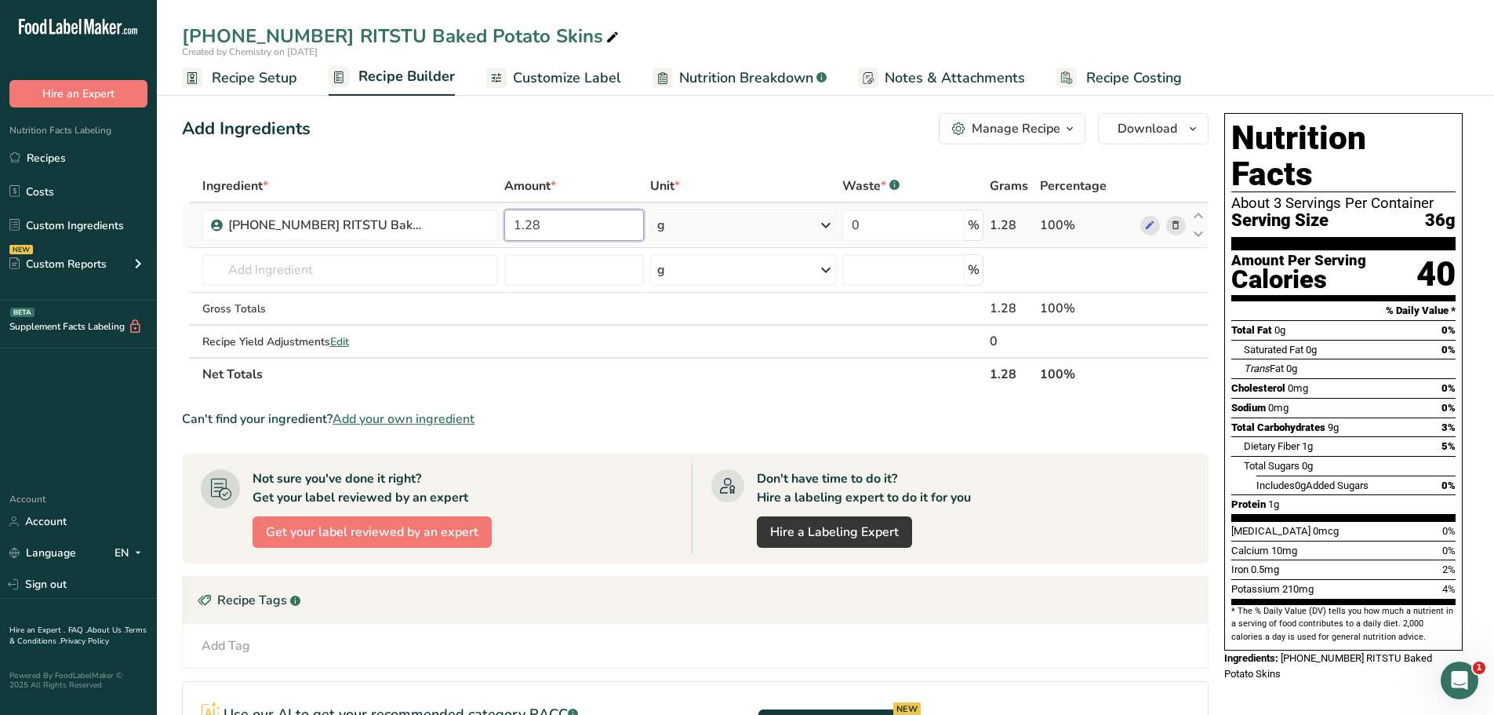
type input "1.28"
click at [827, 223] on div "Ingredient * Amount * Unit * Waste * .a-a{fill:#347362;}.b-a{fill:#fff;} Grams …" at bounding box center [695, 279] width 1027 height 221
click at [67, 215] on link "Custom Ingredients" at bounding box center [78, 225] width 157 height 30
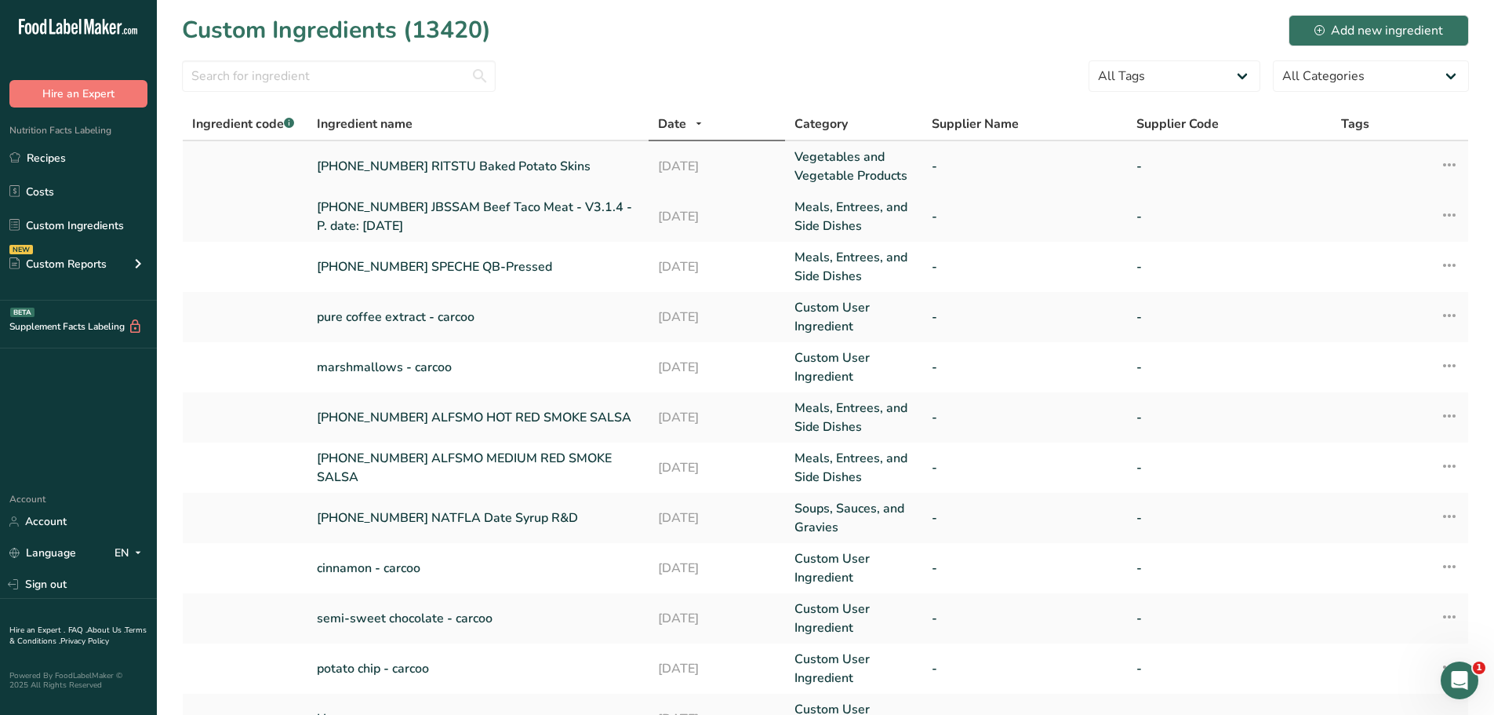
click at [496, 158] on link "[PHONE_NUMBER] RITSTU Baked Potato Skins" at bounding box center [478, 166] width 322 height 19
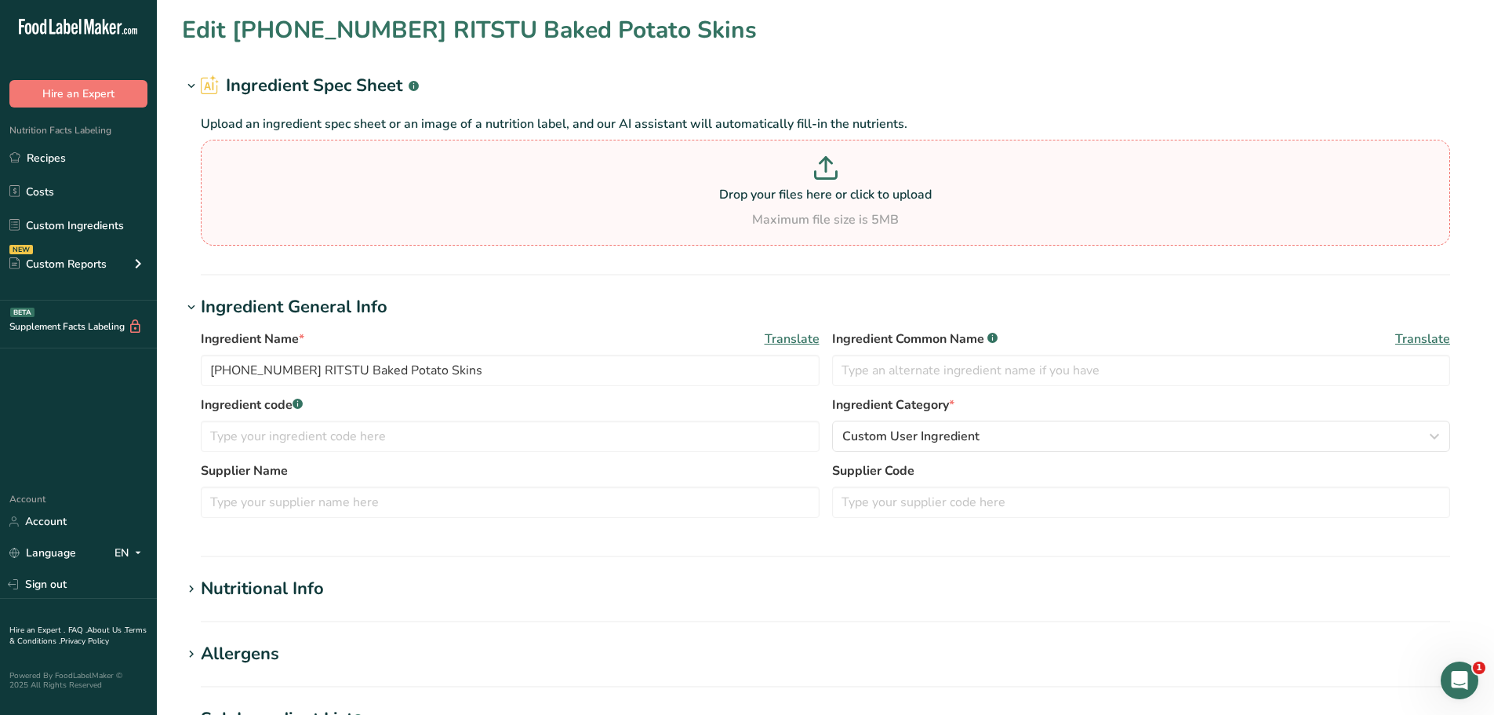
type input "115.94"
type KJ "485.1"
type Fat "0"
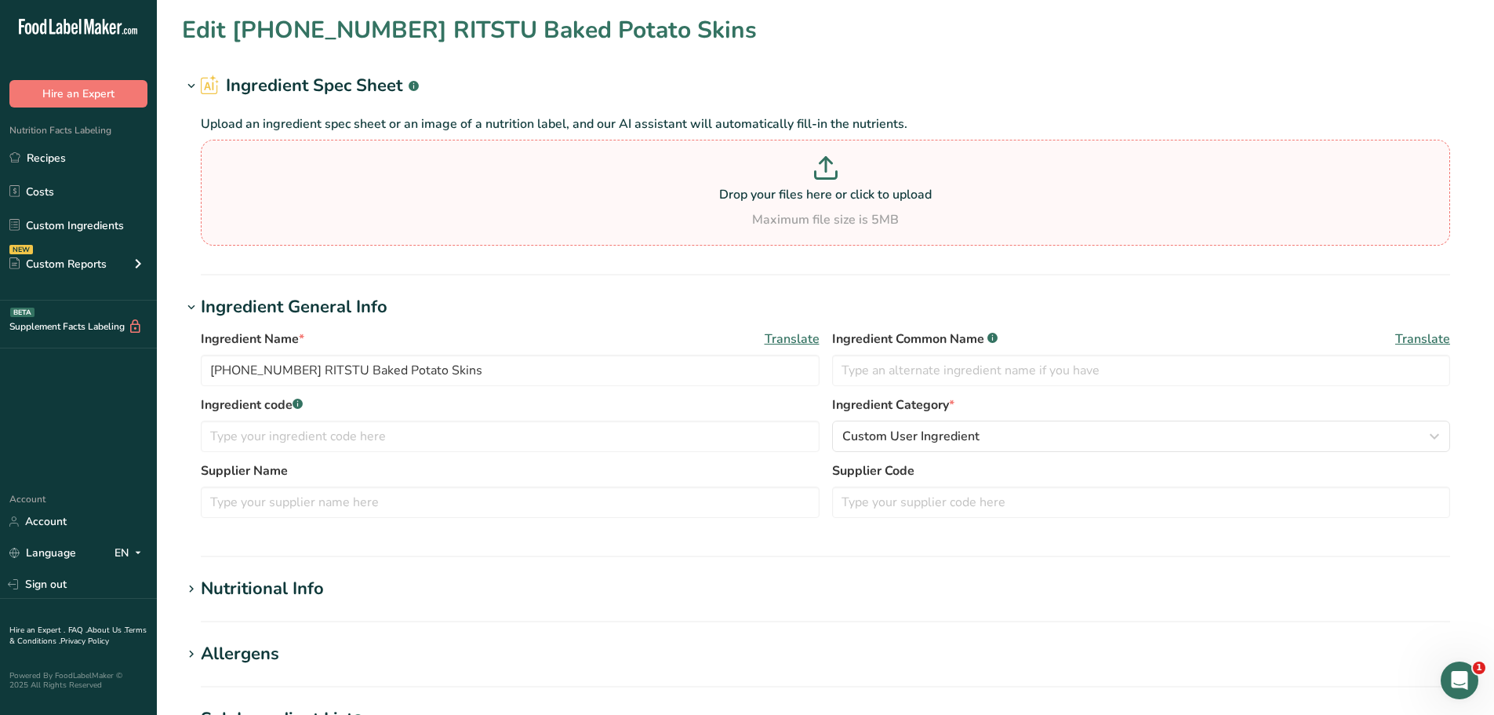
type input "0"
type input "7.17"
type Carbohydrates "26.1"
type Fiber "3.61"
type Sugars "0"
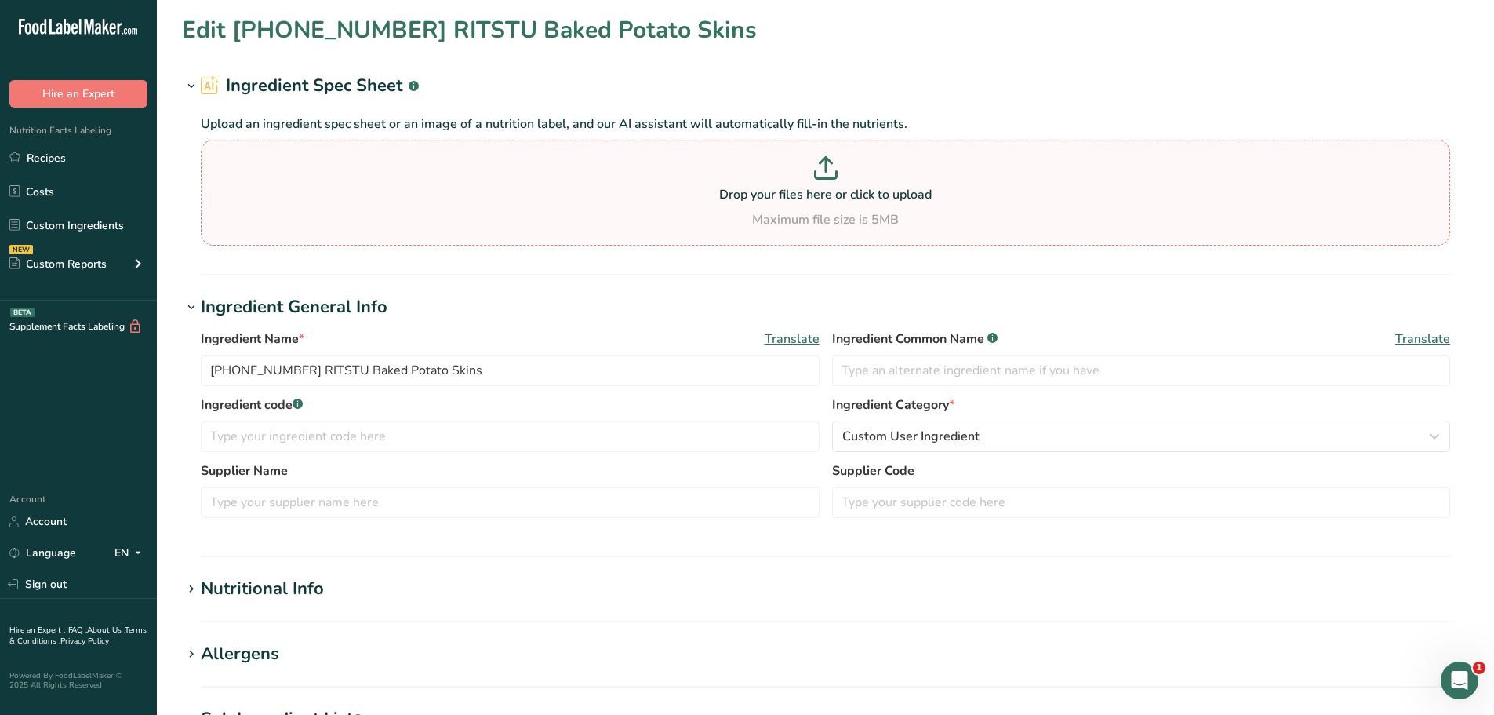
type Sugars "0"
type input "2.89"
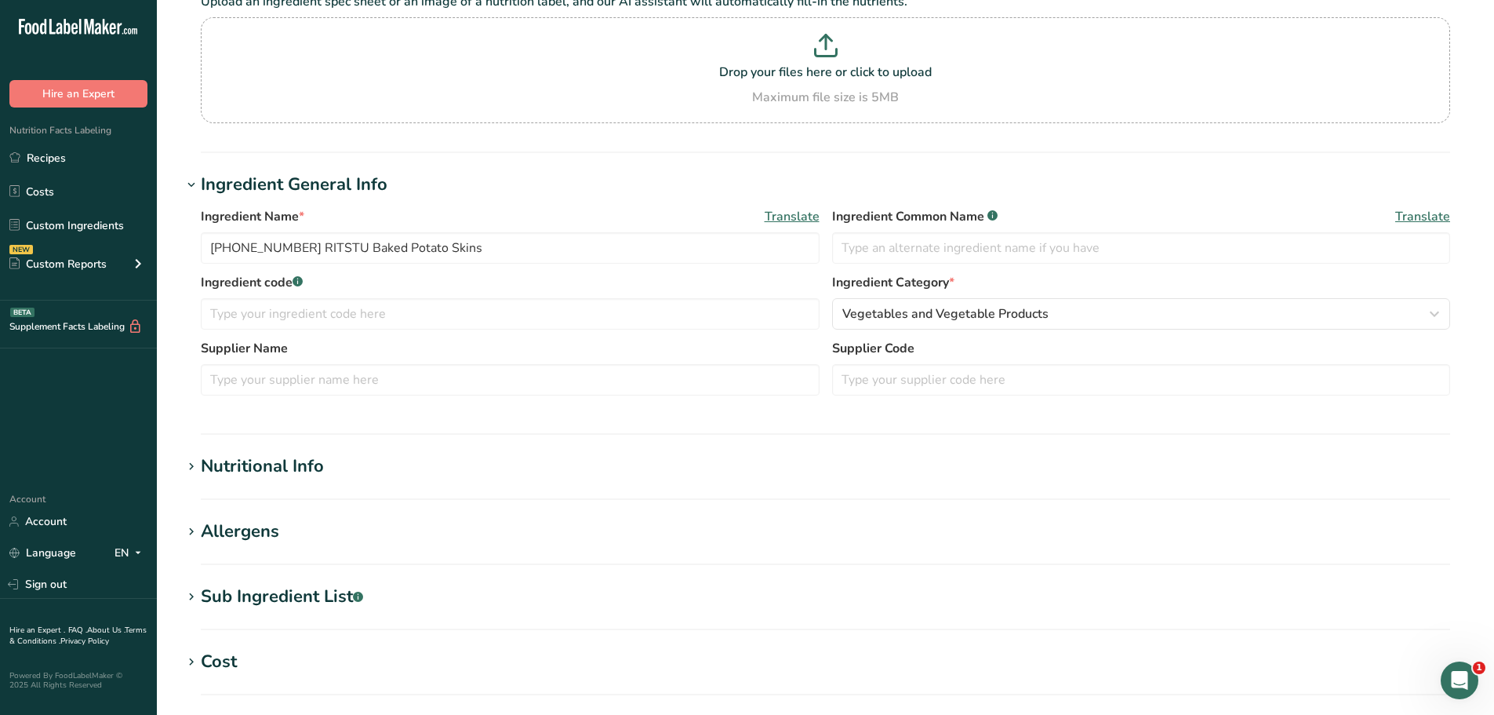
scroll to position [314, 0]
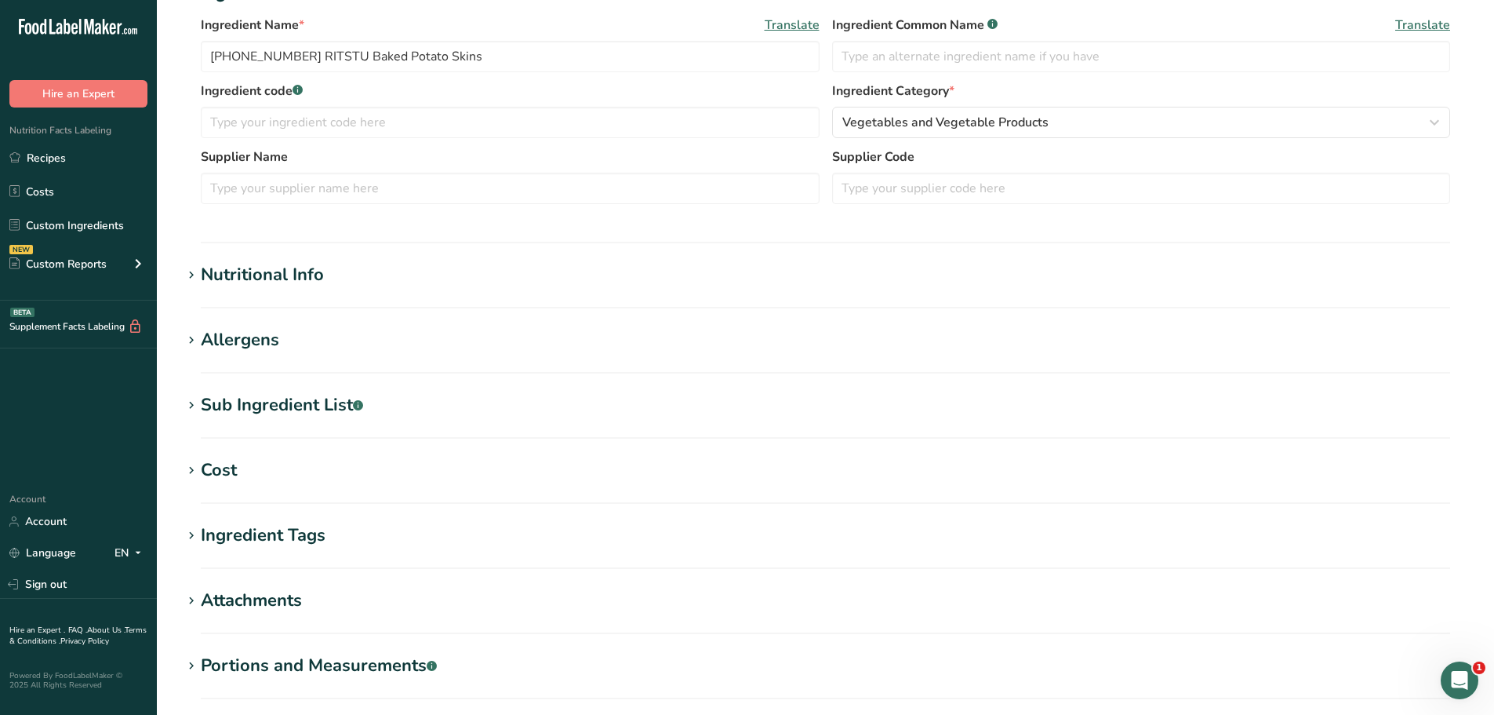
click at [276, 275] on div "Nutritional Info" at bounding box center [262, 275] width 123 height 26
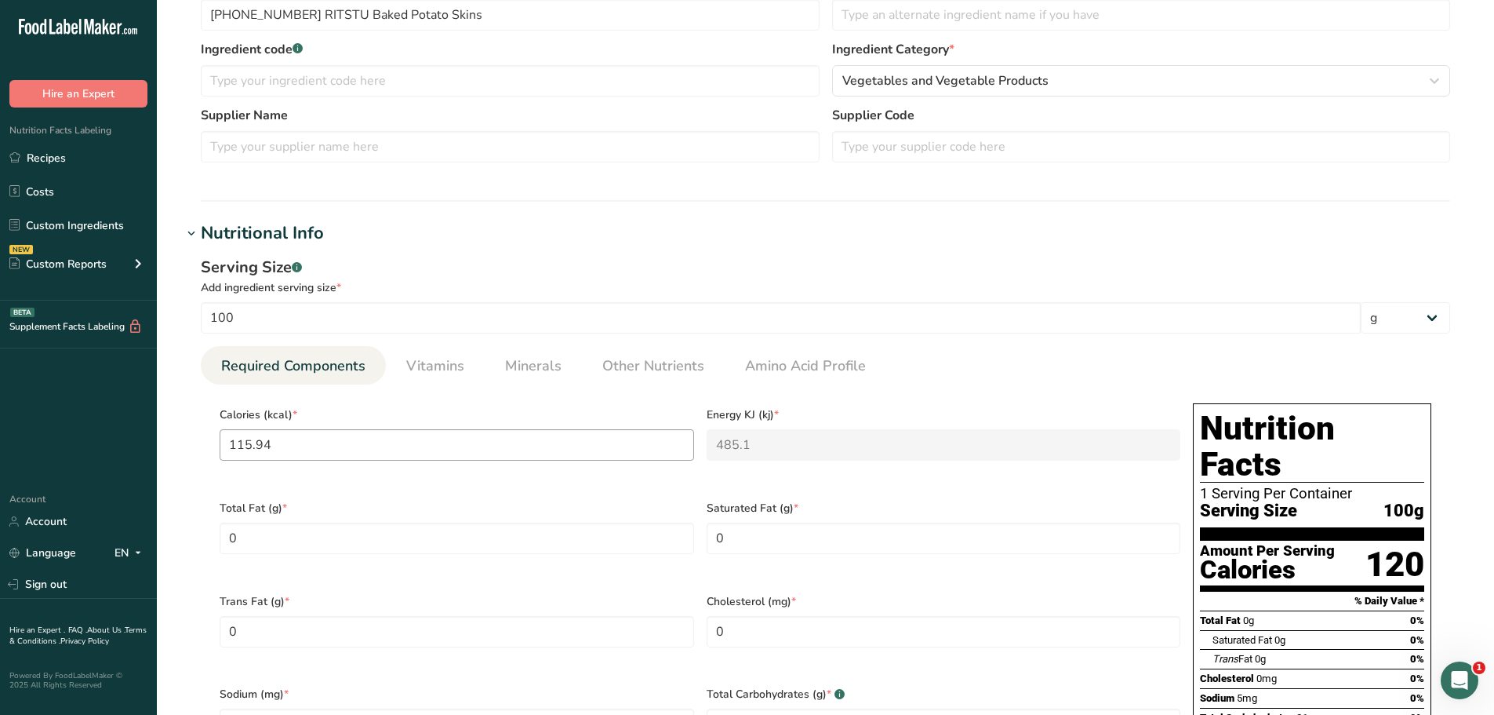
scroll to position [392, 0]
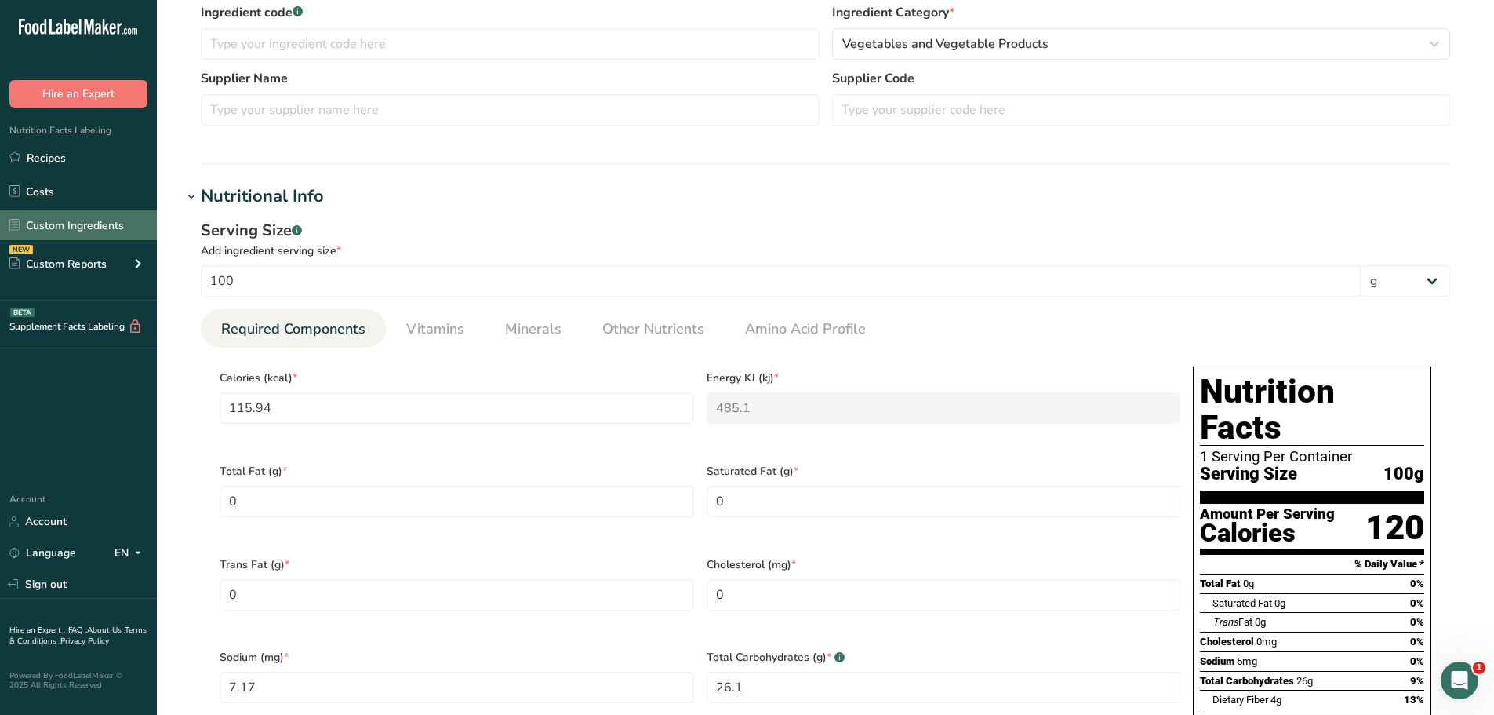
click at [70, 220] on link "Custom Ingredients" at bounding box center [78, 225] width 157 height 30
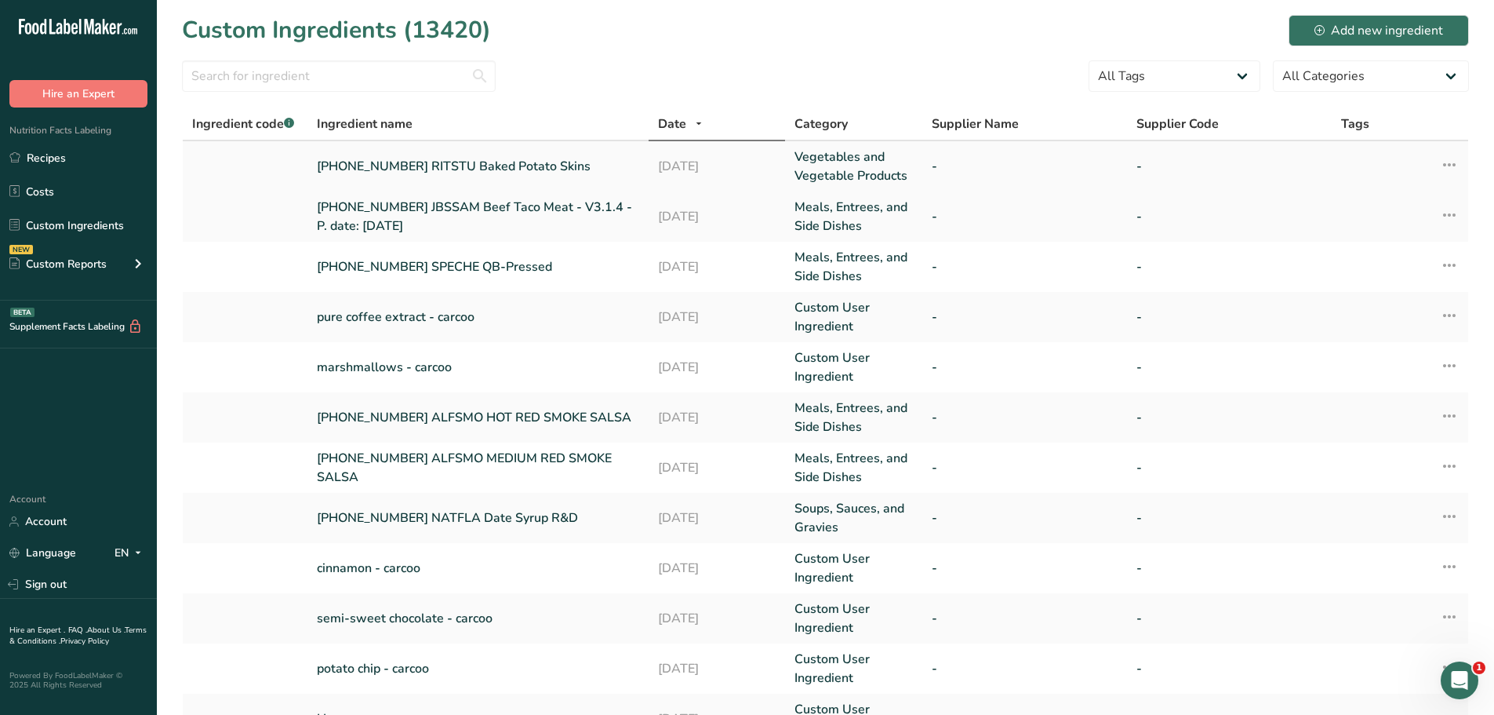
click at [533, 165] on link "[PHONE_NUMBER] RITSTU Baked Potato Skins" at bounding box center [478, 166] width 322 height 19
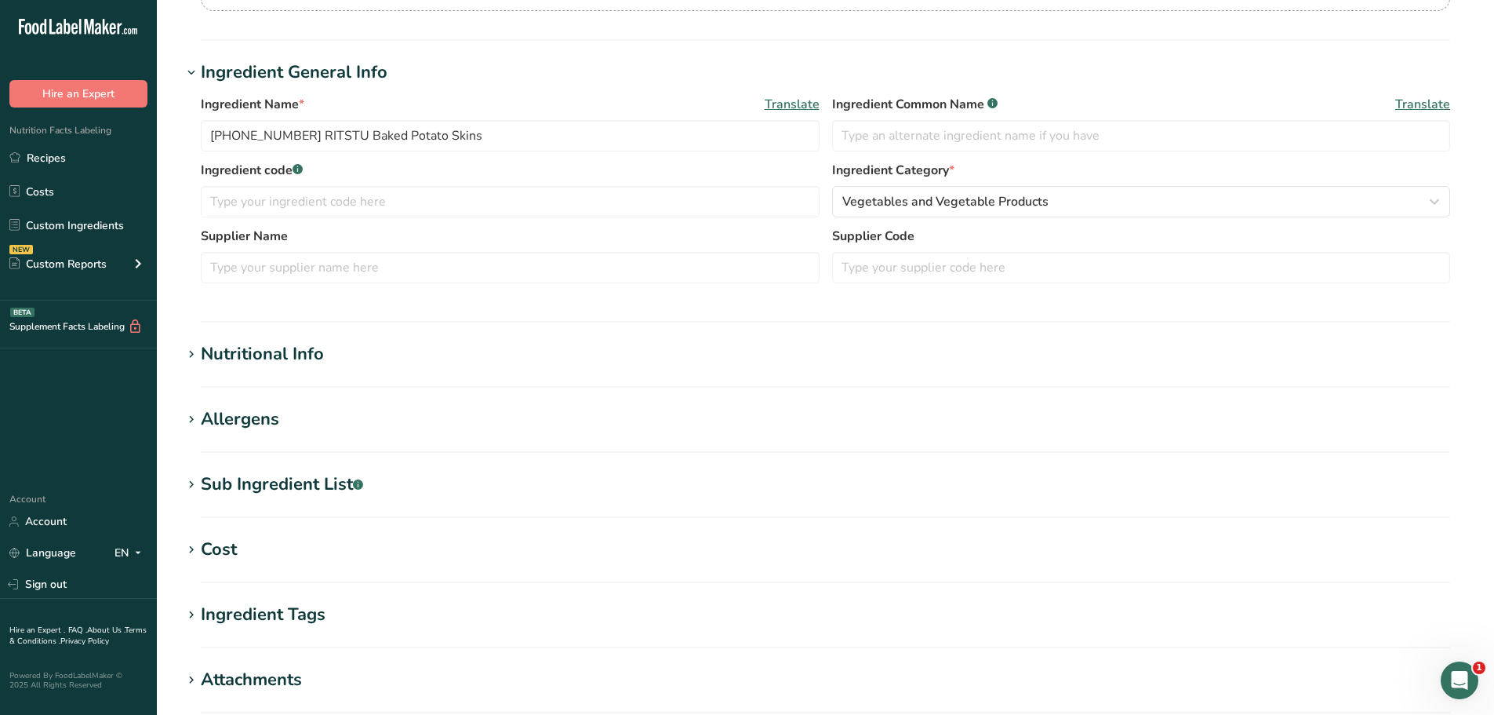
scroll to position [235, 0]
click at [304, 348] on div "Nutritional Info" at bounding box center [262, 353] width 123 height 26
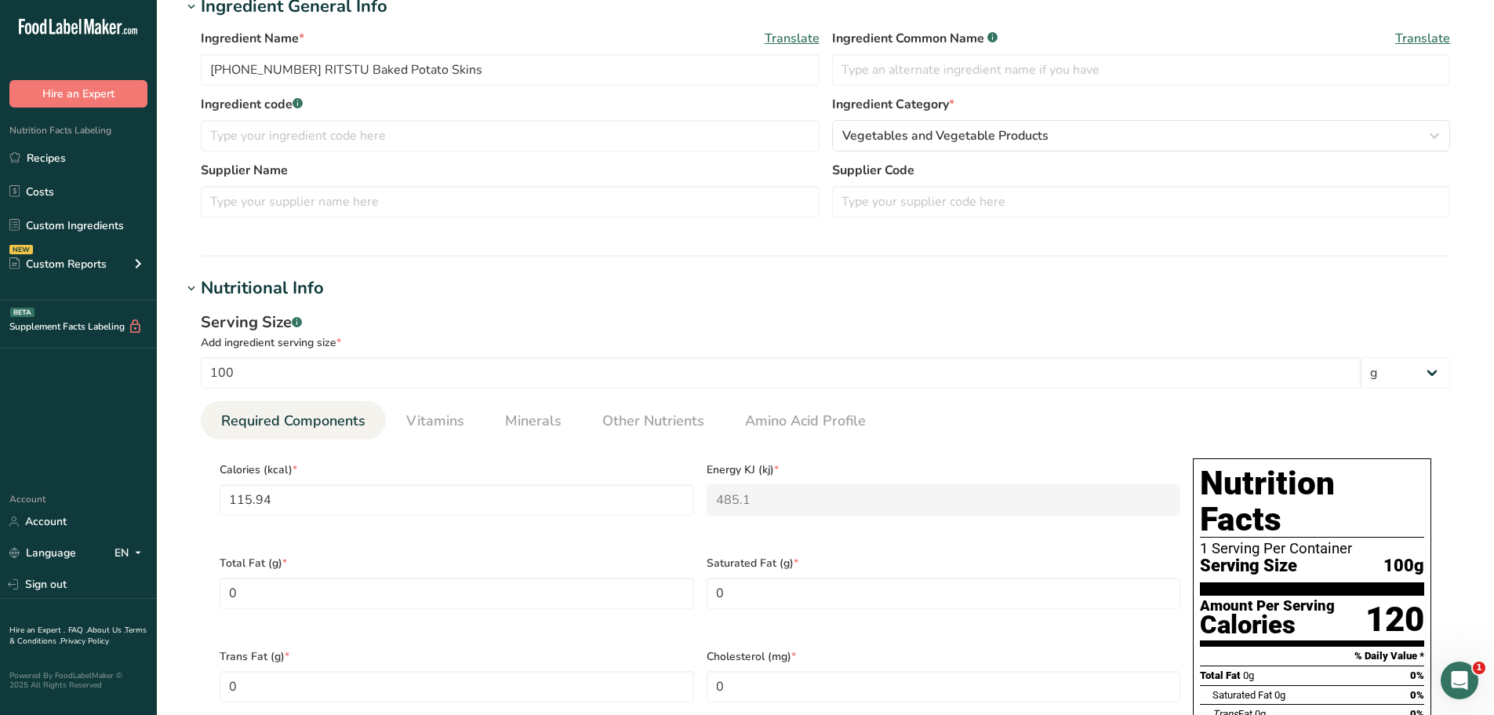
scroll to position [392, 0]
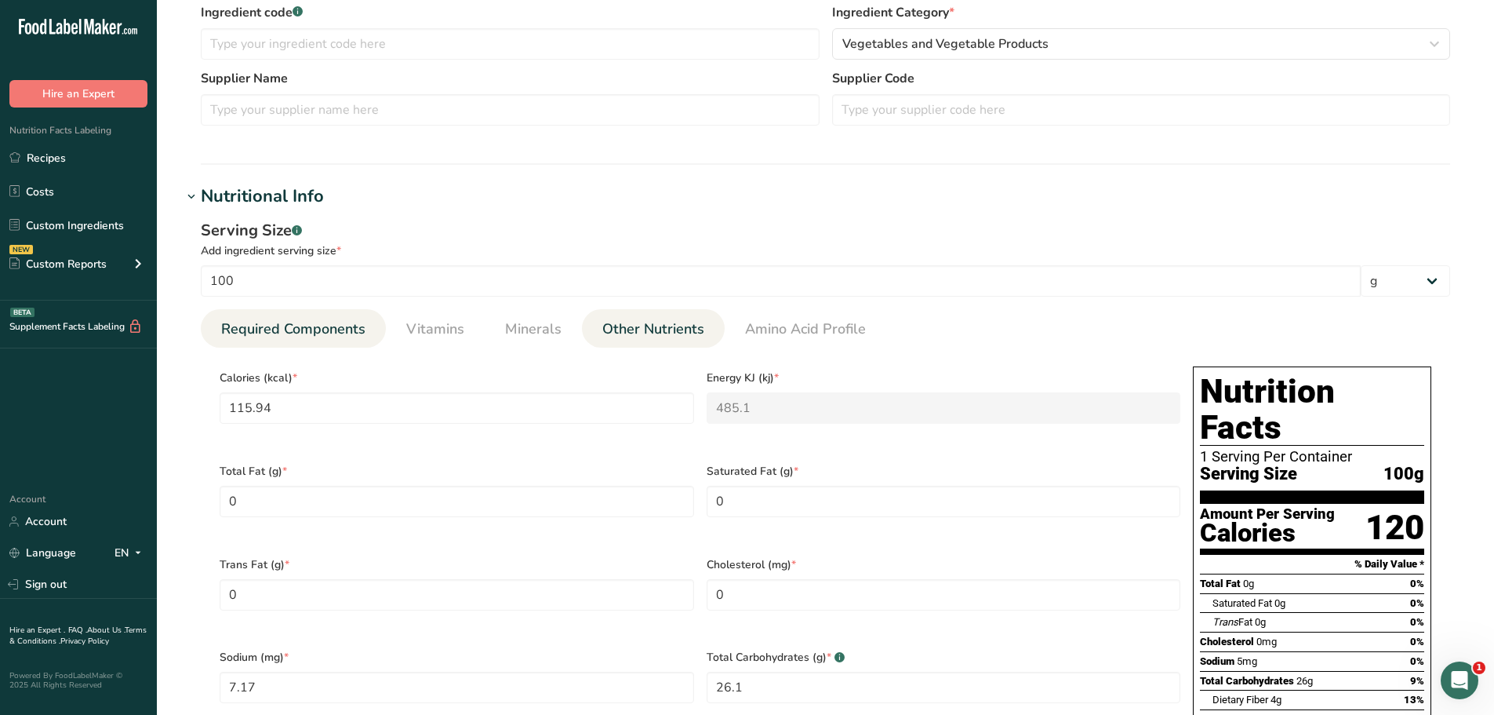
click at [639, 336] on span "Other Nutrients" at bounding box center [653, 328] width 102 height 21
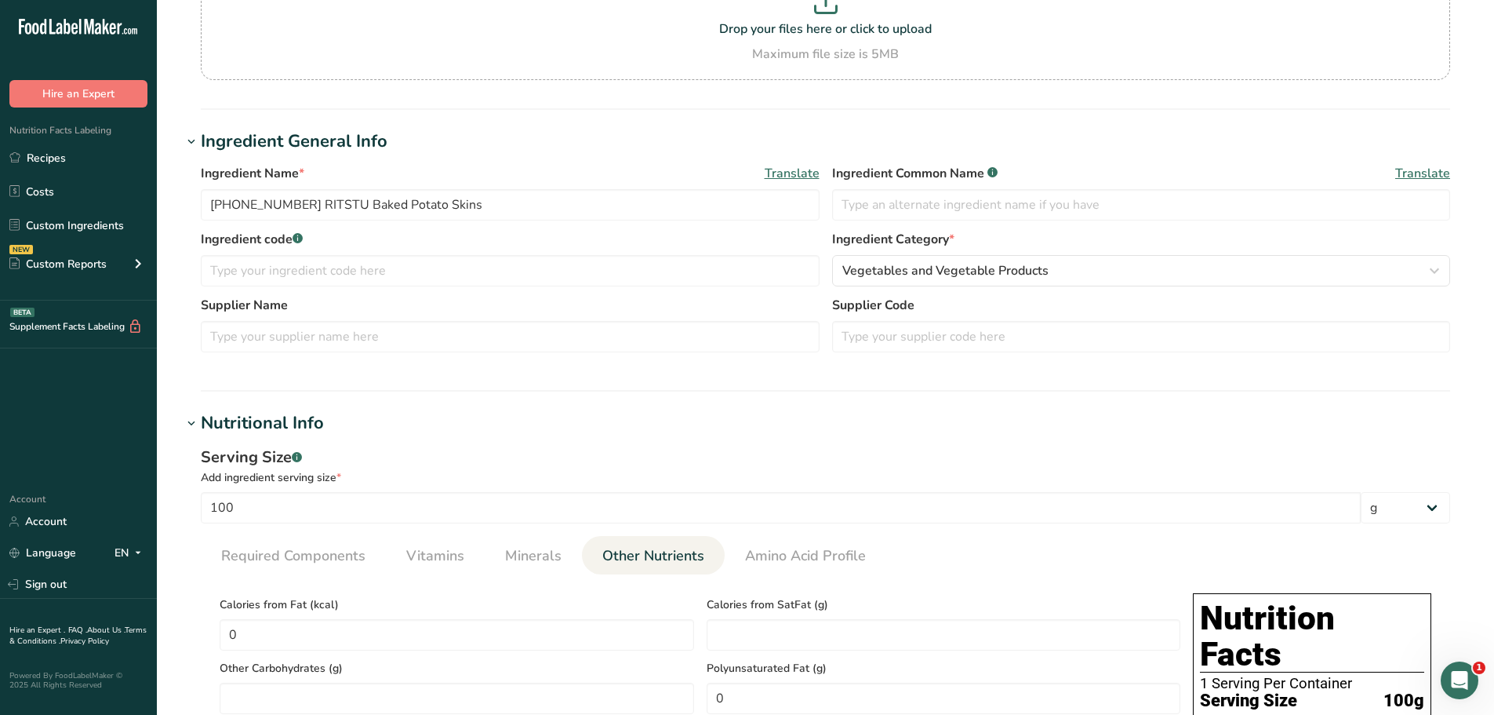
scroll to position [157, 0]
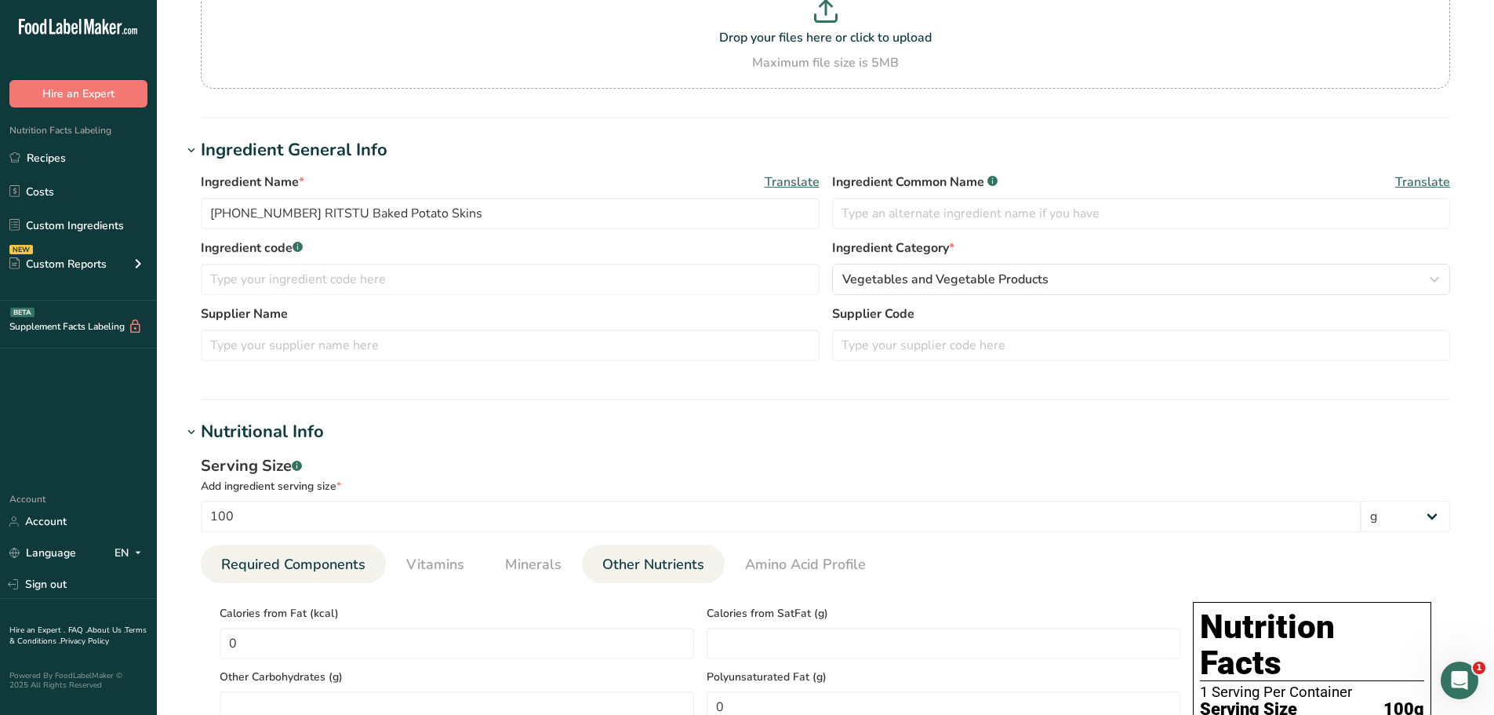
click at [315, 572] on span "Required Components" at bounding box center [293, 564] width 144 height 21
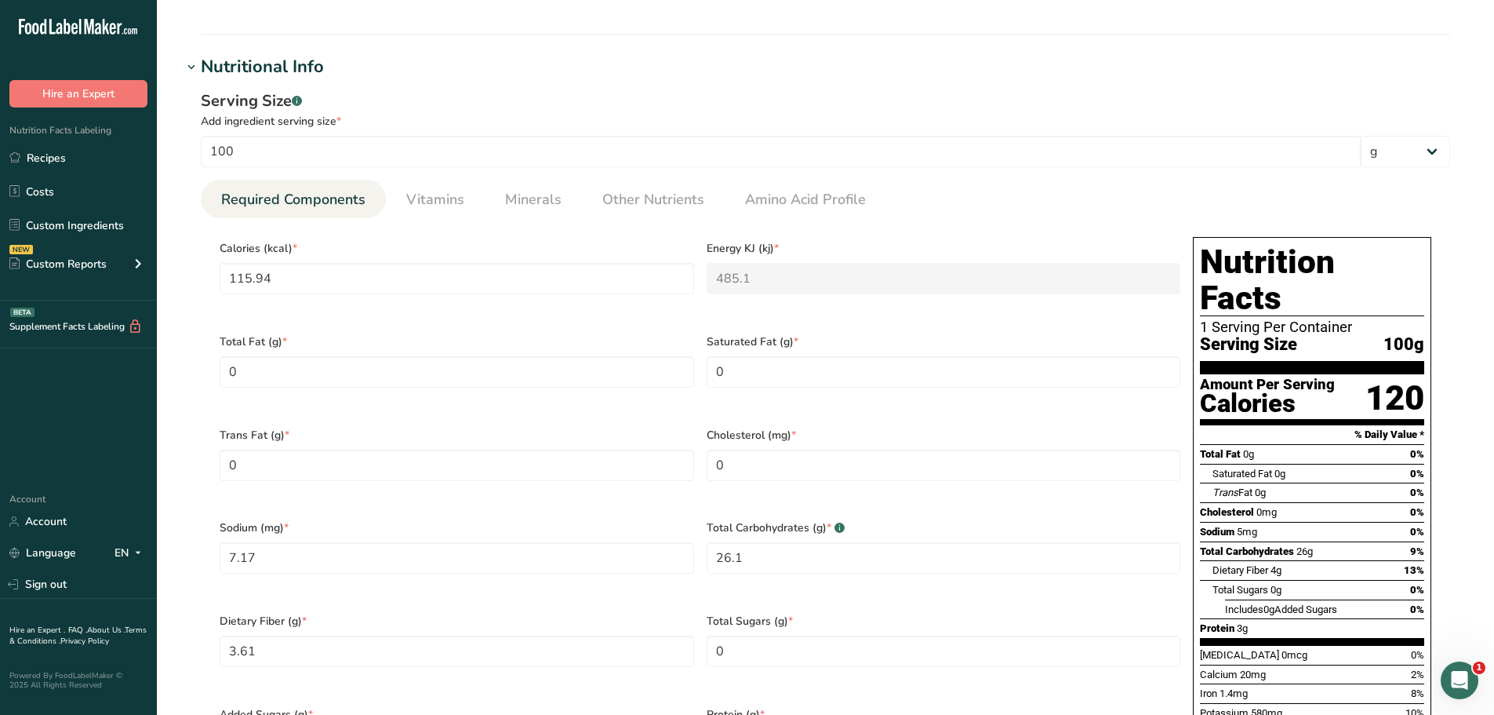
scroll to position [549, 0]
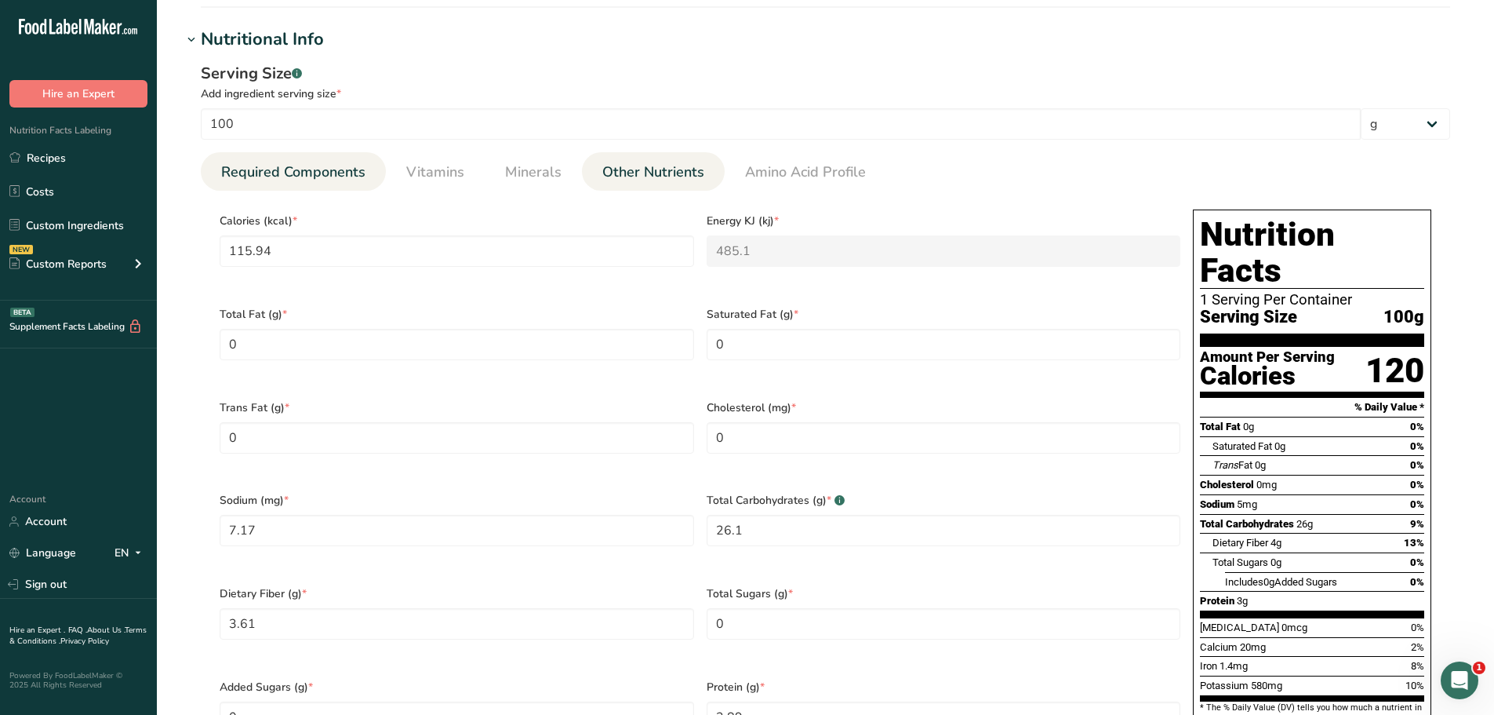
click at [591, 162] on li "Other Nutrients" at bounding box center [653, 171] width 143 height 38
click at [596, 162] on link "Other Nutrients" at bounding box center [653, 172] width 115 height 40
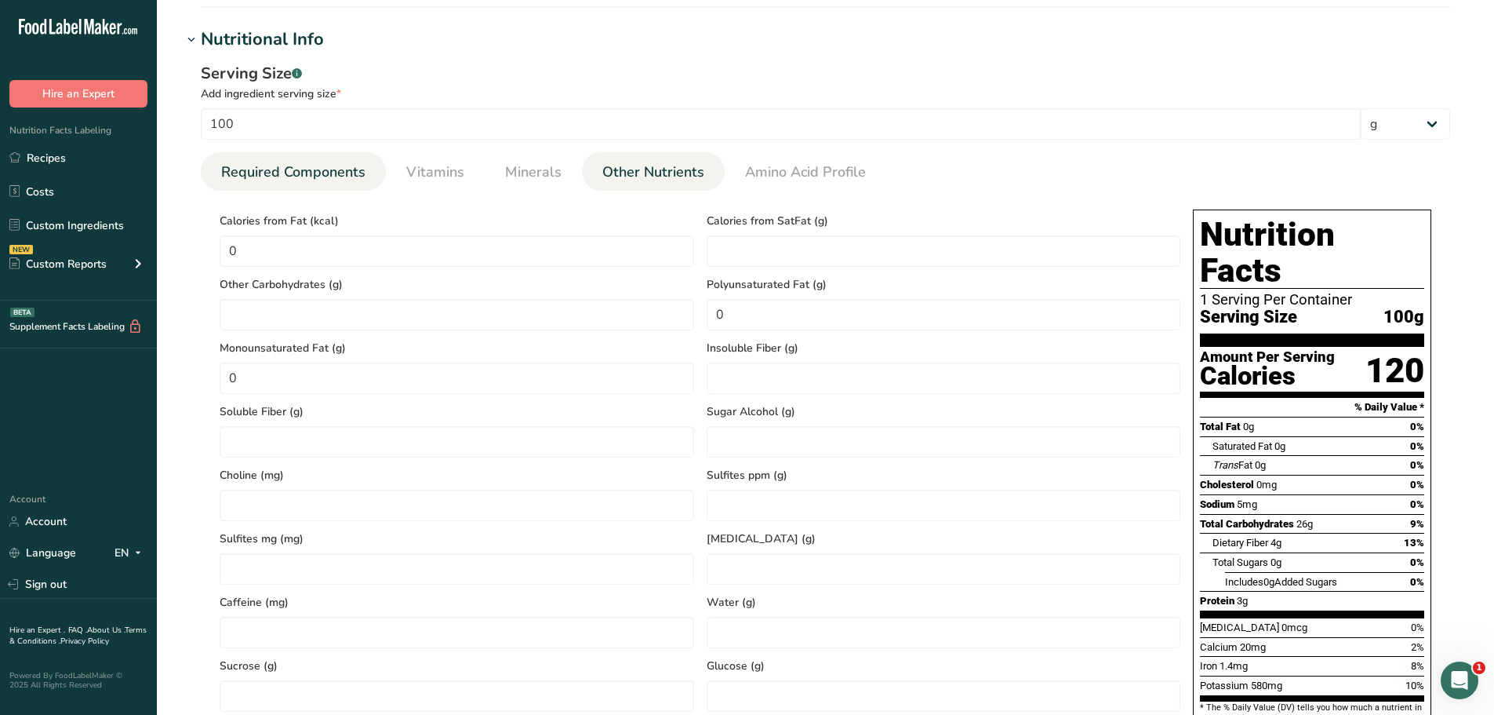
click at [322, 168] on span "Required Components" at bounding box center [293, 172] width 144 height 21
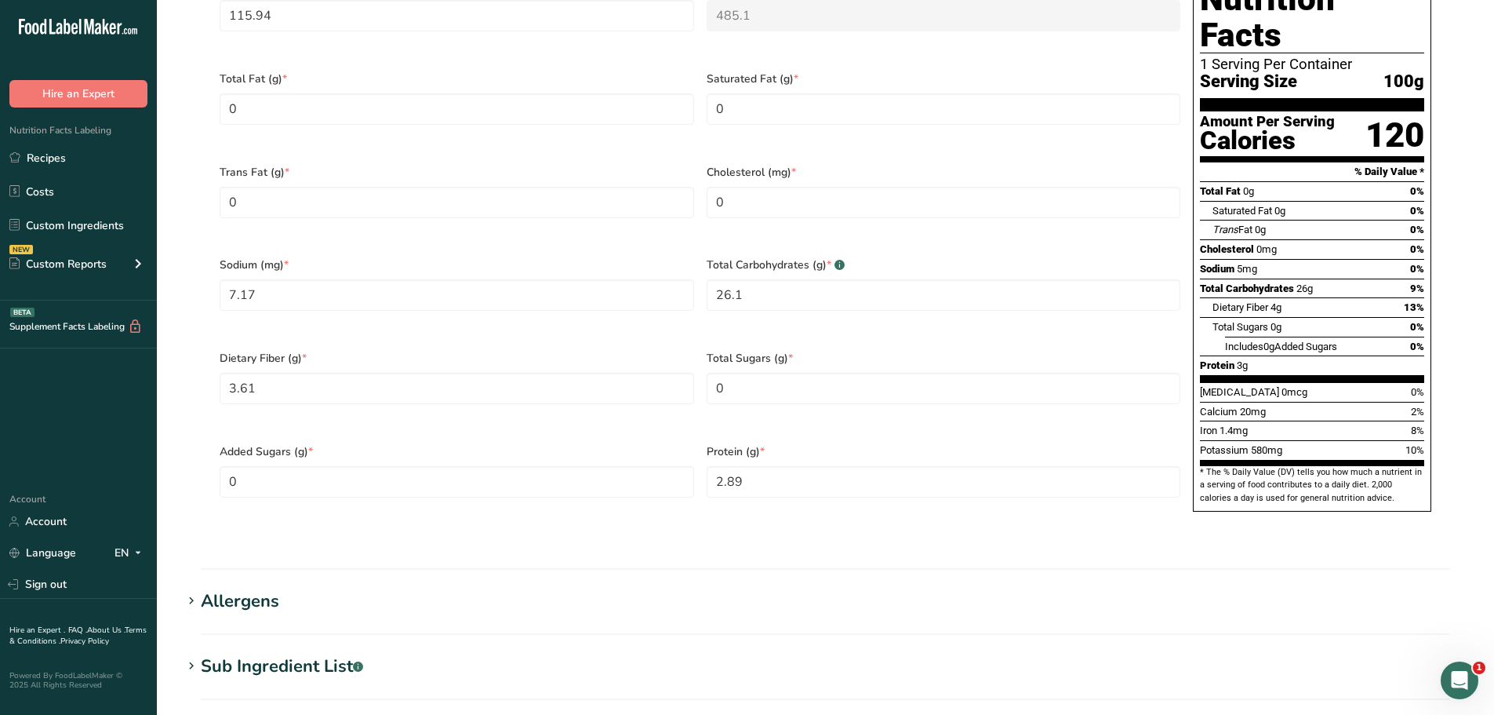
scroll to position [706, 0]
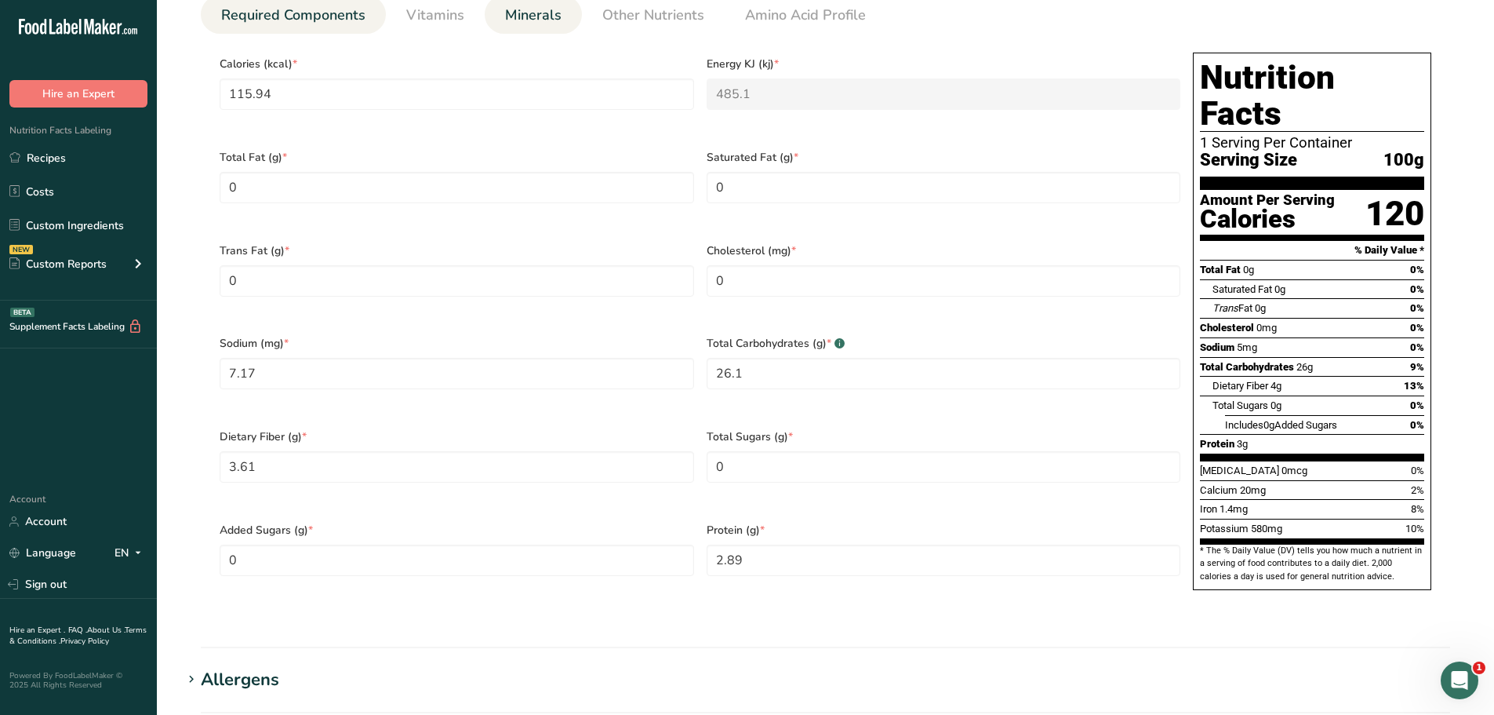
click at [511, 12] on span "Minerals" at bounding box center [533, 15] width 56 height 21
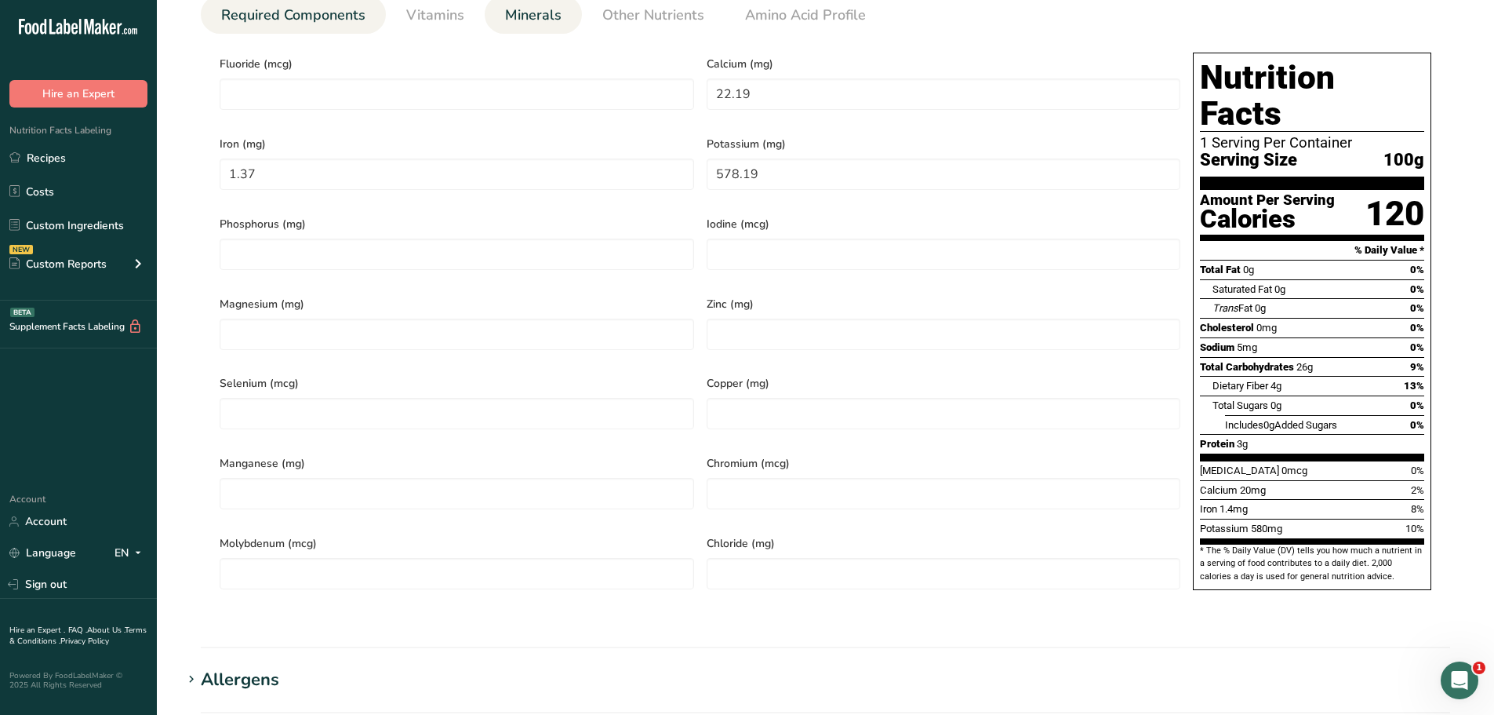
click at [326, 25] on span "Required Components" at bounding box center [293, 15] width 144 height 21
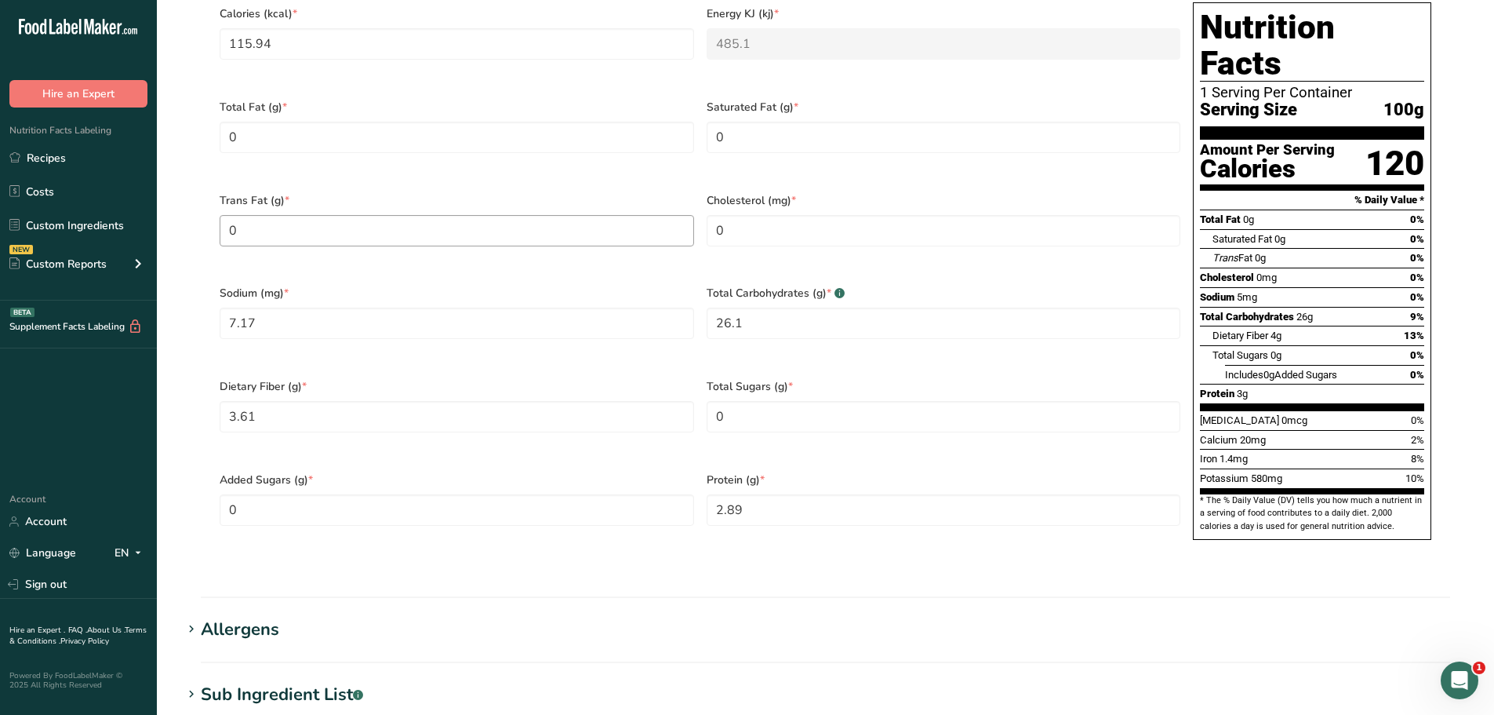
scroll to position [784, 0]
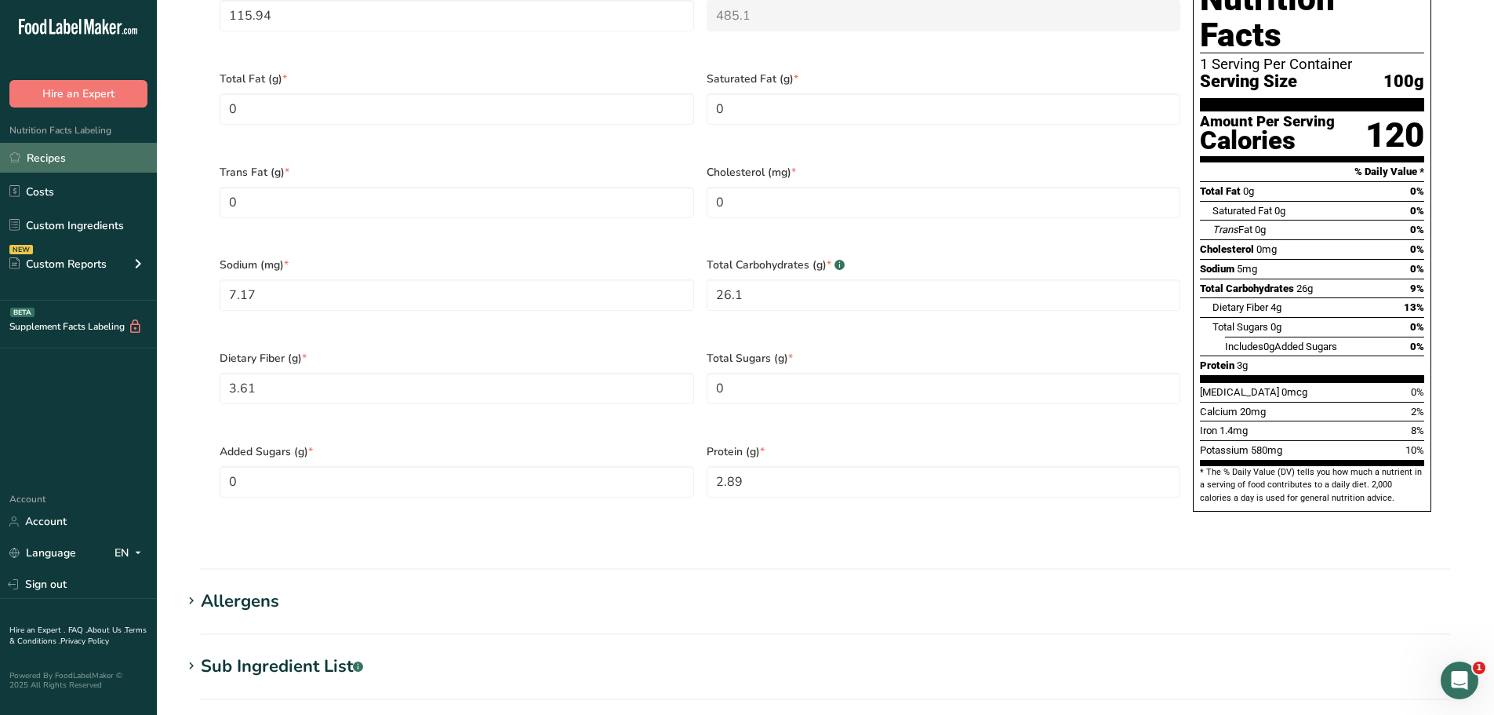
click at [62, 162] on link "Recipes" at bounding box center [78, 158] width 157 height 30
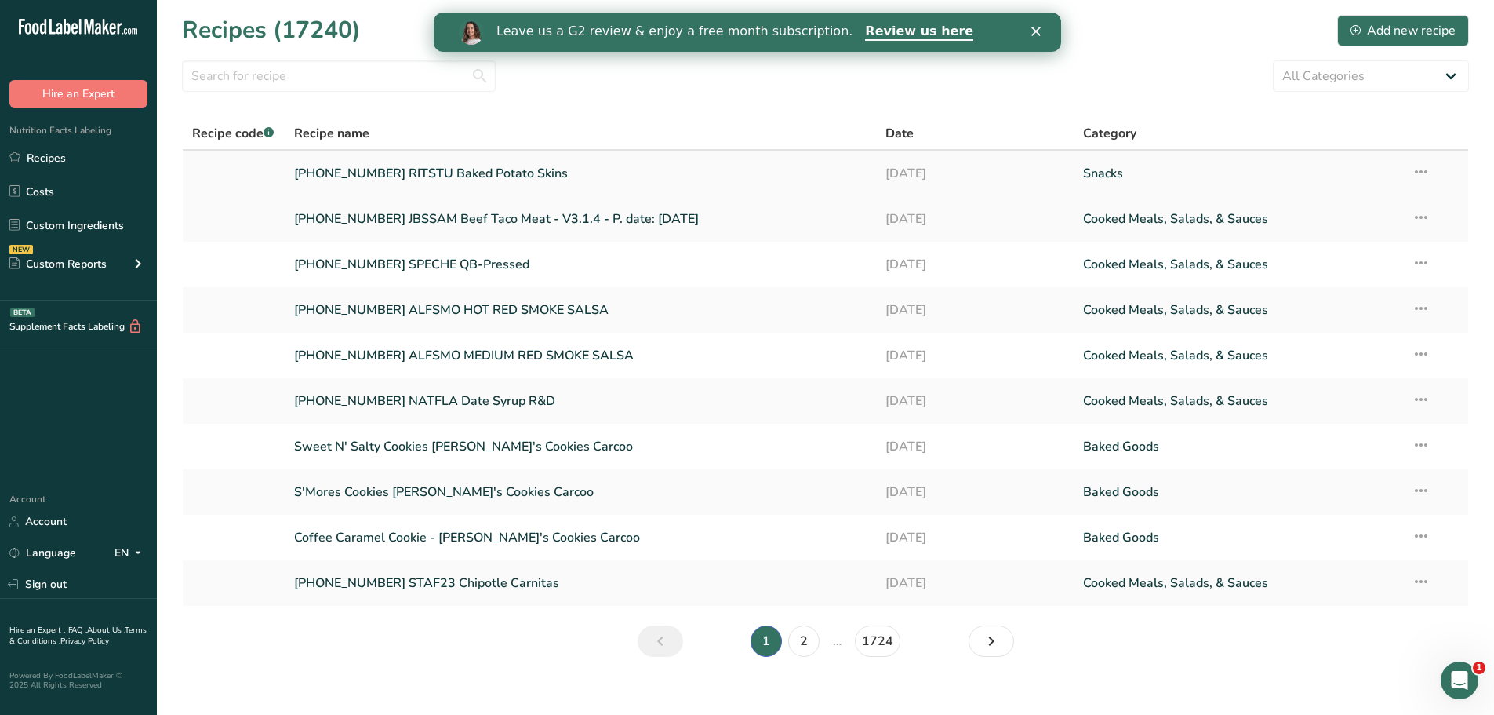
click at [522, 168] on link "[PHONE_NUMBER] RITSTU Baked Potato Skins" at bounding box center [580, 173] width 573 height 33
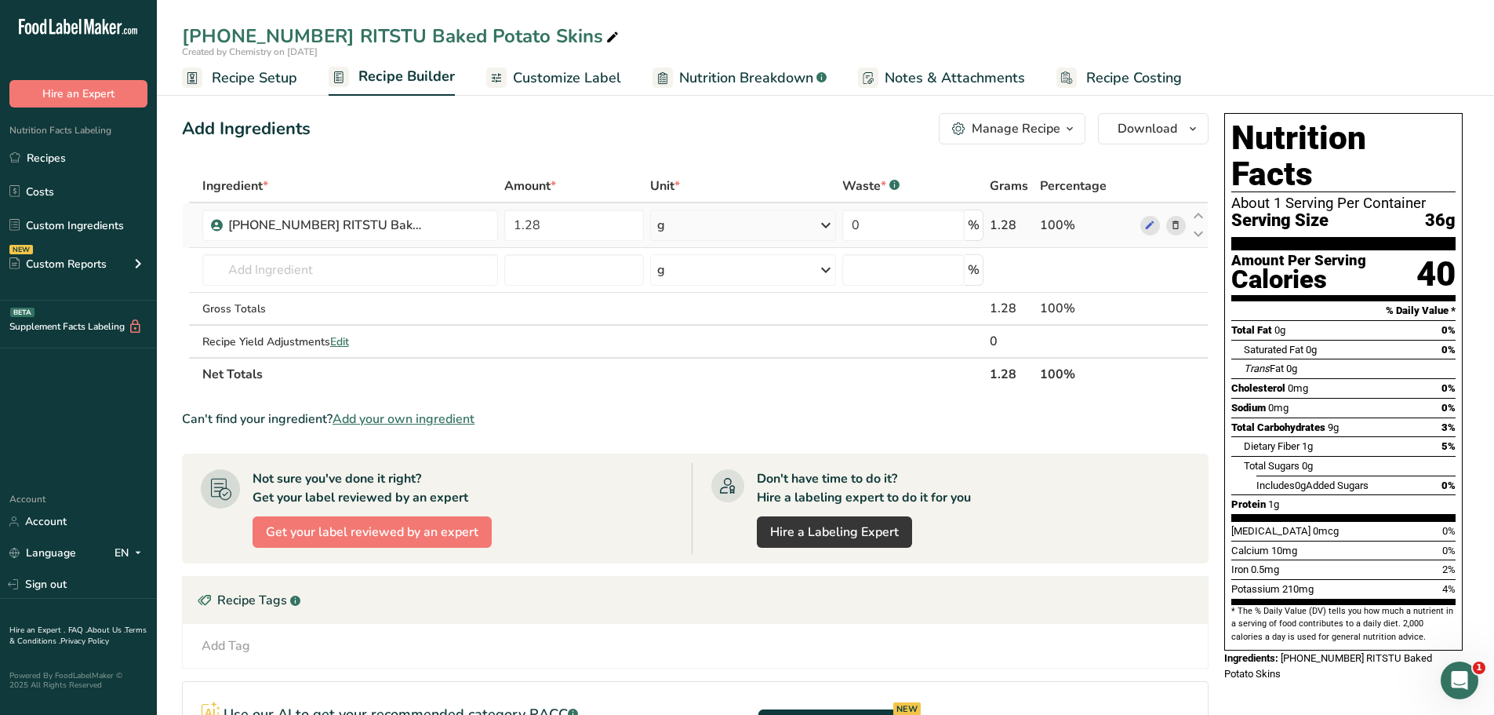
click at [829, 229] on icon at bounding box center [826, 225] width 19 height 28
click at [687, 351] on div "See more" at bounding box center [726, 349] width 132 height 16
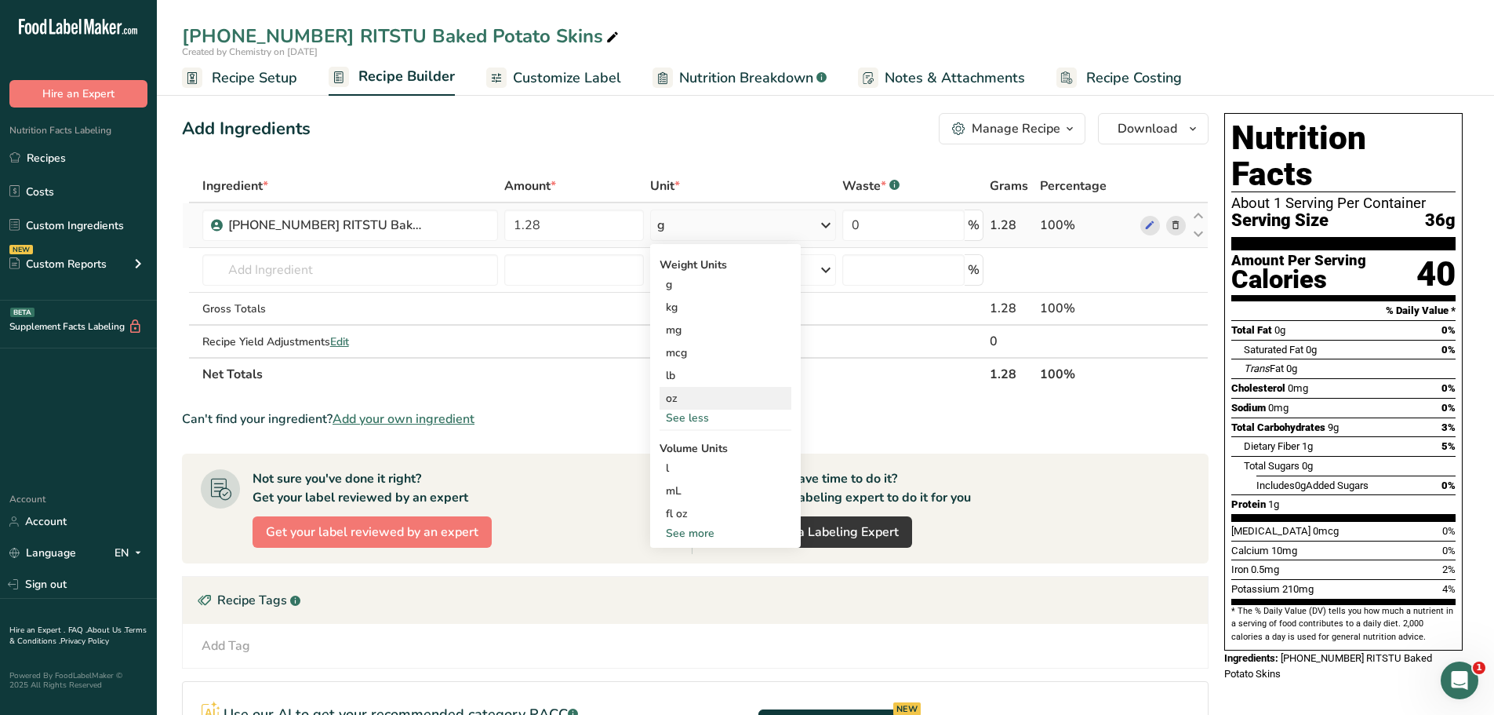
click at [673, 399] on div "oz" at bounding box center [726, 398] width 132 height 23
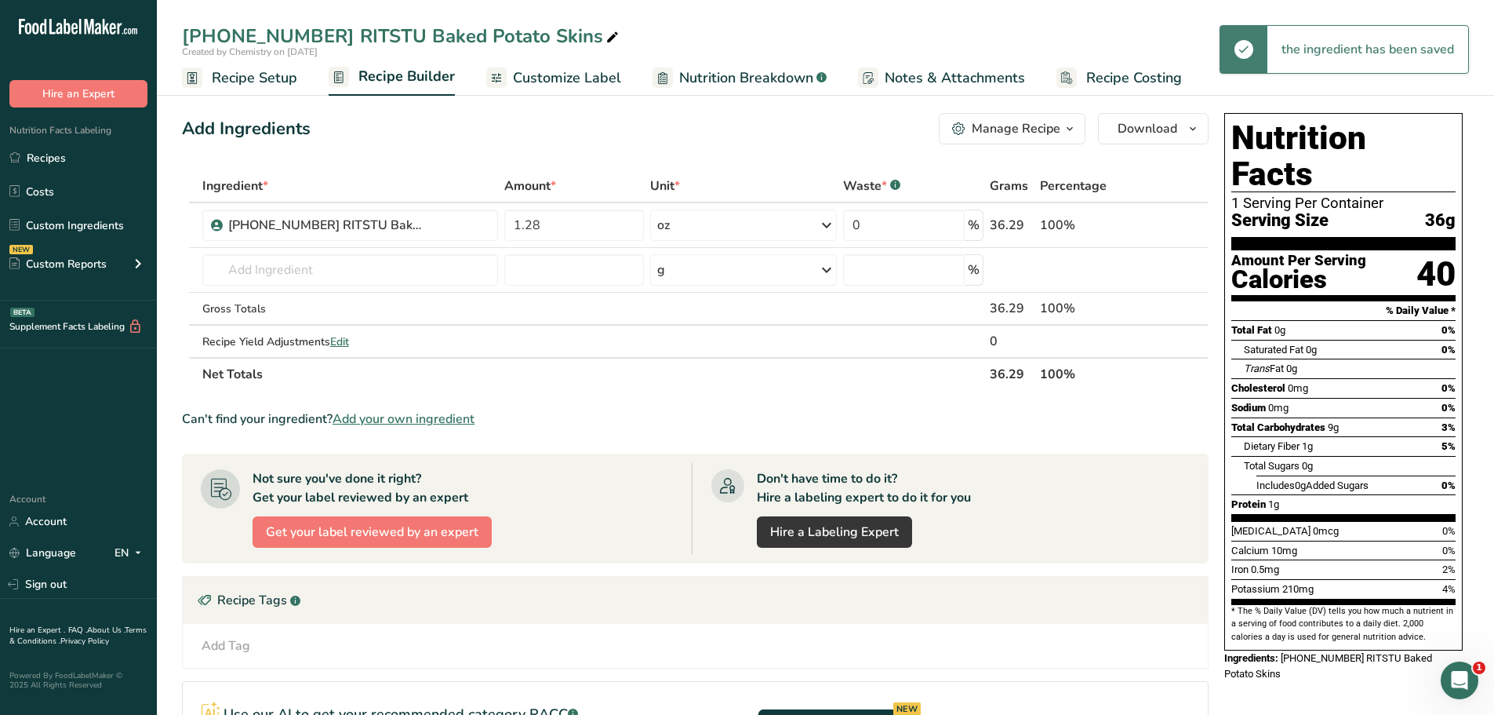
click at [567, 82] on span "Customize Label" at bounding box center [567, 77] width 108 height 21
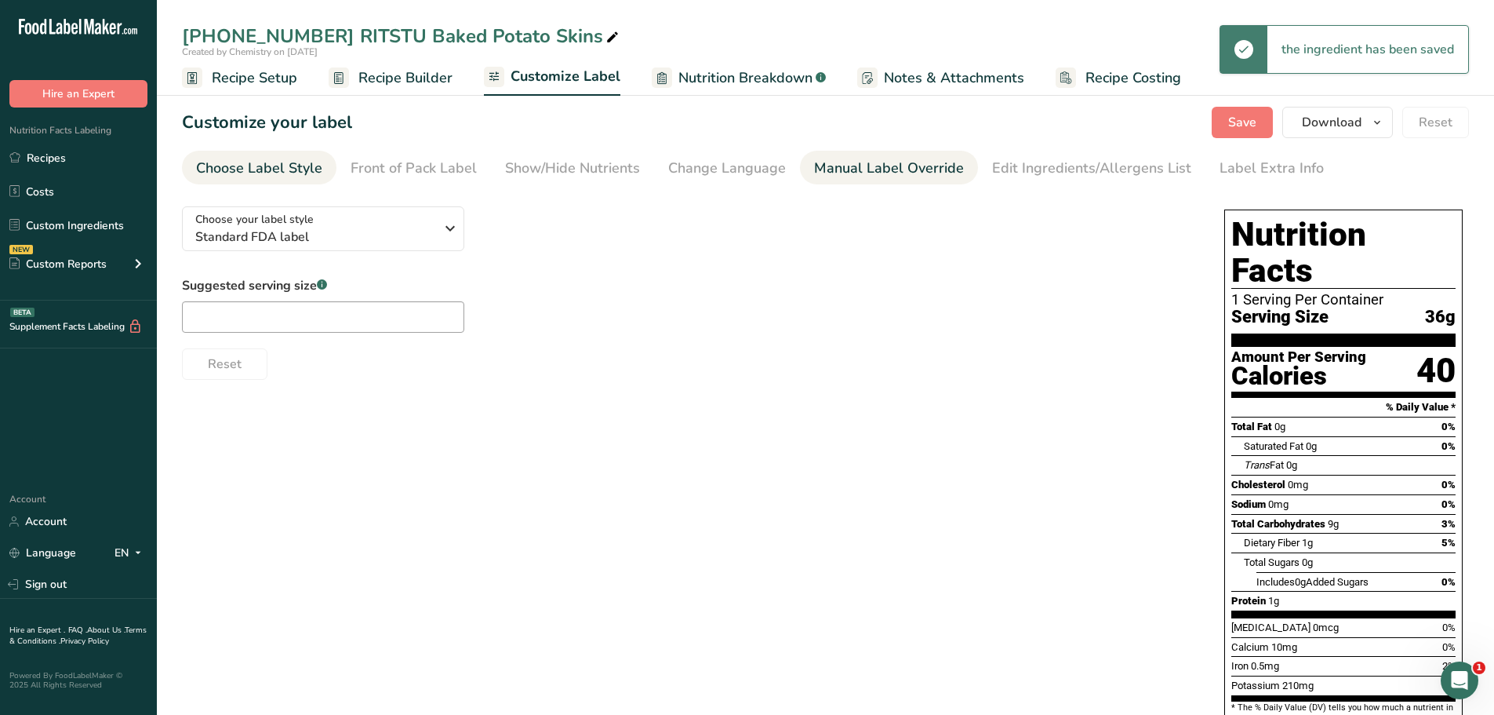
click at [822, 176] on div "Manual Label Override" at bounding box center [889, 168] width 150 height 21
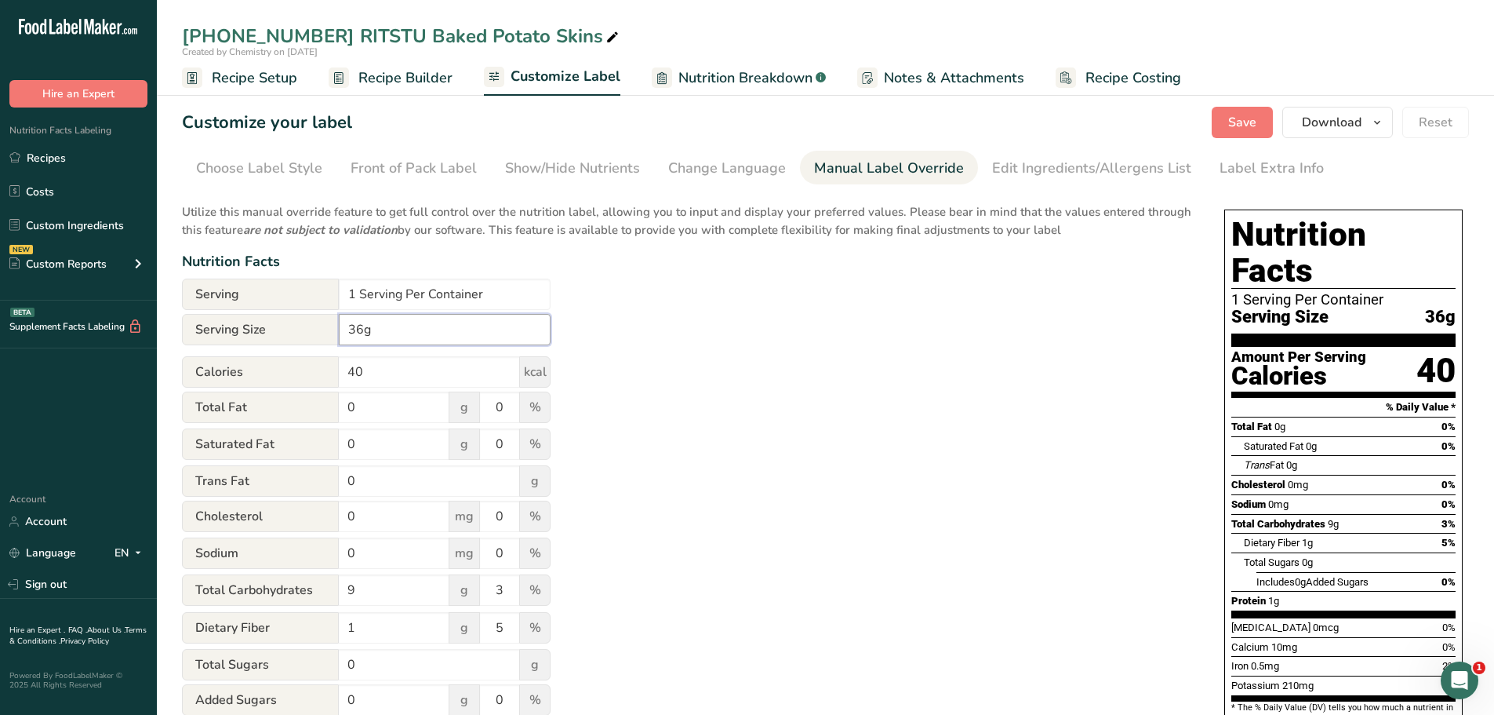
drag, startPoint x: 384, startPoint y: 334, endPoint x: 257, endPoint y: 318, distance: 128.1
click at [257, 318] on div "Serving Size 36g" at bounding box center [366, 329] width 369 height 31
type input "1.28 oz"
click at [351, 290] on input "1 Serving Per Container" at bounding box center [445, 293] width 212 height 31
type input "4 Servings Per Container"
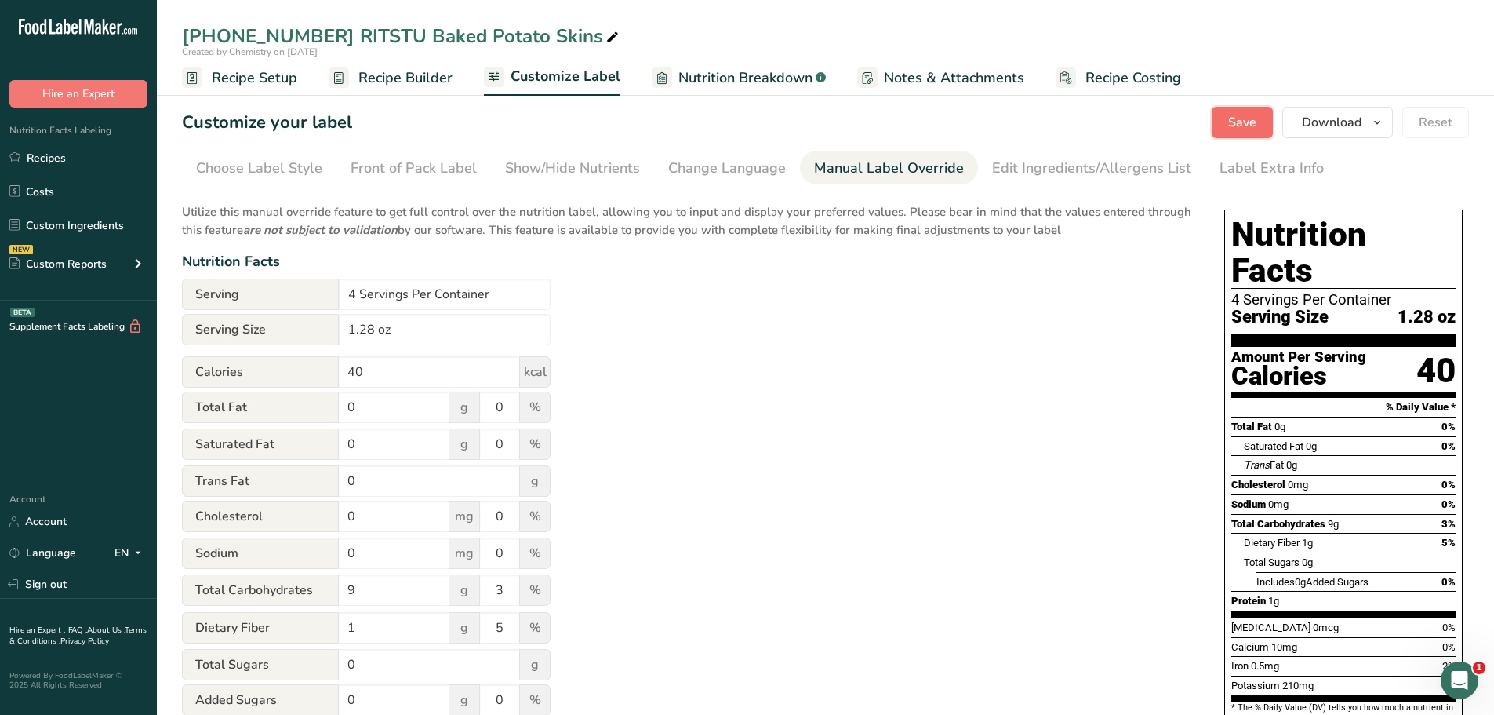
click at [1252, 124] on span "Save" at bounding box center [1242, 122] width 28 height 19
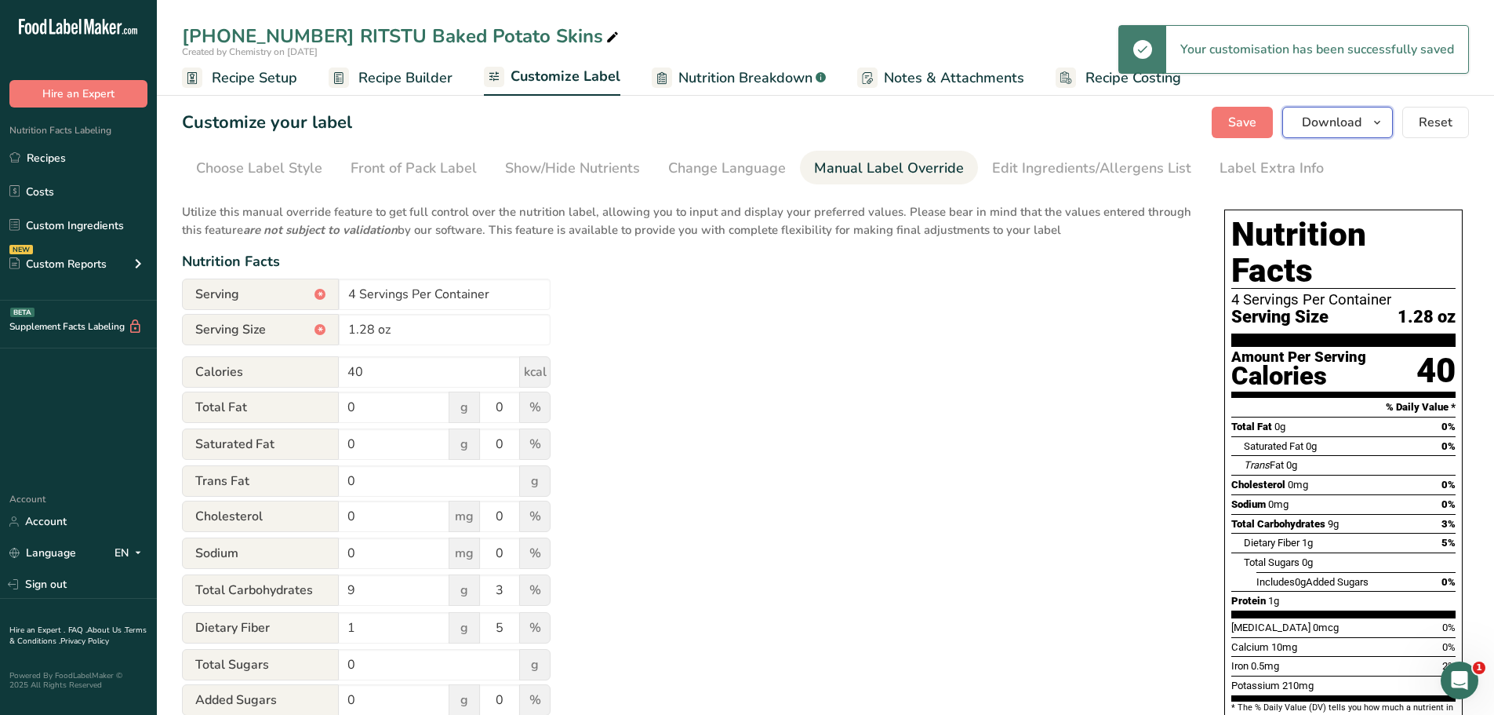
click at [1381, 125] on icon "button" at bounding box center [1377, 123] width 13 height 20
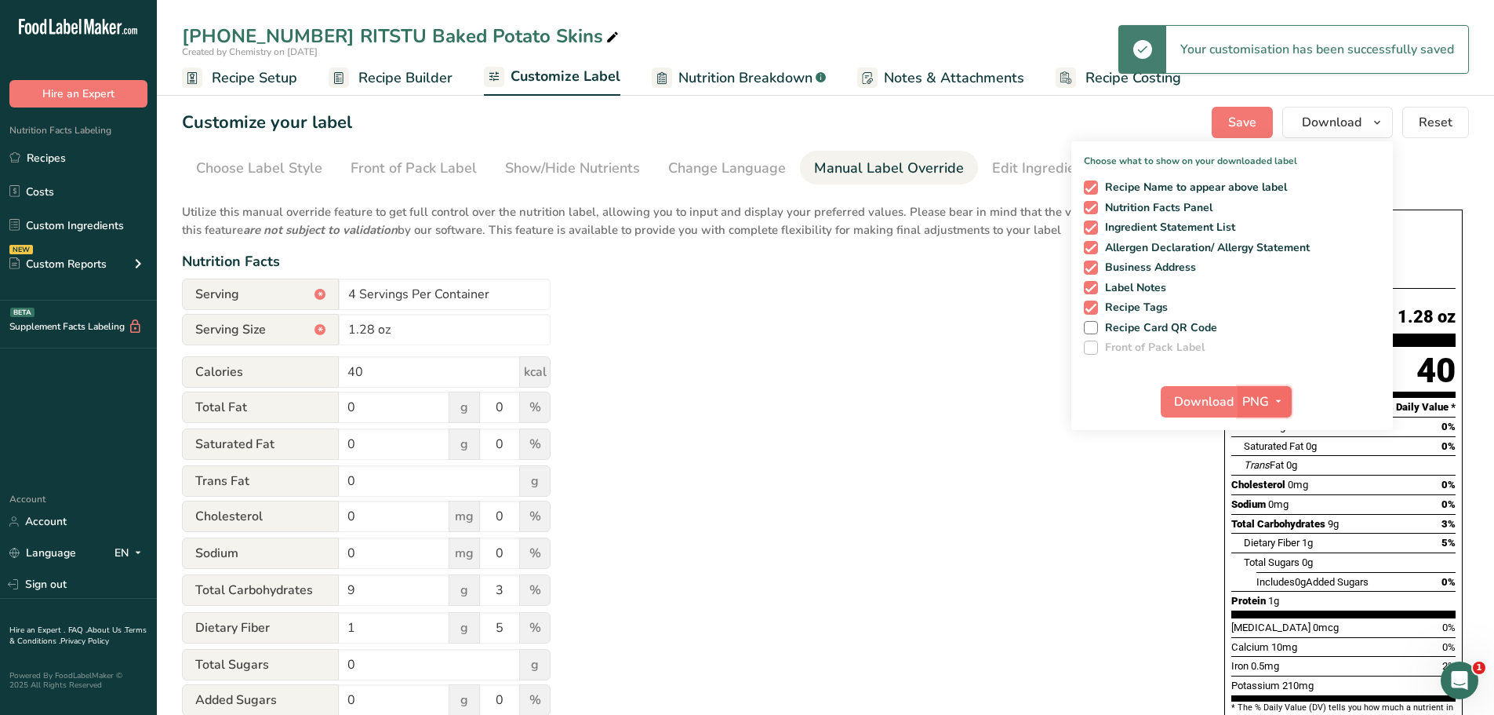
click at [1277, 399] on icon "button" at bounding box center [1278, 401] width 13 height 20
click at [1261, 511] on link "PDF" at bounding box center [1267, 511] width 50 height 26
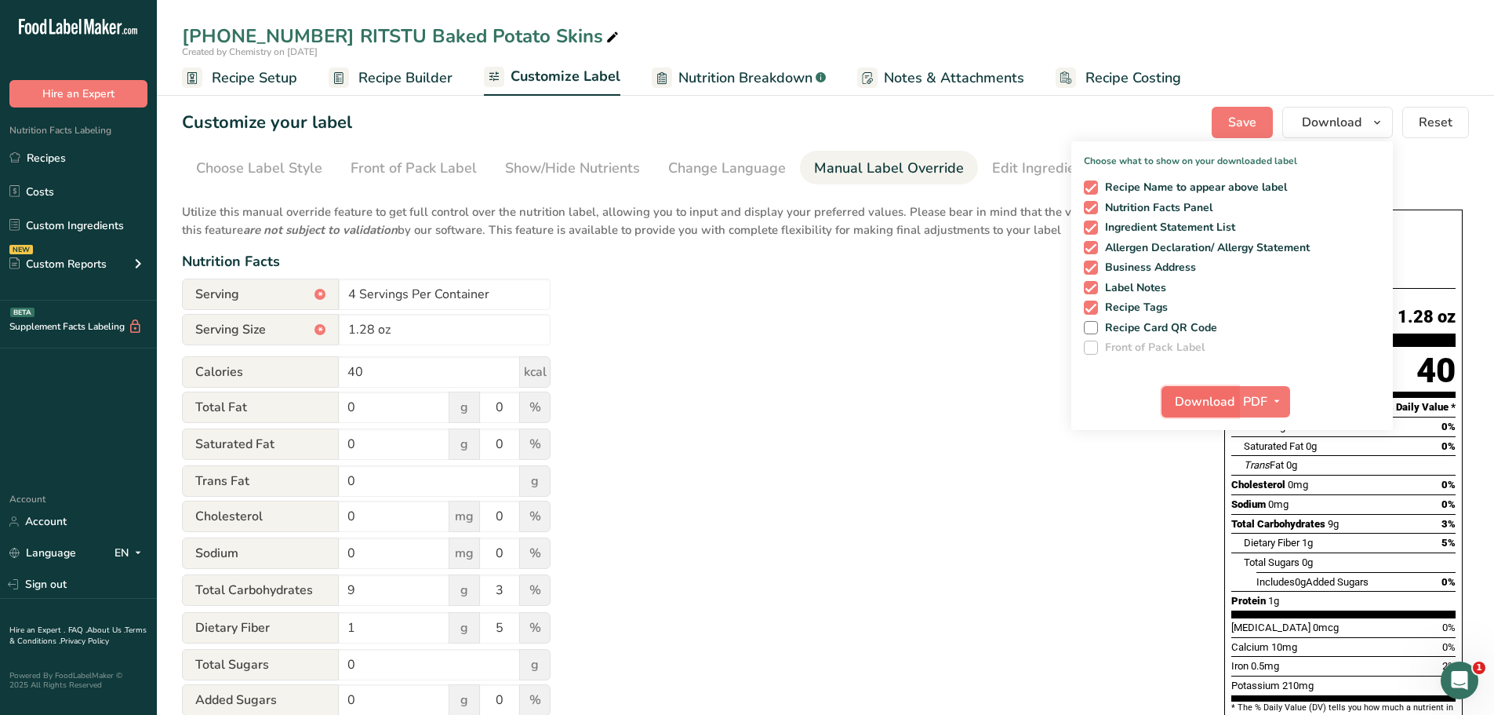
click at [1203, 396] on span "Download" at bounding box center [1205, 401] width 60 height 19
